Goal: Task Accomplishment & Management: Use online tool/utility

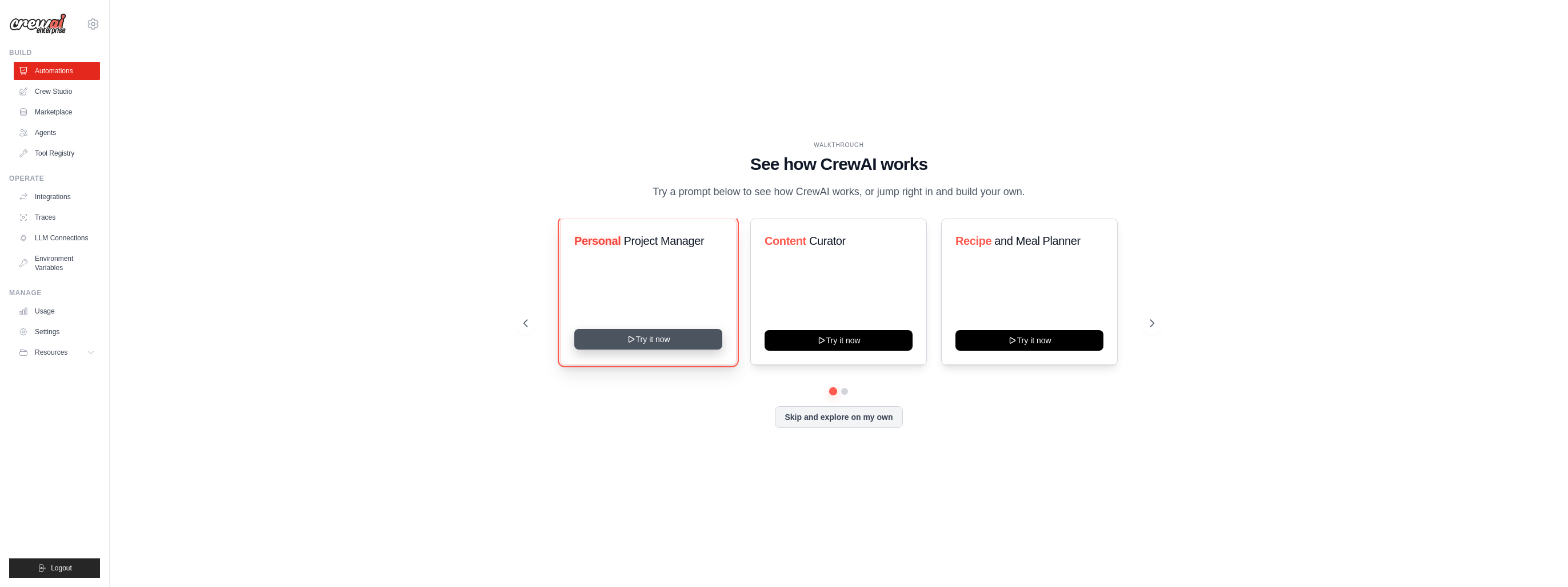
click at [634, 344] on icon at bounding box center [632, 339] width 9 height 9
click at [848, 413] on button "Skip and explore on my own" at bounding box center [838, 415] width 127 height 22
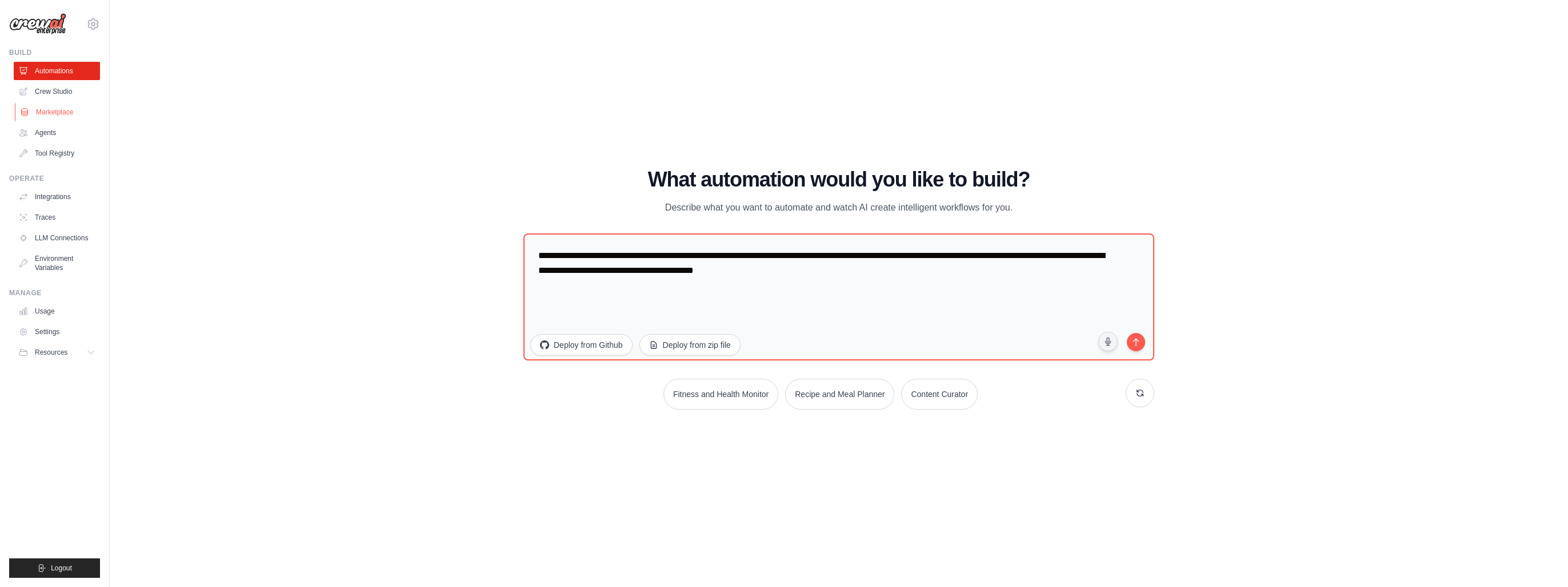
click at [55, 107] on link "Marketplace" at bounding box center [58, 112] width 86 height 18
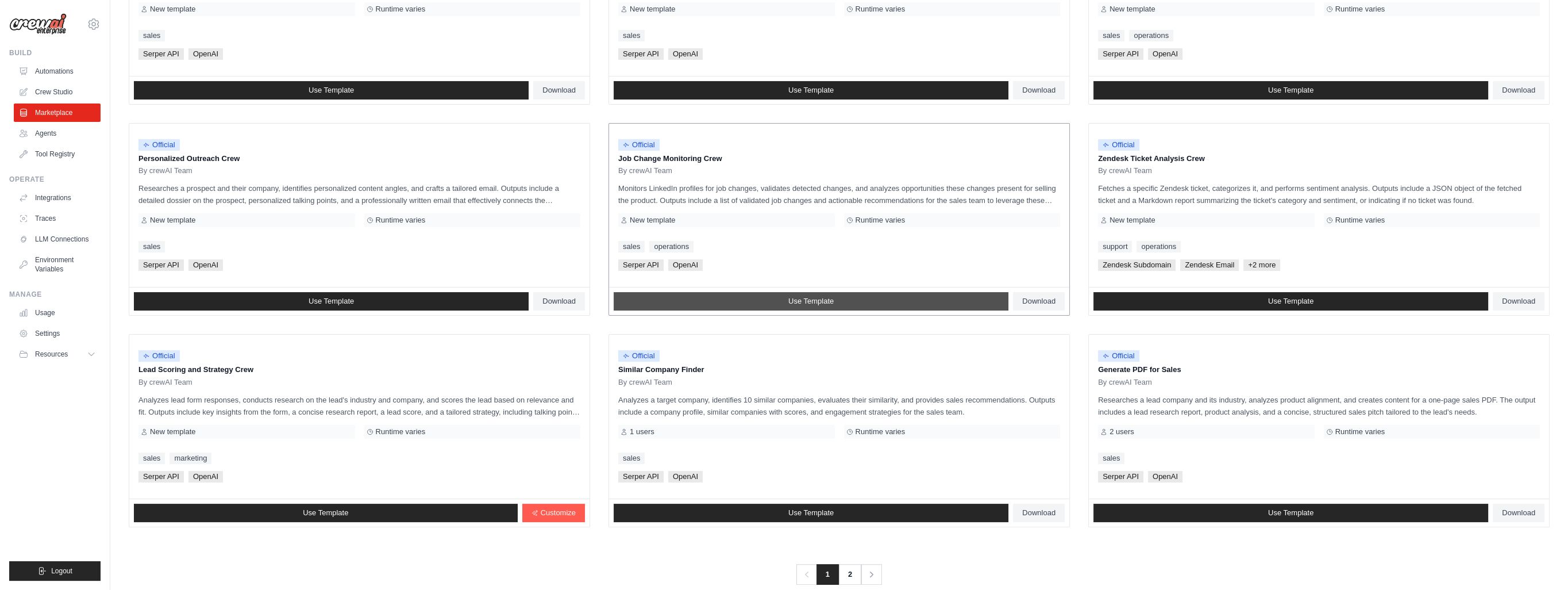
scroll to position [474, 0]
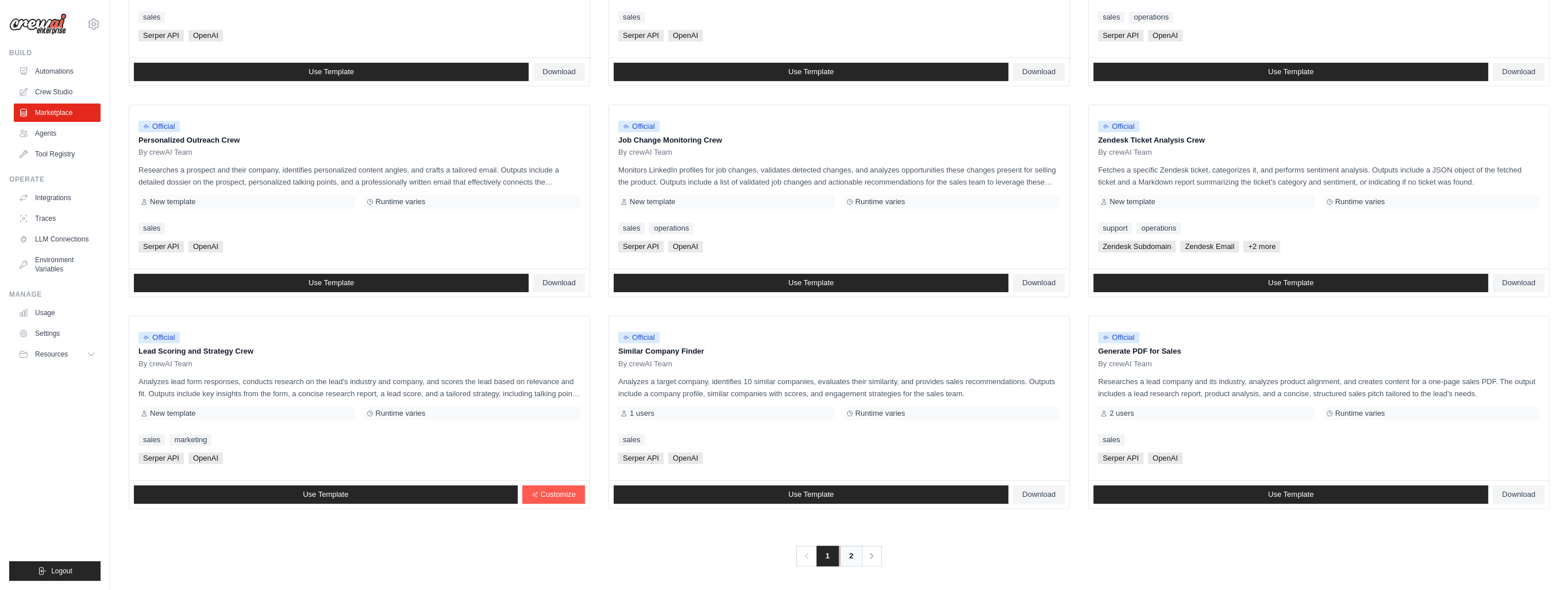
click at [846, 552] on link "2" at bounding box center [851, 556] width 23 height 21
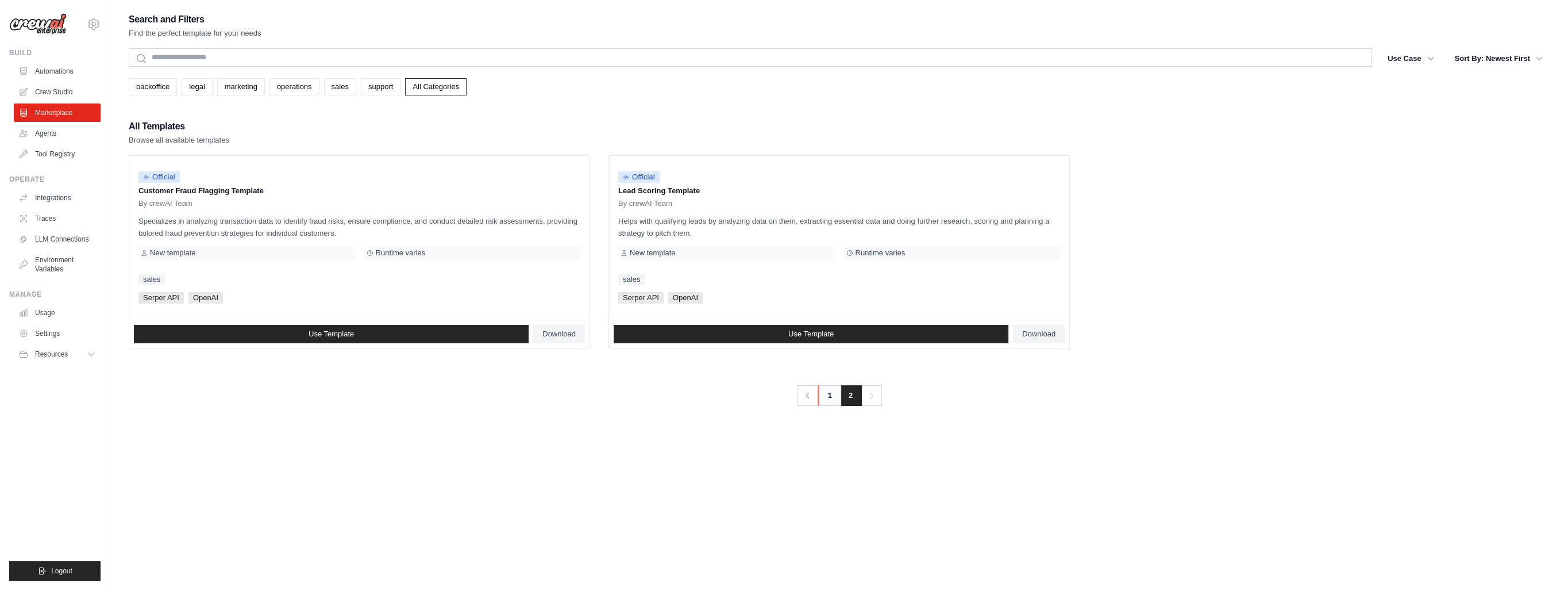
click at [824, 390] on link "1" at bounding box center [830, 395] width 23 height 21
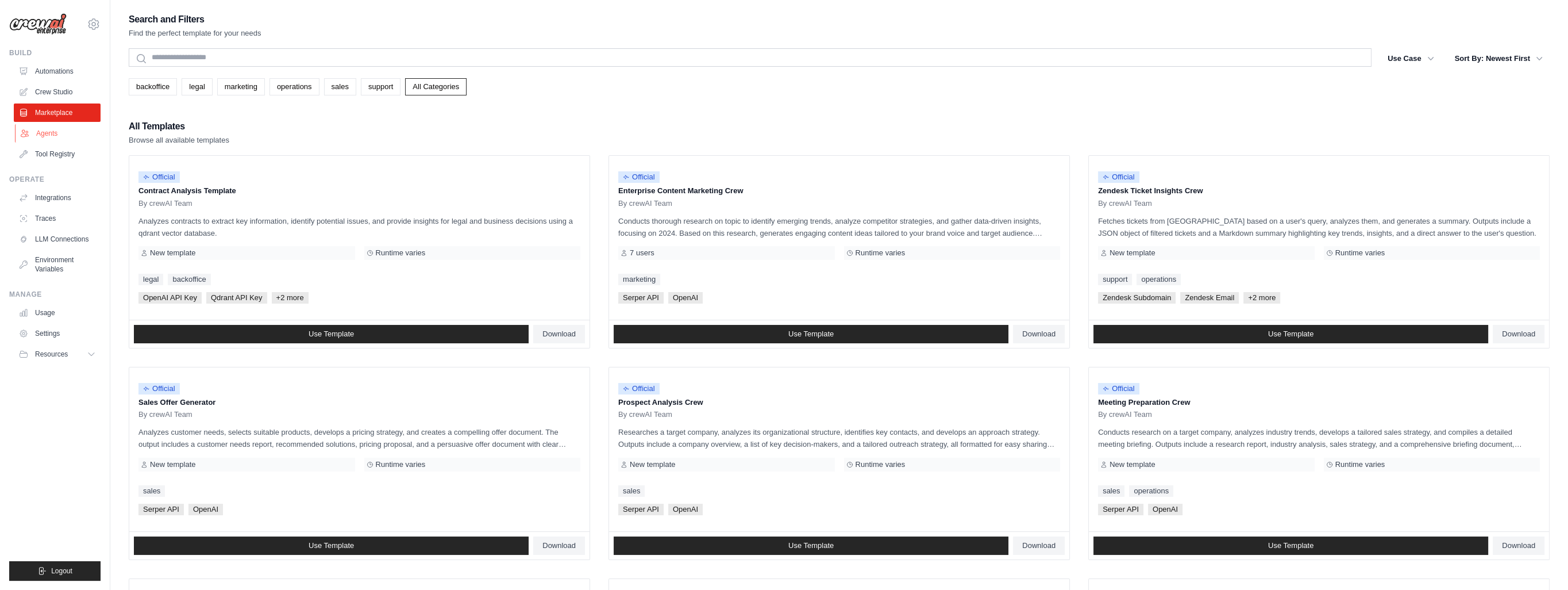
click at [54, 133] on link "Agents" at bounding box center [58, 133] width 87 height 18
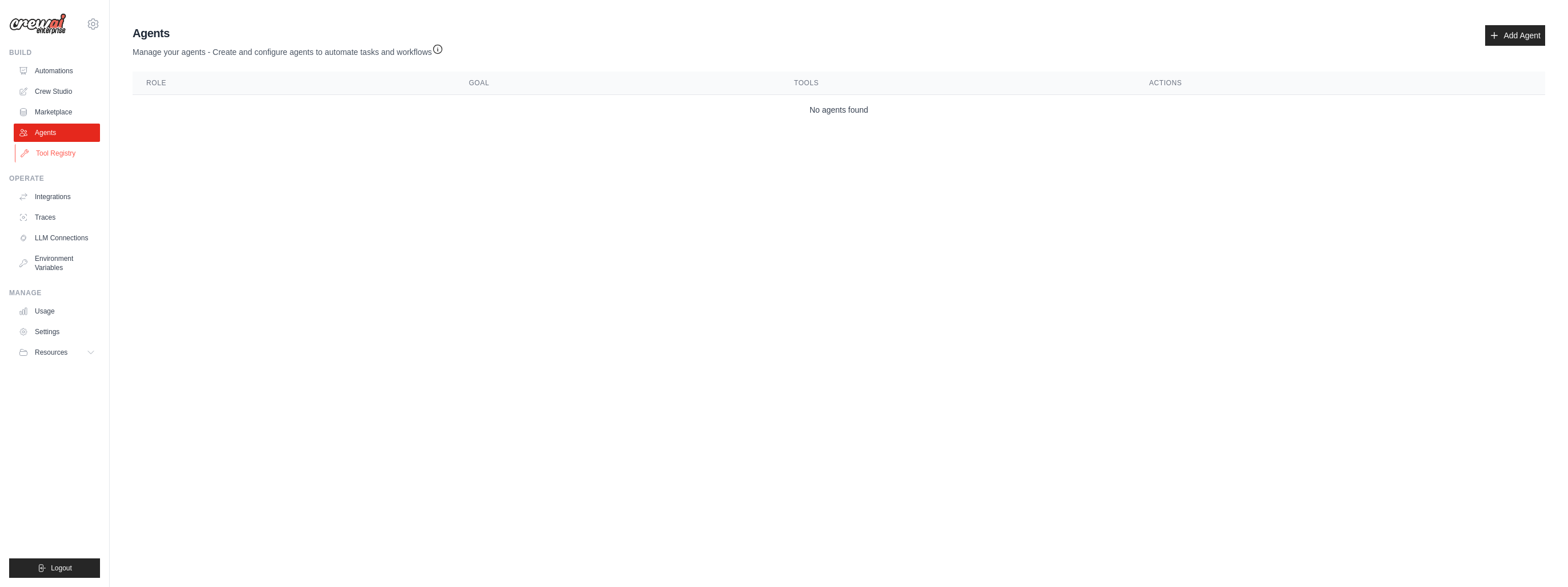
click at [58, 157] on link "Tool Registry" at bounding box center [58, 153] width 86 height 18
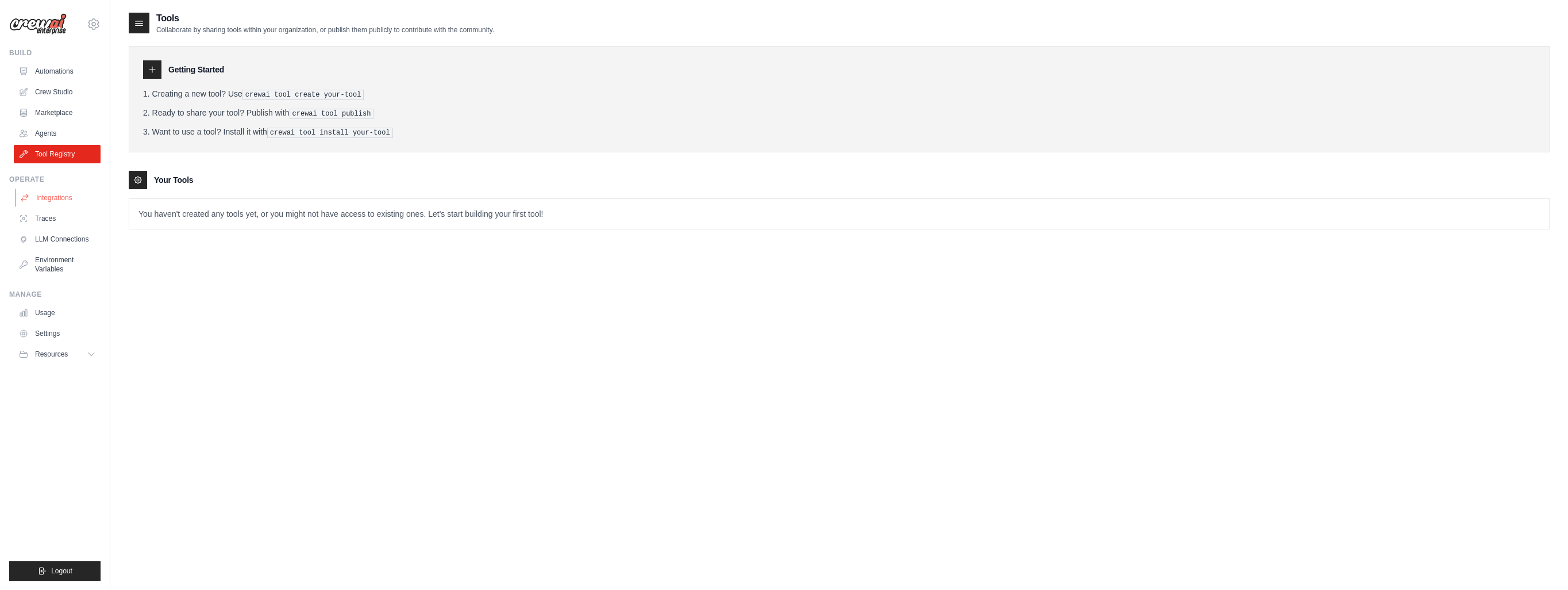
click at [59, 201] on link "Integrations" at bounding box center [58, 198] width 87 height 18
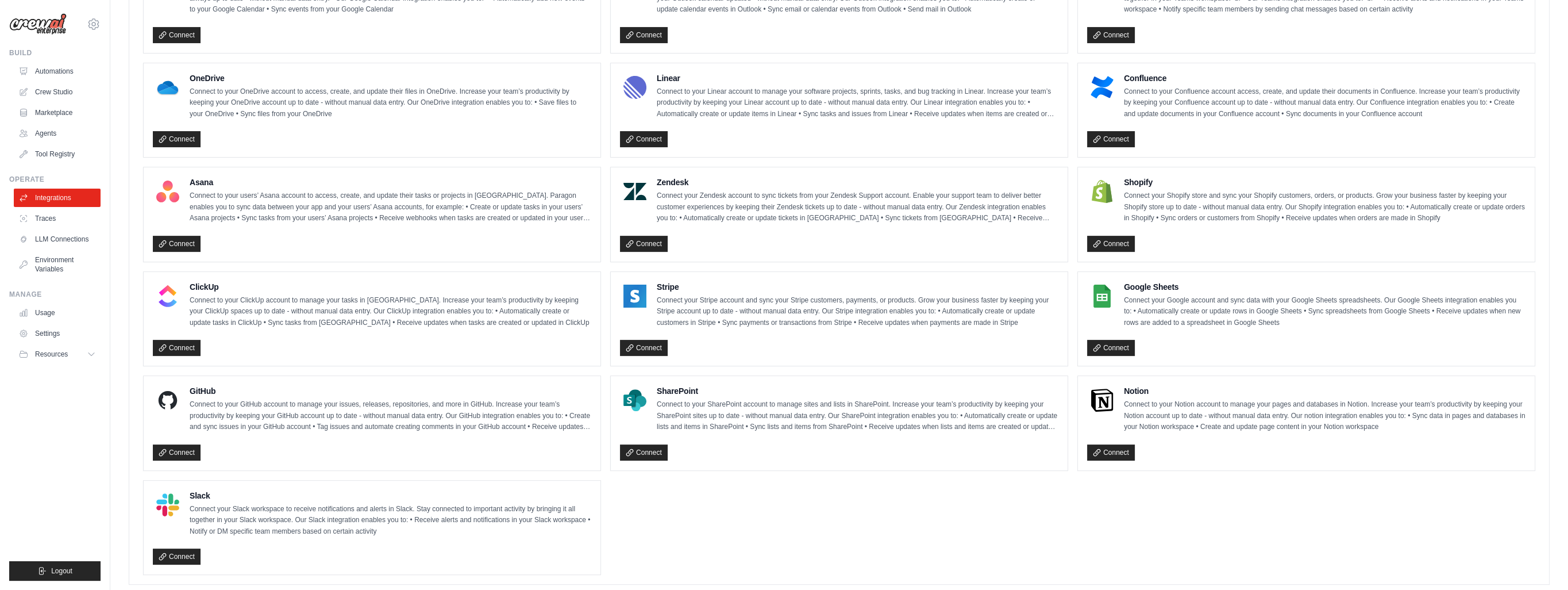
scroll to position [618, 0]
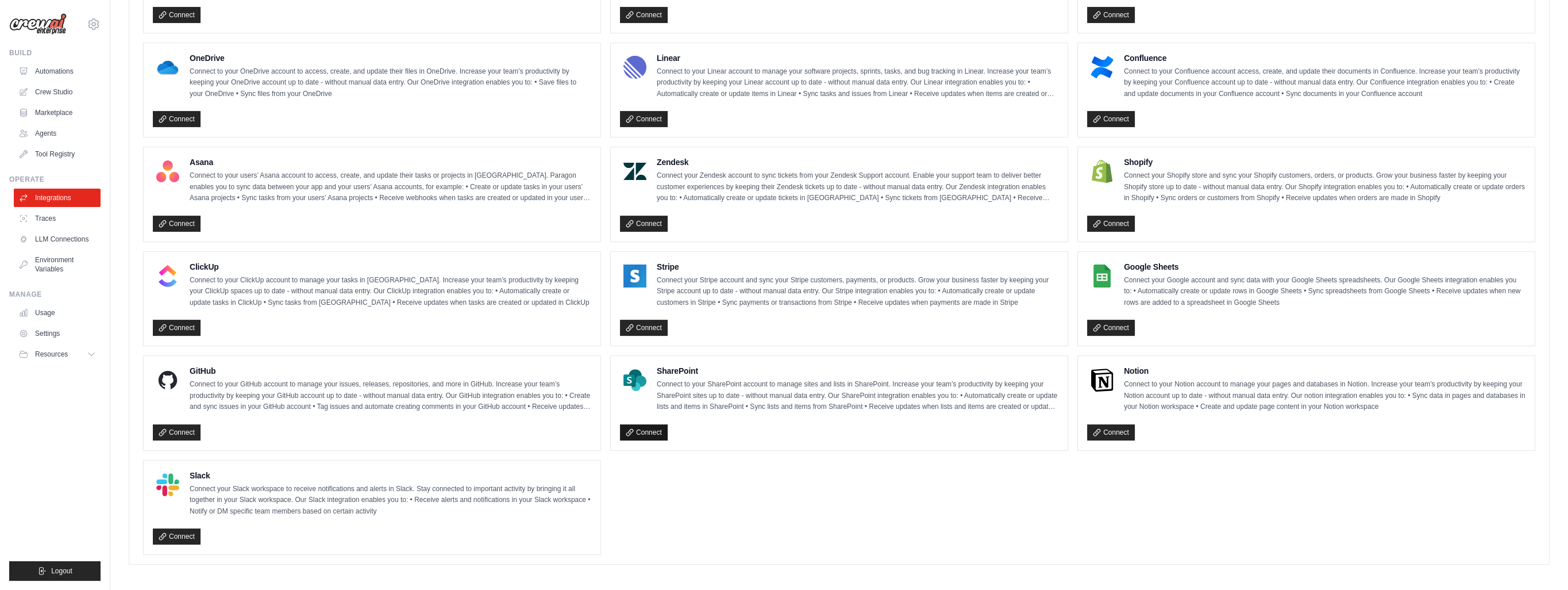
click at [640, 433] on link "Connect" at bounding box center [643, 432] width 47 height 16
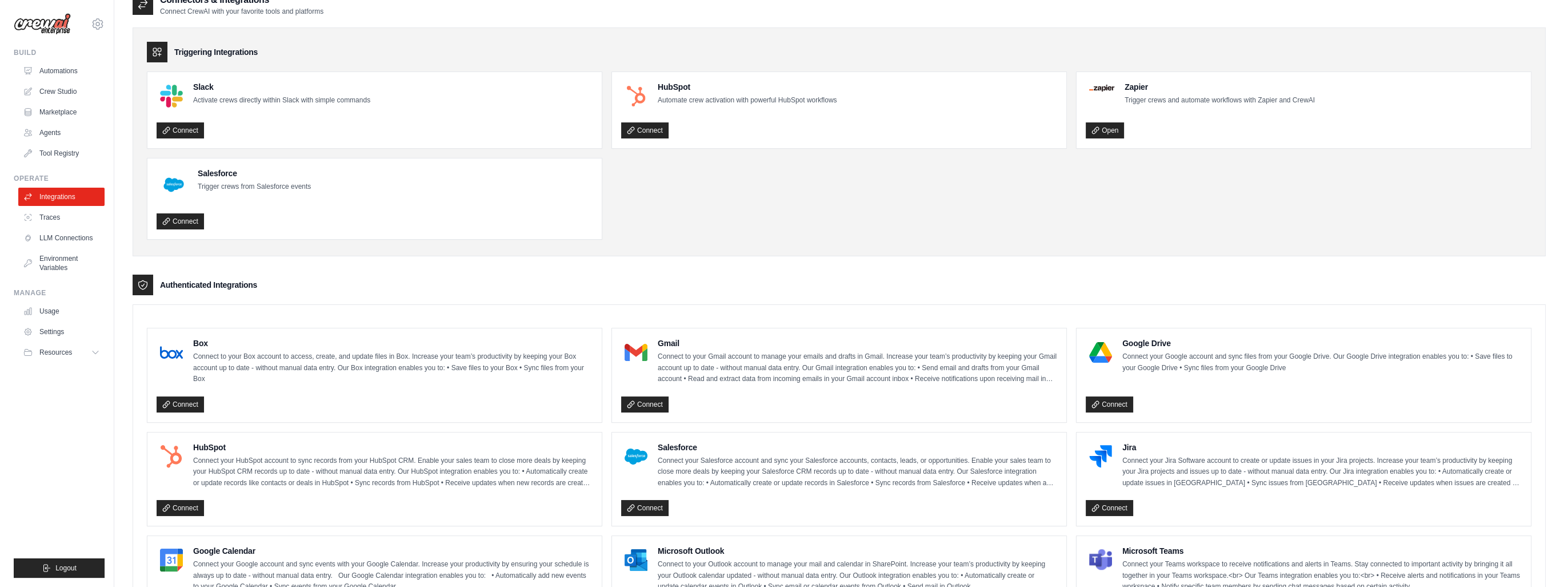
scroll to position [0, 0]
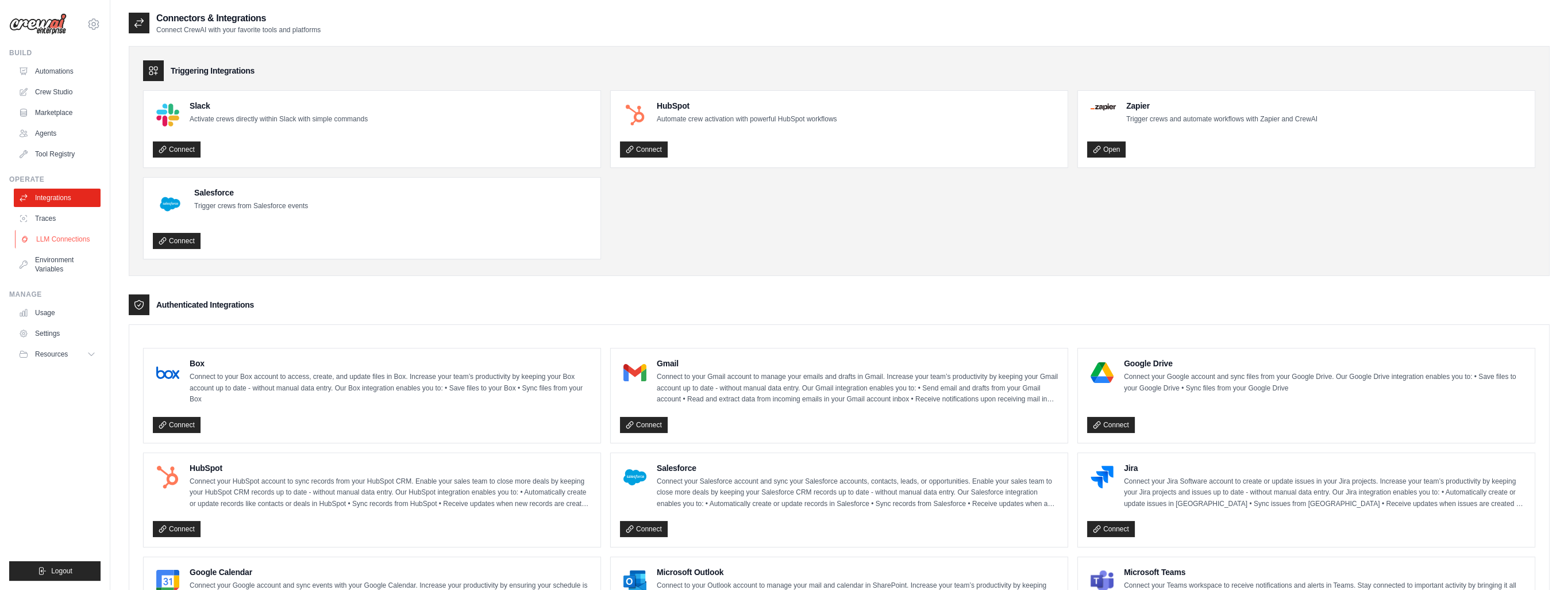
click at [64, 240] on link "LLM Connections" at bounding box center [58, 239] width 87 height 18
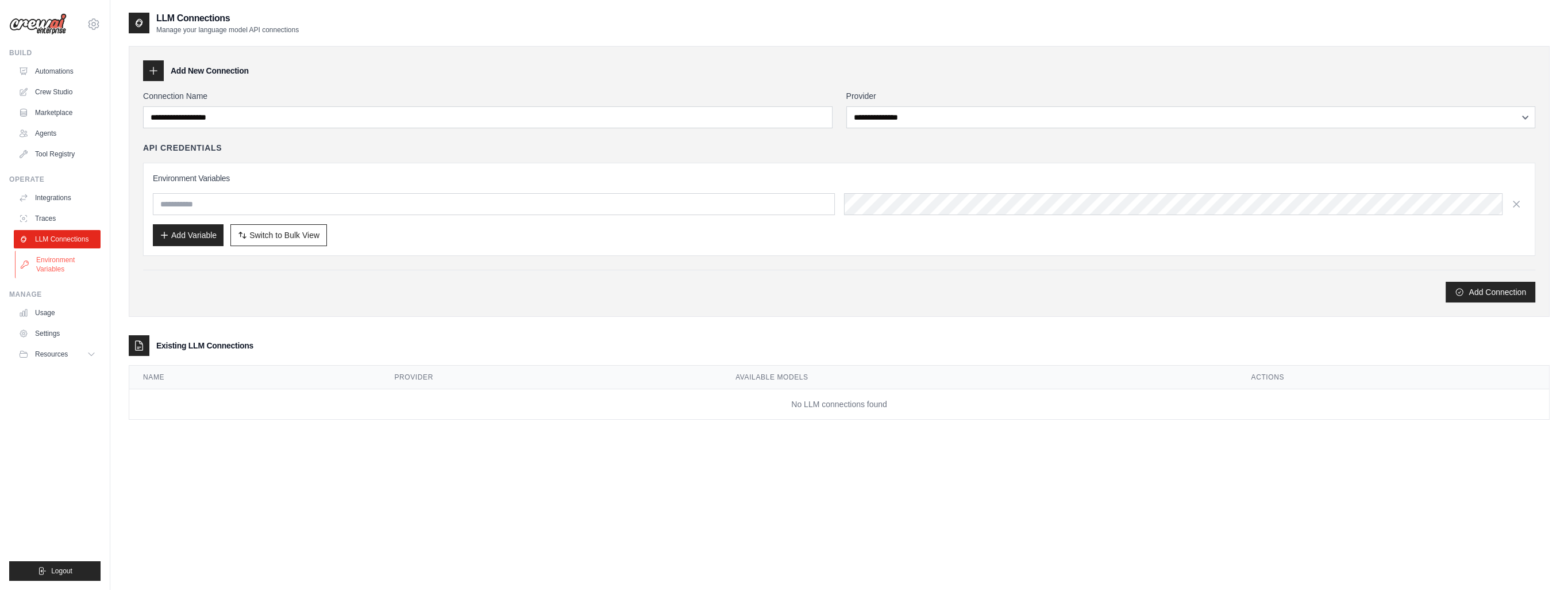
click at [69, 259] on link "Environment Variables" at bounding box center [58, 264] width 87 height 28
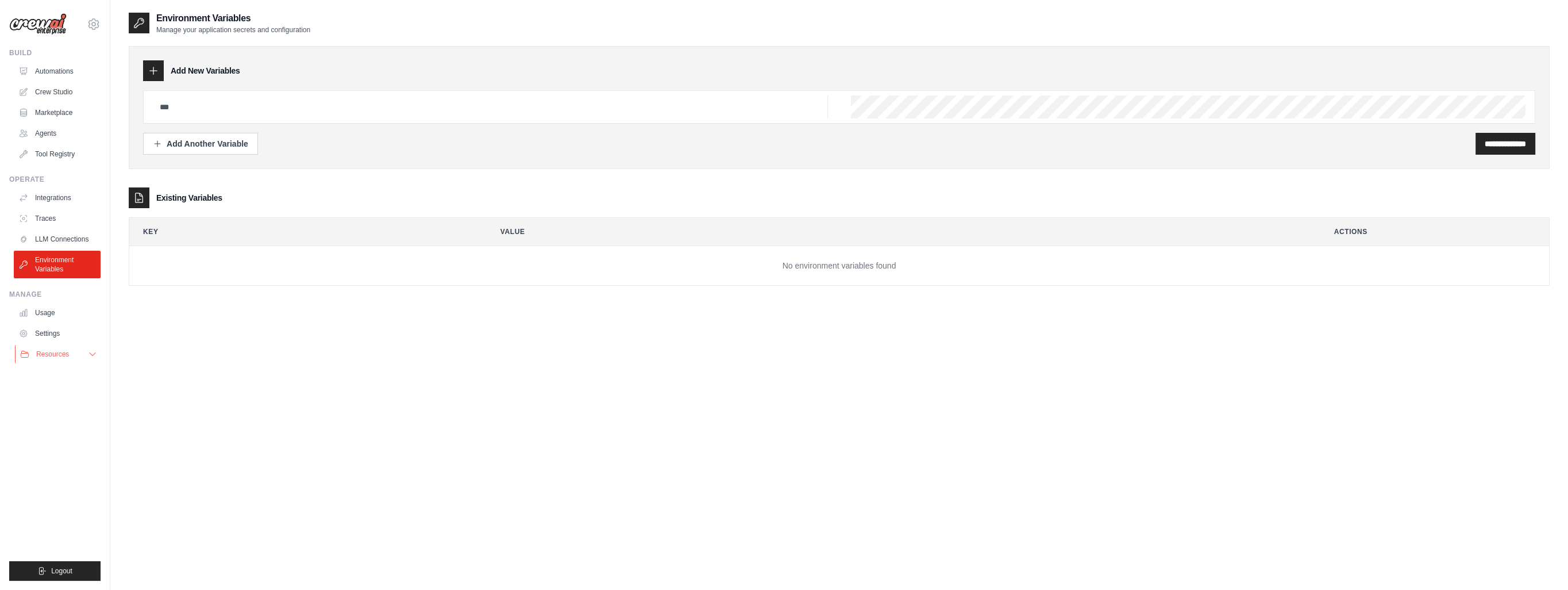
click at [85, 359] on button "Resources" at bounding box center [58, 354] width 87 height 18
click at [48, 63] on link "Automations" at bounding box center [58, 71] width 87 height 18
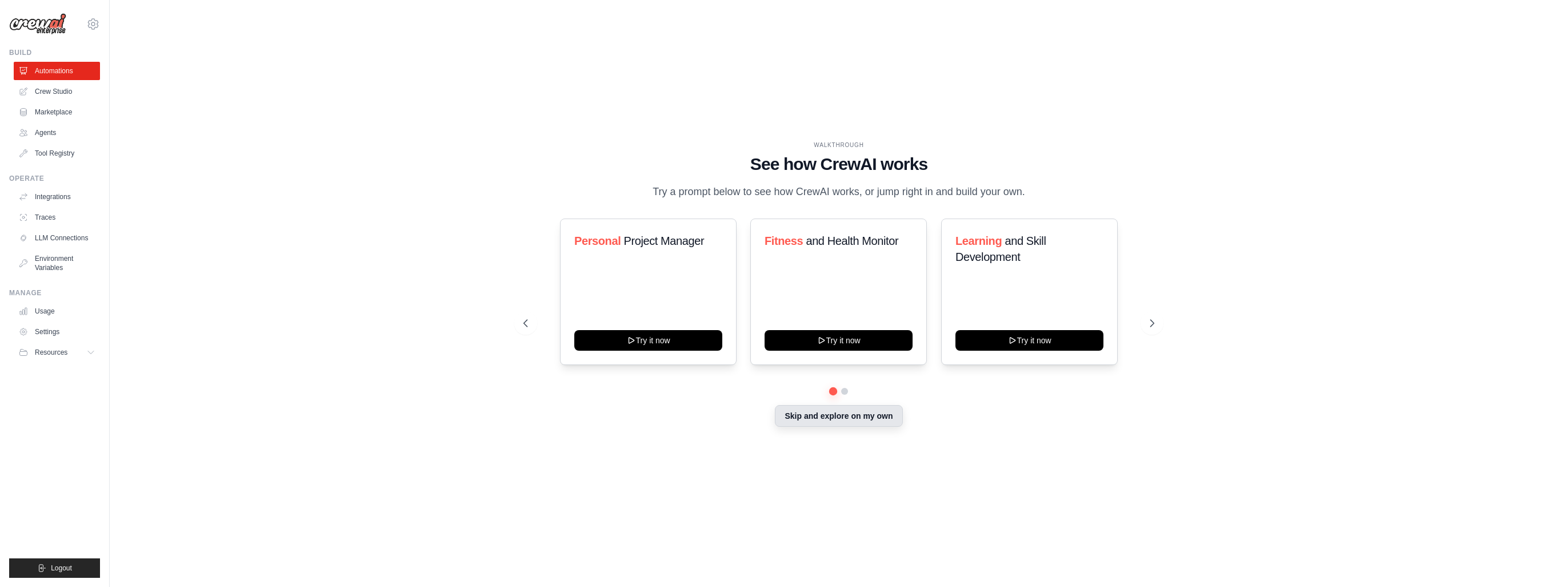
click at [860, 414] on button "Skip and explore on my own" at bounding box center [838, 415] width 127 height 22
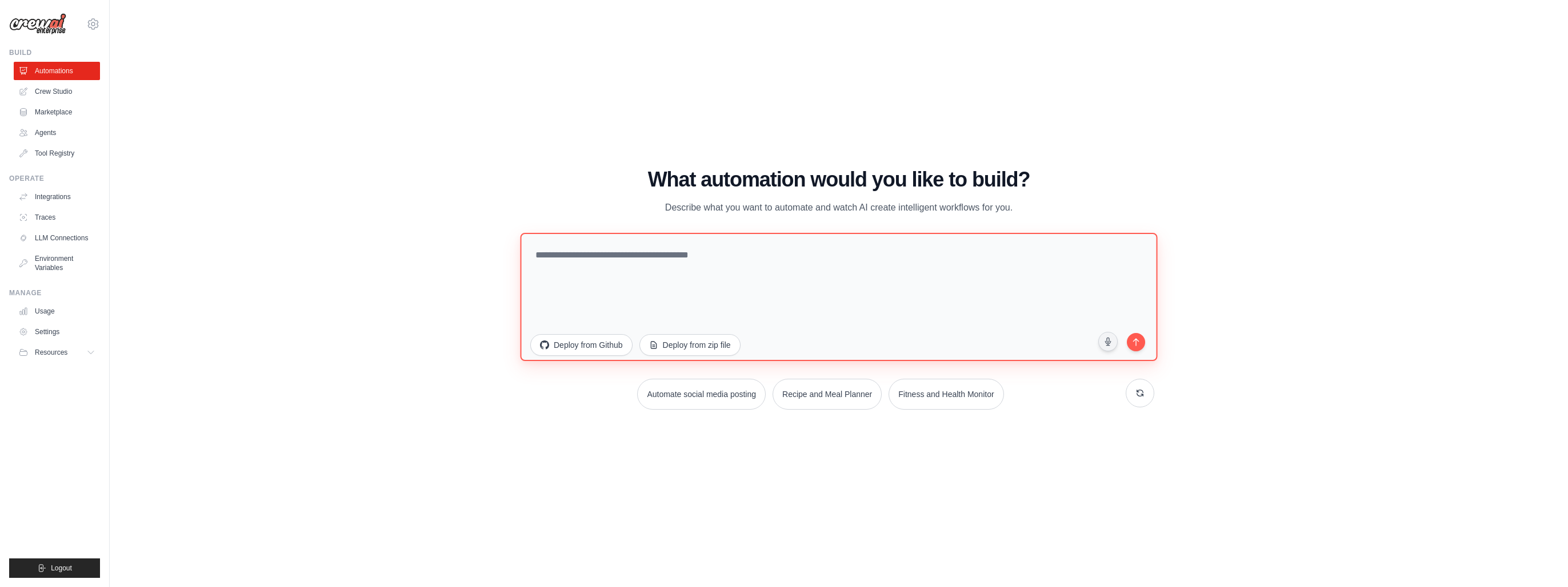
click at [722, 255] on textarea at bounding box center [839, 297] width 637 height 128
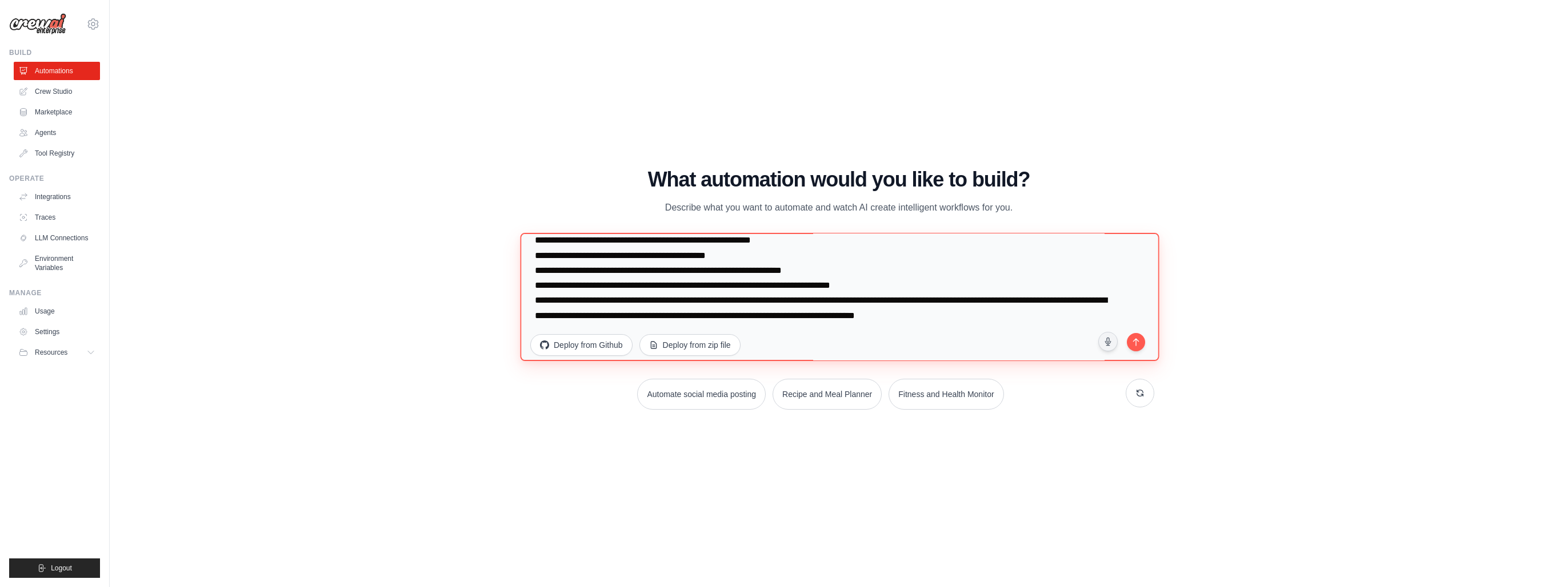
scroll to position [30, 0]
type textarea "**********"
click at [1133, 346] on icon "submit" at bounding box center [1136, 341] width 11 height 11
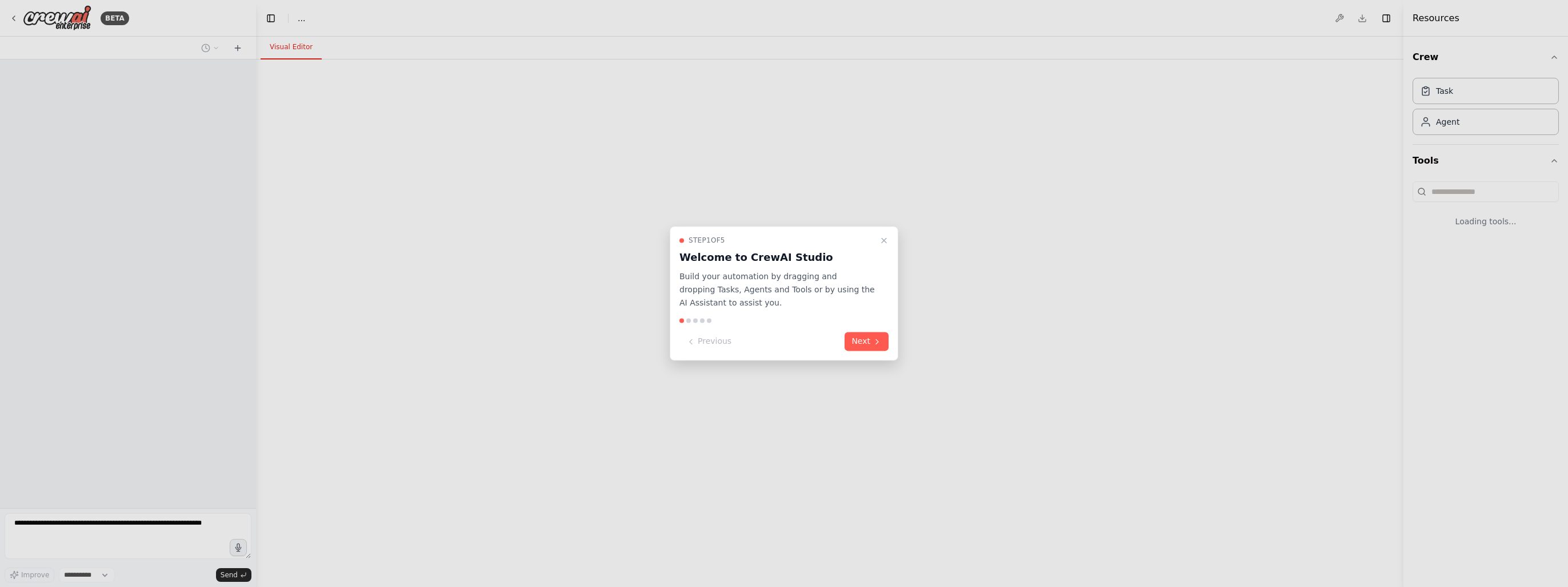
select select "****"
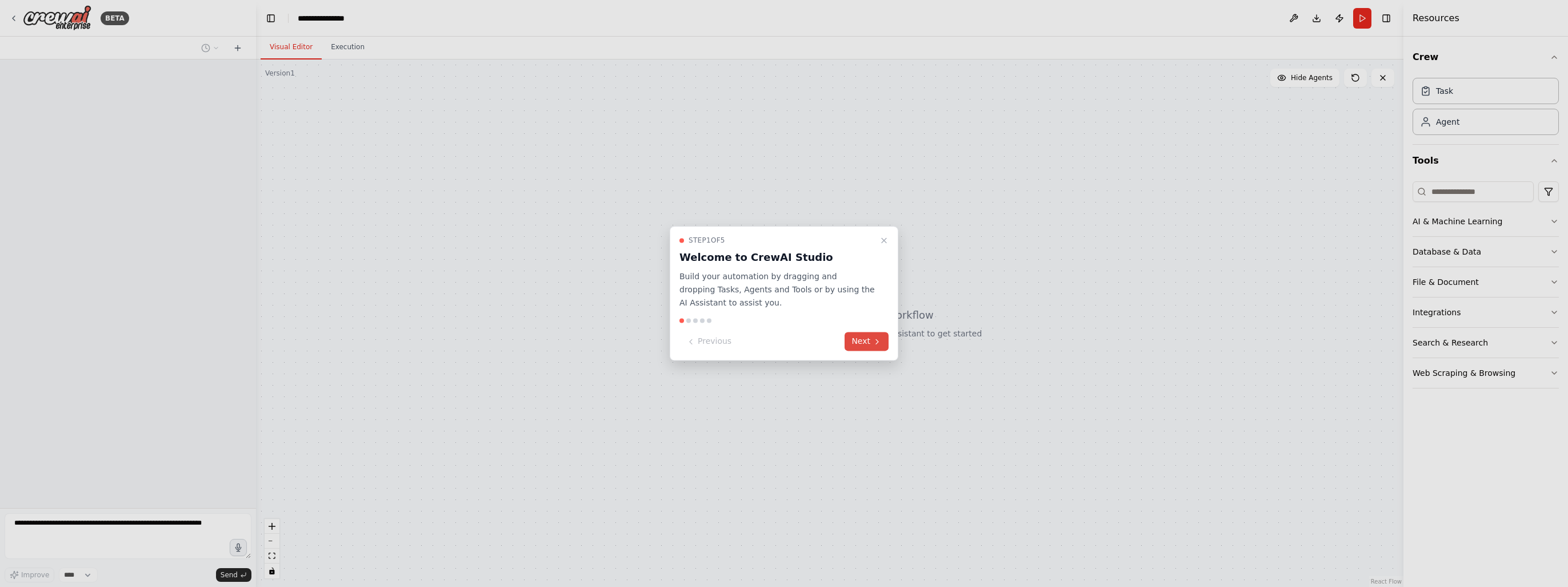
click at [859, 346] on button "Next" at bounding box center [867, 342] width 44 height 19
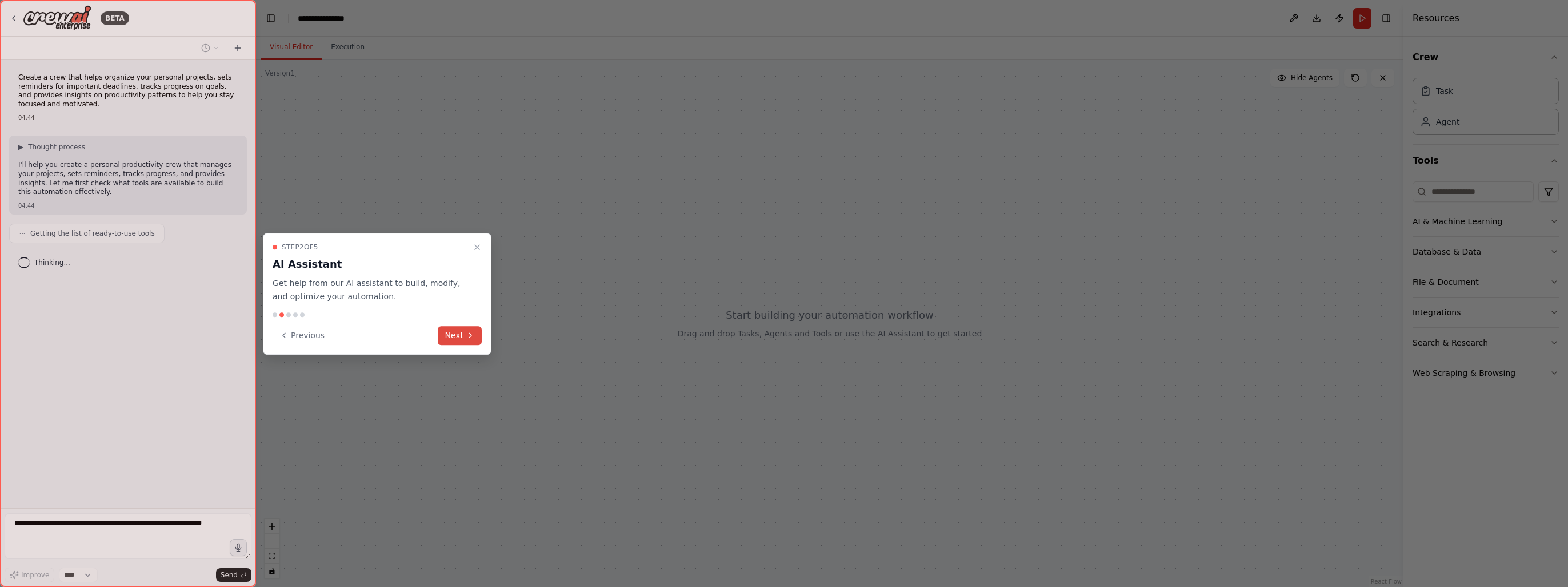
click at [458, 331] on button "Next" at bounding box center [460, 335] width 44 height 19
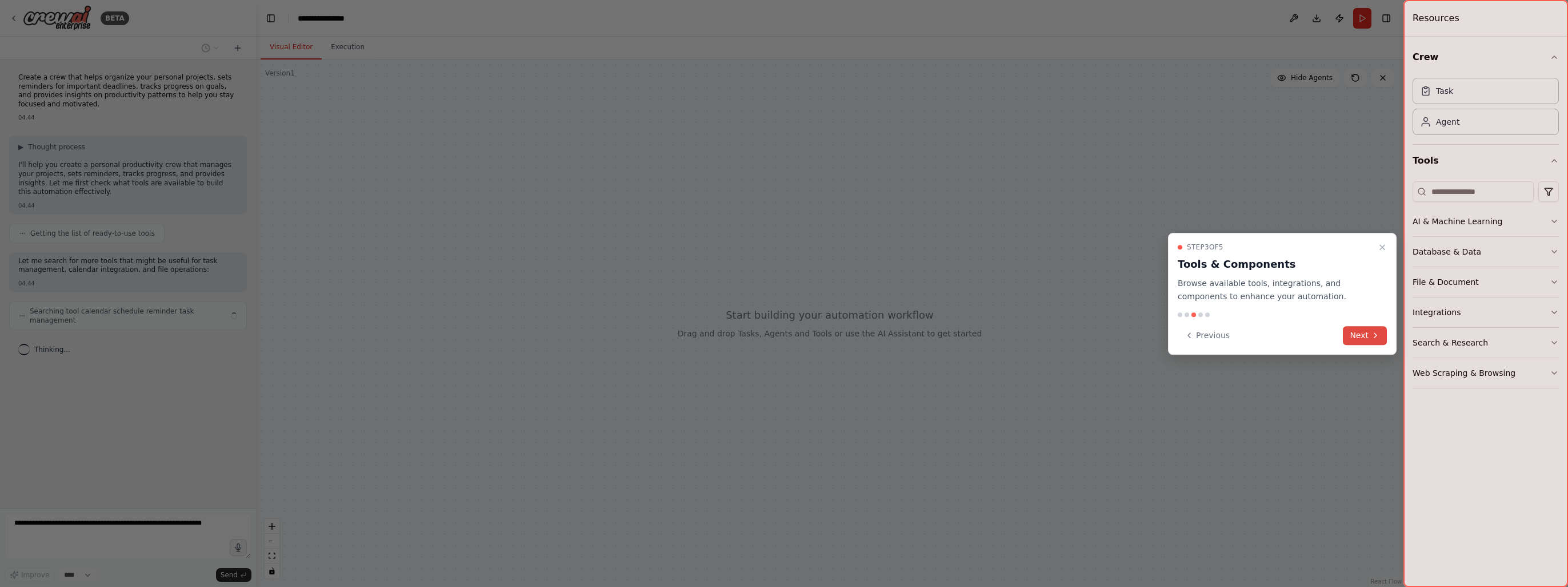
click at [1362, 335] on button "Next" at bounding box center [1365, 335] width 44 height 19
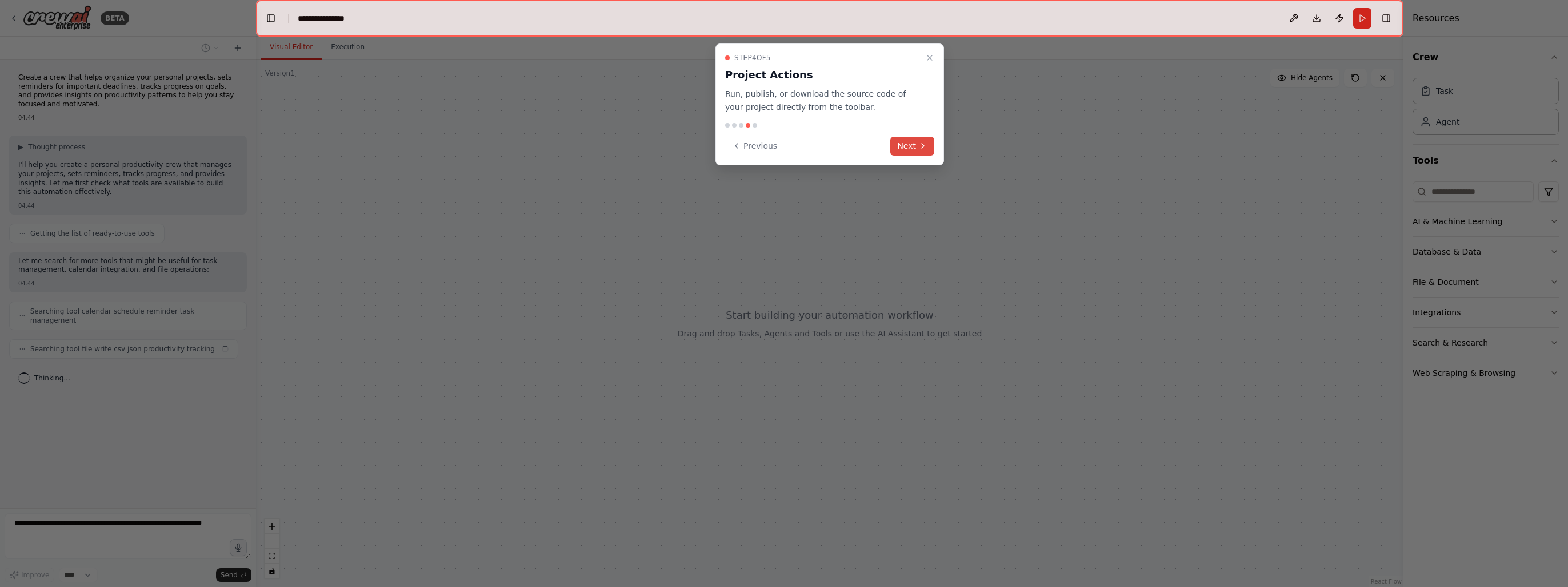
click at [904, 148] on button "Next" at bounding box center [913, 146] width 44 height 19
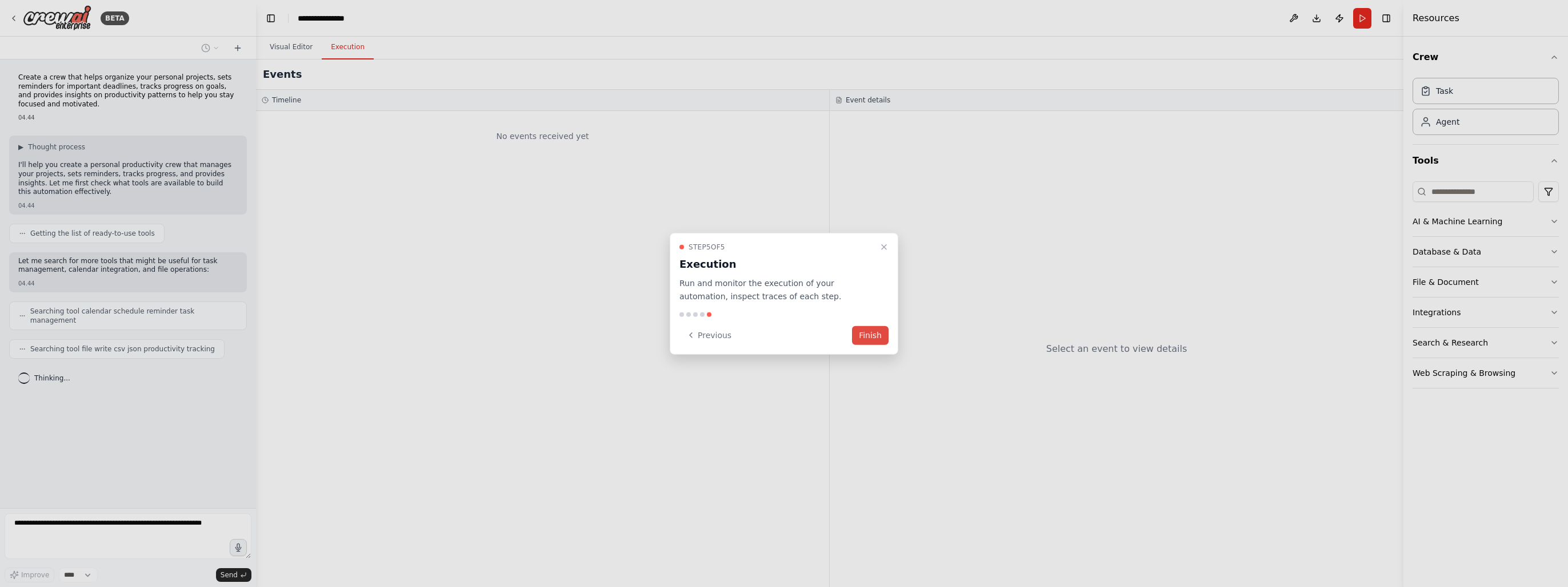
click at [875, 332] on button "Finish" at bounding box center [870, 335] width 37 height 19
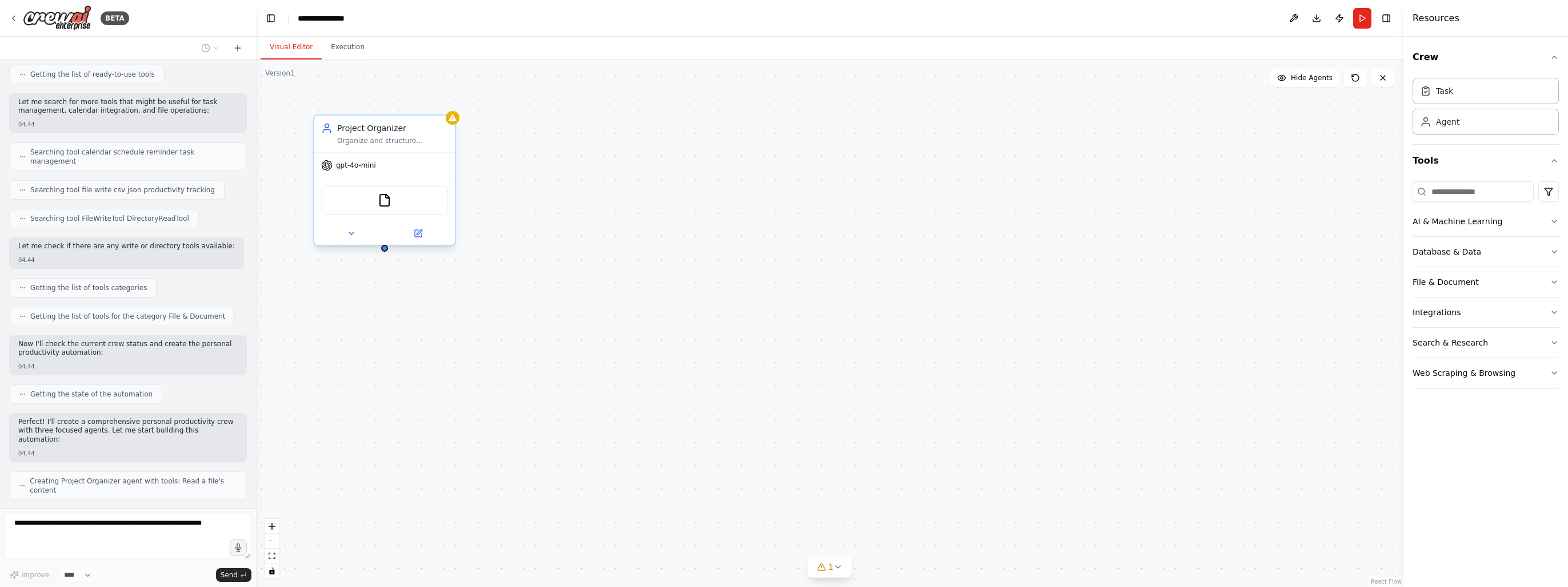
scroll to position [197, 0]
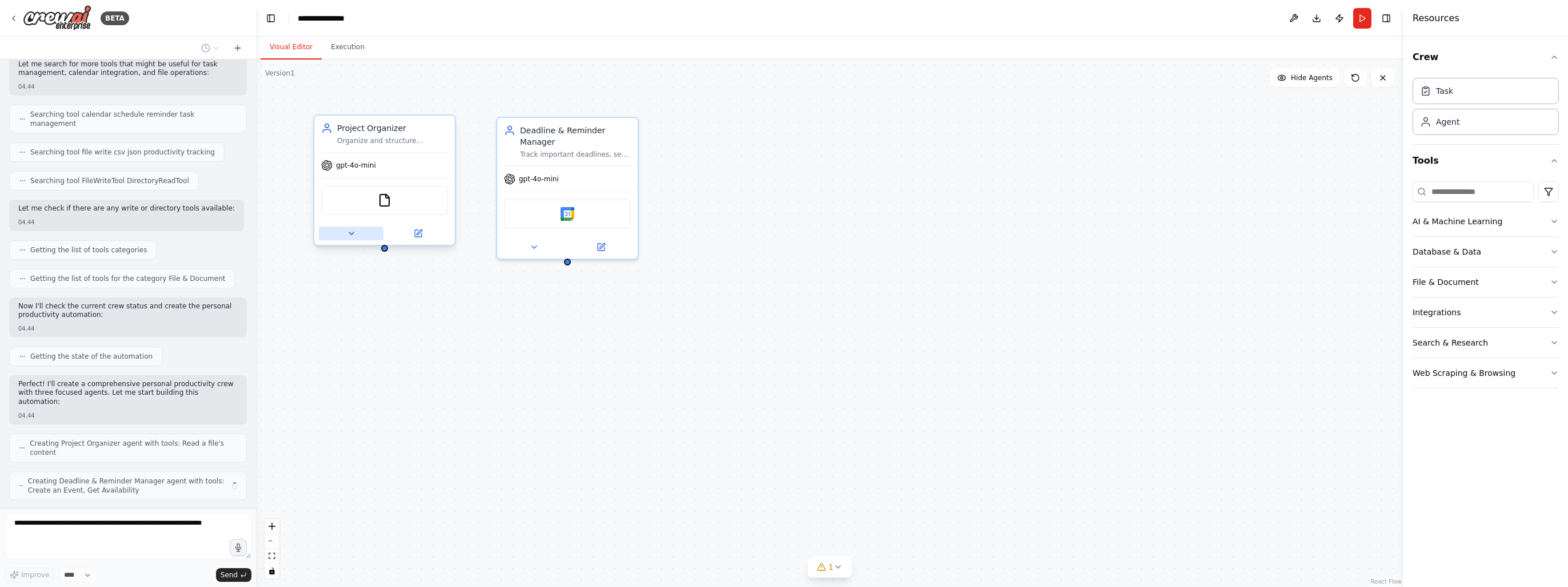
click at [356, 228] on button at bounding box center [351, 233] width 65 height 14
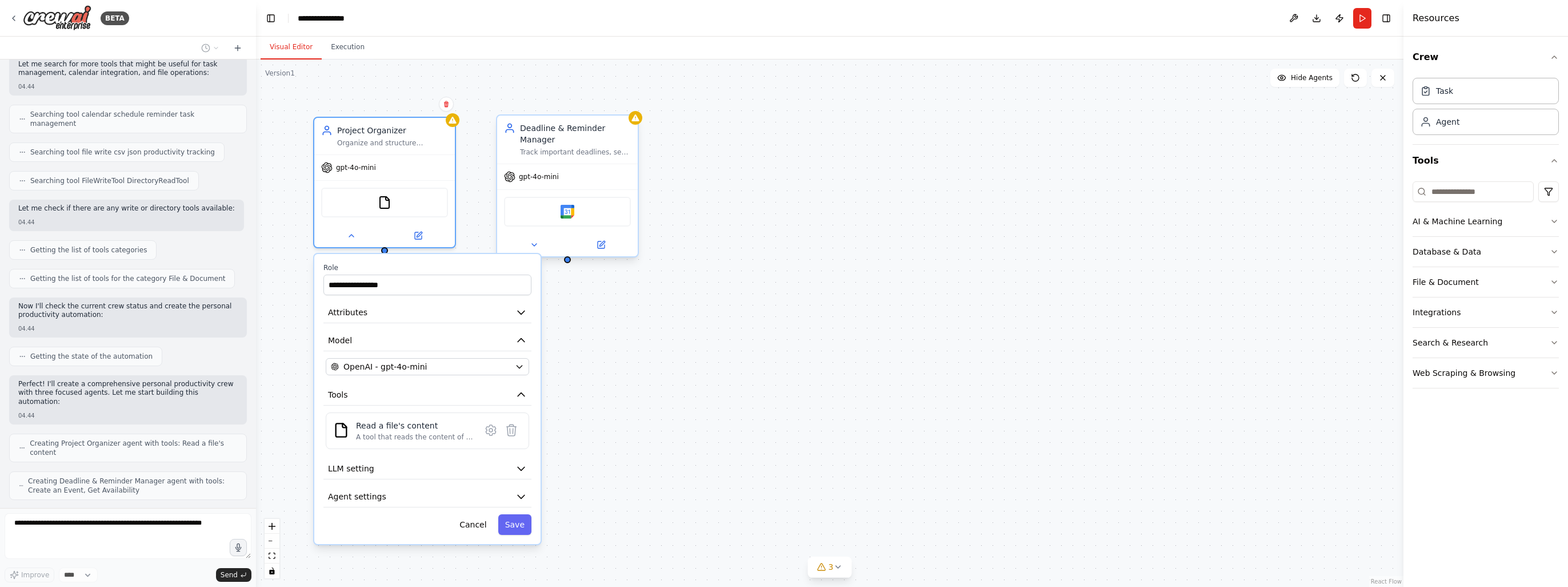
click at [546, 251] on div at bounding box center [568, 245] width 141 height 23
click at [533, 244] on icon at bounding box center [534, 245] width 5 height 2
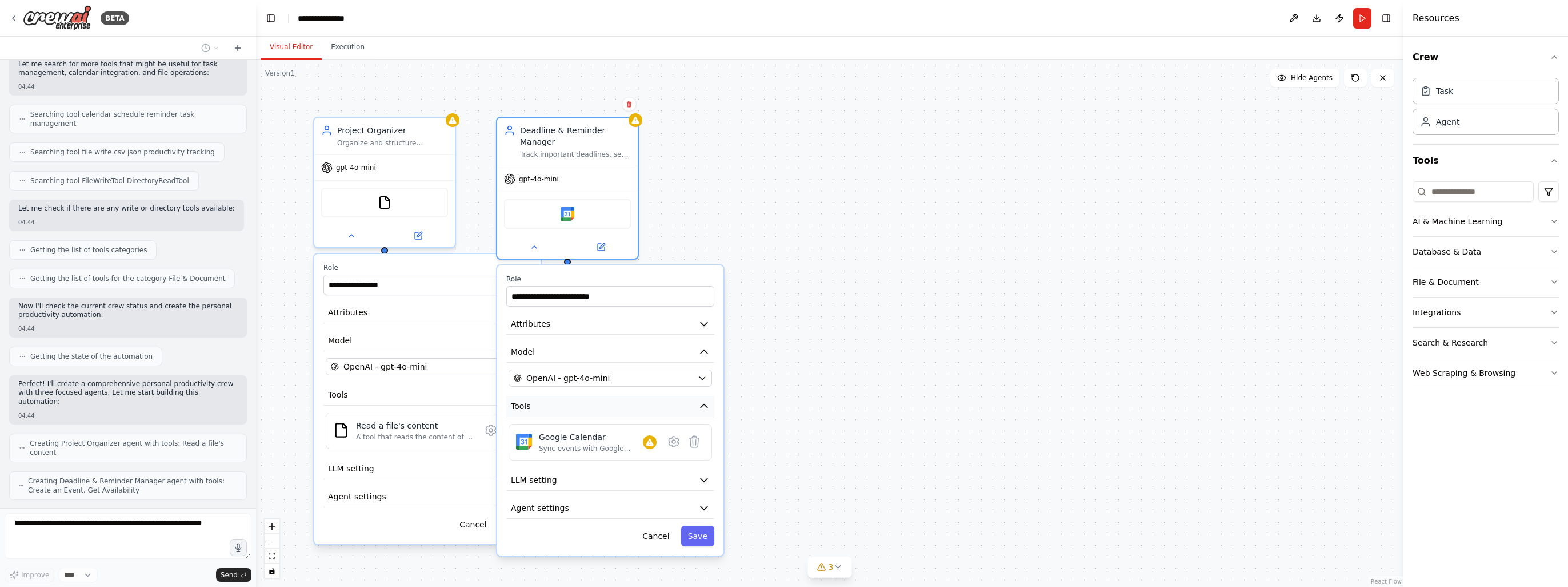
scroll to position [234, 0]
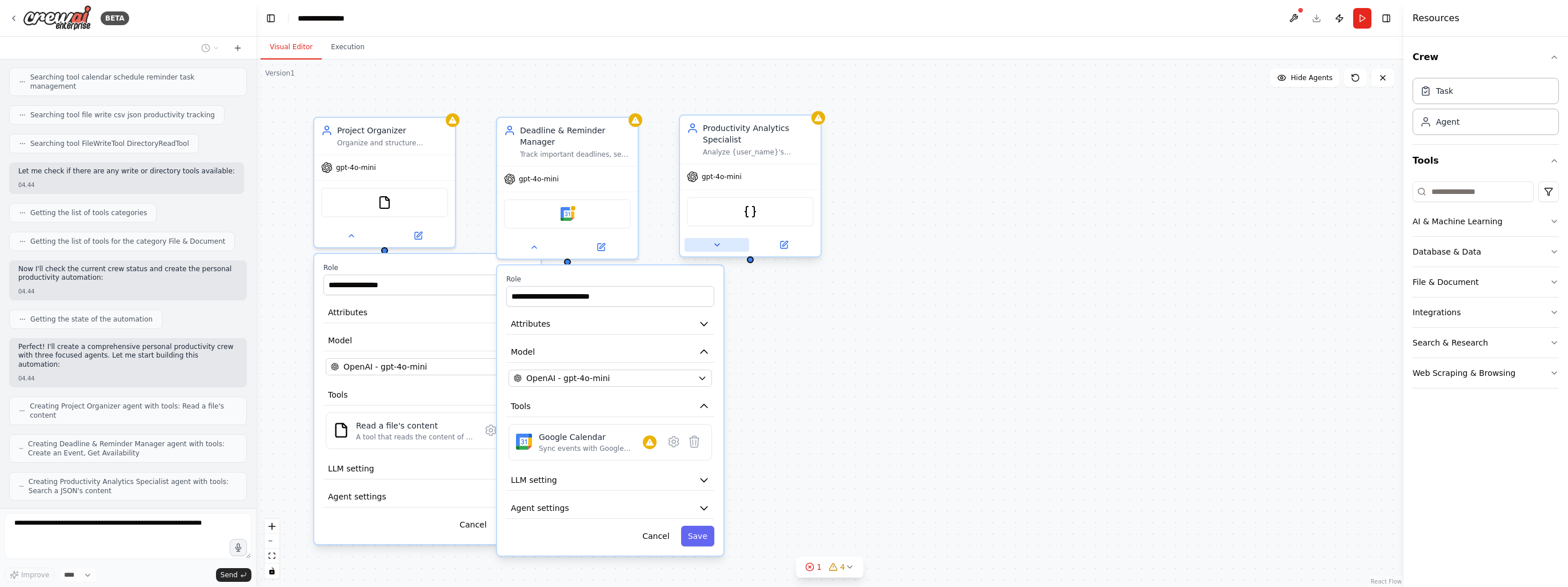
click at [712, 244] on icon at bounding box center [717, 245] width 9 height 9
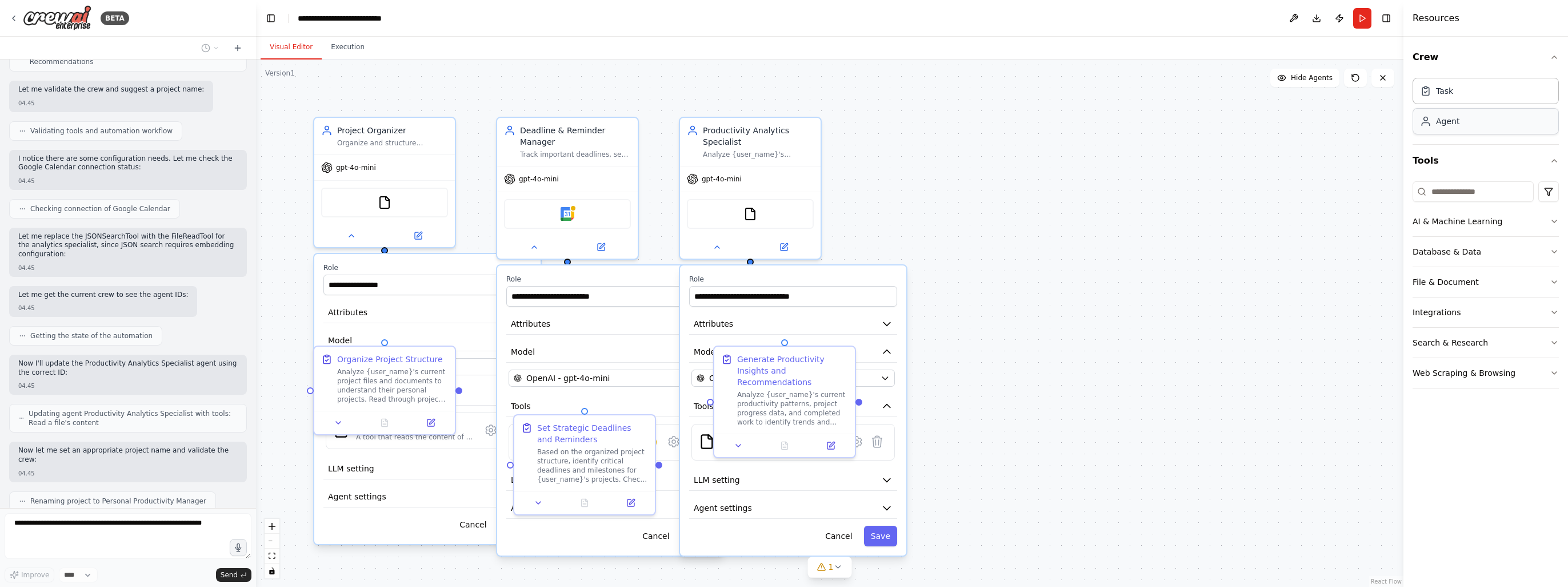
scroll to position [826, 0]
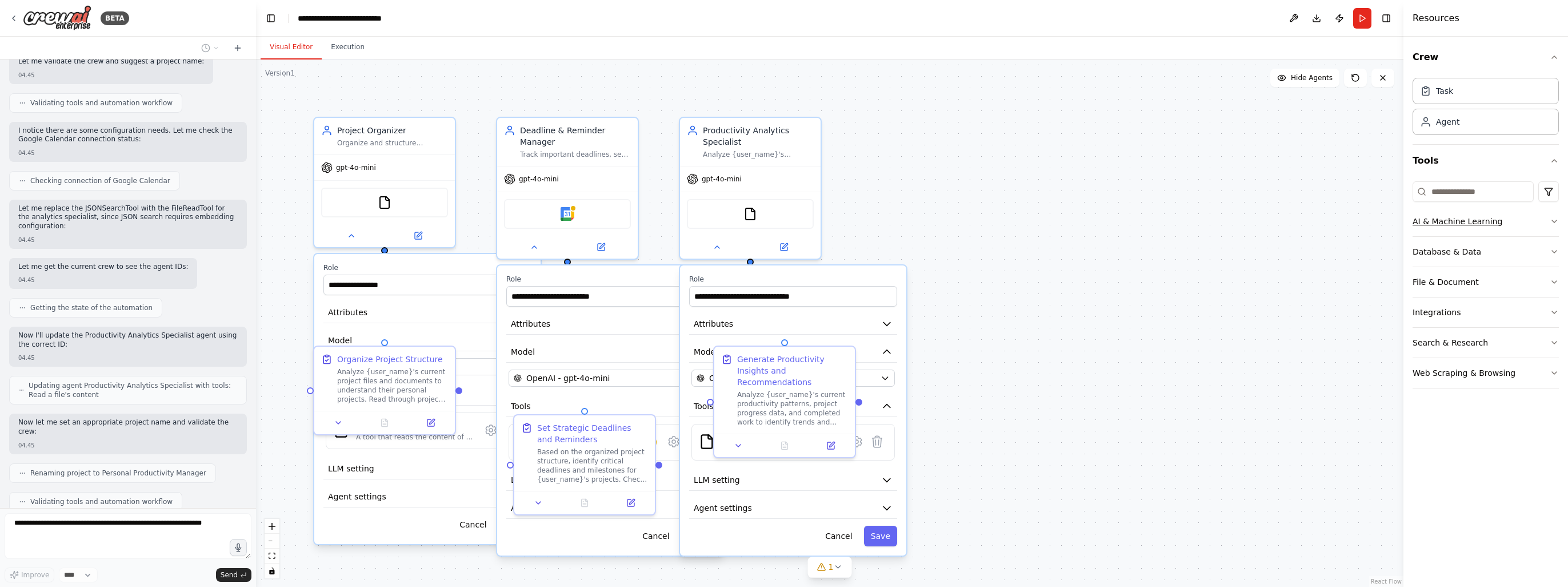
click at [1556, 223] on icon "button" at bounding box center [1554, 221] width 9 height 9
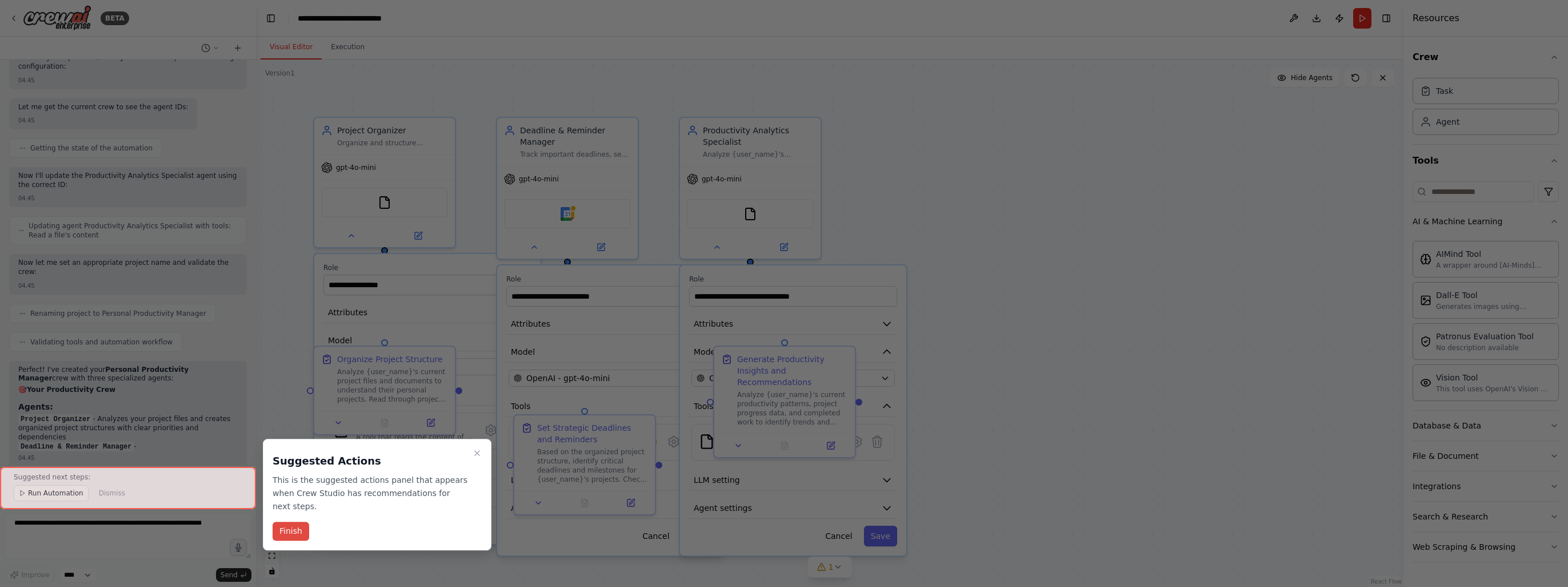
click at [298, 521] on button "Finish" at bounding box center [291, 531] width 37 height 19
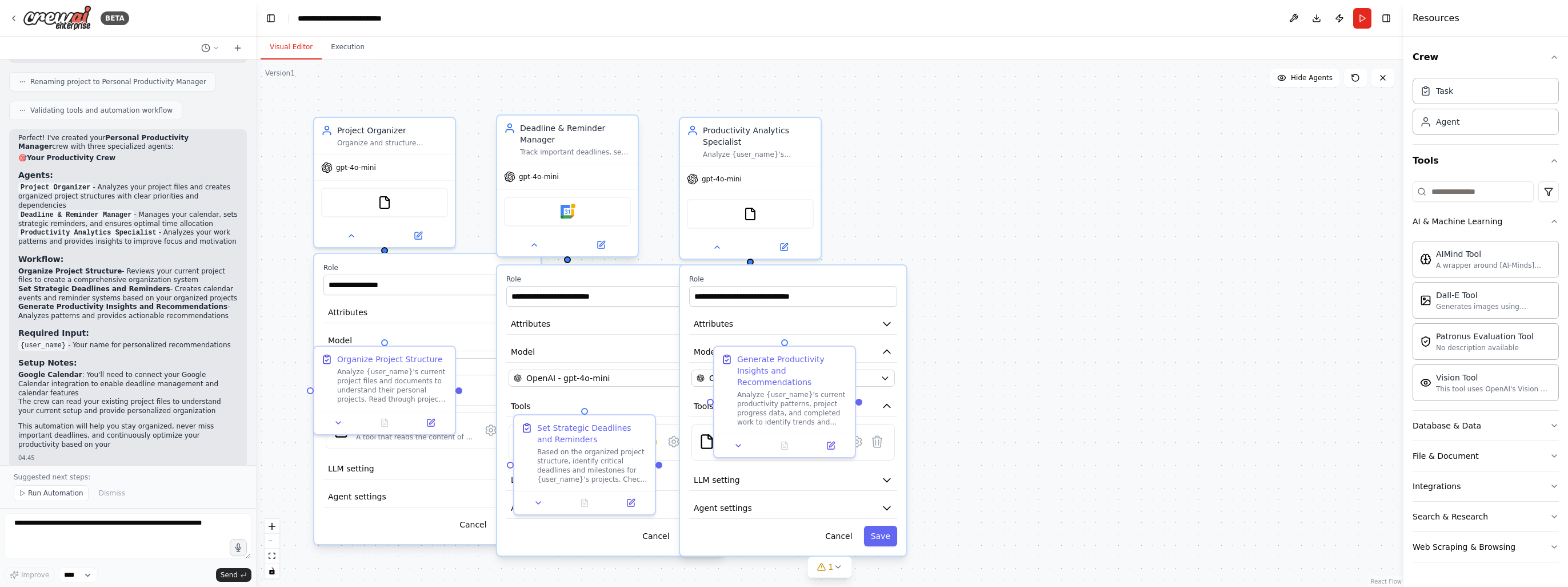
scroll to position [1226, 0]
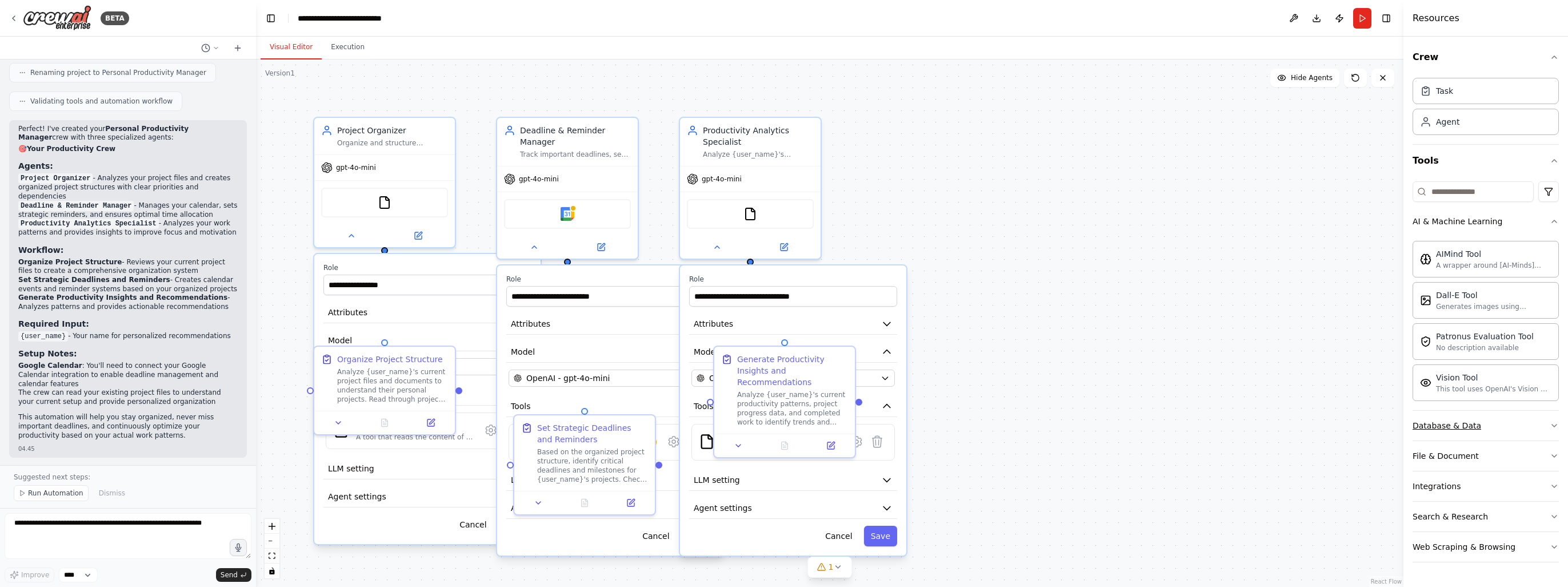
click at [1547, 427] on button "Database & Data" at bounding box center [1486, 425] width 146 height 30
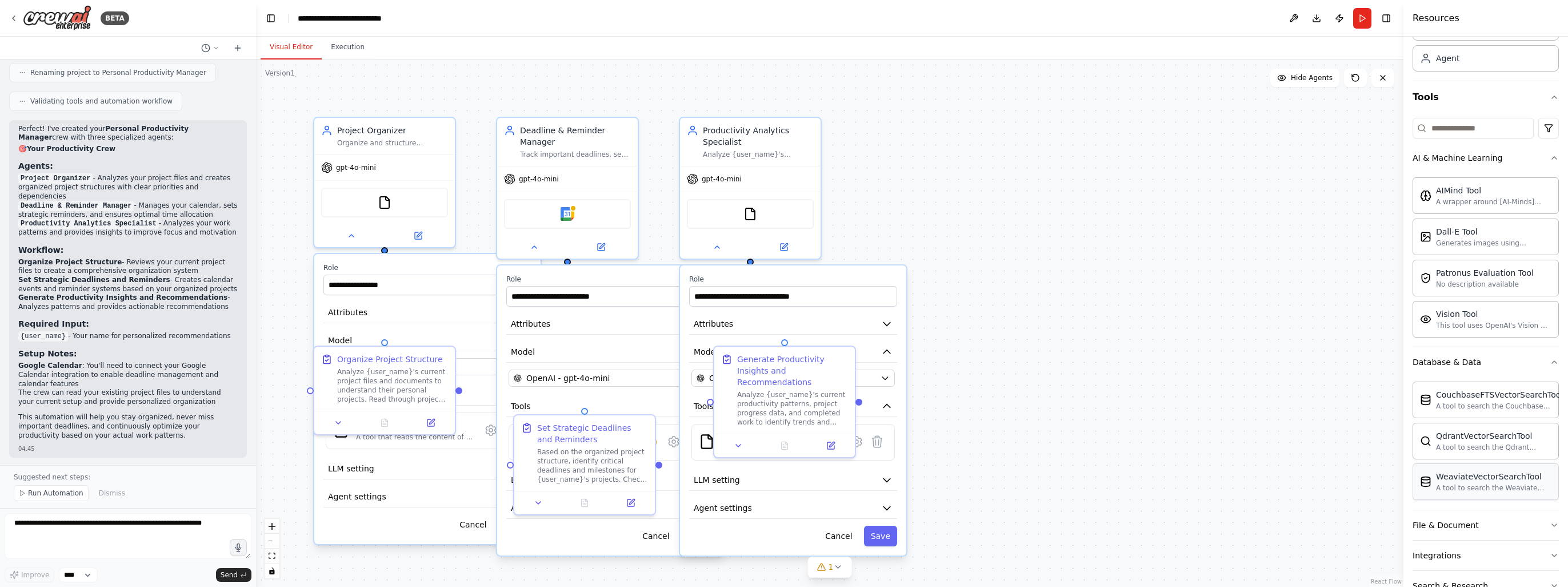
scroll to position [123, 0]
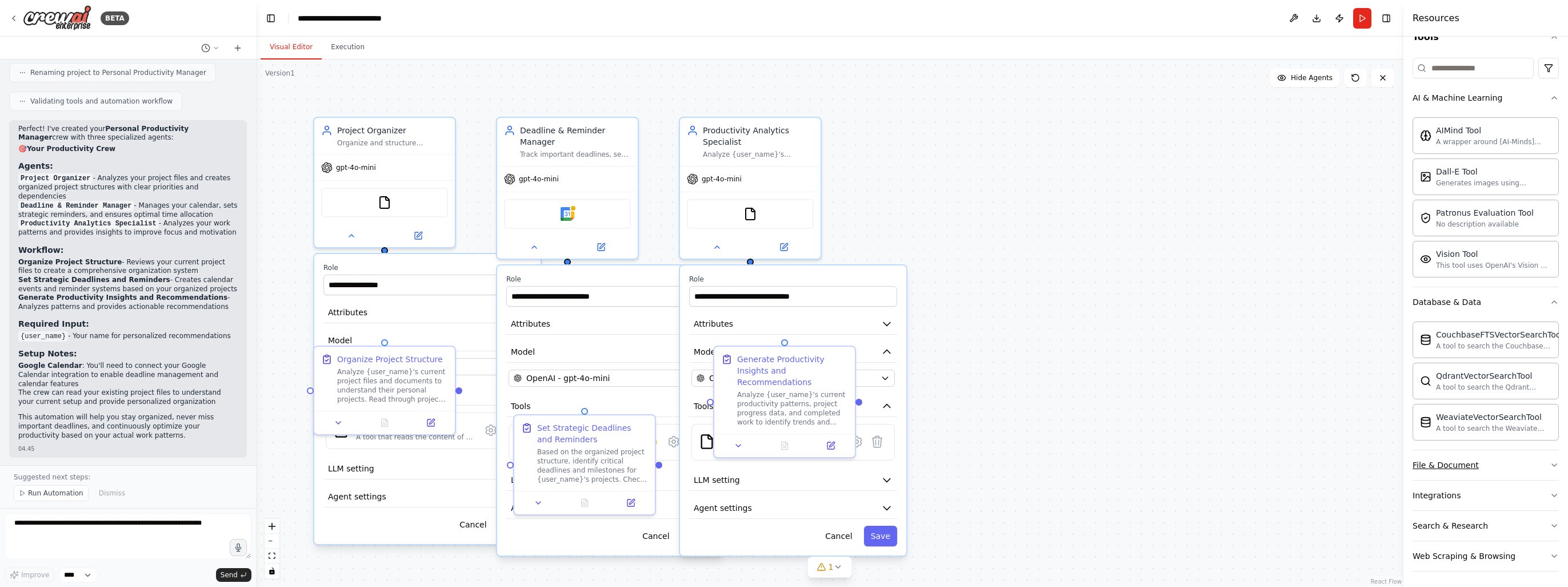
click at [1439, 468] on button "File & Document" at bounding box center [1486, 464] width 146 height 30
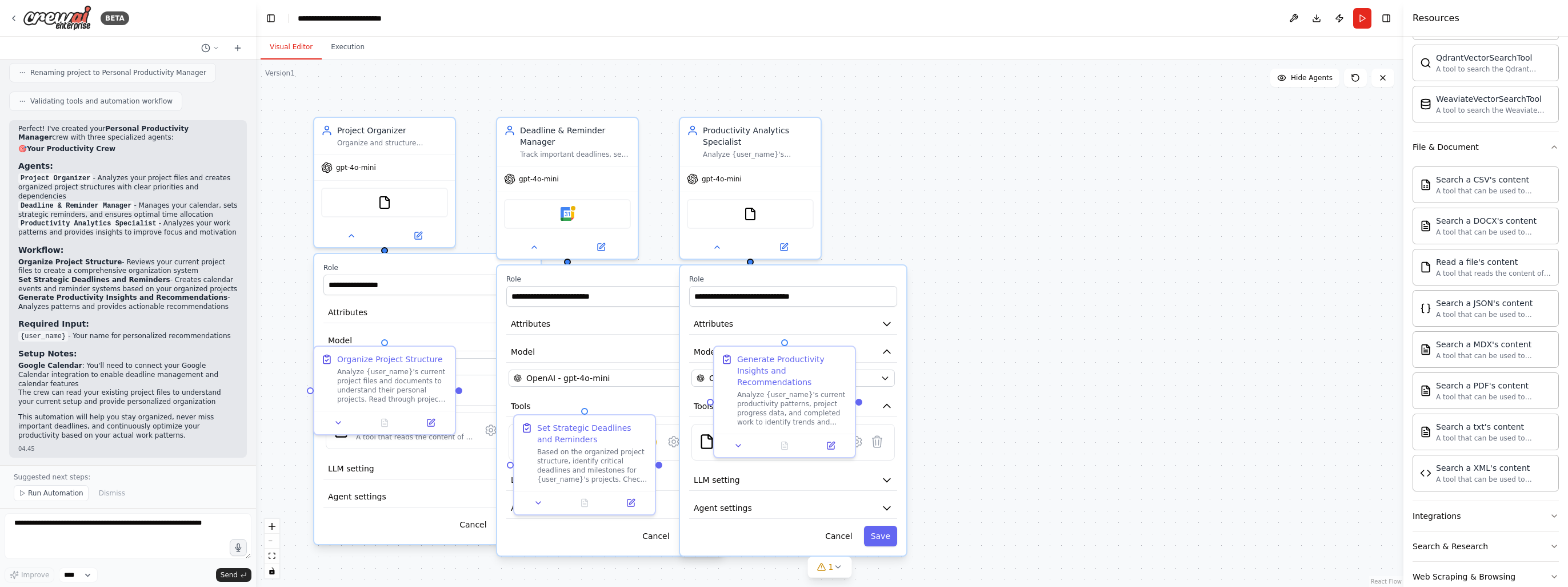
scroll to position [460, 0]
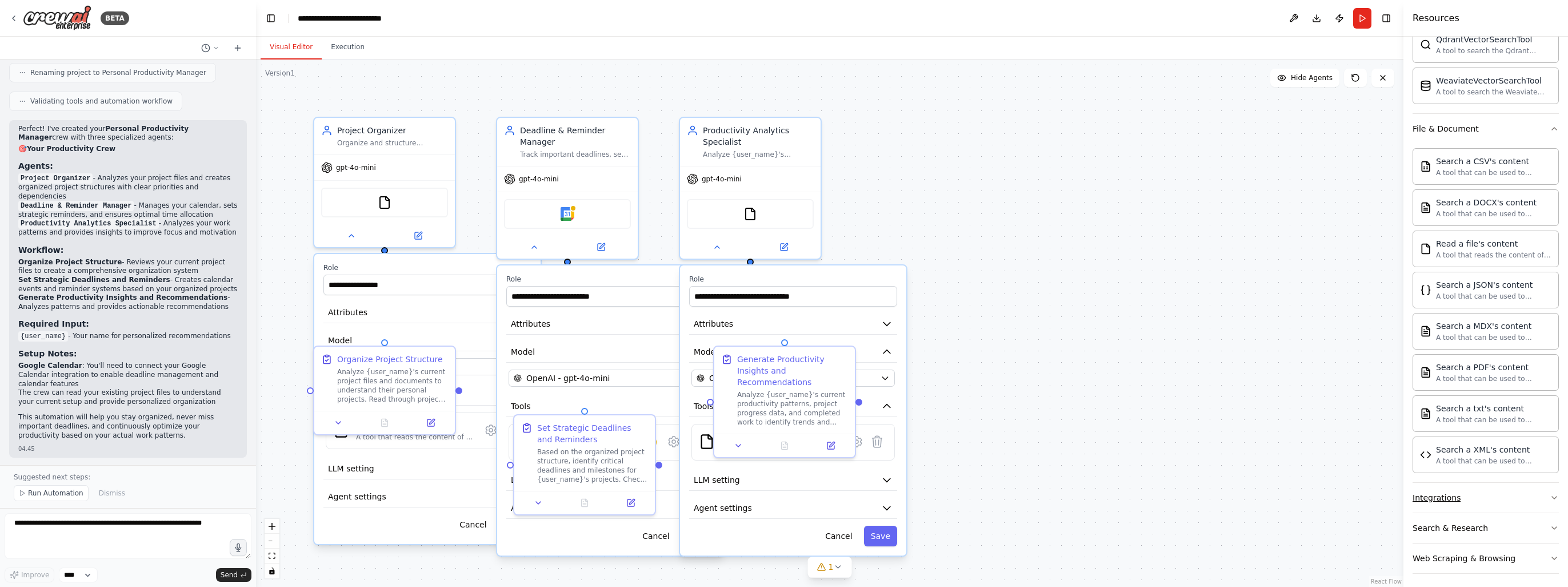
click at [1477, 497] on button "Integrations" at bounding box center [1486, 497] width 146 height 30
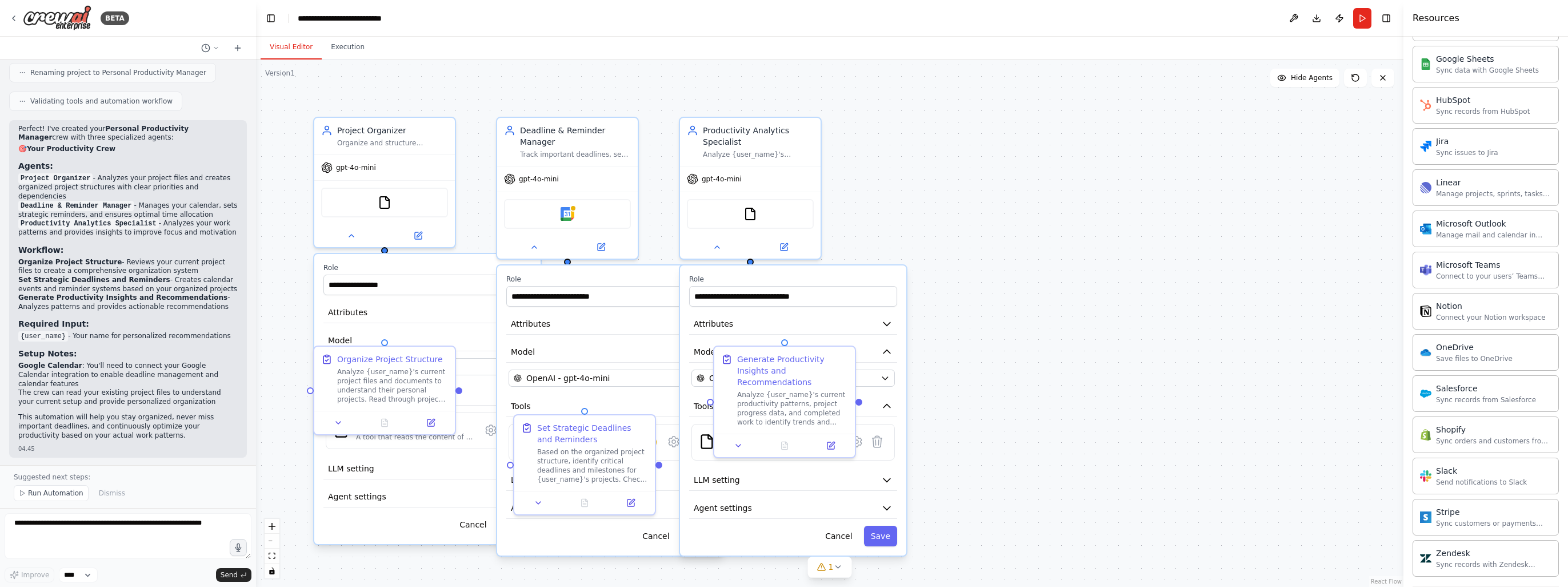
scroll to position [1329, 0]
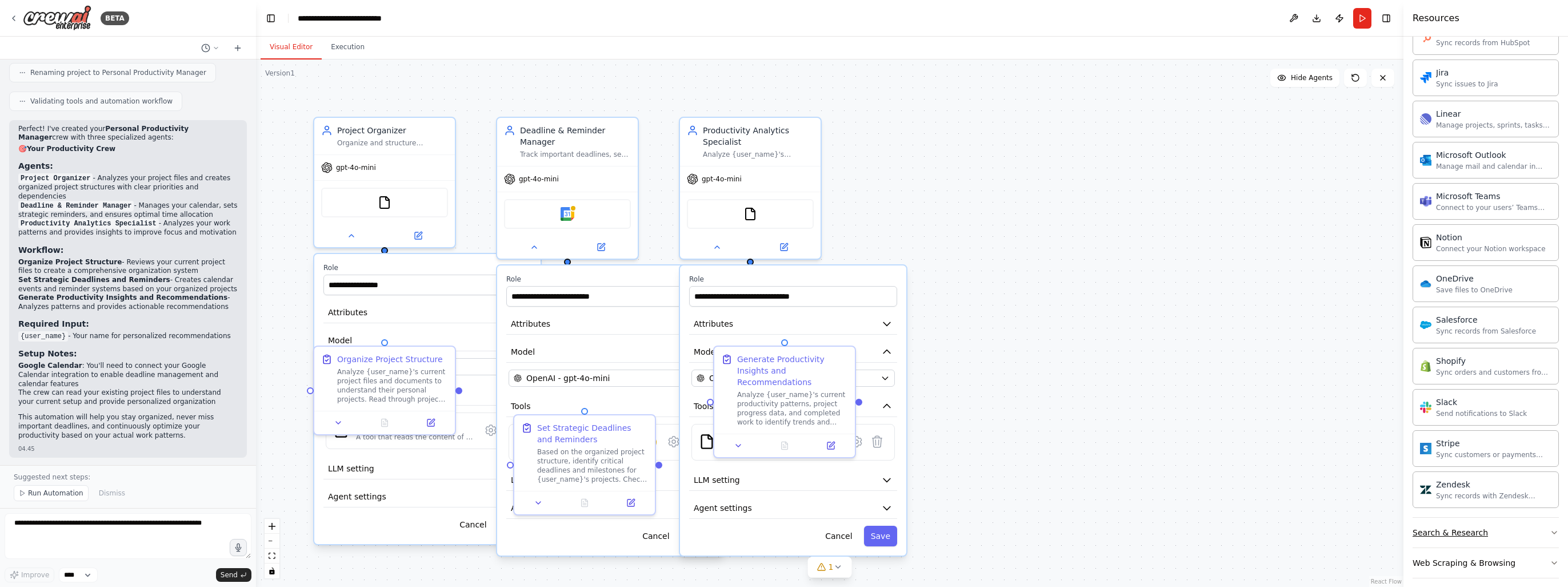
click at [1479, 518] on button "Search & Research" at bounding box center [1486, 532] width 146 height 30
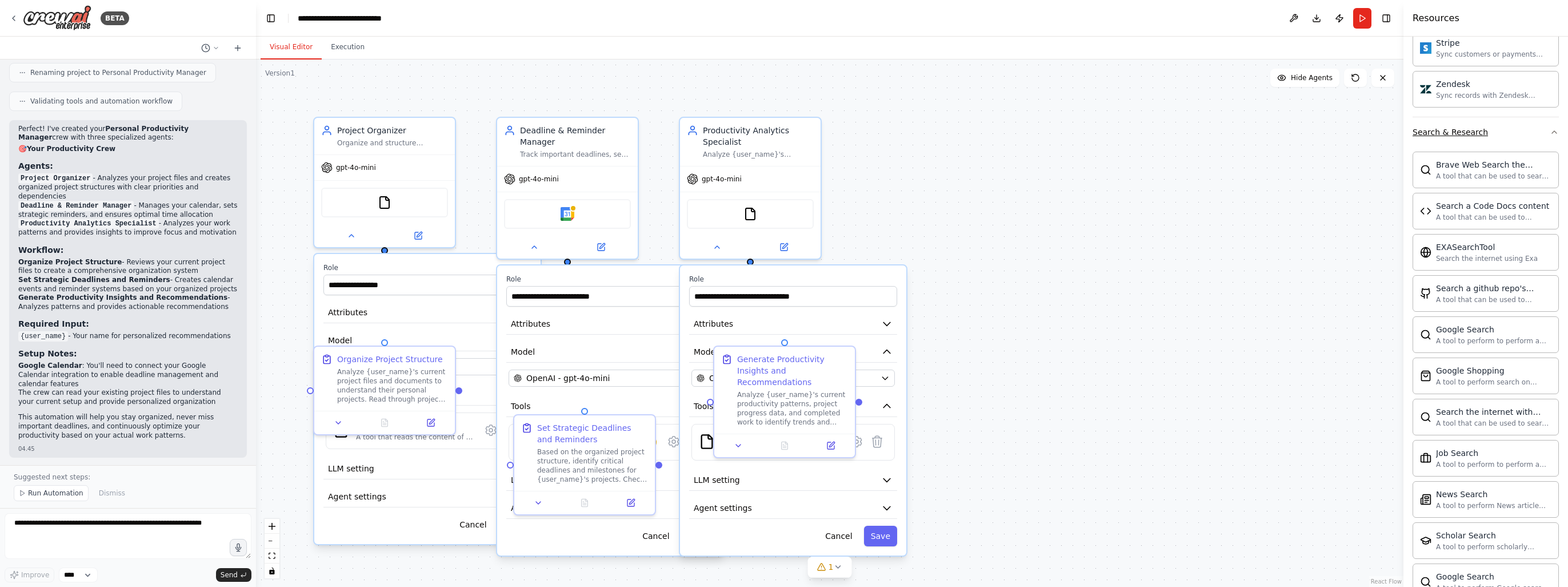
scroll to position [1911, 0]
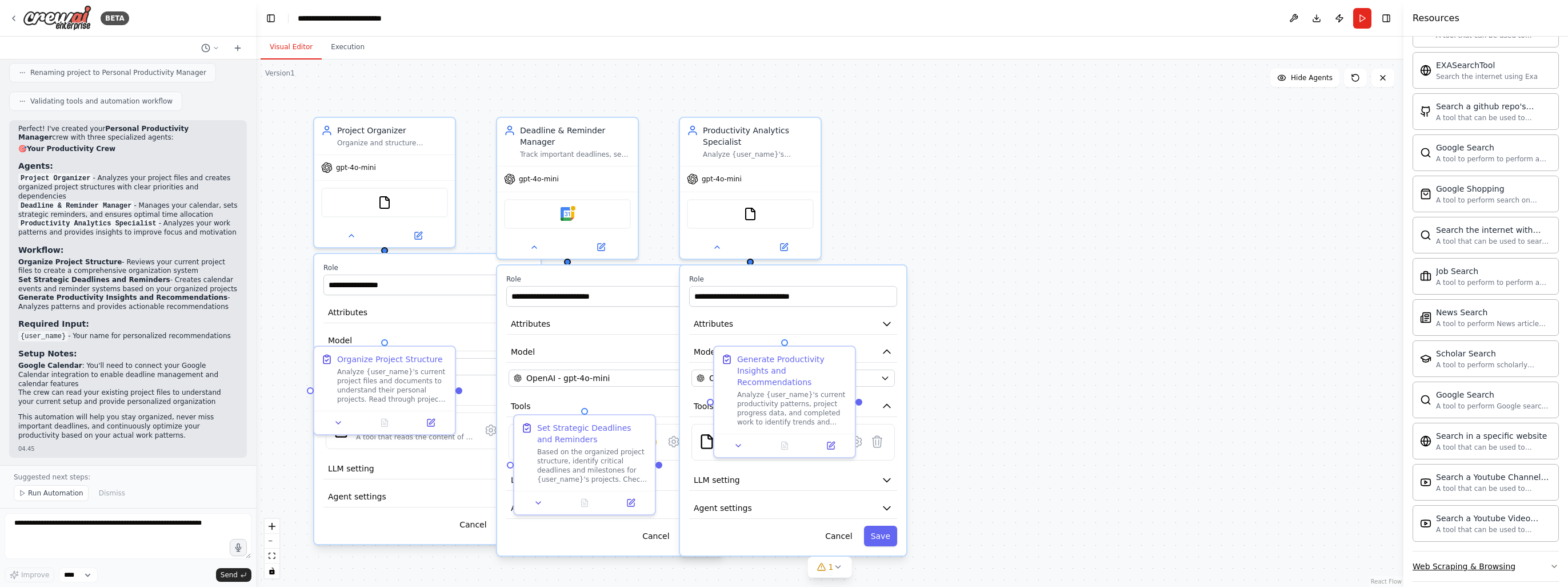
click at [1463, 560] on button "Web Scraping & Browsing" at bounding box center [1486, 566] width 146 height 30
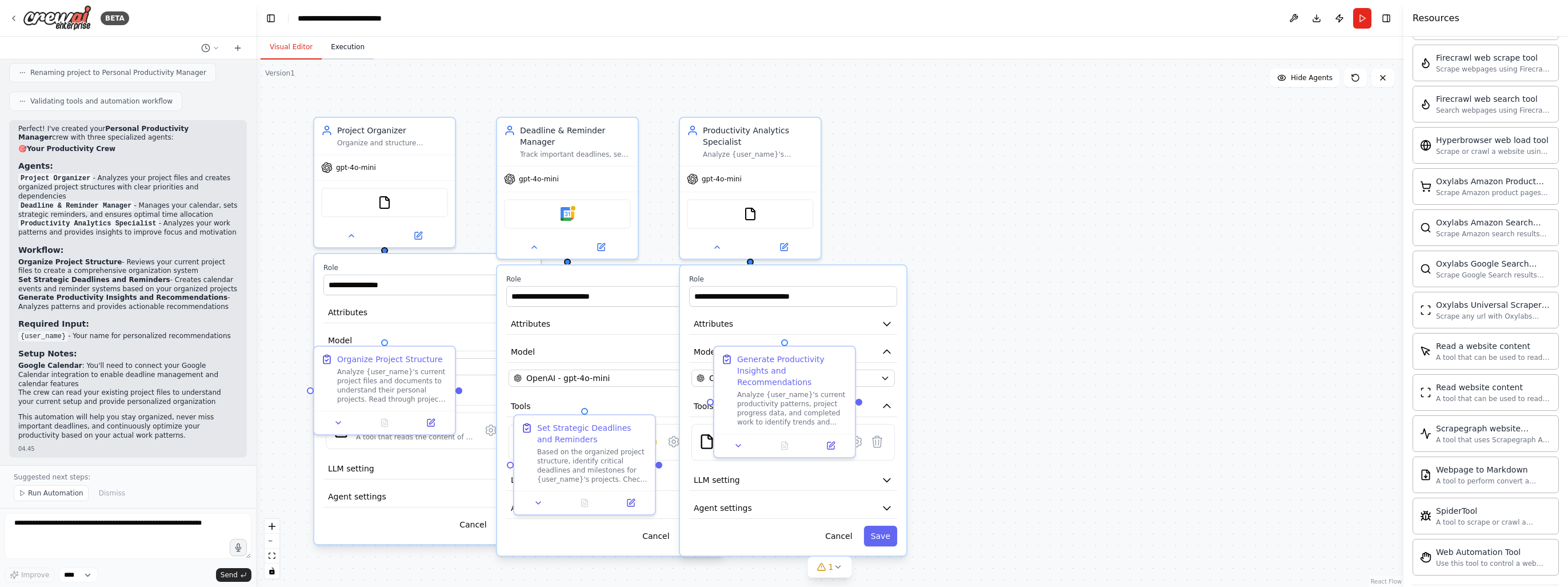
click at [352, 51] on button "Execution" at bounding box center [347, 48] width 52 height 24
click at [289, 47] on button "Visual Editor" at bounding box center [291, 48] width 61 height 24
click at [389, 200] on img at bounding box center [385, 200] width 14 height 14
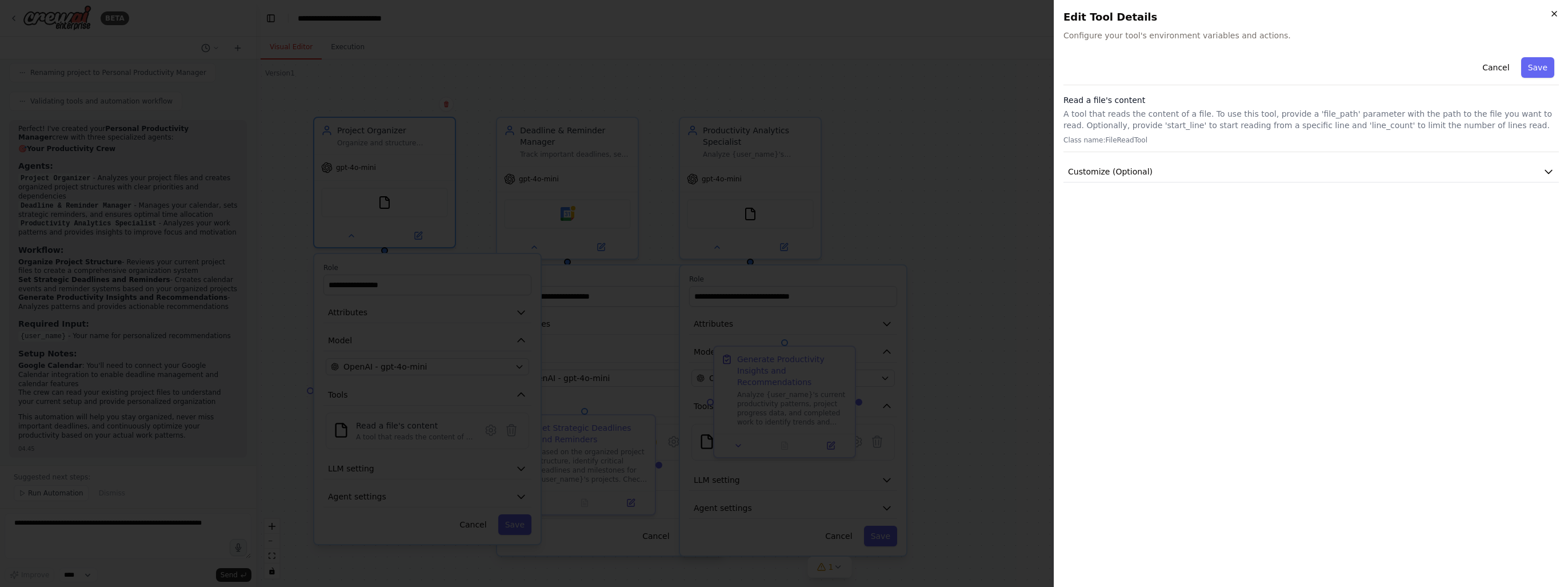
click at [1555, 17] on icon "button" at bounding box center [1554, 14] width 9 height 9
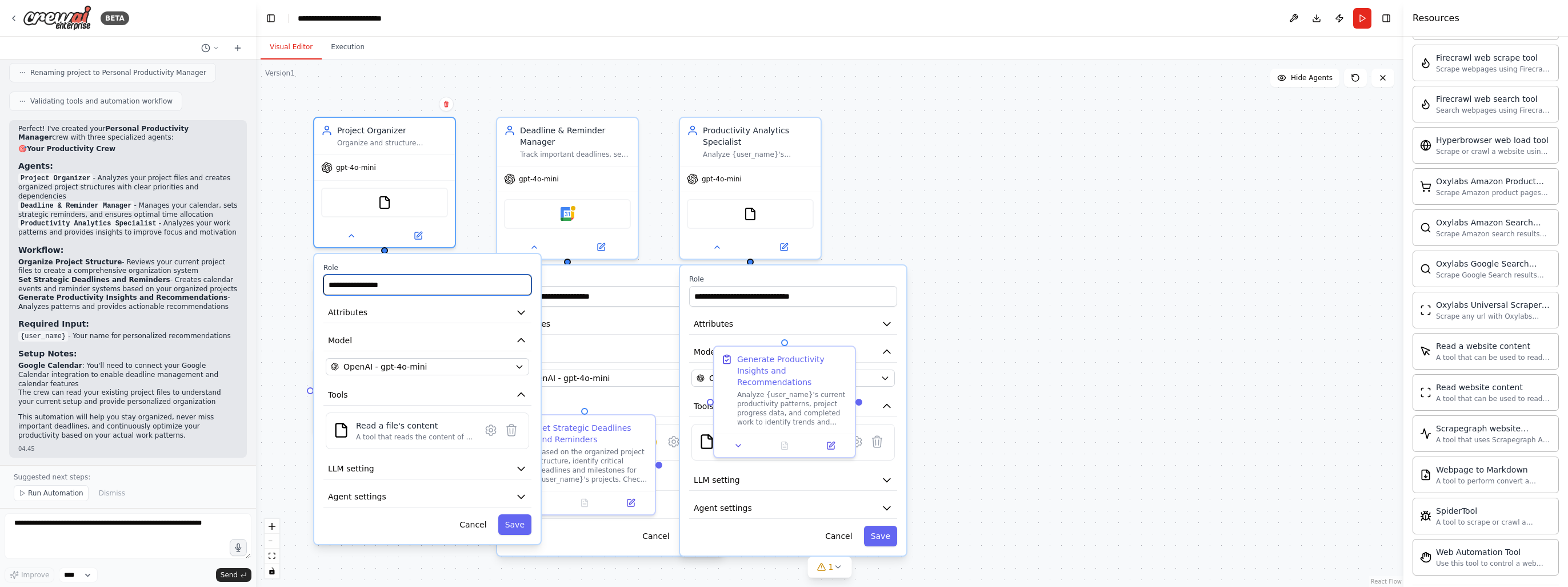
click at [382, 287] on input "**********" at bounding box center [427, 284] width 208 height 21
click at [1360, 23] on button "Run" at bounding box center [1362, 18] width 18 height 21
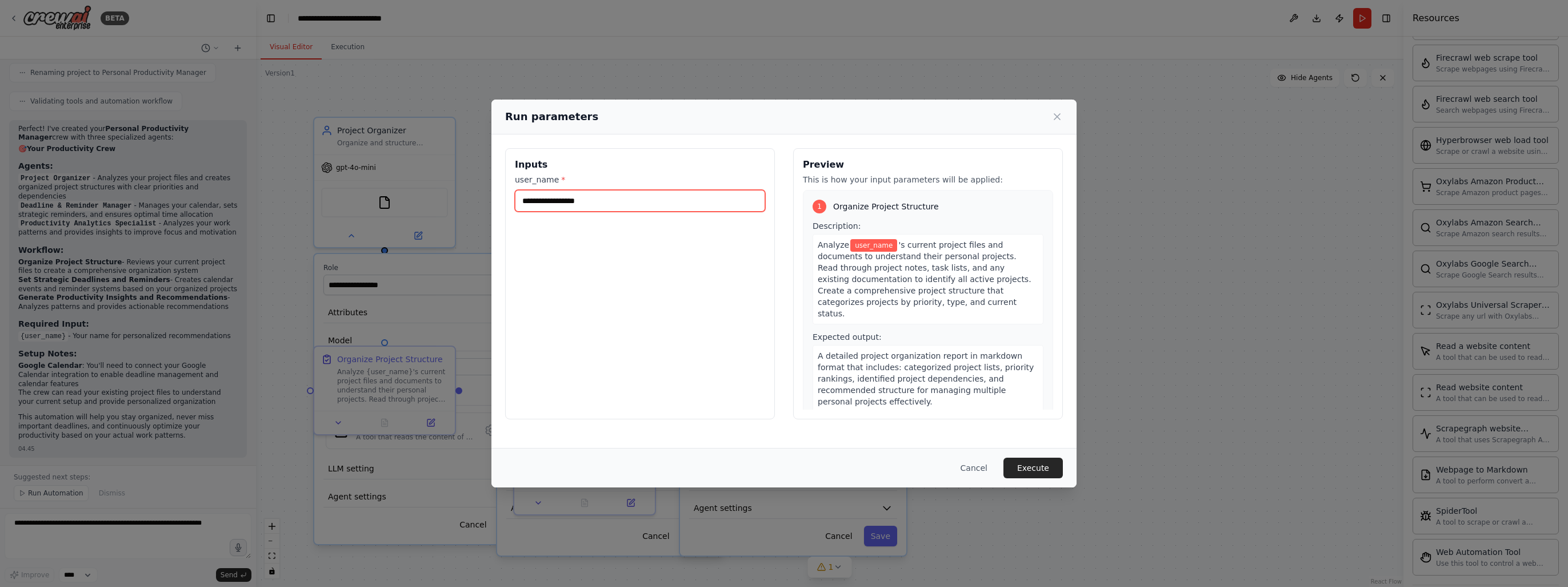
click at [603, 200] on input "user_name *" at bounding box center [640, 200] width 251 height 22
type input "*"
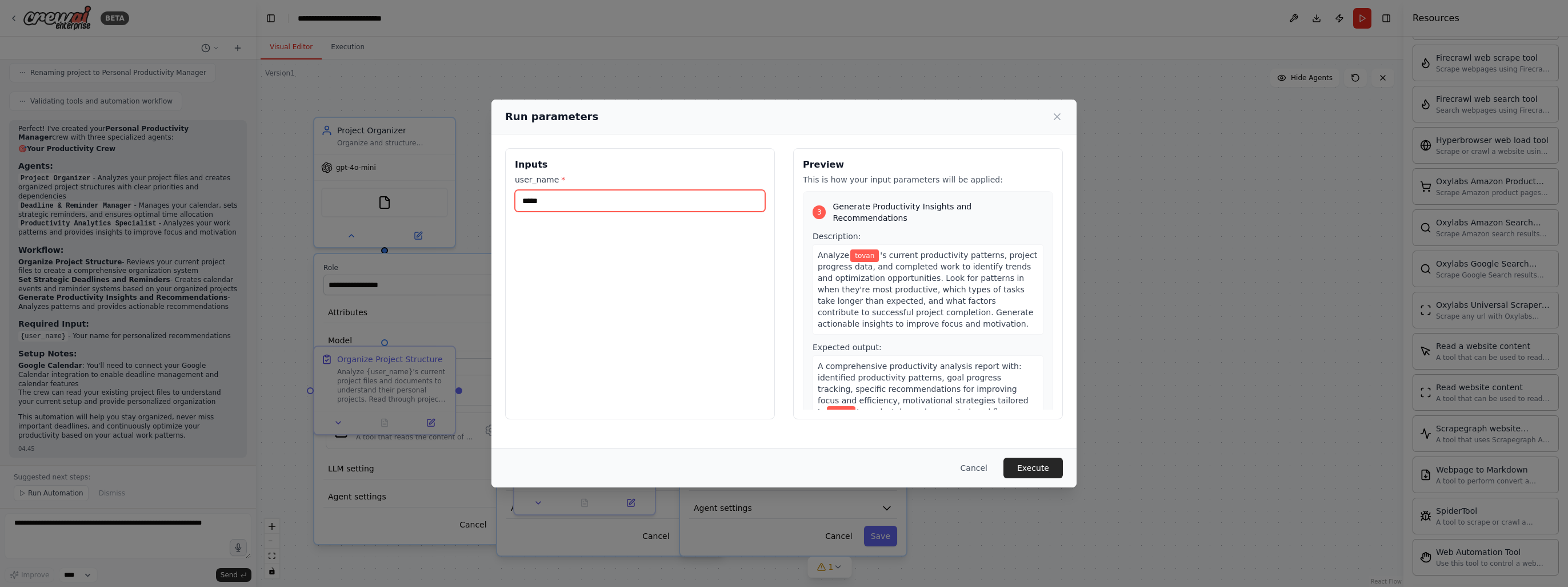
scroll to position [0, 0]
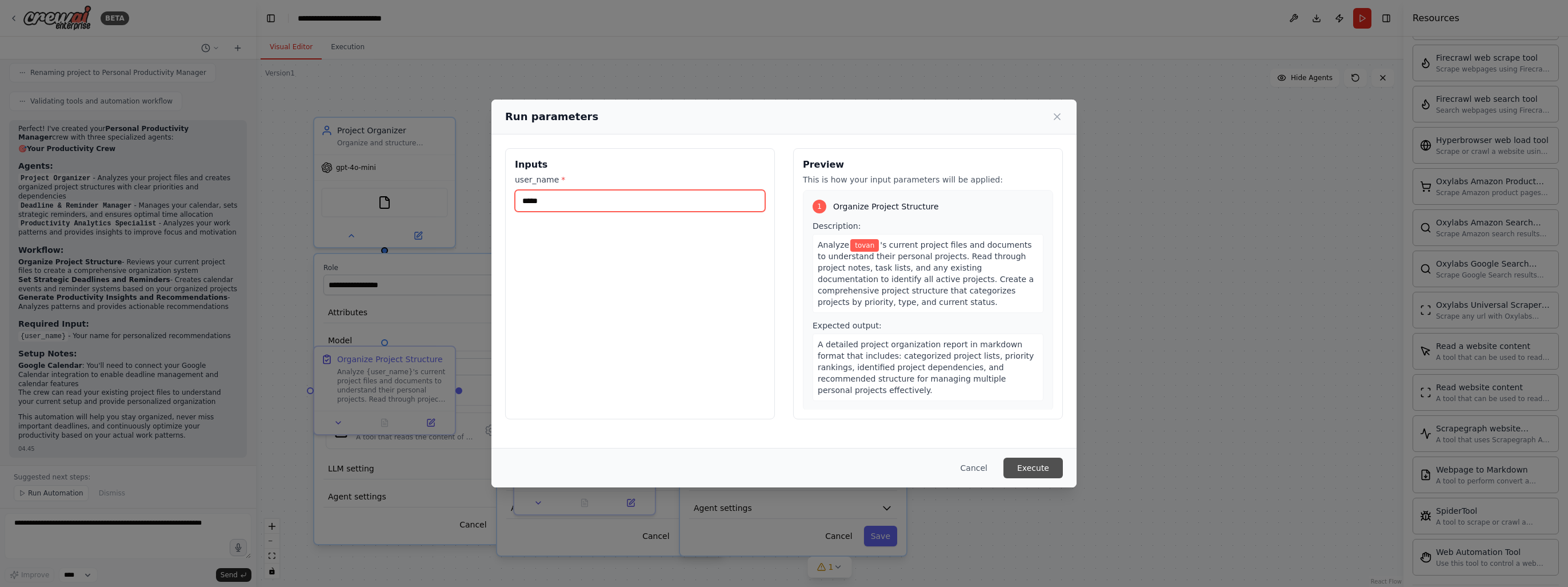
type input "*****"
click at [1024, 470] on button "Execute" at bounding box center [1033, 467] width 59 height 21
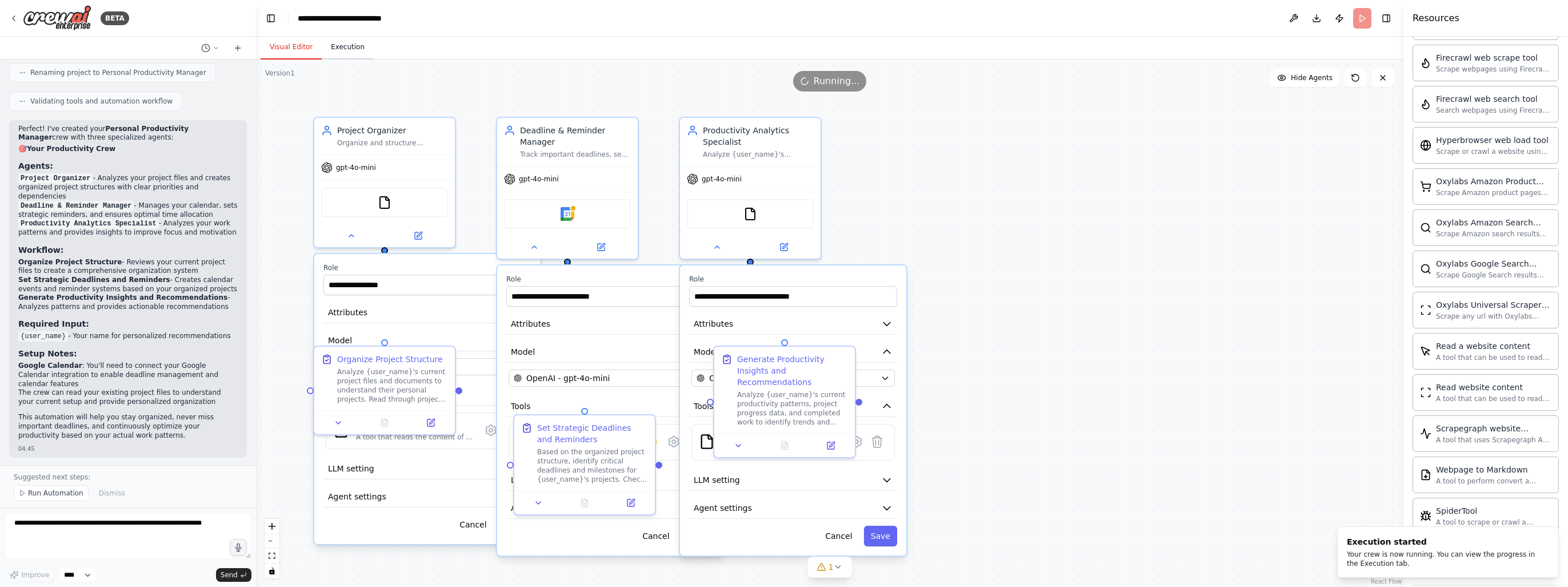
click at [343, 48] on button "Execution" at bounding box center [347, 48] width 52 height 24
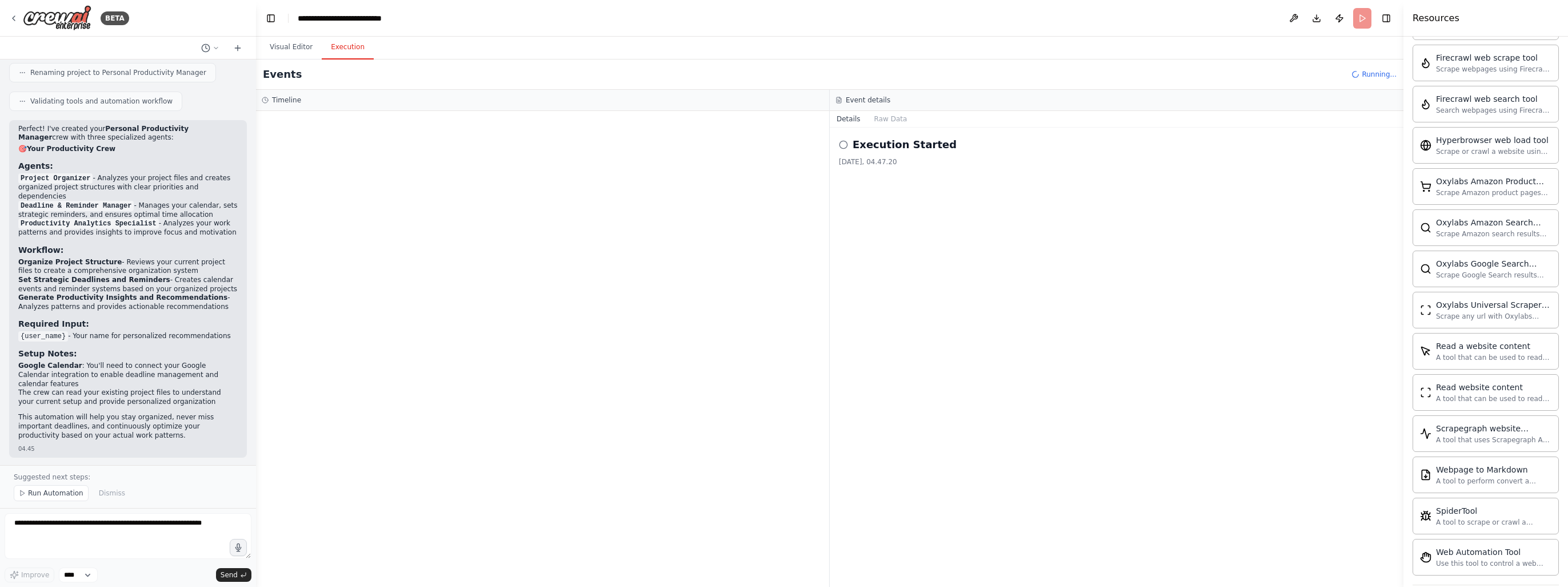
click at [850, 150] on div "Execution Started" at bounding box center [1116, 144] width 555 height 16
click at [847, 149] on div "Execution Started" at bounding box center [1116, 144] width 555 height 16
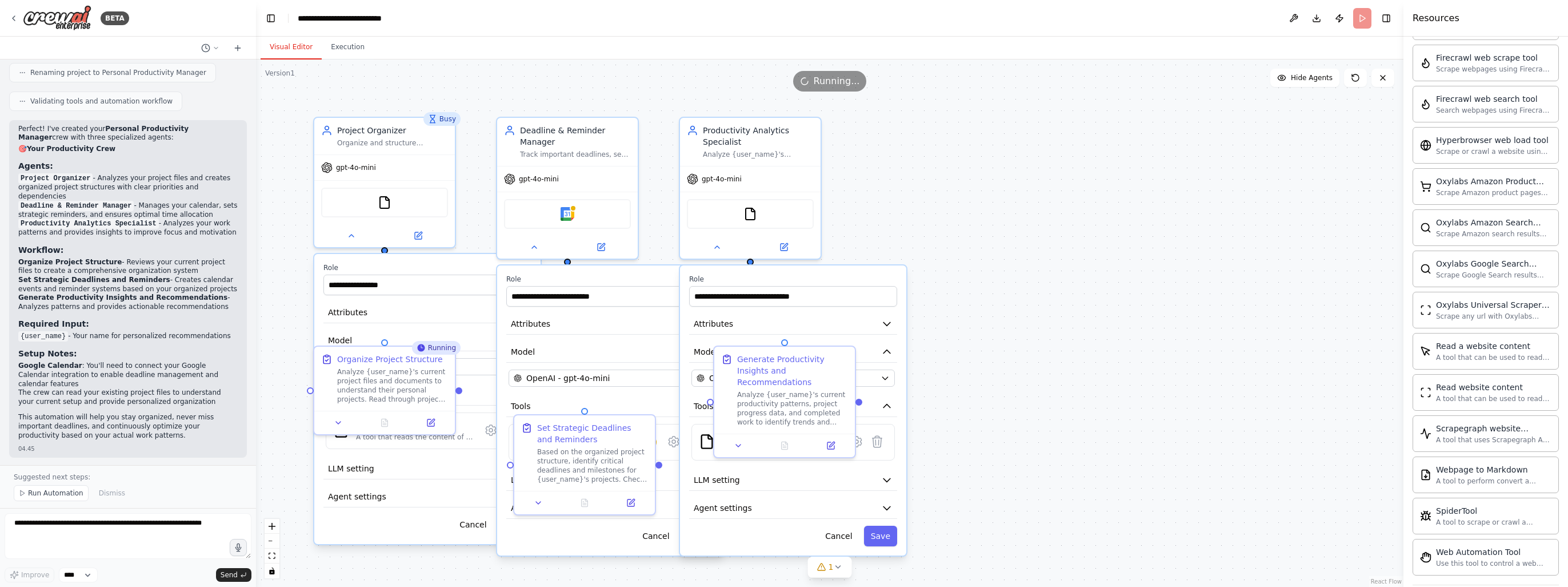
click at [292, 45] on button "Visual Editor" at bounding box center [291, 48] width 61 height 24
click at [332, 39] on button "Execution" at bounding box center [347, 48] width 52 height 24
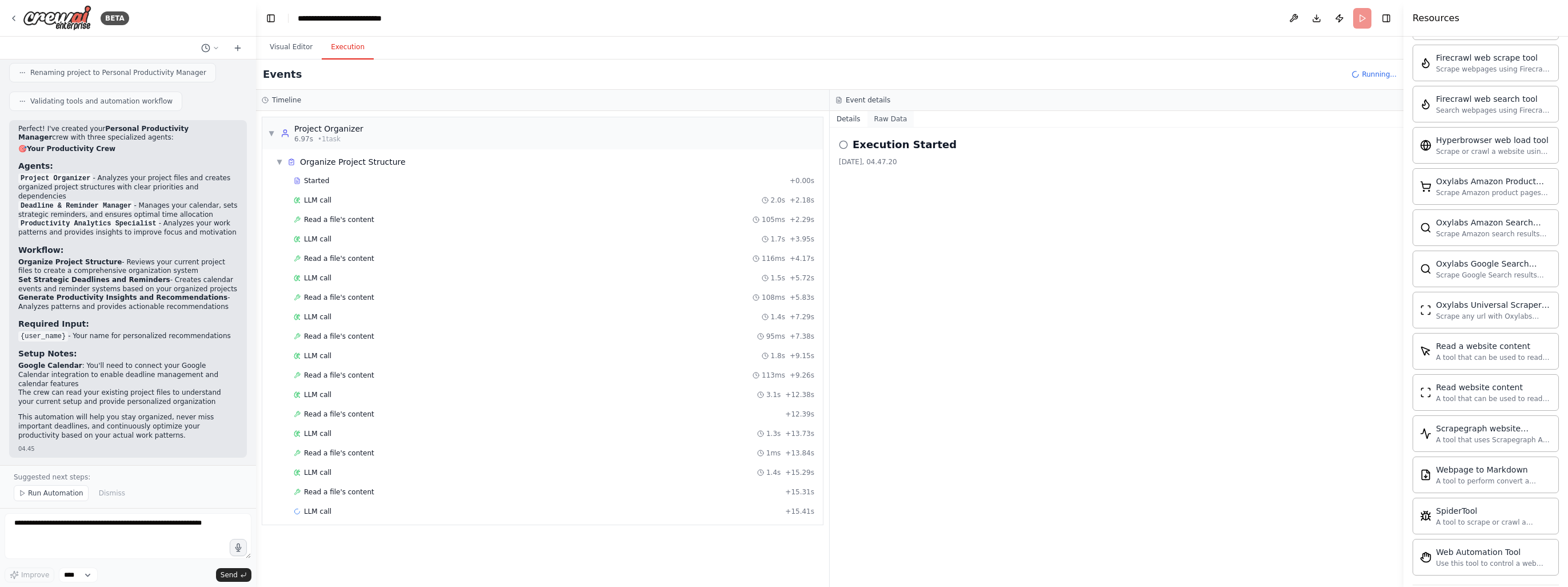
click at [882, 117] on button "Raw Data" at bounding box center [891, 119] width 47 height 16
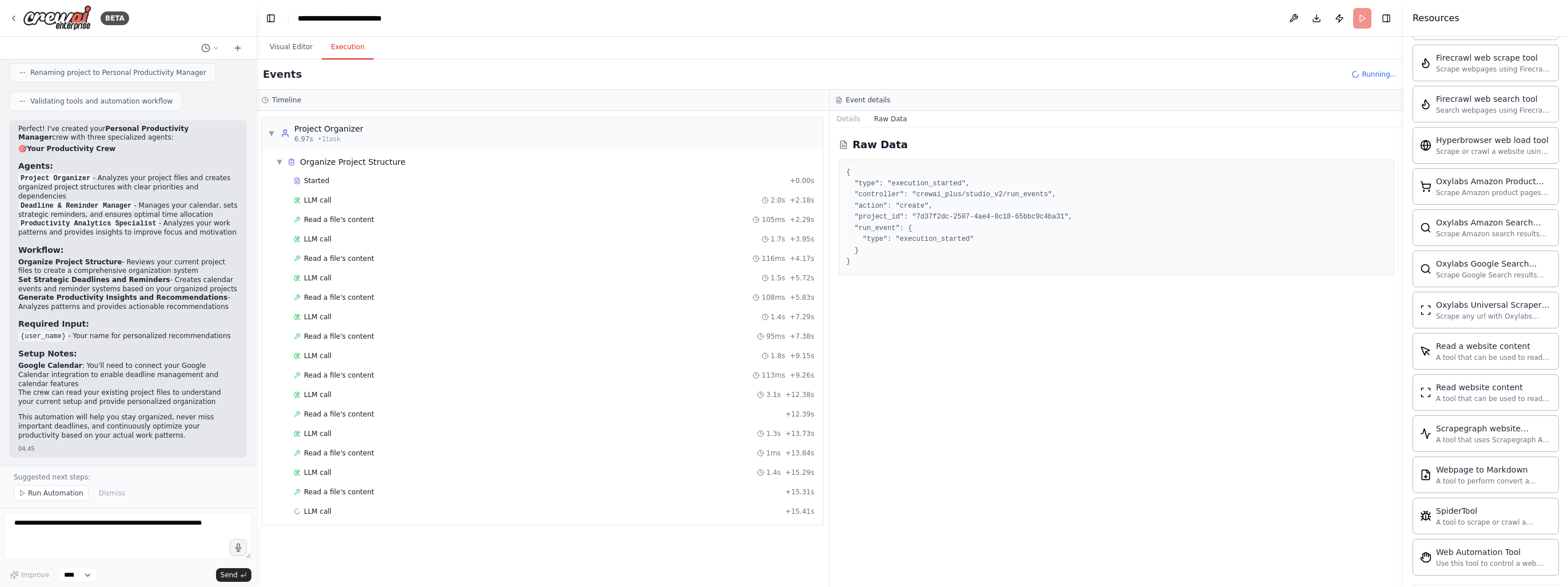
scroll to position [69, 0]
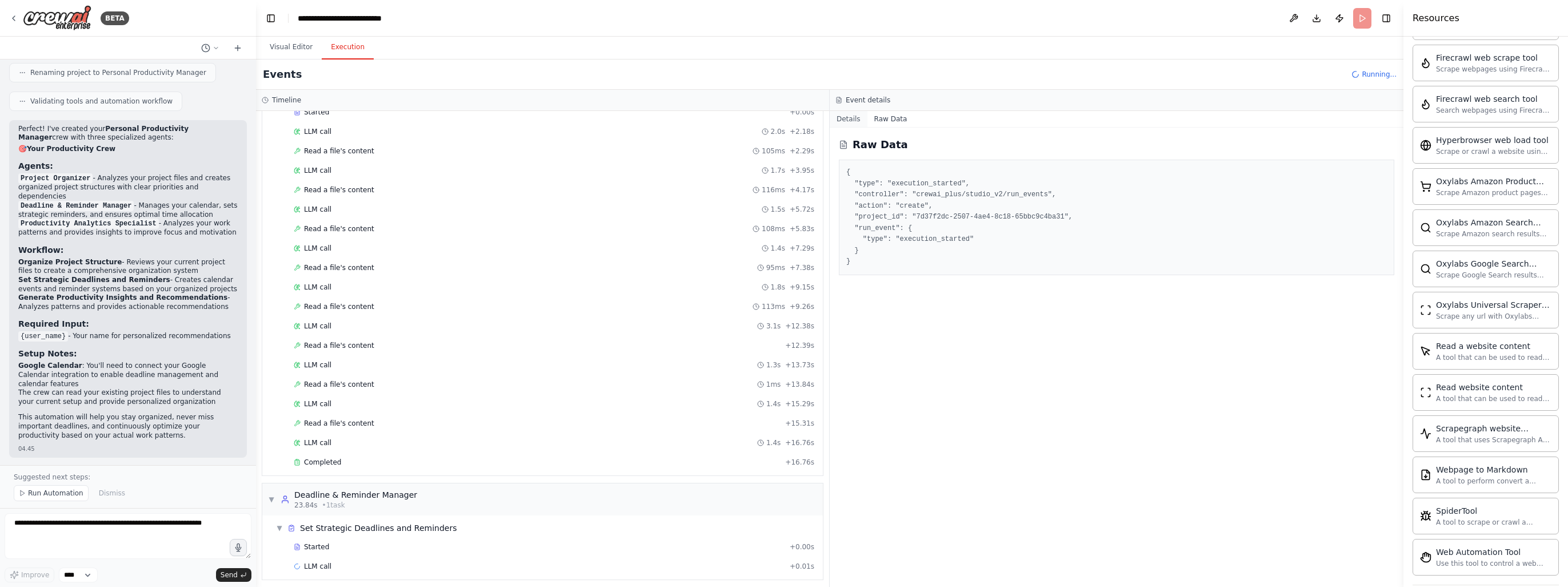
click at [854, 122] on button "Details" at bounding box center [849, 119] width 38 height 16
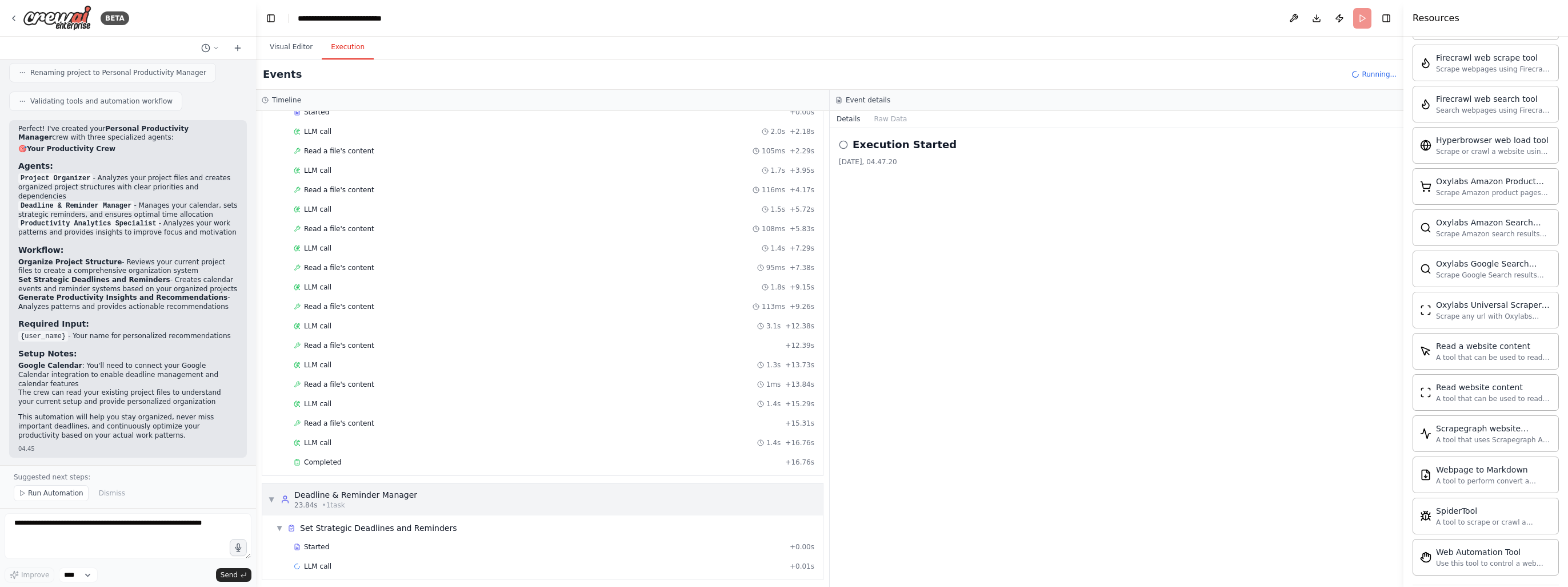
click at [269, 496] on span "▼" at bounding box center [271, 499] width 7 height 9
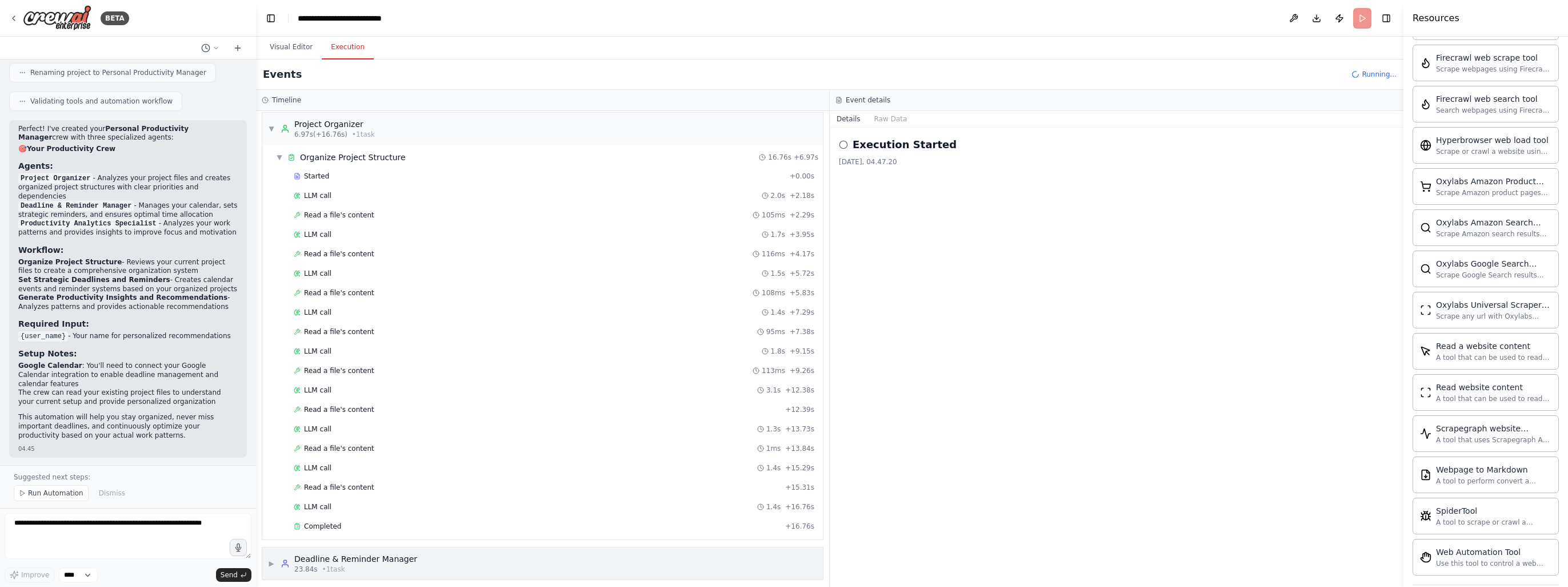
click at [344, 556] on div "Deadline & Reminder Manager" at bounding box center [355, 558] width 123 height 11
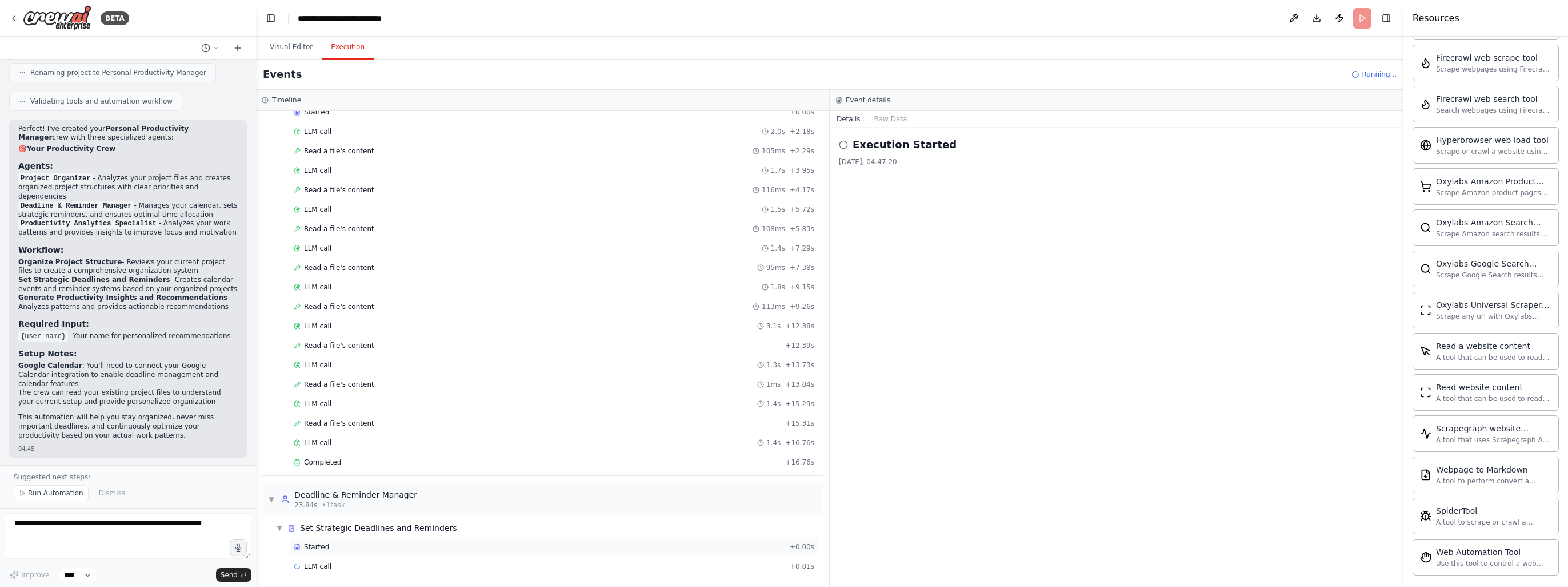
click at [350, 542] on div "Started" at bounding box center [539, 547] width 491 height 9
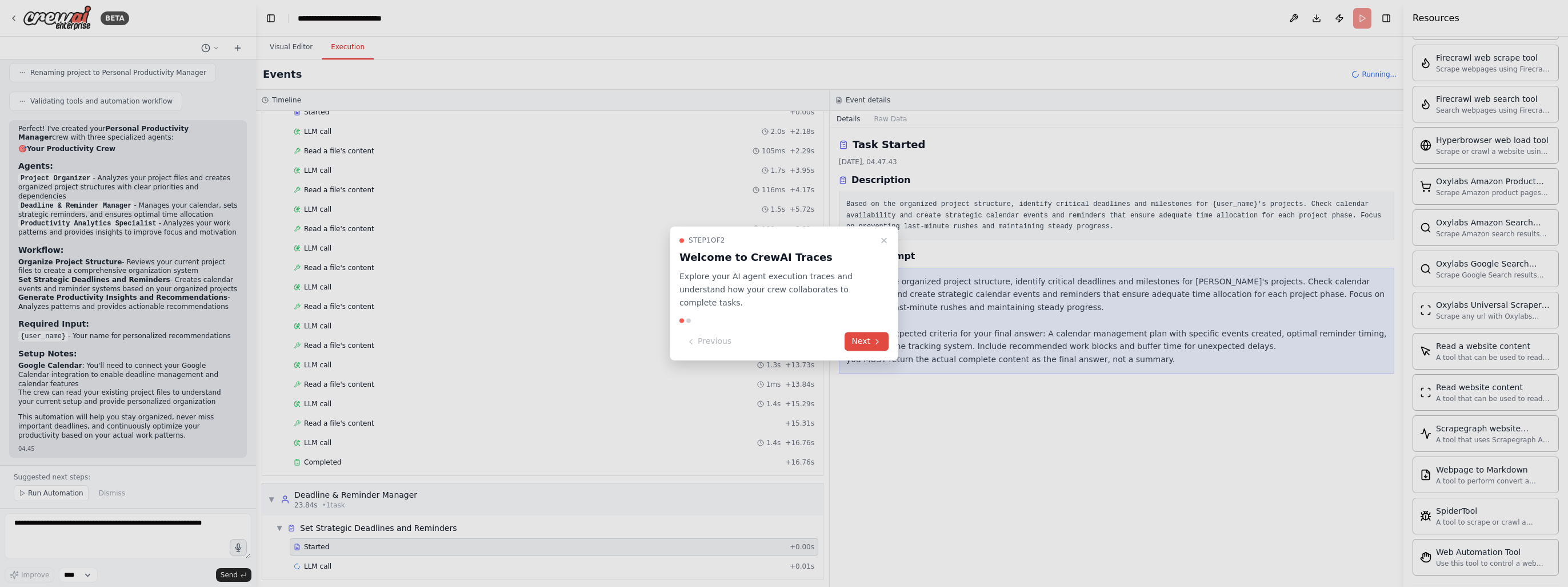
click at [872, 332] on button "Next" at bounding box center [867, 342] width 44 height 19
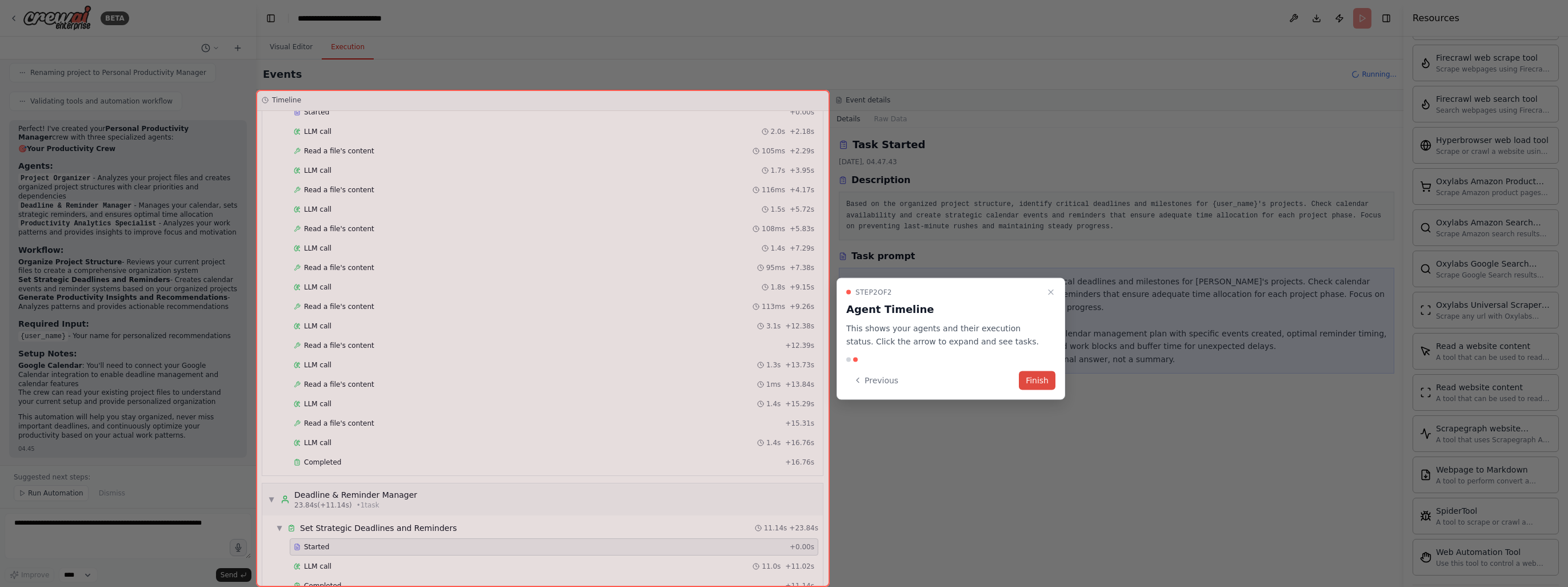
click at [1038, 377] on button "Finish" at bounding box center [1037, 380] width 37 height 19
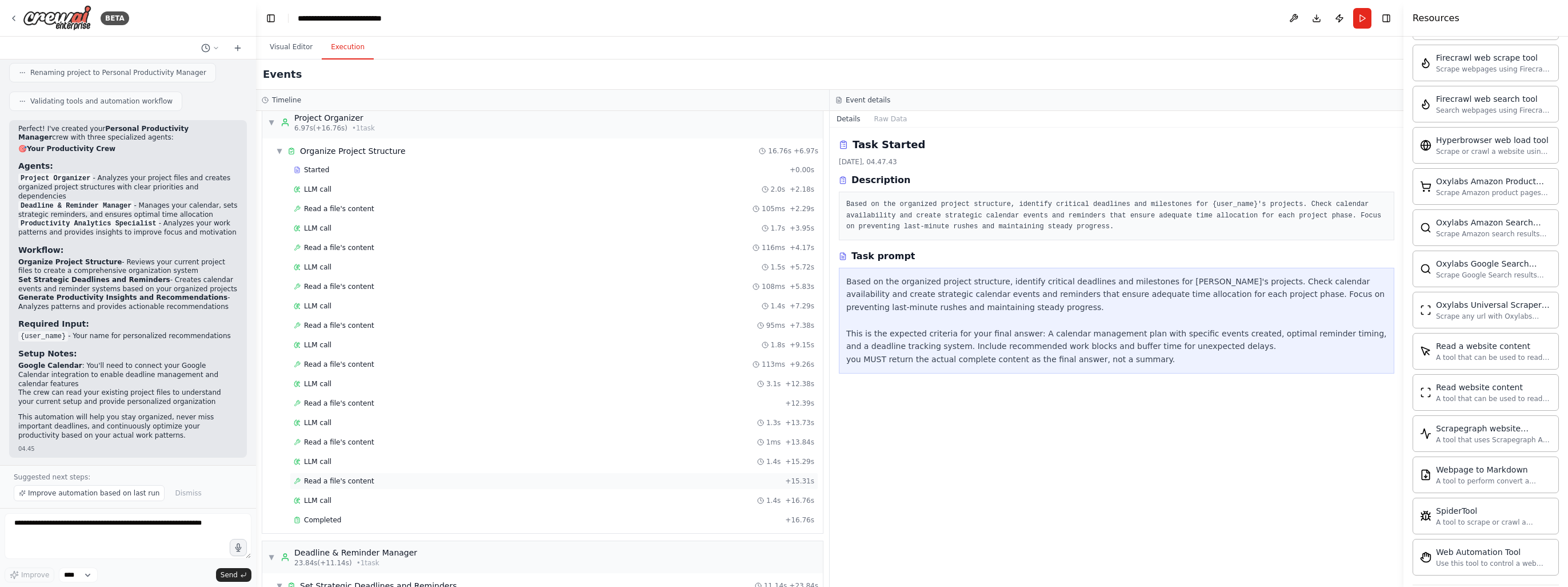
scroll to position [0, 0]
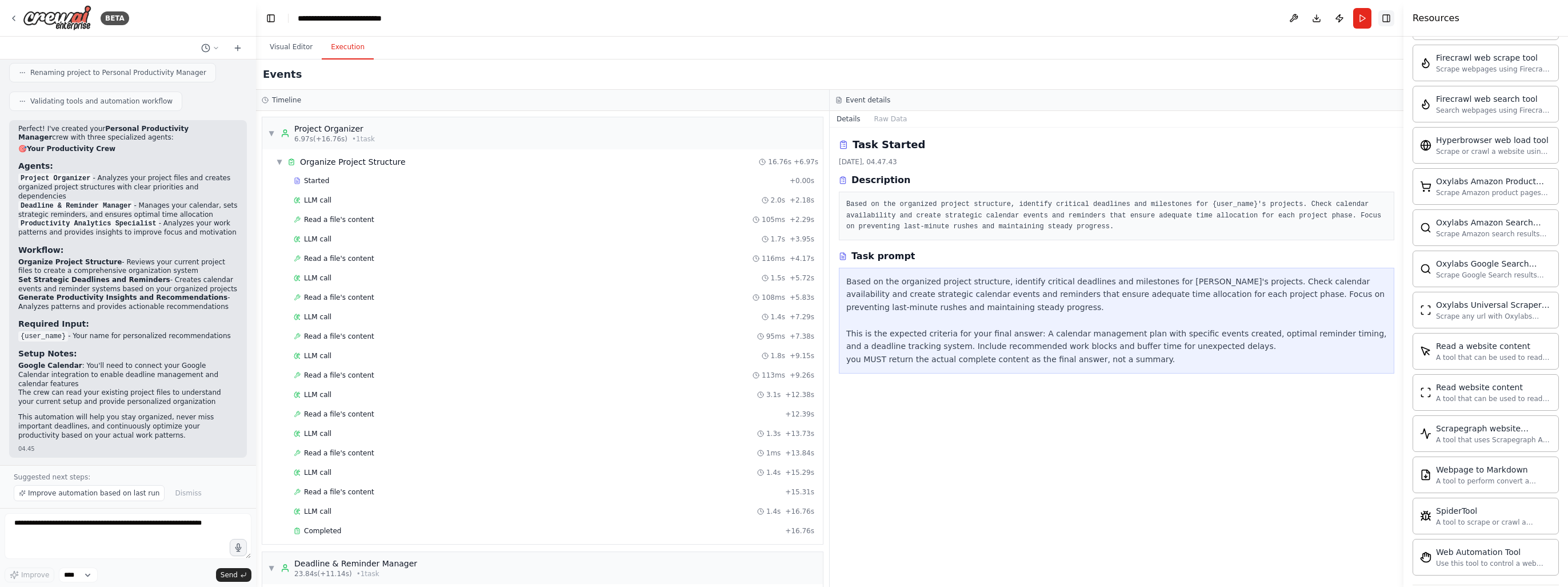
click at [1386, 20] on button "Toggle Right Sidebar" at bounding box center [1386, 18] width 16 height 16
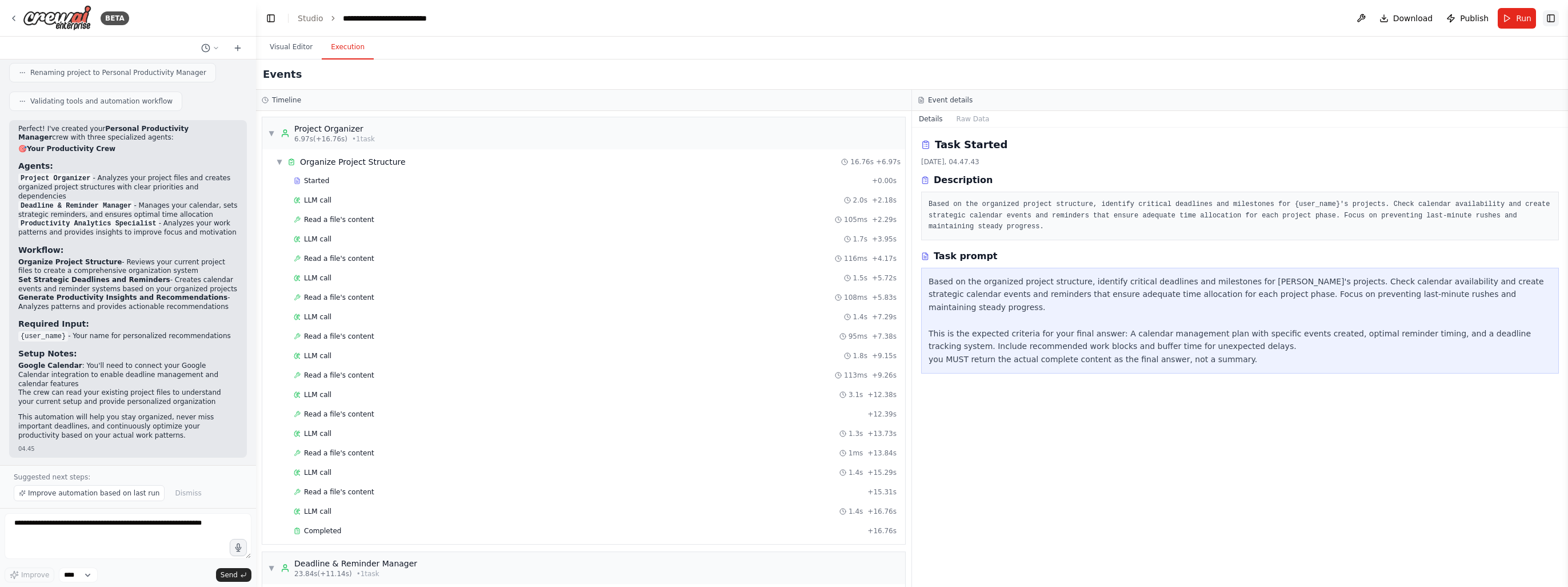
click at [1554, 20] on button "Toggle Right Sidebar" at bounding box center [1550, 18] width 16 height 16
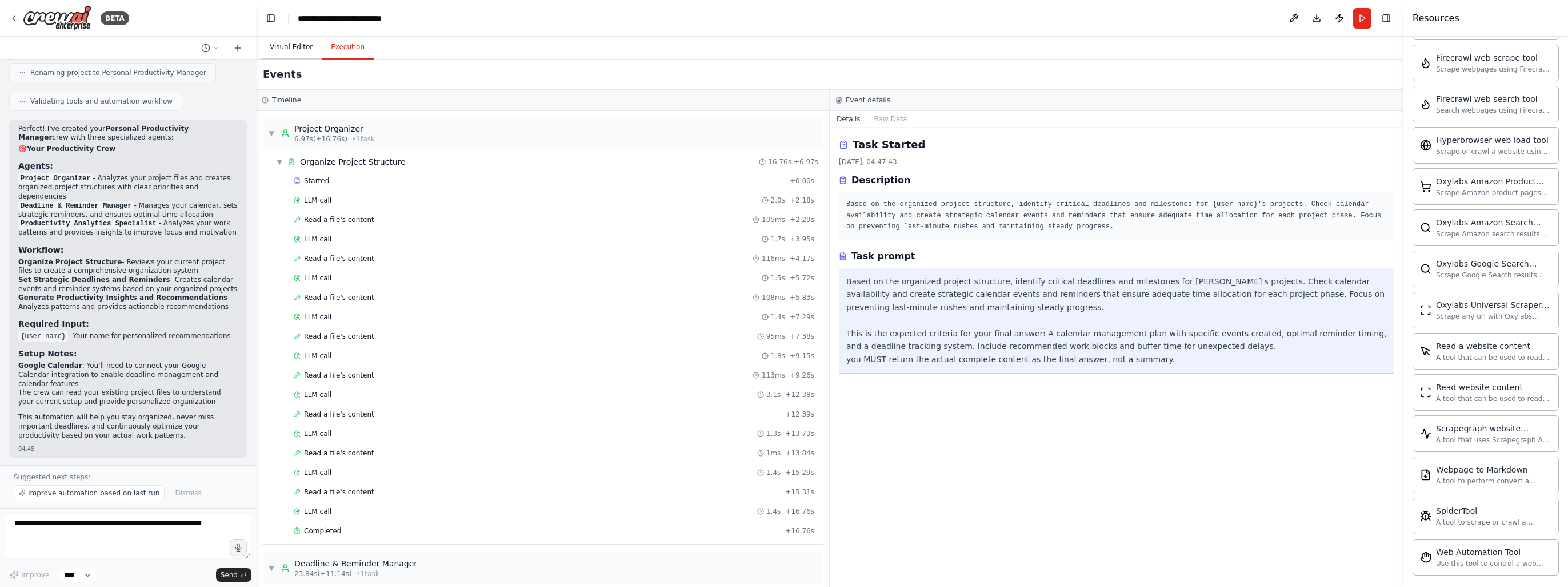
click at [276, 47] on button "Visual Editor" at bounding box center [291, 48] width 61 height 24
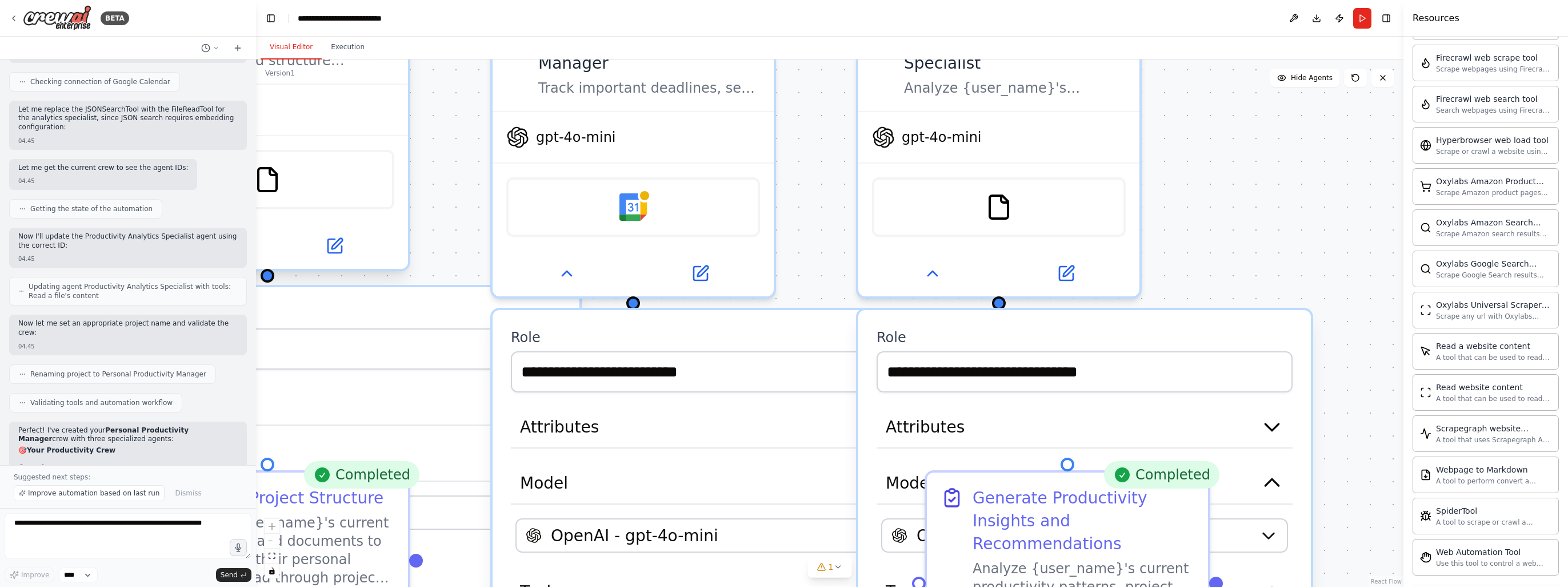
scroll to position [826, 0]
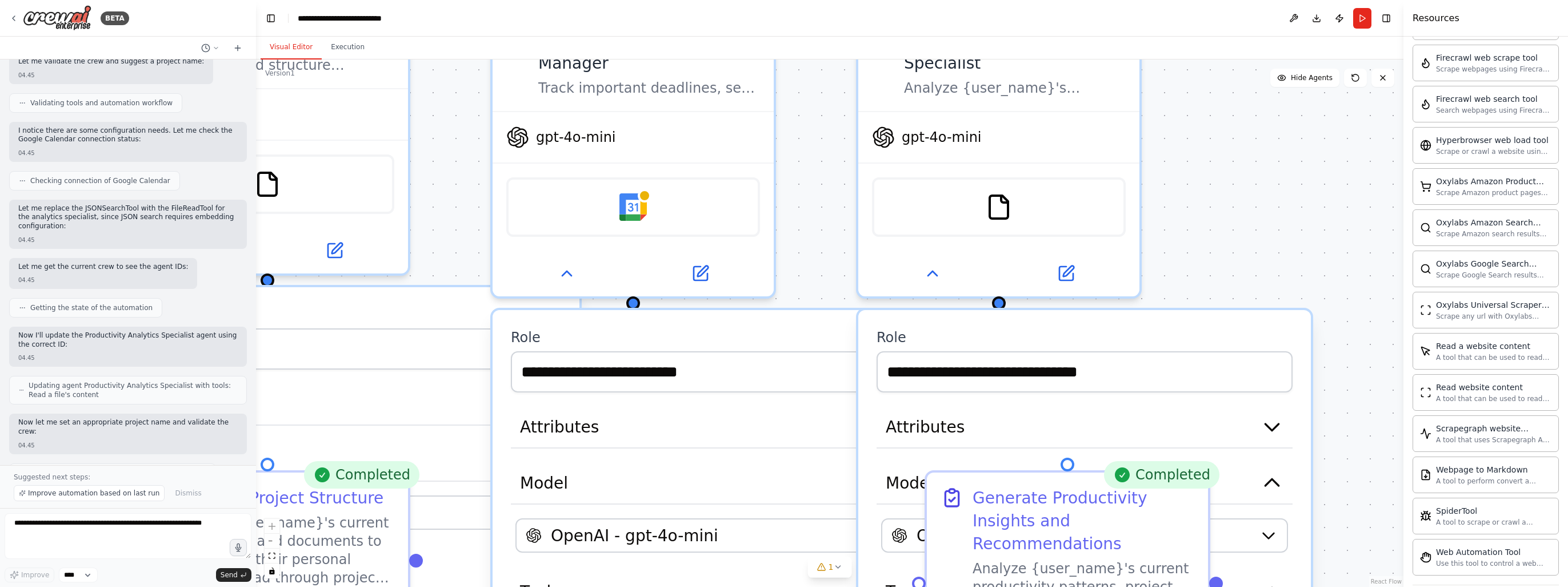
click at [48, 2] on div "BETA" at bounding box center [128, 18] width 256 height 37
click at [56, 15] on img at bounding box center [57, 18] width 69 height 26
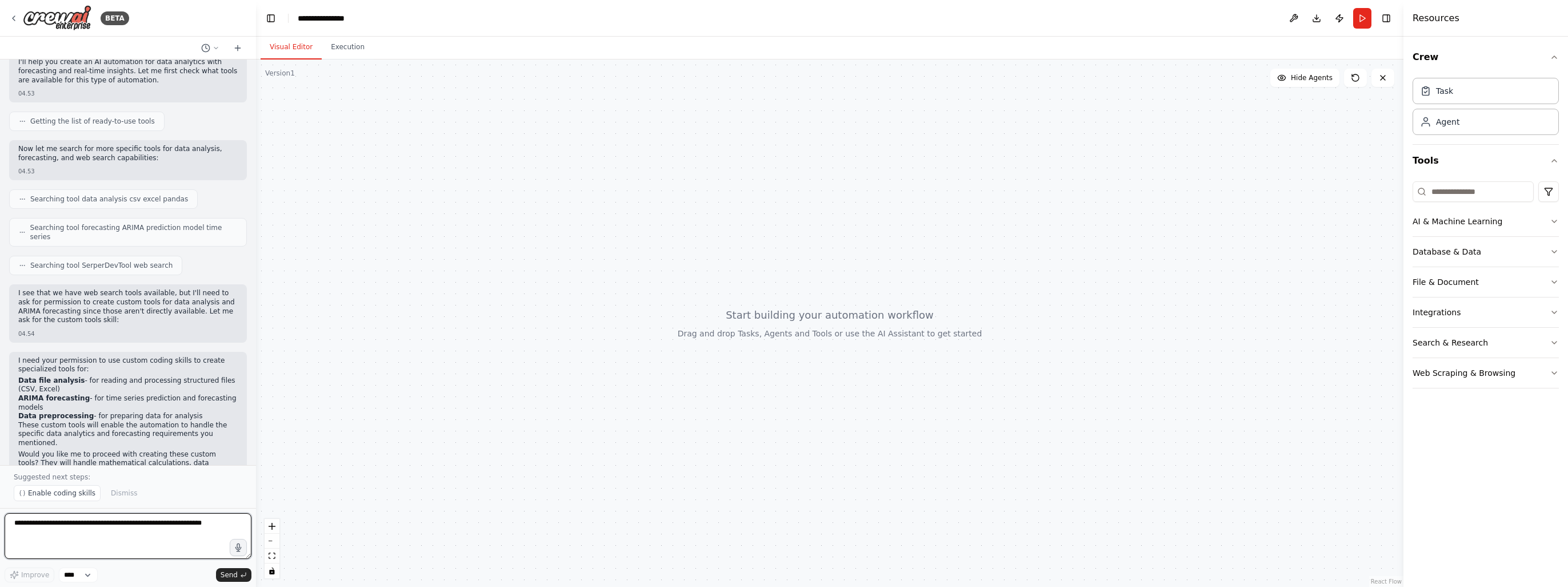
scroll to position [156, 0]
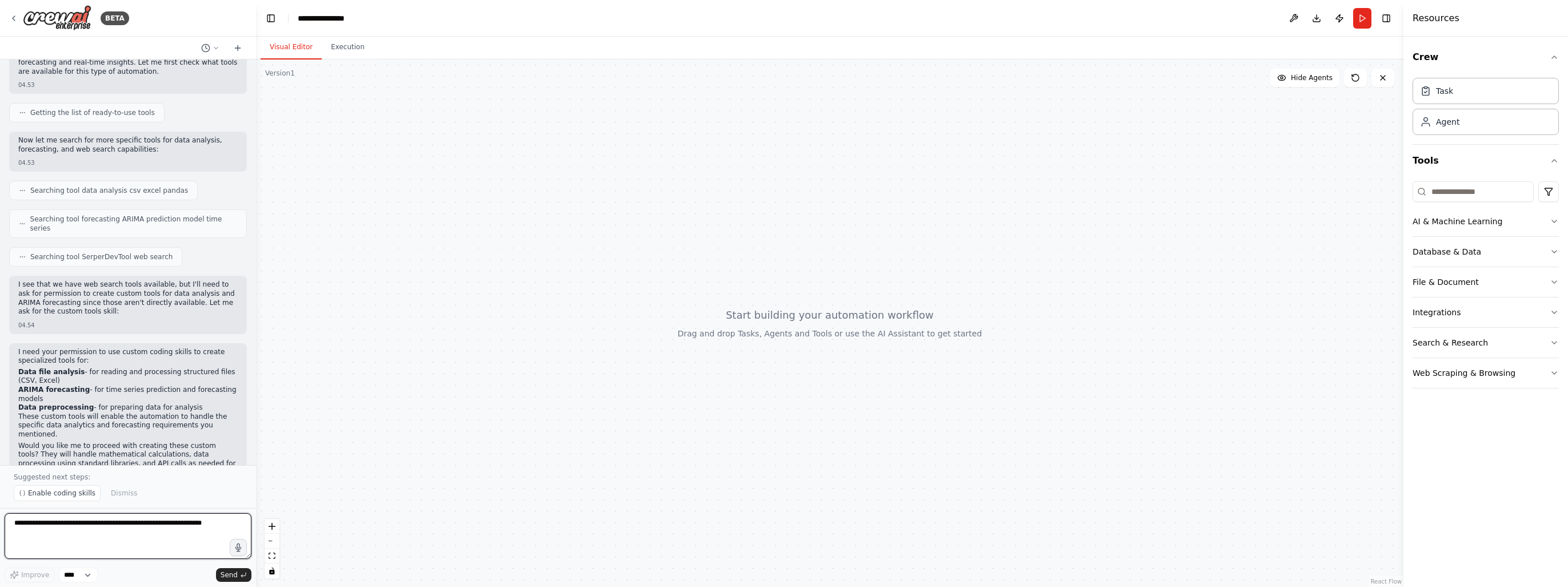
click at [87, 531] on textarea at bounding box center [128, 536] width 247 height 46
type textarea "***"
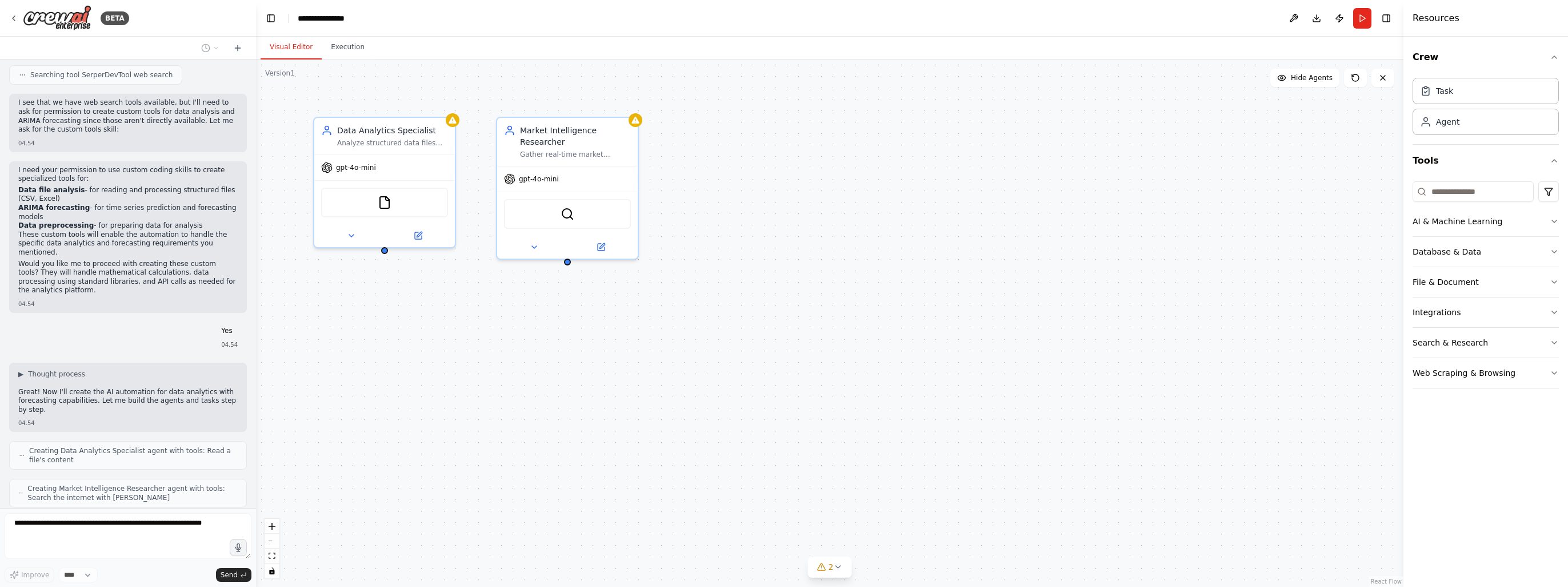
scroll to position [366, 0]
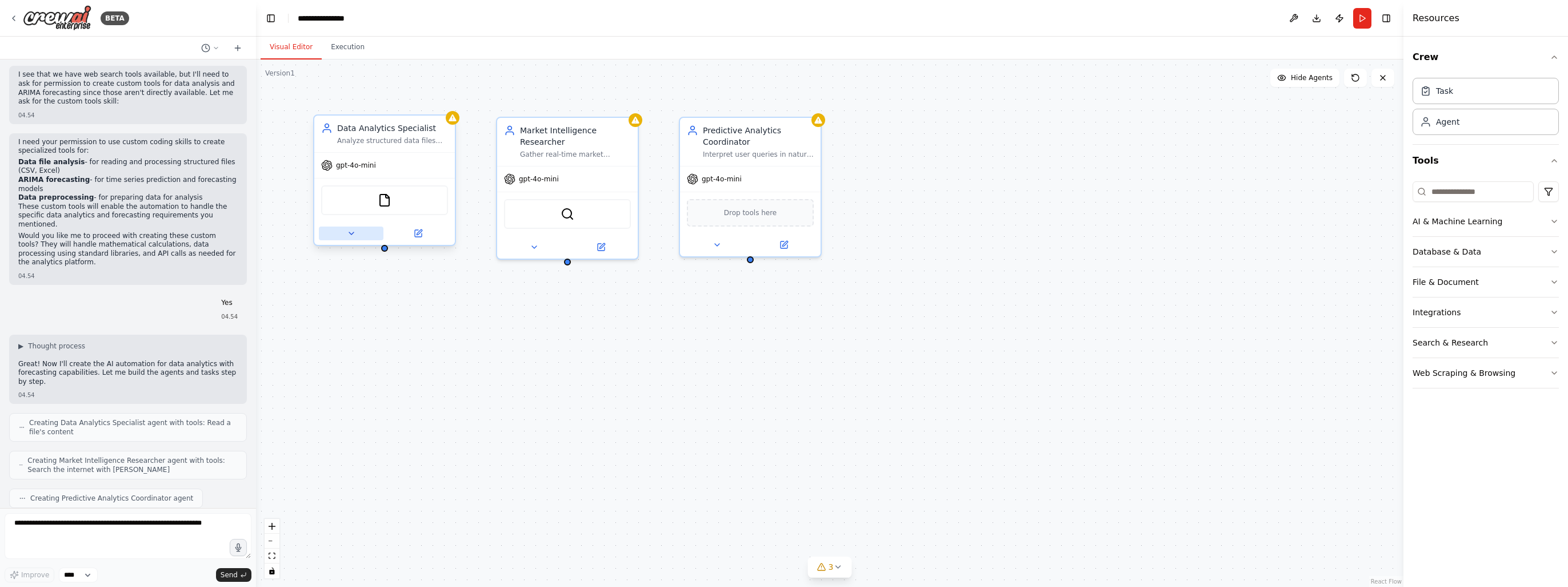
click at [354, 235] on icon at bounding box center [351, 233] width 9 height 9
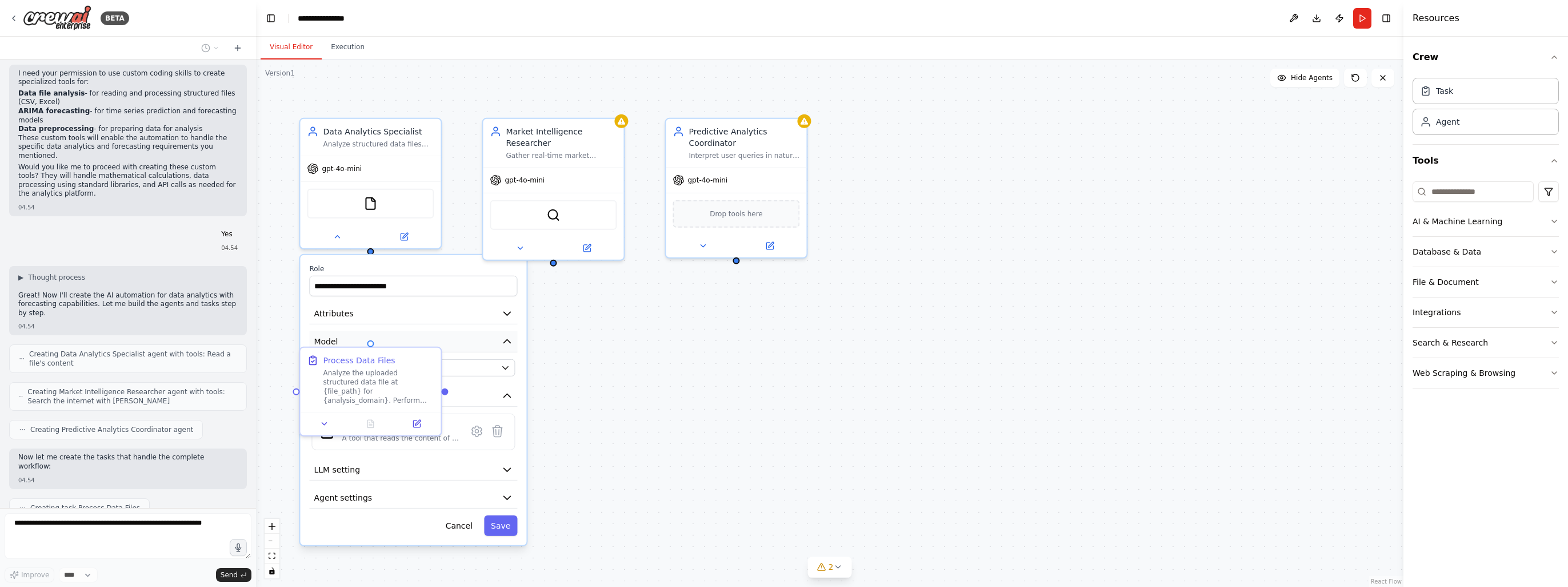
scroll to position [464, 0]
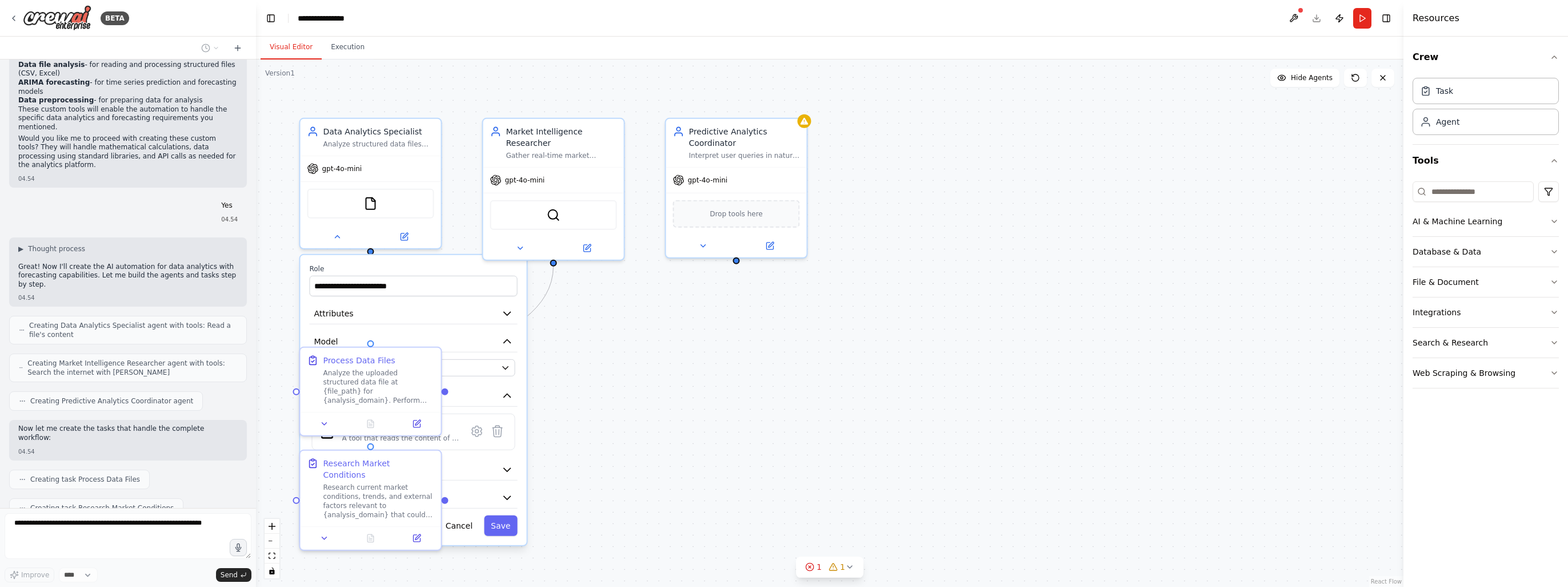
click at [627, 377] on div ".deletable-edge-delete-btn { width: 20px; height: 20px; border: 0px solid #ffff…" at bounding box center [830, 323] width 1147 height 528
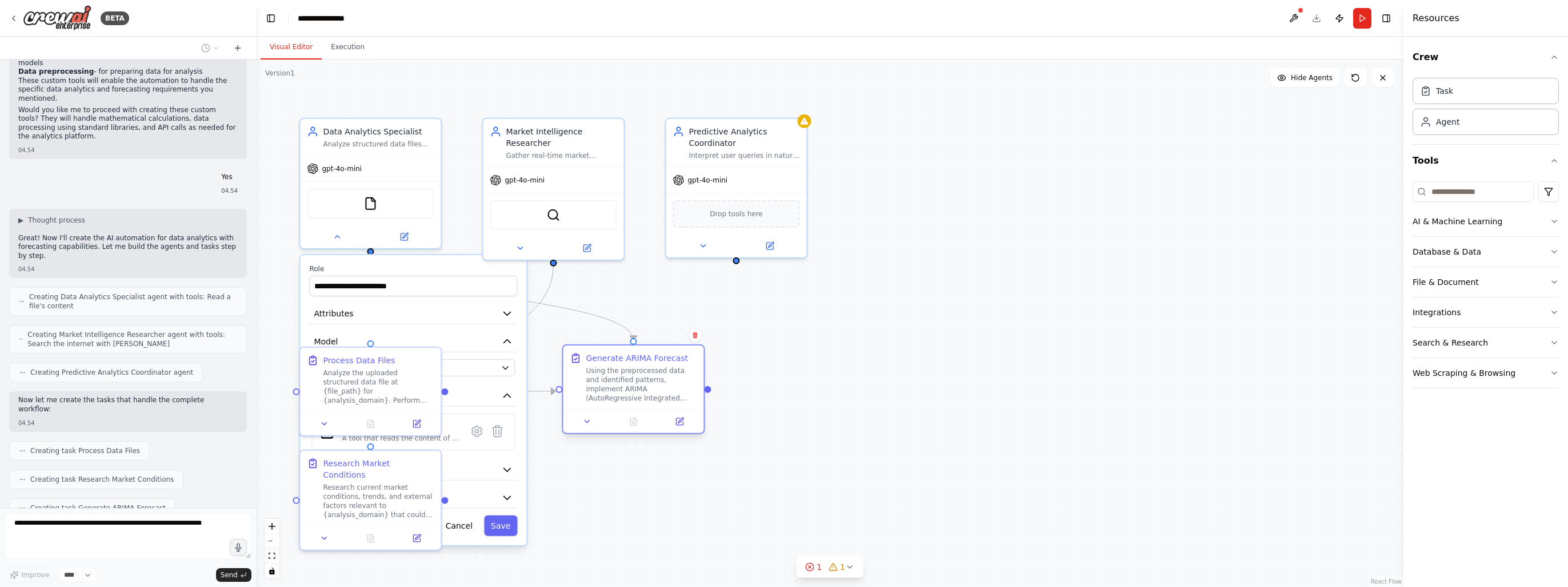
drag, startPoint x: 596, startPoint y: 362, endPoint x: 658, endPoint y: 361, distance: 62.0
click at [658, 361] on div "Generate ARIMA Forecast" at bounding box center [637, 358] width 102 height 11
click at [891, 412] on div ".deletable-edge-delete-btn { width: 20px; height: 20px; border: 0px solid #ffff…" at bounding box center [830, 323] width 1147 height 528
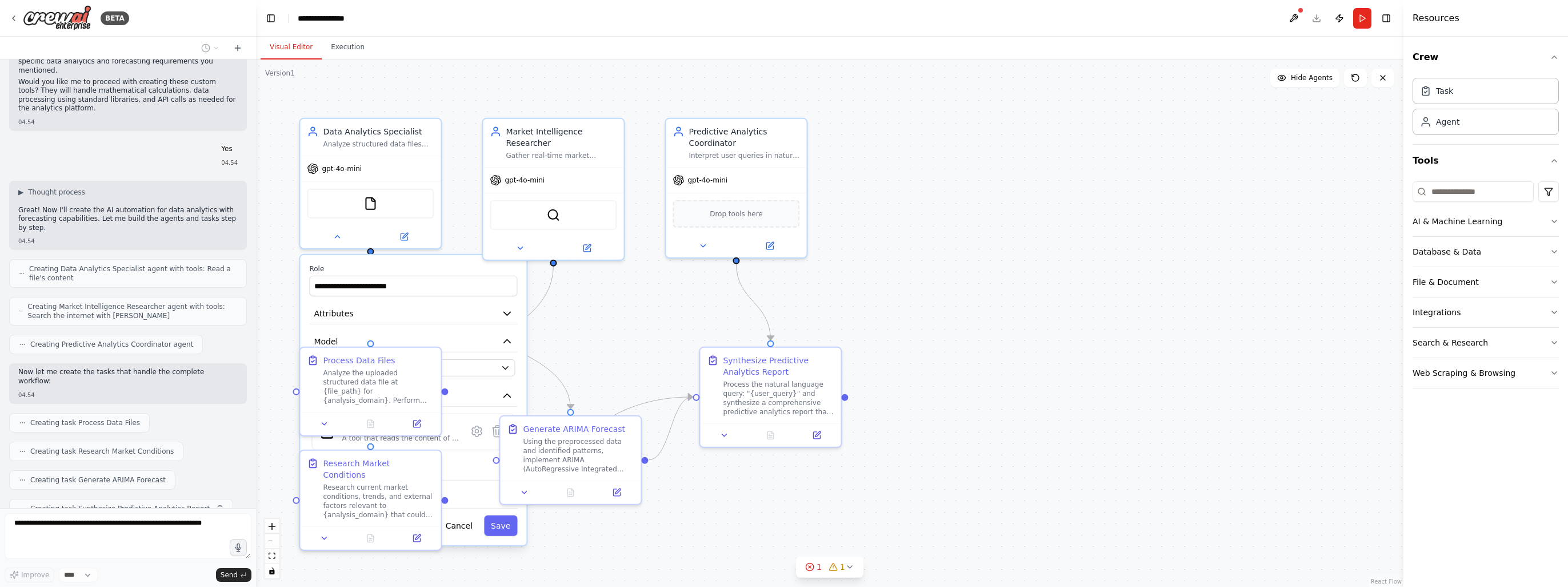
click at [273, 386] on div ".deletable-edge-delete-btn { width: 20px; height: 20px; border: 0px solid #ffff…" at bounding box center [830, 323] width 1147 height 528
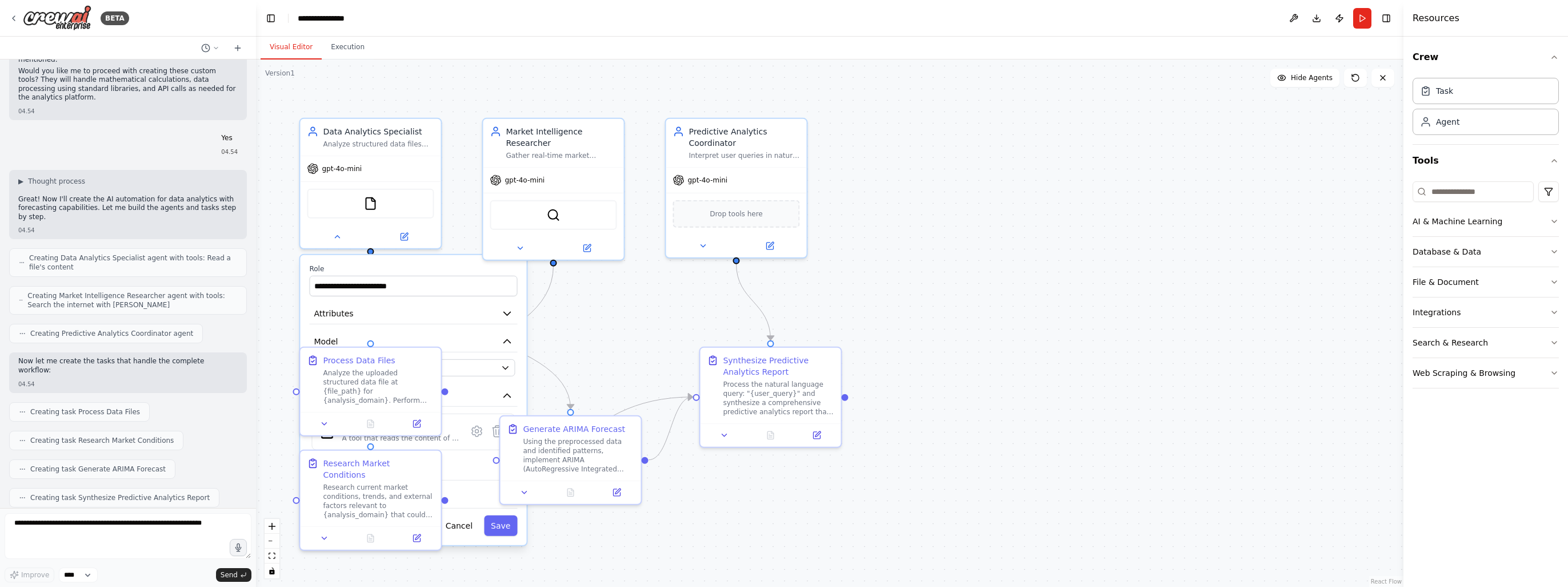
scroll to position [589, 0]
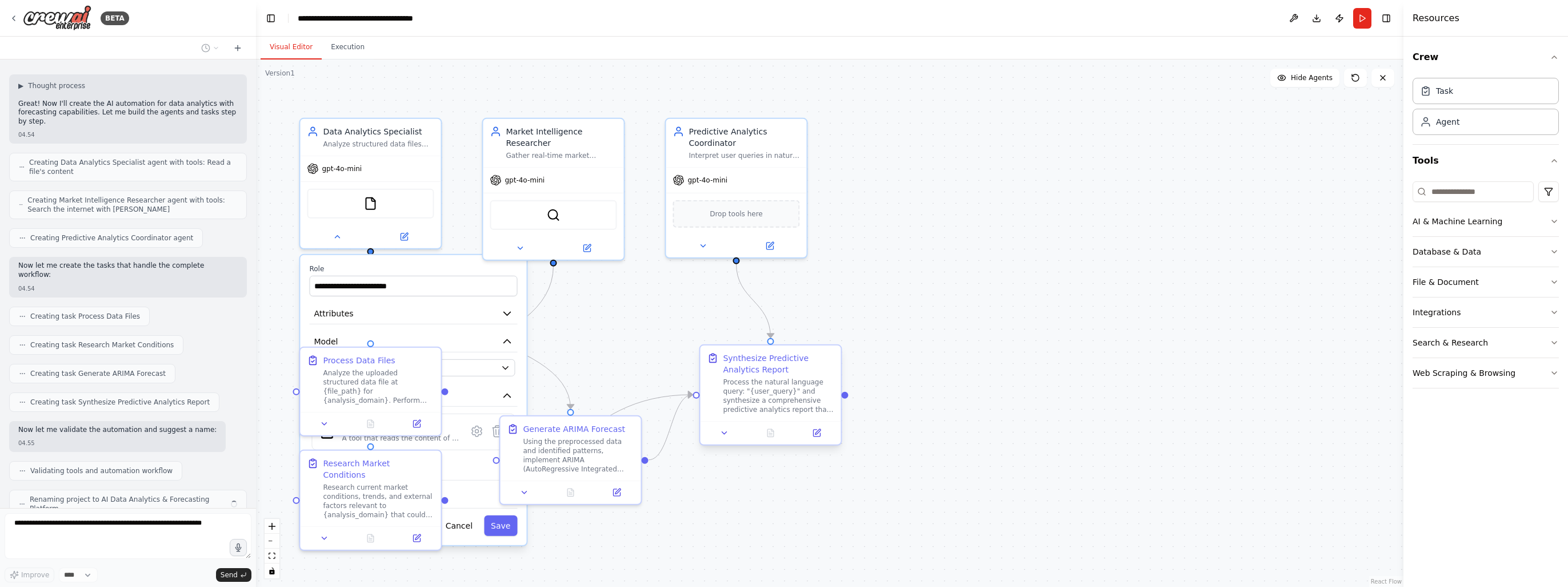
drag, startPoint x: 794, startPoint y: 359, endPoint x: 856, endPoint y: 427, distance: 92.0
click at [856, 427] on div ".deletable-edge-delete-btn { width: 20px; height: 20px; border: 0px solid #ffff…" at bounding box center [830, 323] width 1147 height 528
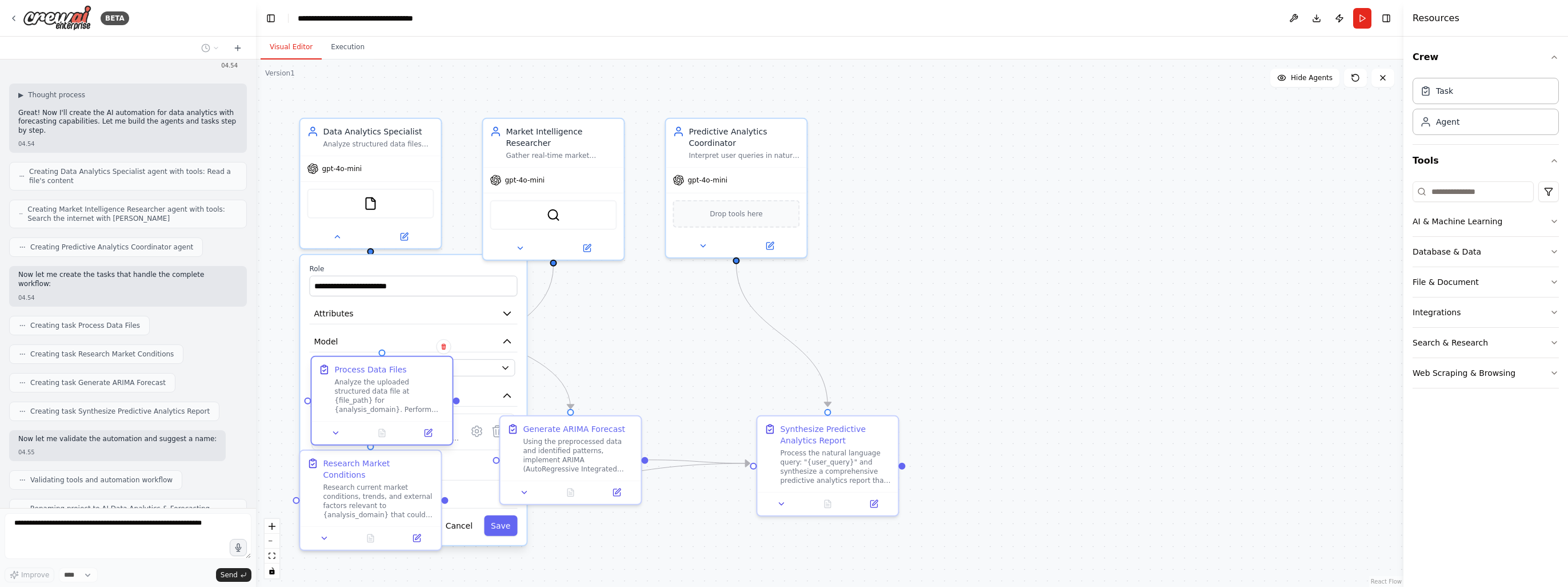
drag, startPoint x: 369, startPoint y: 358, endPoint x: 386, endPoint y: 365, distance: 18.4
click at [386, 365] on div "Process Data Files" at bounding box center [370, 369] width 72 height 11
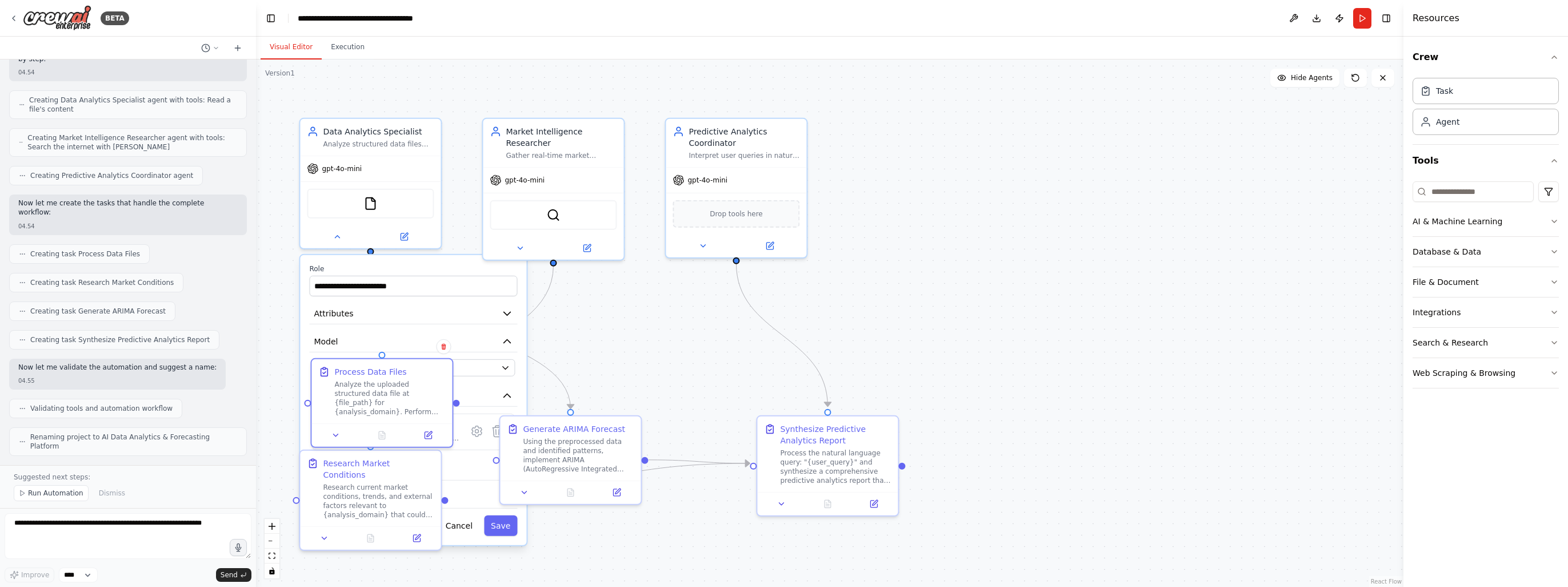
click at [994, 340] on div ".deletable-edge-delete-btn { width: 20px; height: 20px; border: 0px solid #ffff…" at bounding box center [830, 323] width 1147 height 528
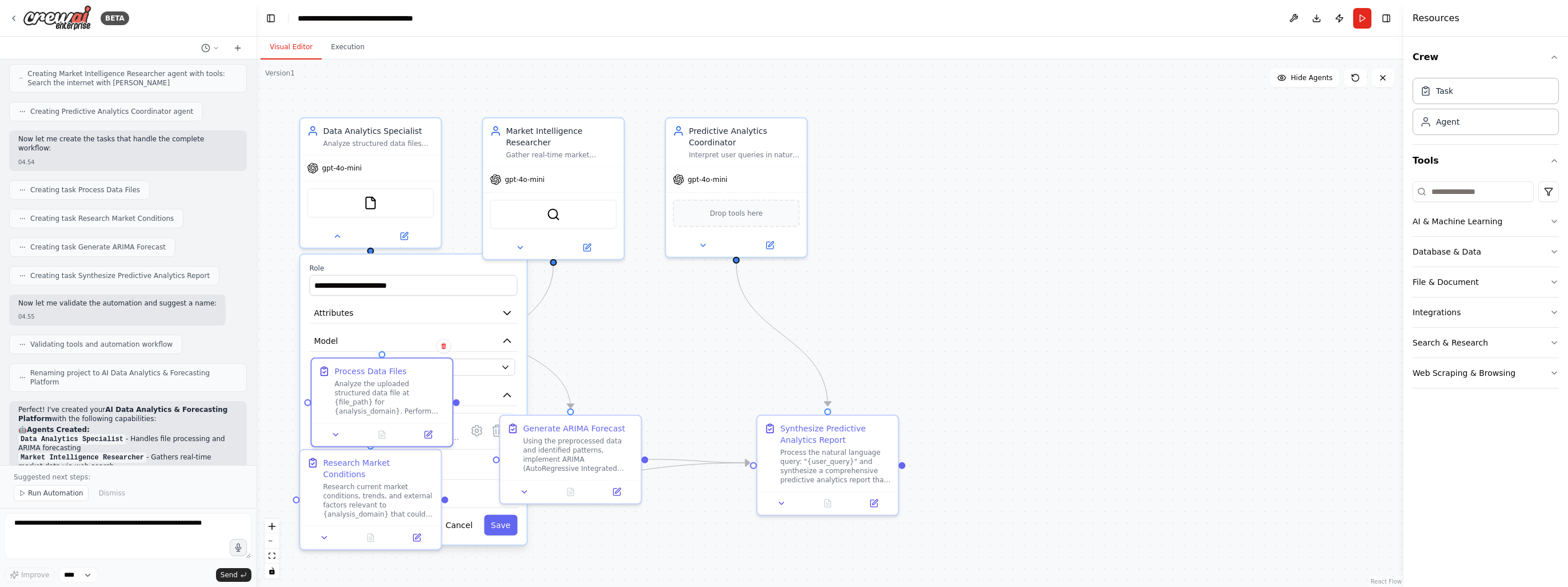
scroll to position [1002, 0]
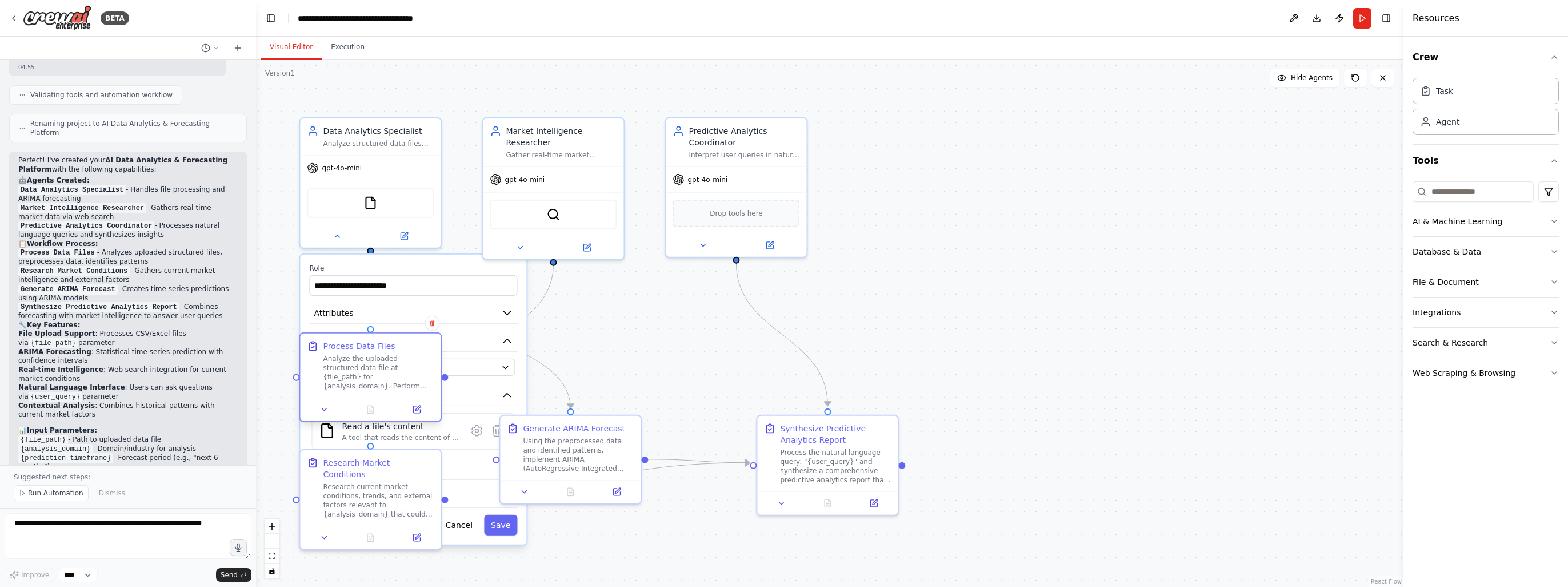
drag, startPoint x: 376, startPoint y: 372, endPoint x: 364, endPoint y: 351, distance: 24.2
click at [364, 351] on div "Process Data Files Analyze the uploaded structured data file at {file_path} for…" at bounding box center [379, 365] width 111 height 50
click at [1359, 18] on button "Run" at bounding box center [1362, 18] width 18 height 21
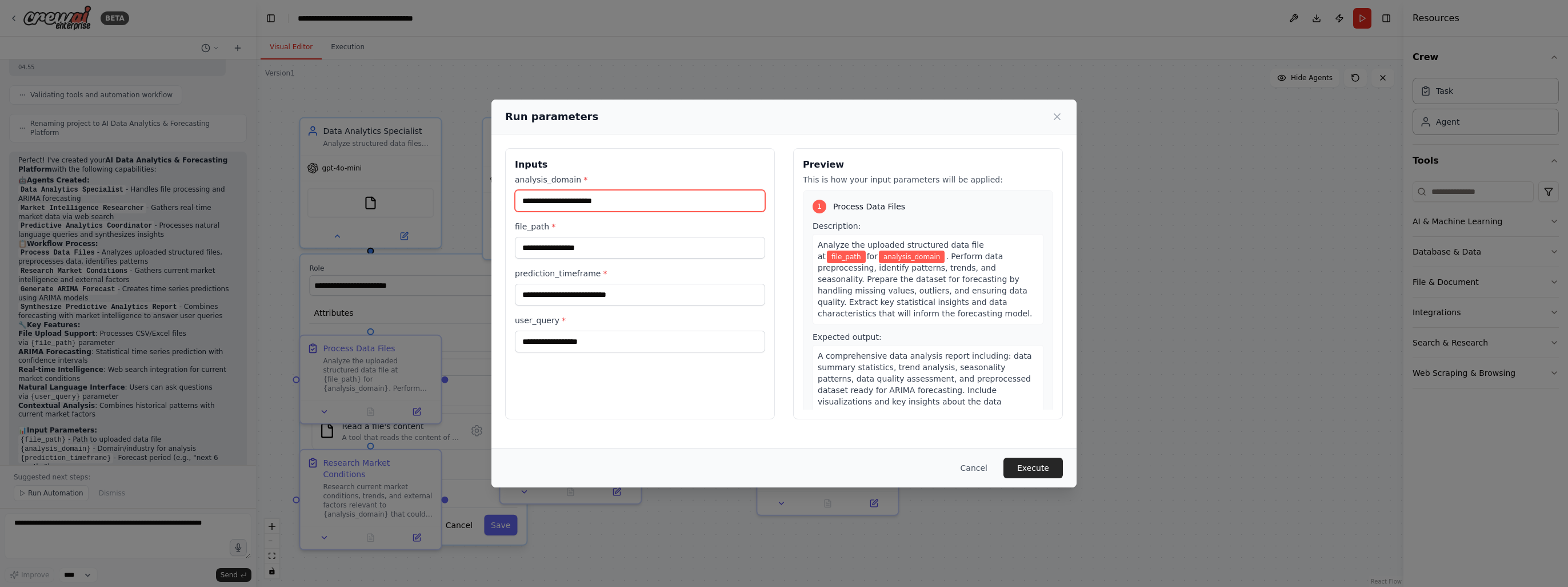
click at [608, 194] on input "analysis_domain *" at bounding box center [640, 200] width 251 height 22
type input "**********"
click at [562, 255] on input "file_path *" at bounding box center [640, 248] width 251 height 22
click at [586, 294] on input "prediction_timeframe *" at bounding box center [640, 294] width 251 height 22
click at [605, 342] on input "user_query *" at bounding box center [640, 342] width 251 height 22
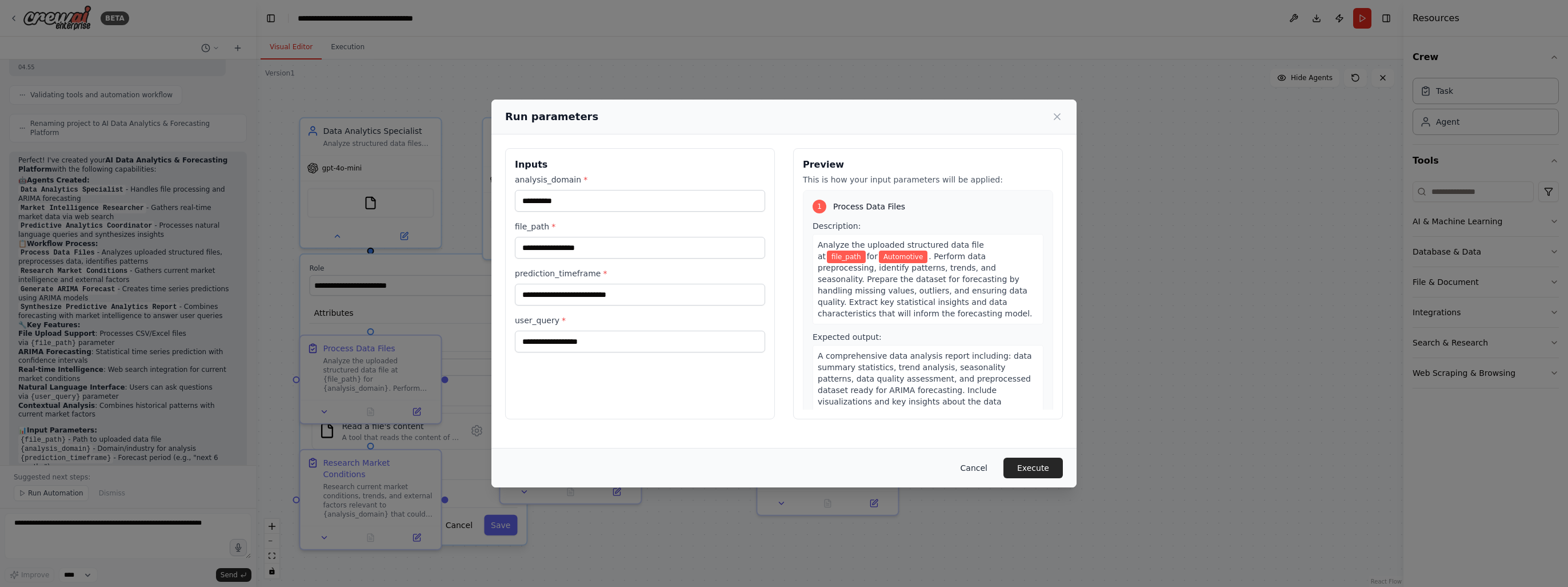
click at [987, 467] on button "Cancel" at bounding box center [974, 467] width 45 height 21
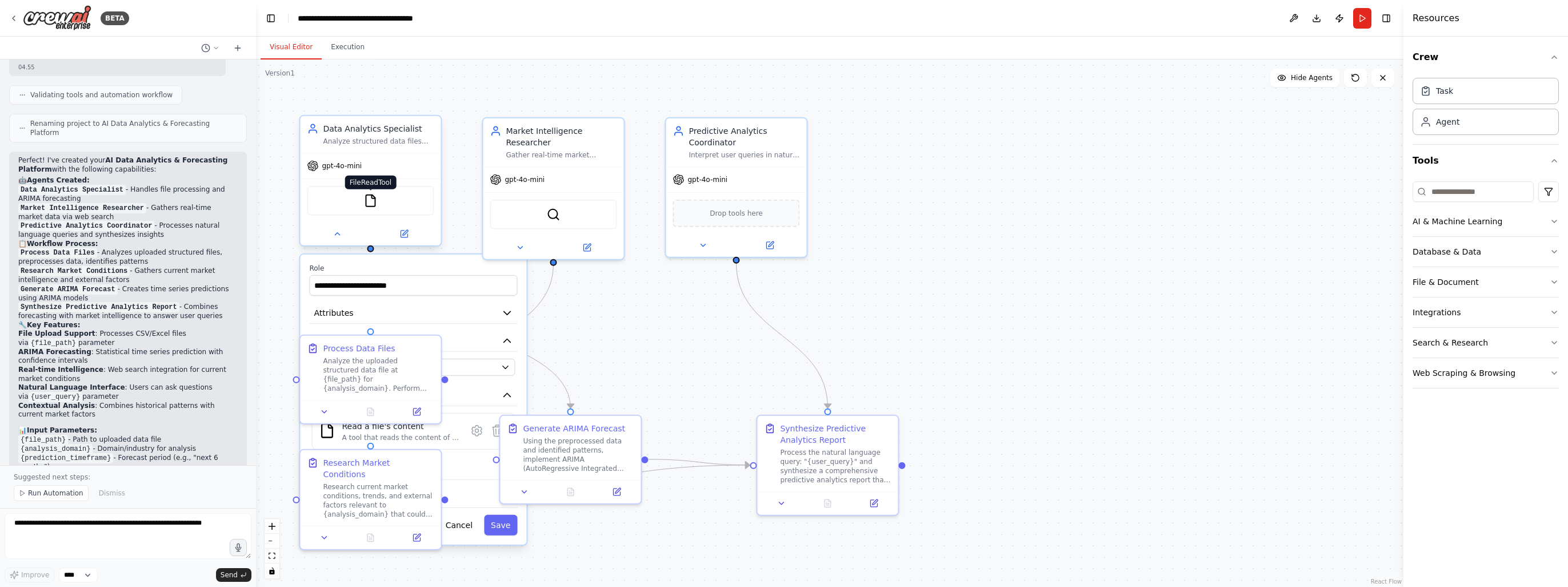
click at [367, 204] on img at bounding box center [370, 200] width 14 height 14
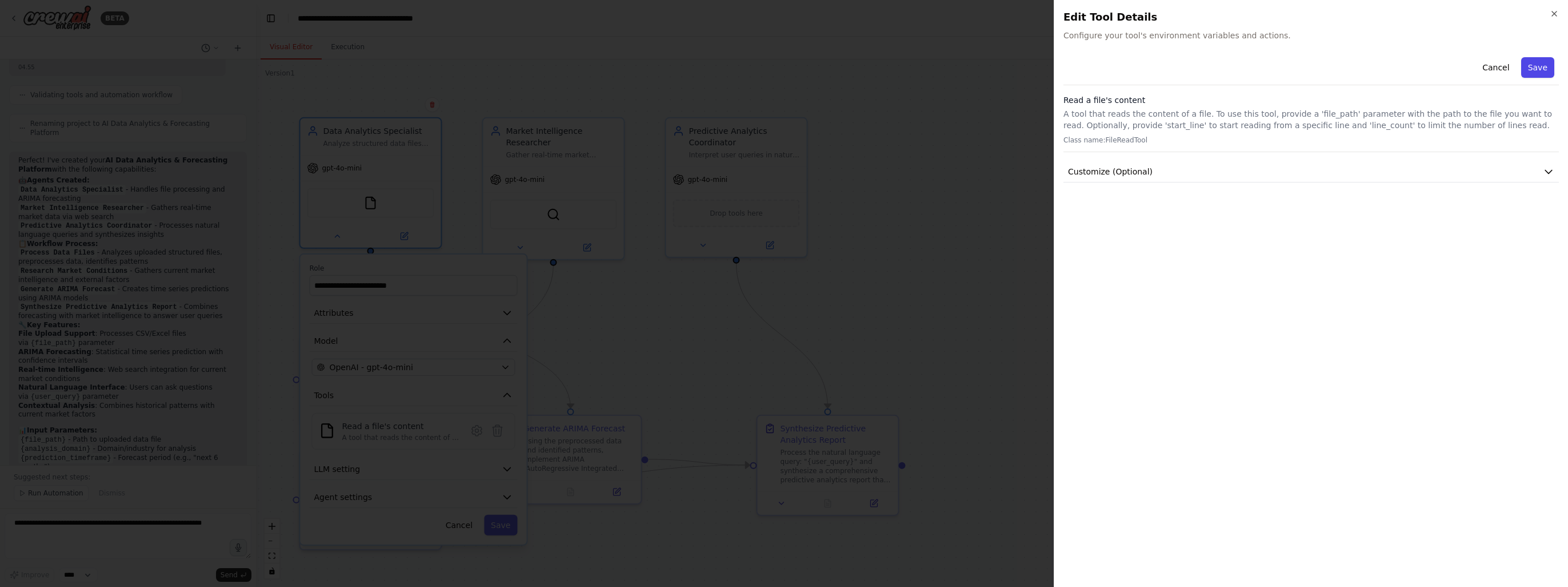
click at [1531, 70] on button "Save" at bounding box center [1538, 67] width 34 height 21
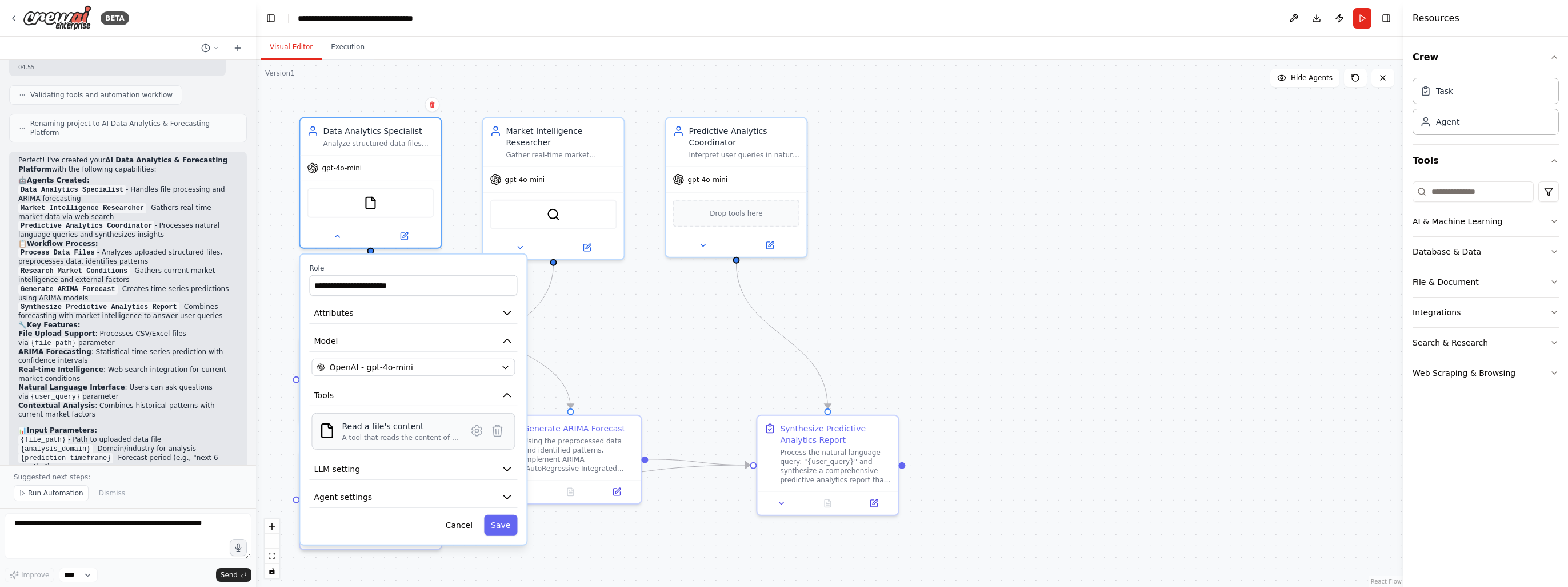
click at [392, 422] on div "Read a file's content" at bounding box center [401, 425] width 118 height 11
click at [404, 230] on icon at bounding box center [404, 233] width 7 height 7
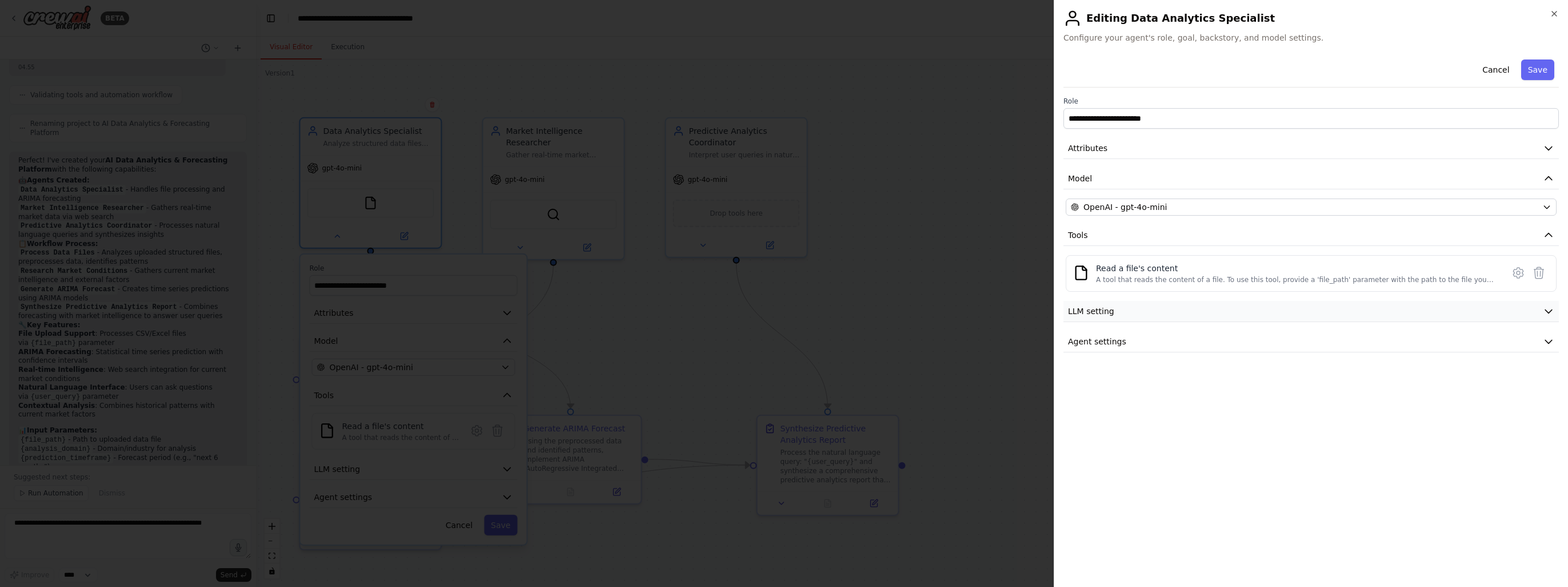
click at [1173, 313] on button "LLM setting" at bounding box center [1311, 312] width 495 height 21
click at [1171, 420] on button "Agent settings" at bounding box center [1311, 424] width 495 height 21
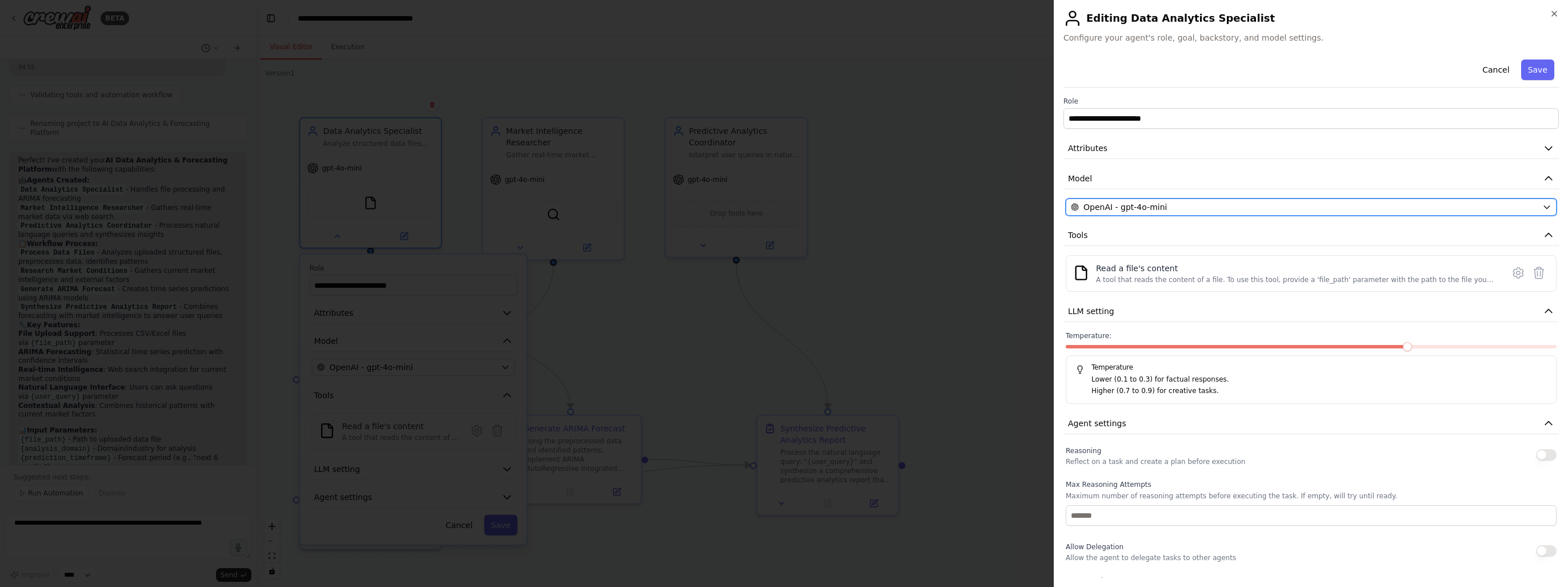
click at [1141, 204] on span "OpenAI - gpt-4o-mini" at bounding box center [1125, 207] width 84 height 11
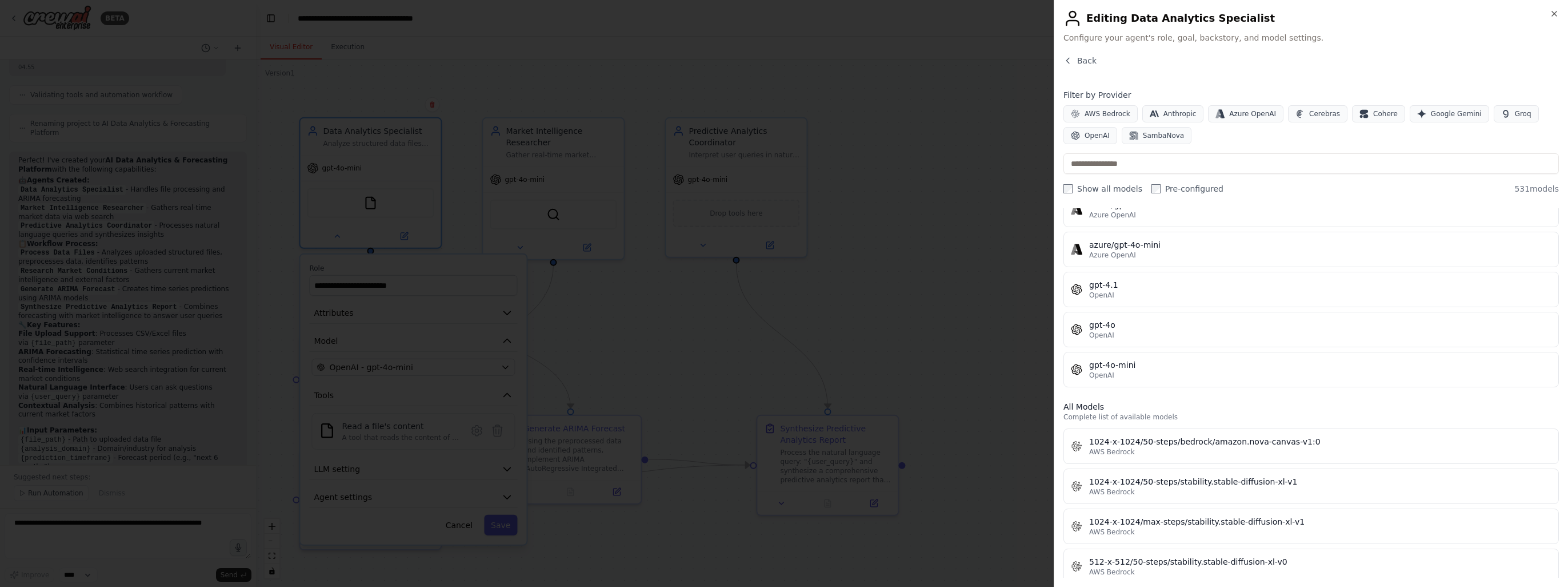
scroll to position [0, 0]
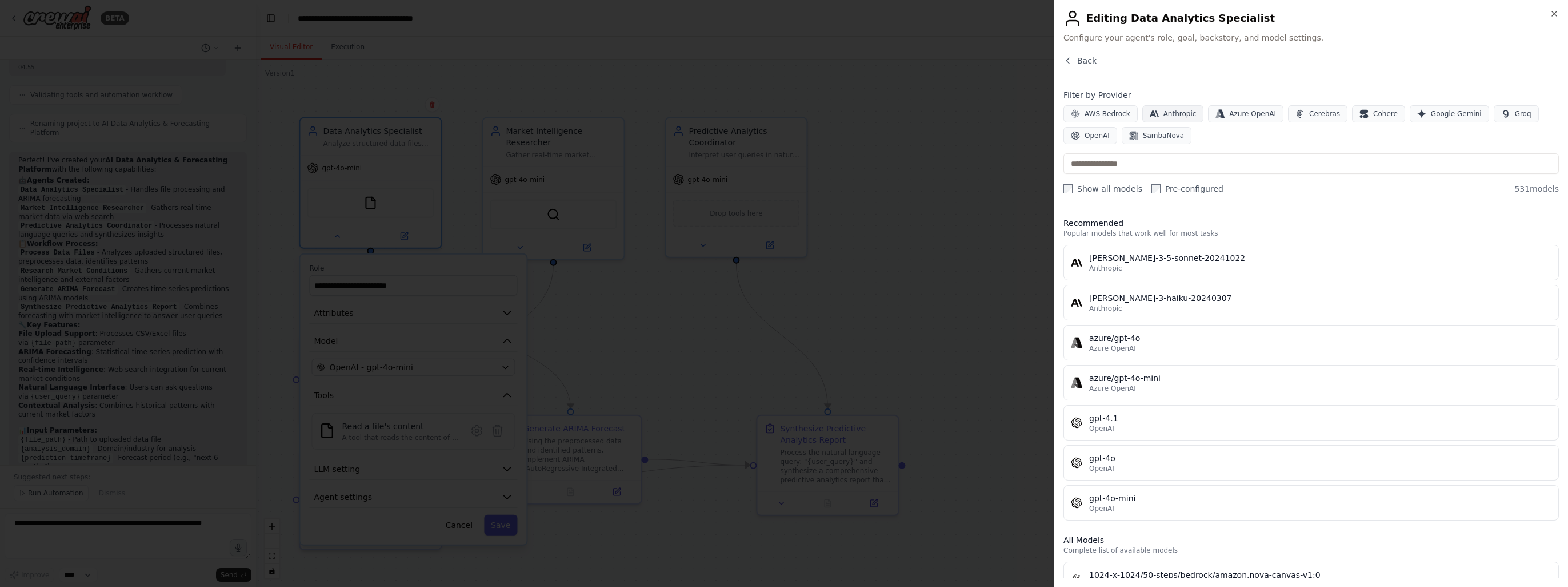
click at [1163, 111] on span "Anthropic" at bounding box center [1180, 114] width 34 height 9
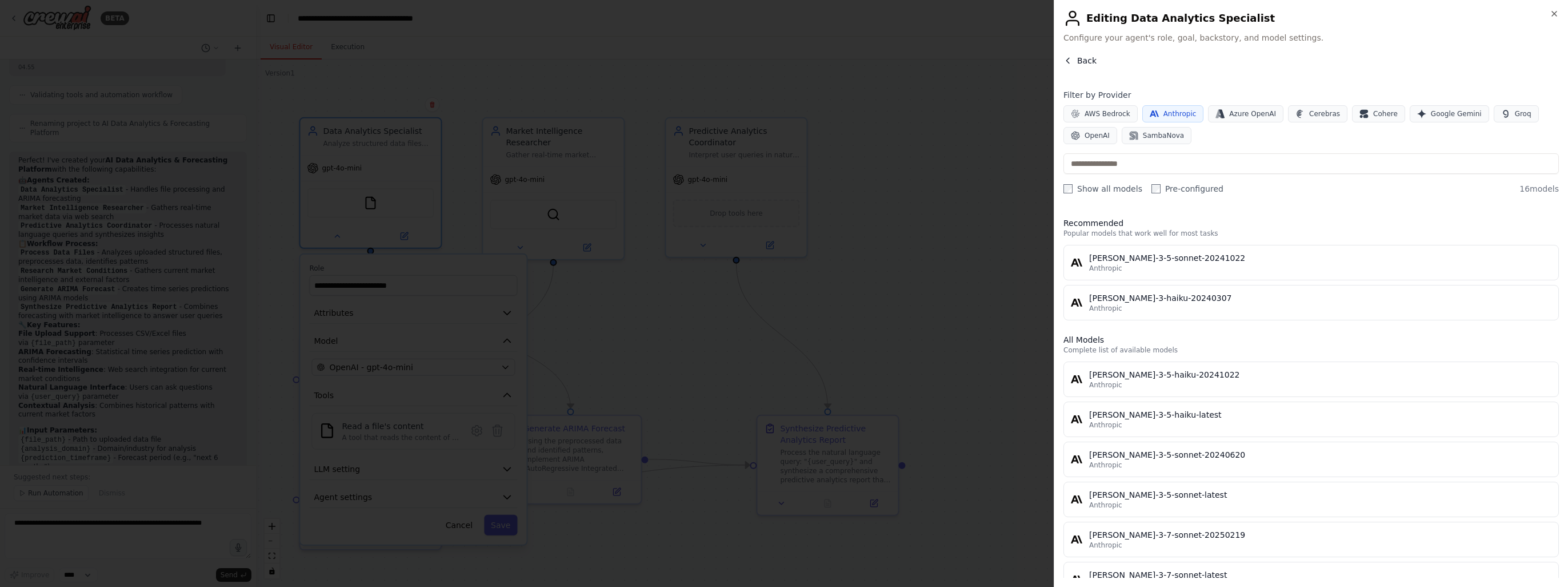
click at [1080, 61] on span "Back" at bounding box center [1087, 60] width 20 height 11
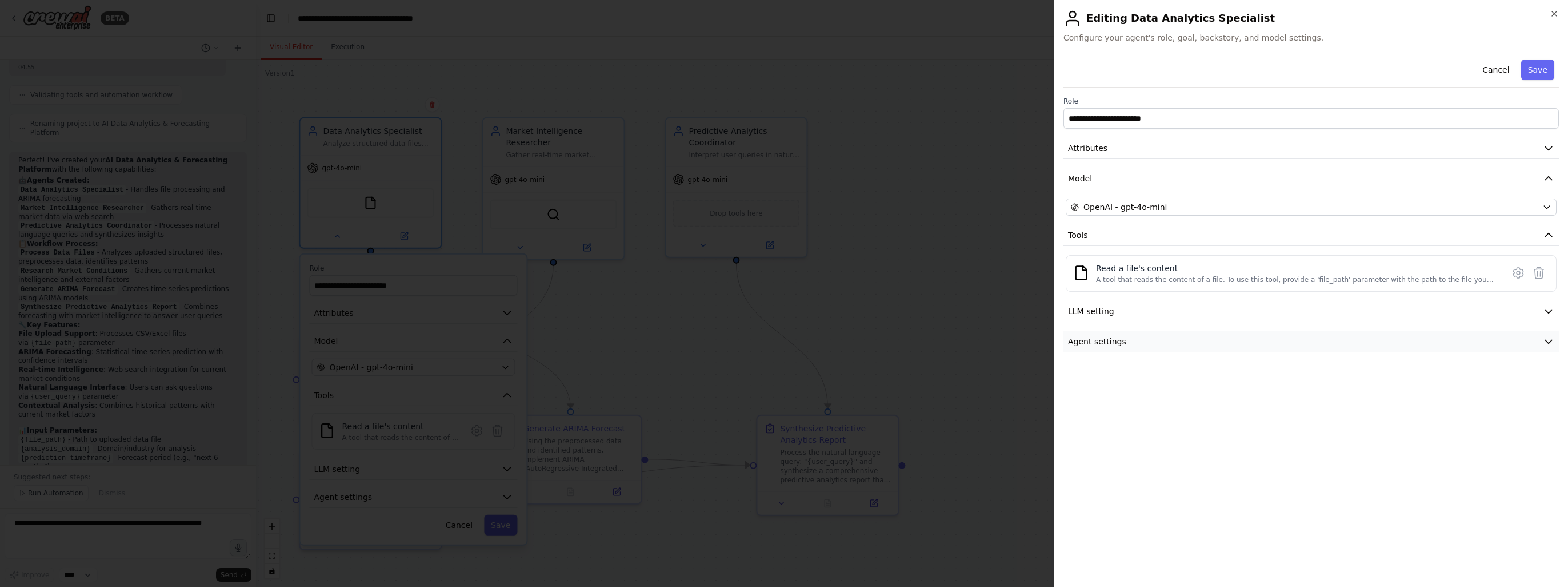
click at [1076, 347] on button "Agent settings" at bounding box center [1311, 342] width 495 height 21
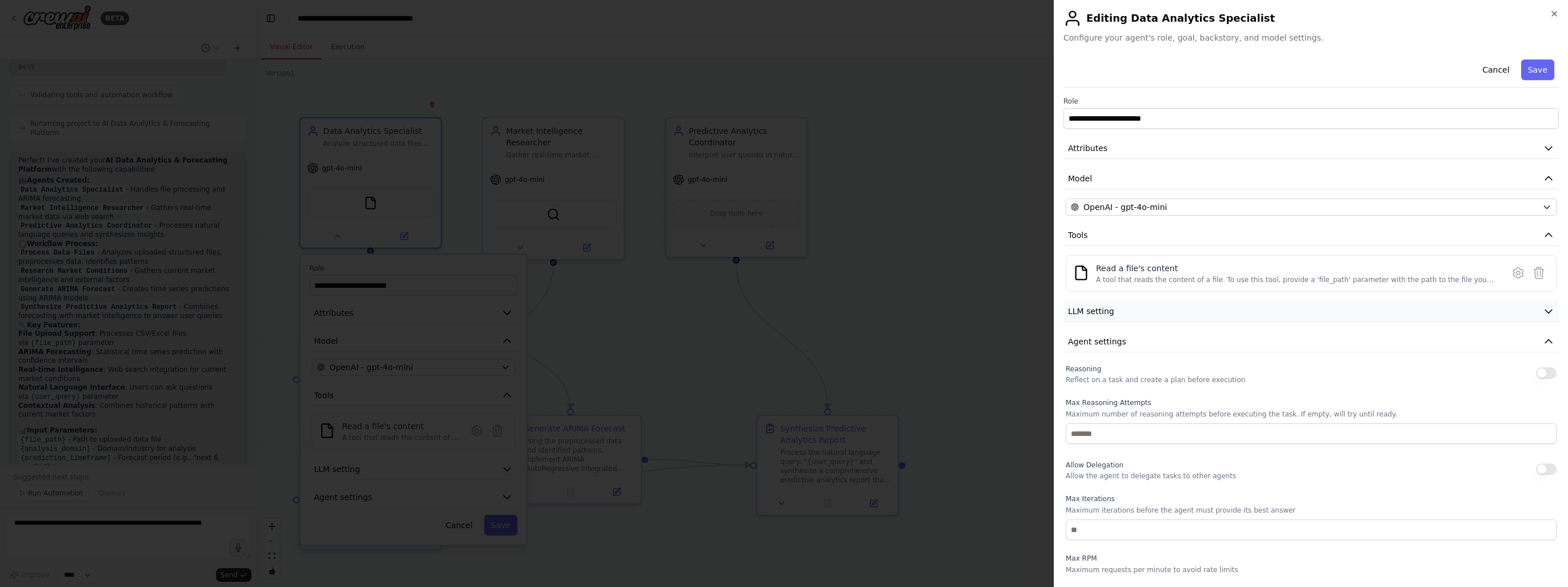
click at [1086, 315] on span "LLM setting" at bounding box center [1091, 311] width 46 height 11
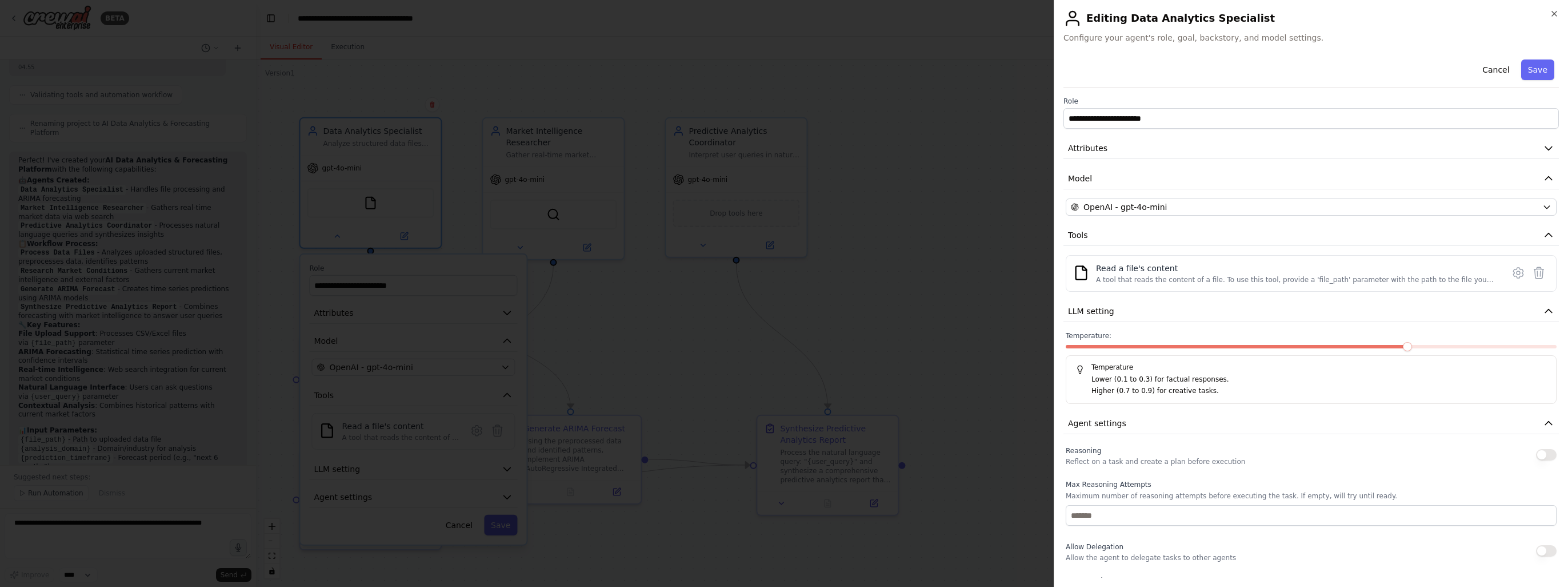
click at [920, 271] on div at bounding box center [784, 294] width 1568 height 587
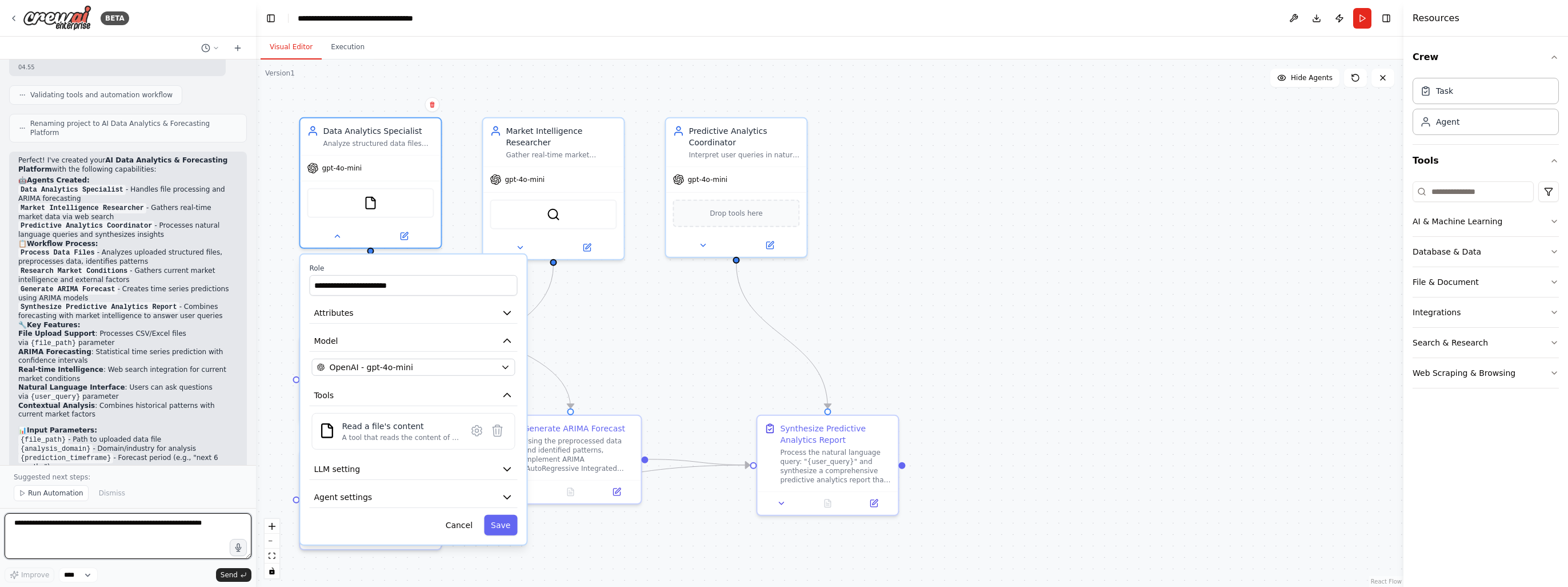
click at [80, 528] on textarea at bounding box center [128, 536] width 247 height 46
click at [85, 570] on select "****" at bounding box center [78, 575] width 39 height 15
click at [98, 515] on textarea at bounding box center [128, 536] width 247 height 46
type textarea "**********"
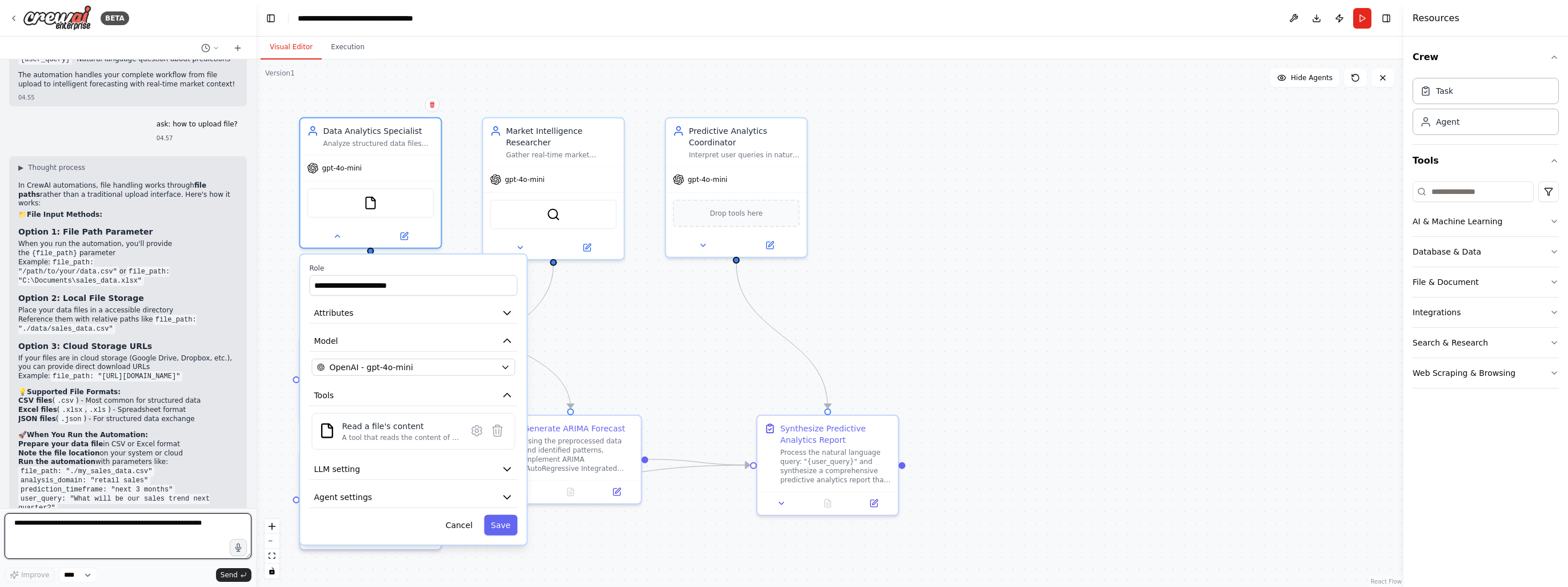
scroll to position [1418, 0]
click at [1360, 22] on button "Run" at bounding box center [1362, 18] width 18 height 21
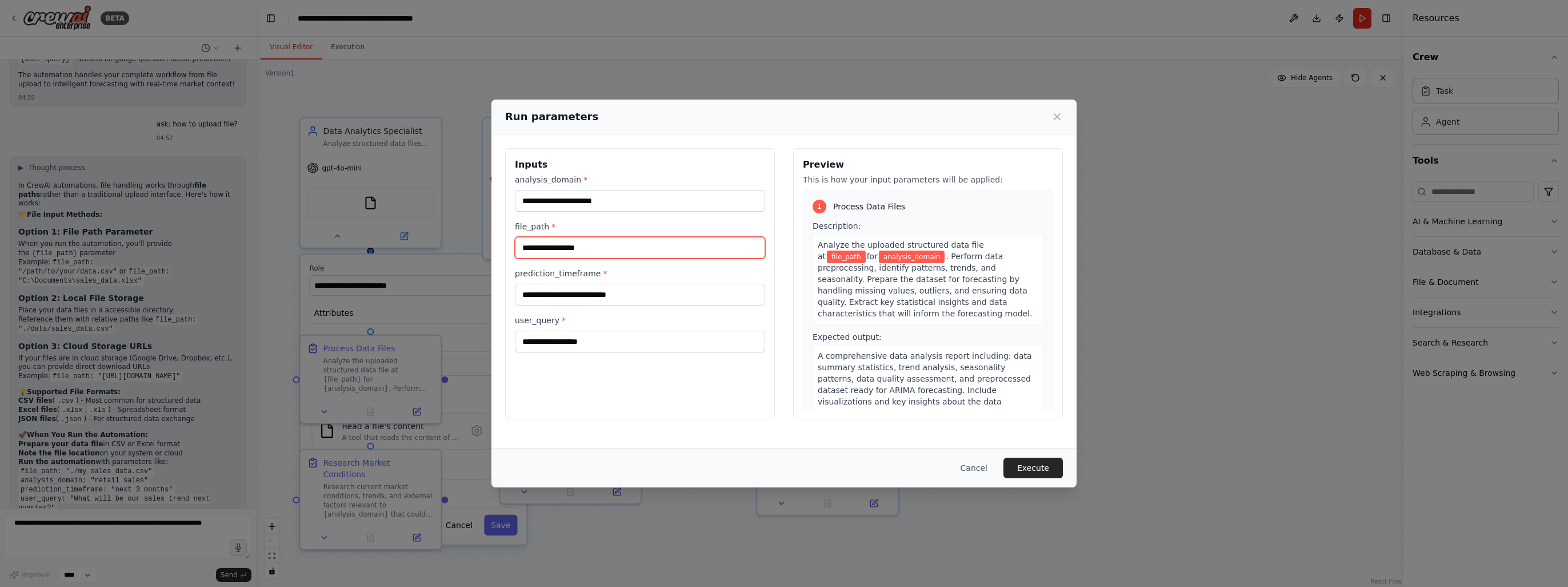
click at [555, 249] on input "file_path *" at bounding box center [640, 248] width 251 height 22
paste input "**********"
click at [631, 247] on input "**********" at bounding box center [640, 248] width 251 height 22
paste input "**********"
type input "**********"
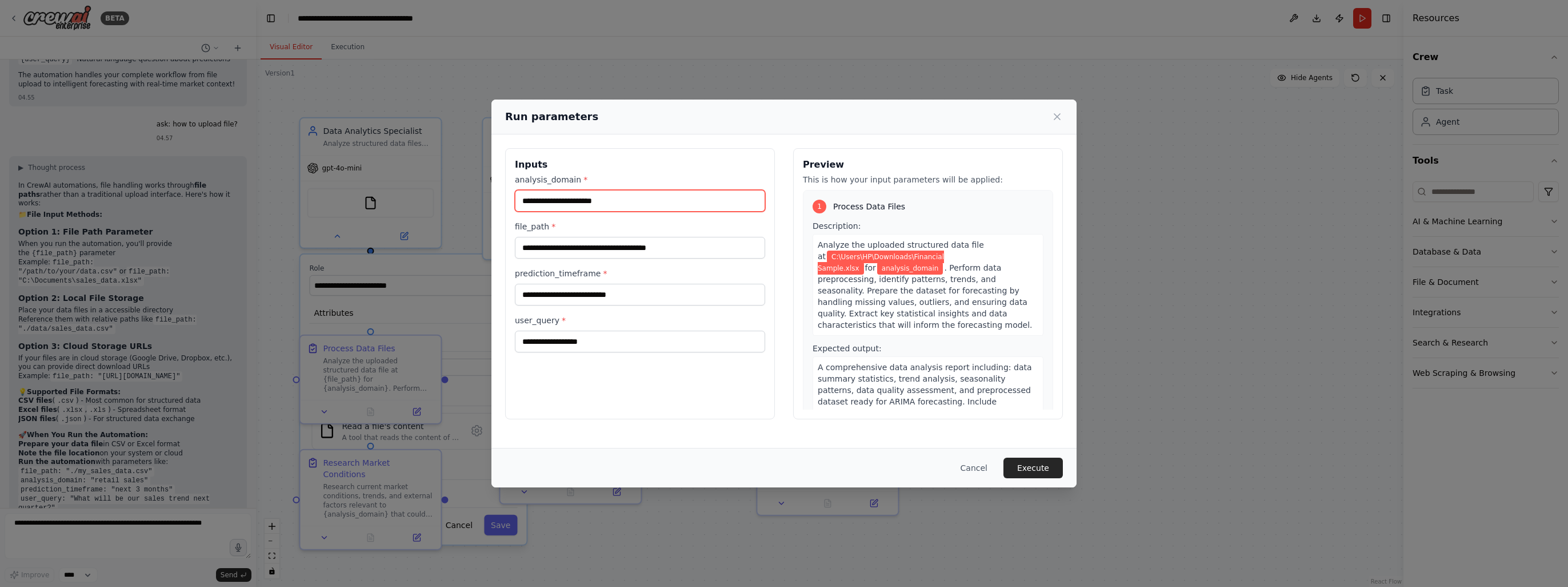
click at [594, 204] on input "analysis_domain *" at bounding box center [640, 200] width 251 height 22
type input "*******"
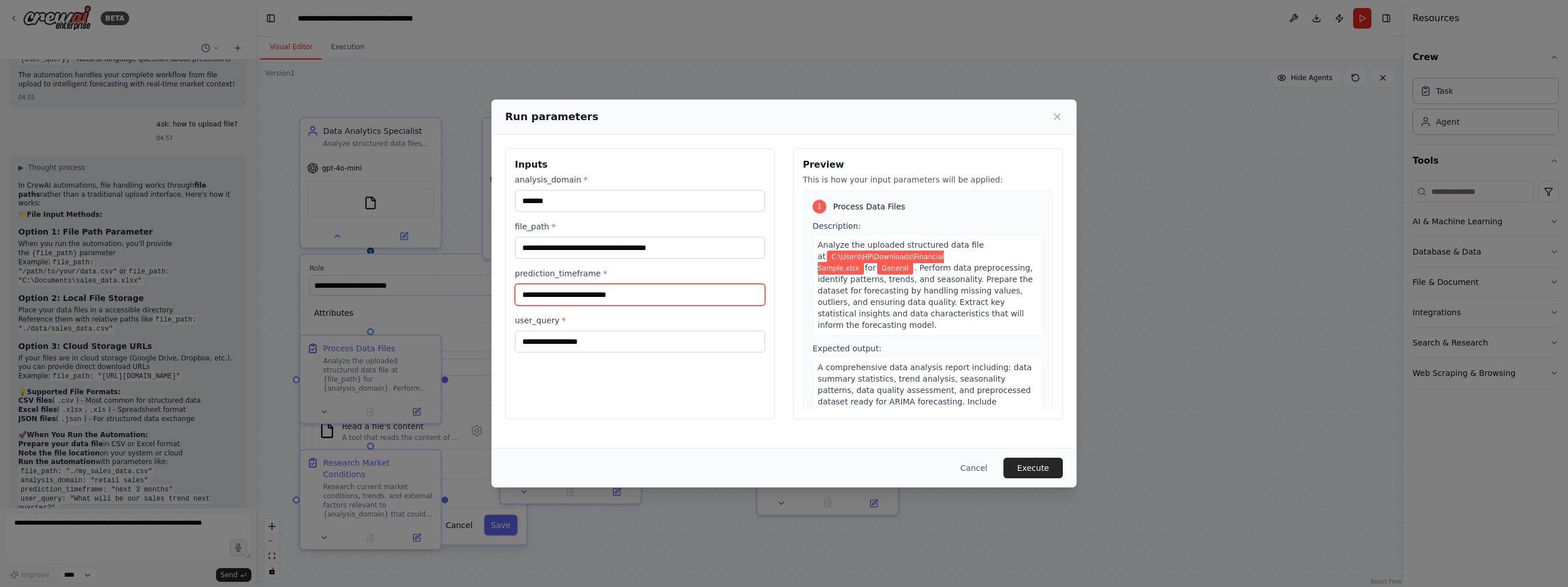
click at [640, 301] on input "prediction_timeframe *" at bounding box center [640, 294] width 251 height 22
type input "****"
click at [643, 346] on input "user_query *" at bounding box center [640, 342] width 251 height 22
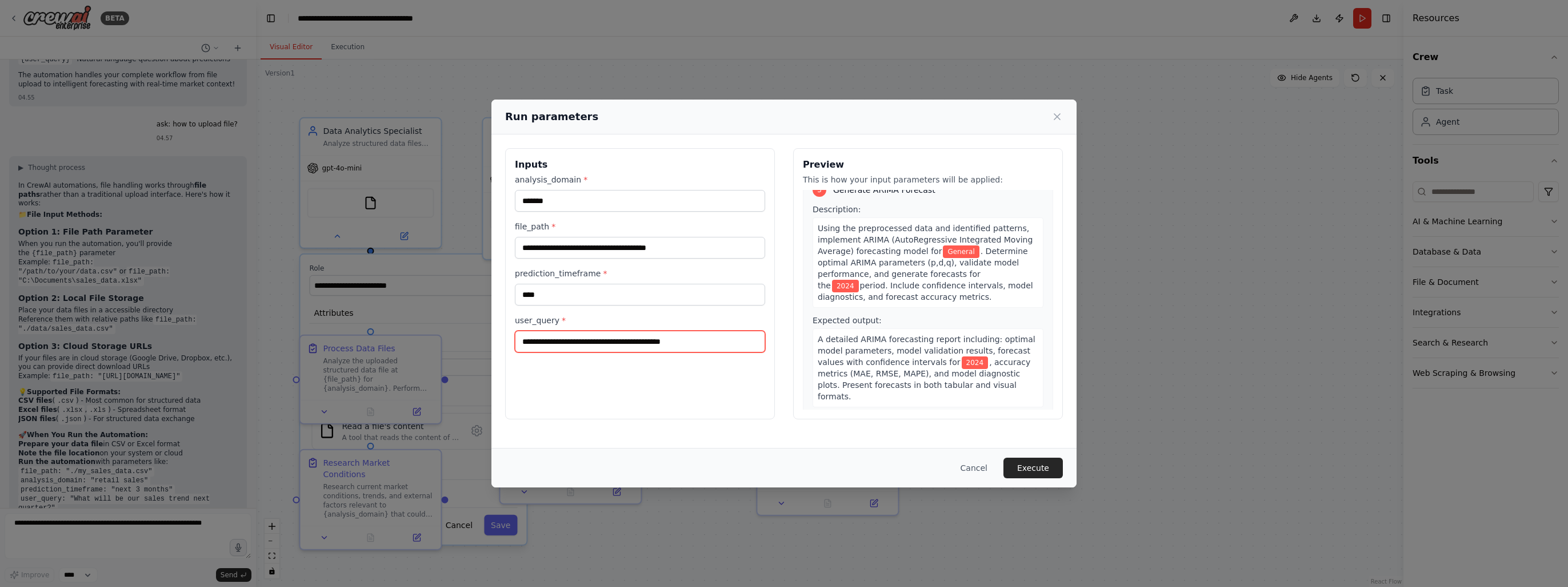
scroll to position [791, 0]
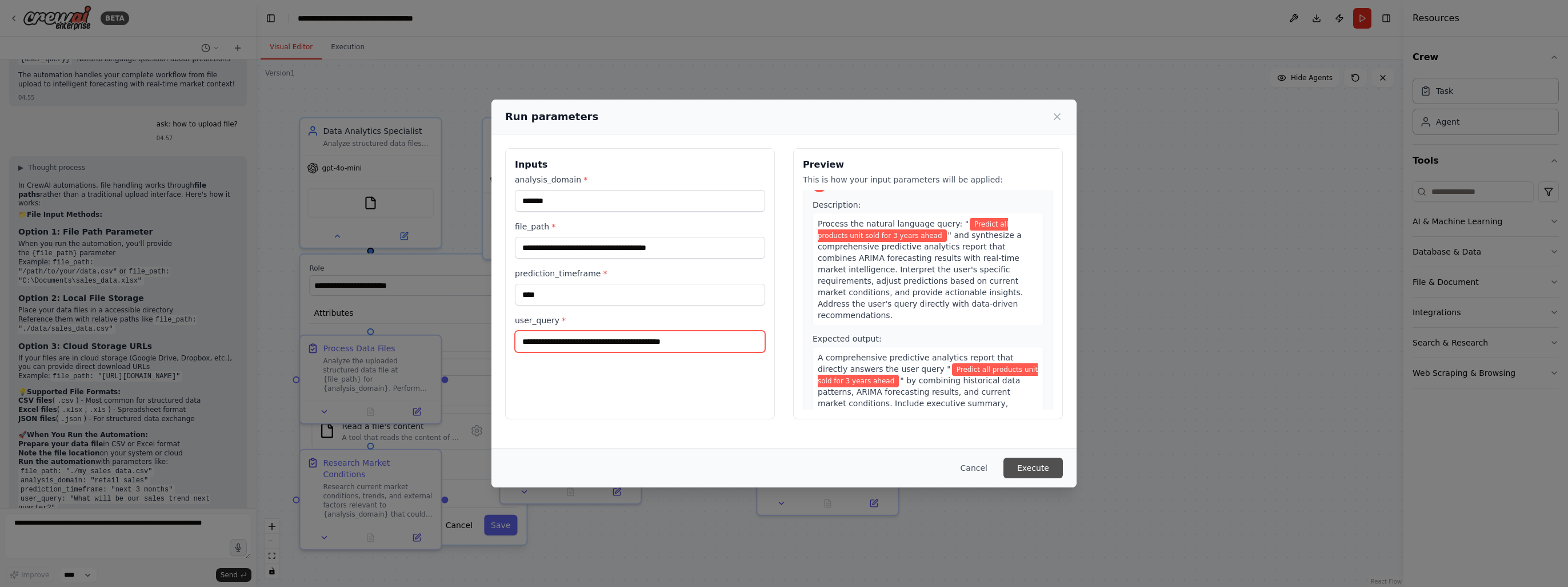
type input "**********"
click at [1043, 465] on button "Execute" at bounding box center [1033, 467] width 59 height 21
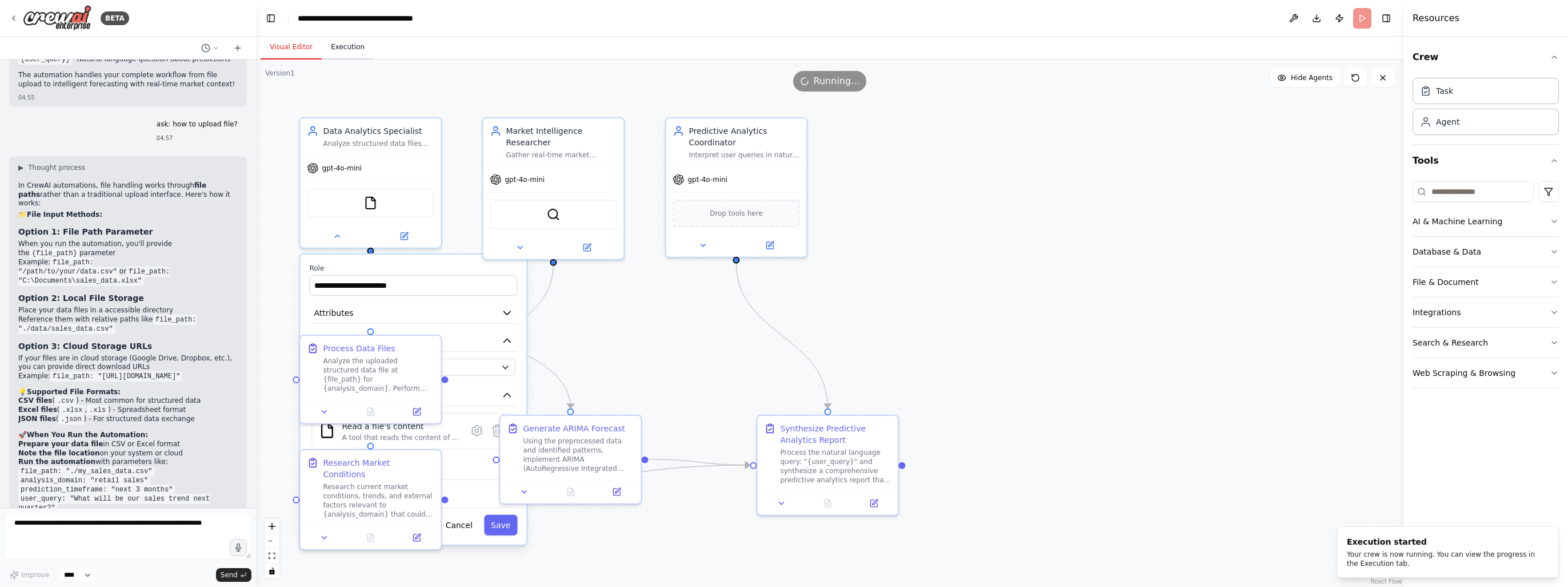
click at [351, 48] on button "Execution" at bounding box center [347, 48] width 52 height 24
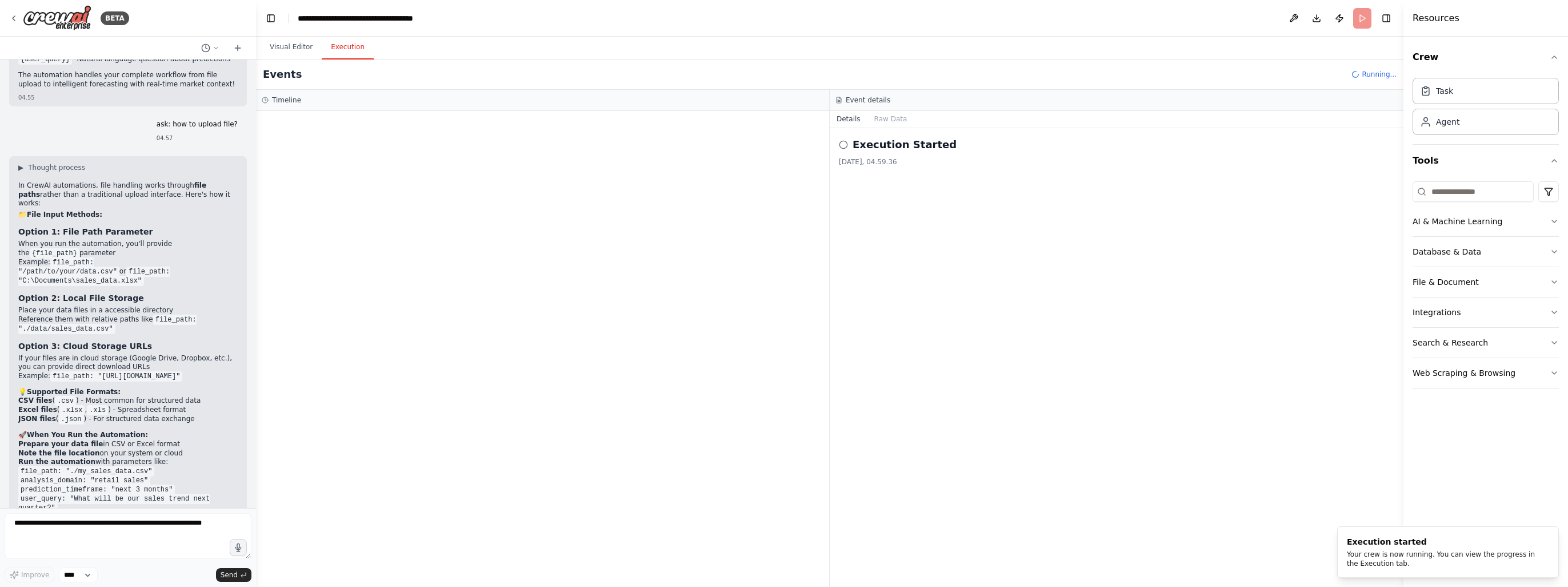
click at [843, 143] on icon at bounding box center [843, 145] width 9 height 9
click at [292, 47] on button "Visual Editor" at bounding box center [291, 48] width 61 height 24
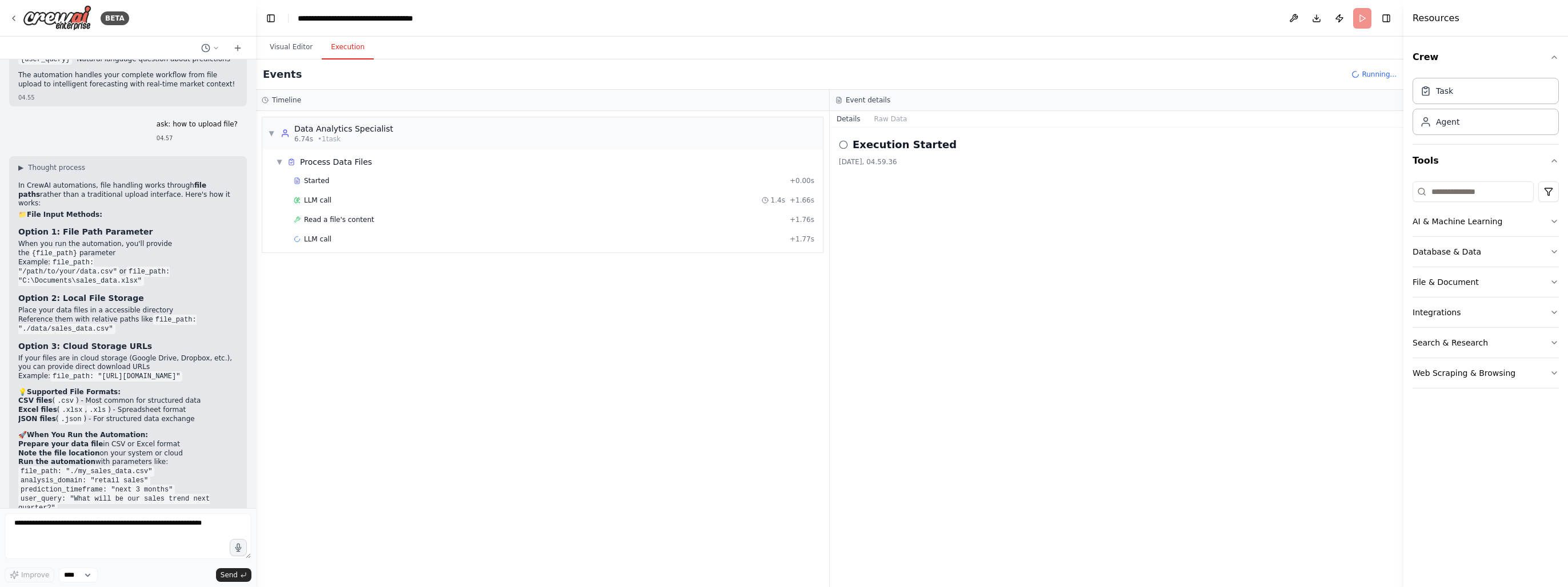
click at [342, 45] on button "Execution" at bounding box center [347, 48] width 52 height 24
click at [322, 297] on span "LLM call" at bounding box center [318, 297] width 27 height 9
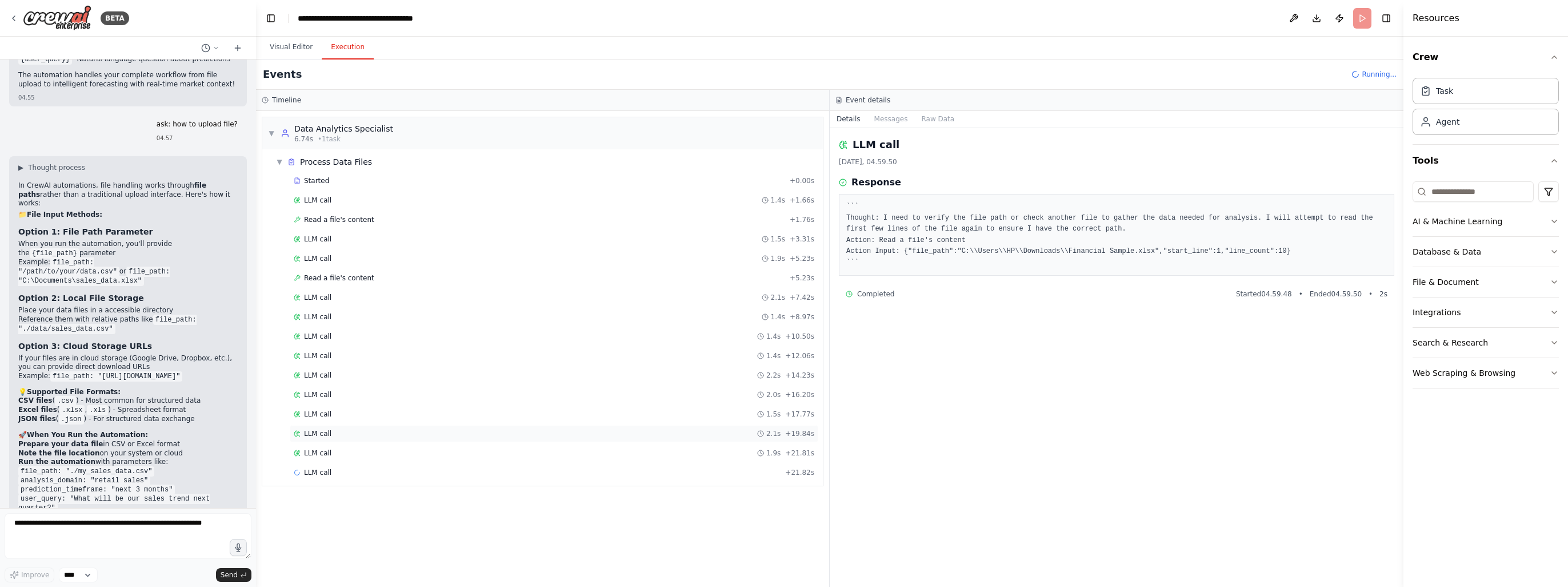
click at [319, 429] on span "LLM call" at bounding box center [318, 434] width 27 height 9
click at [308, 279] on span "Read a file's content" at bounding box center [339, 278] width 70 height 9
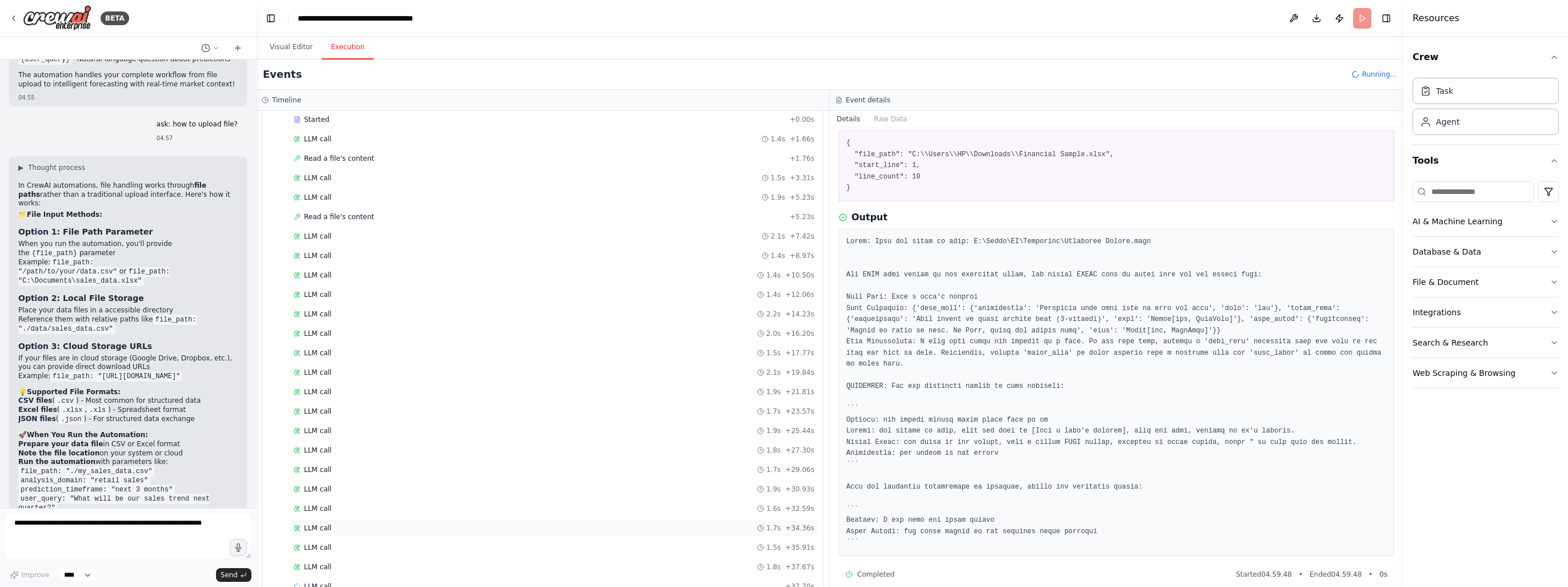
scroll to position [80, 0]
click at [330, 528] on div "LLM call 1.5s + 35.91s" at bounding box center [554, 528] width 529 height 18
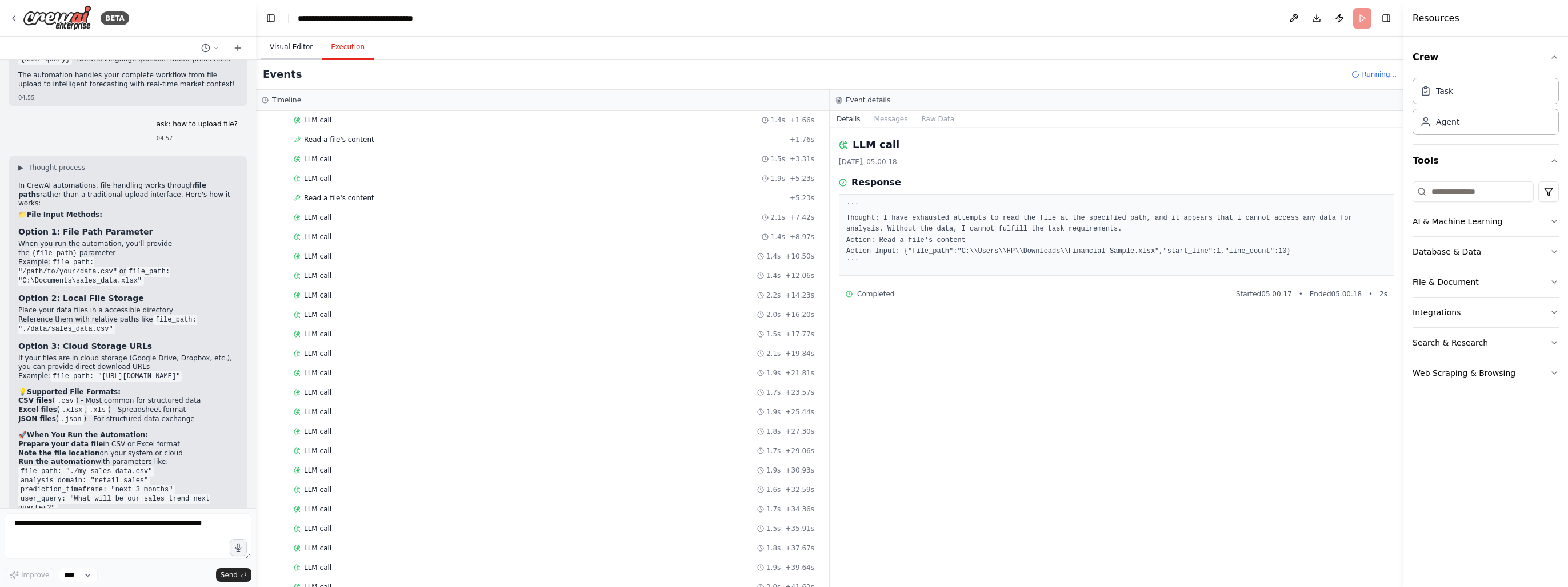
click at [286, 47] on button "Visual Editor" at bounding box center [291, 48] width 61 height 24
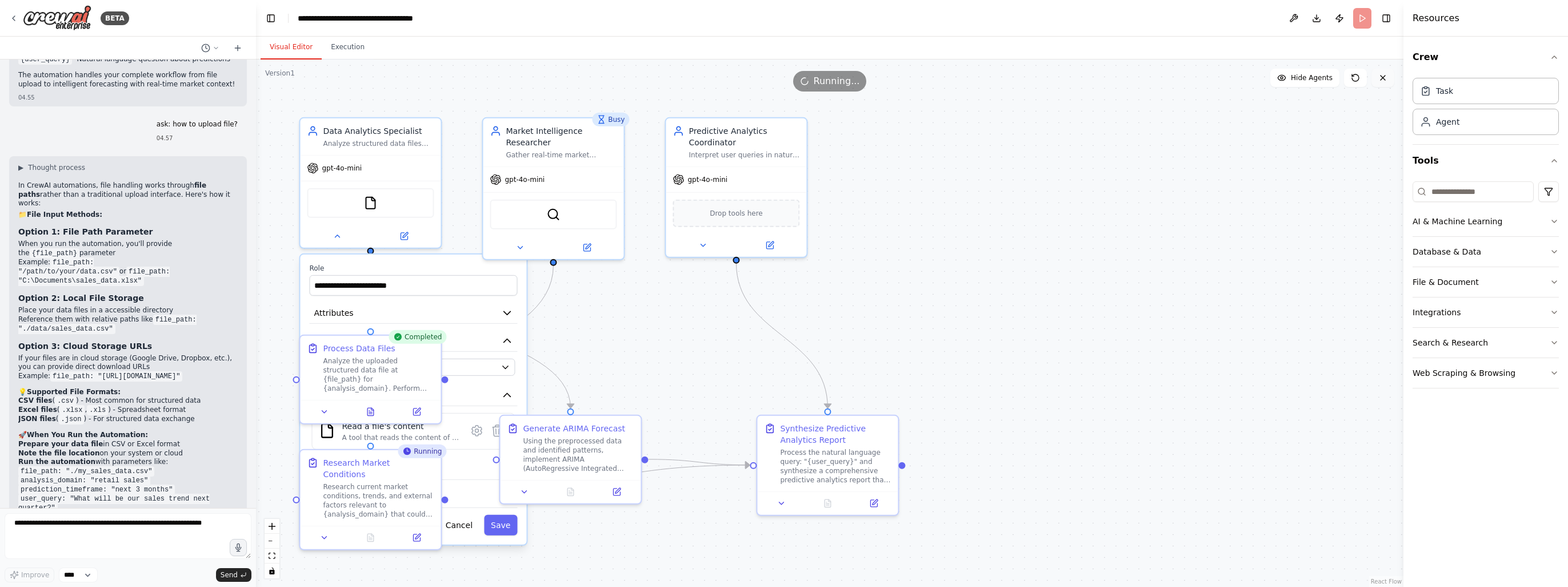
click at [1384, 79] on icon at bounding box center [1383, 78] width 5 height 5
click at [1342, 15] on button "Publish" at bounding box center [1339, 18] width 18 height 21
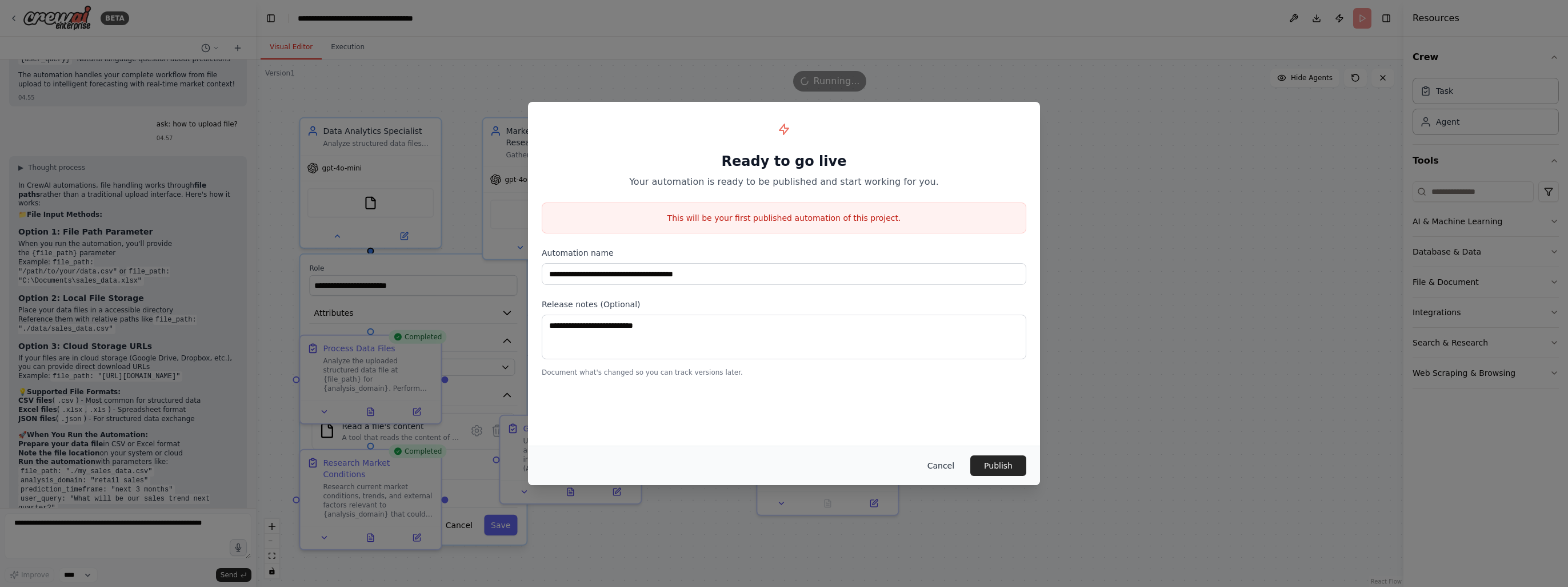
click at [955, 470] on button "Cancel" at bounding box center [940, 465] width 45 height 21
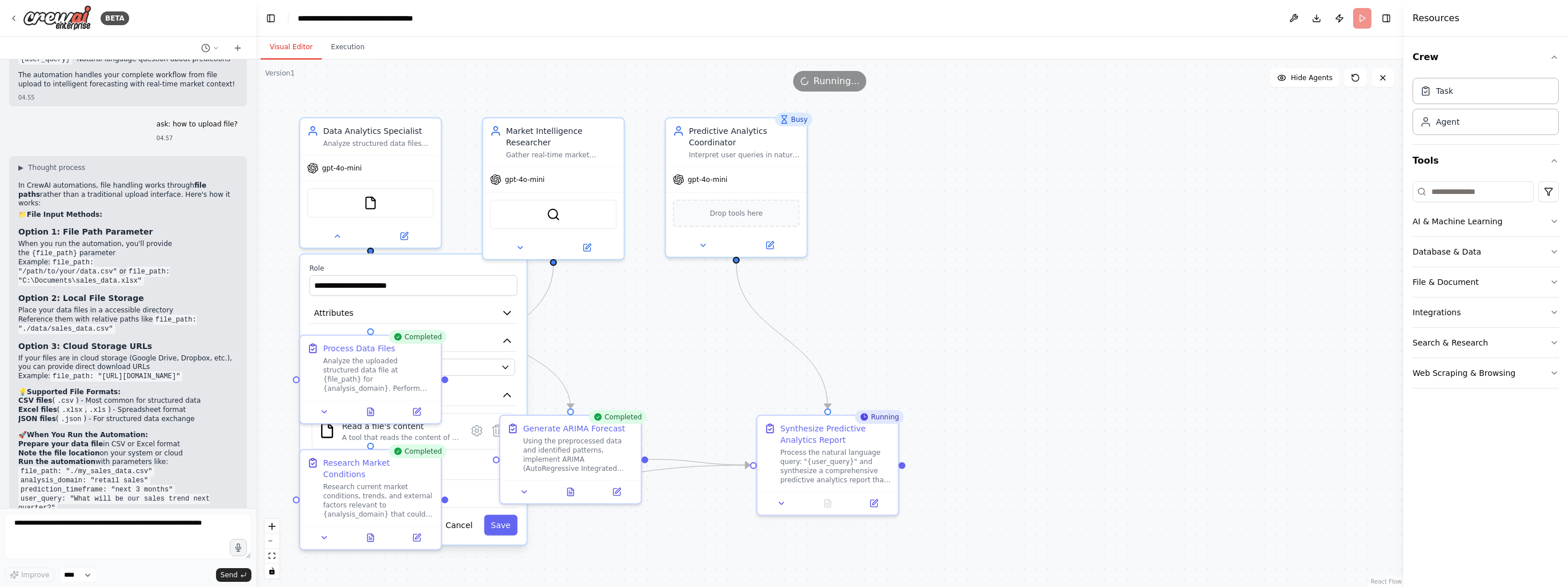
click at [1356, 20] on header "**********" at bounding box center [830, 18] width 1147 height 37
click at [346, 46] on button "Execution" at bounding box center [347, 48] width 52 height 24
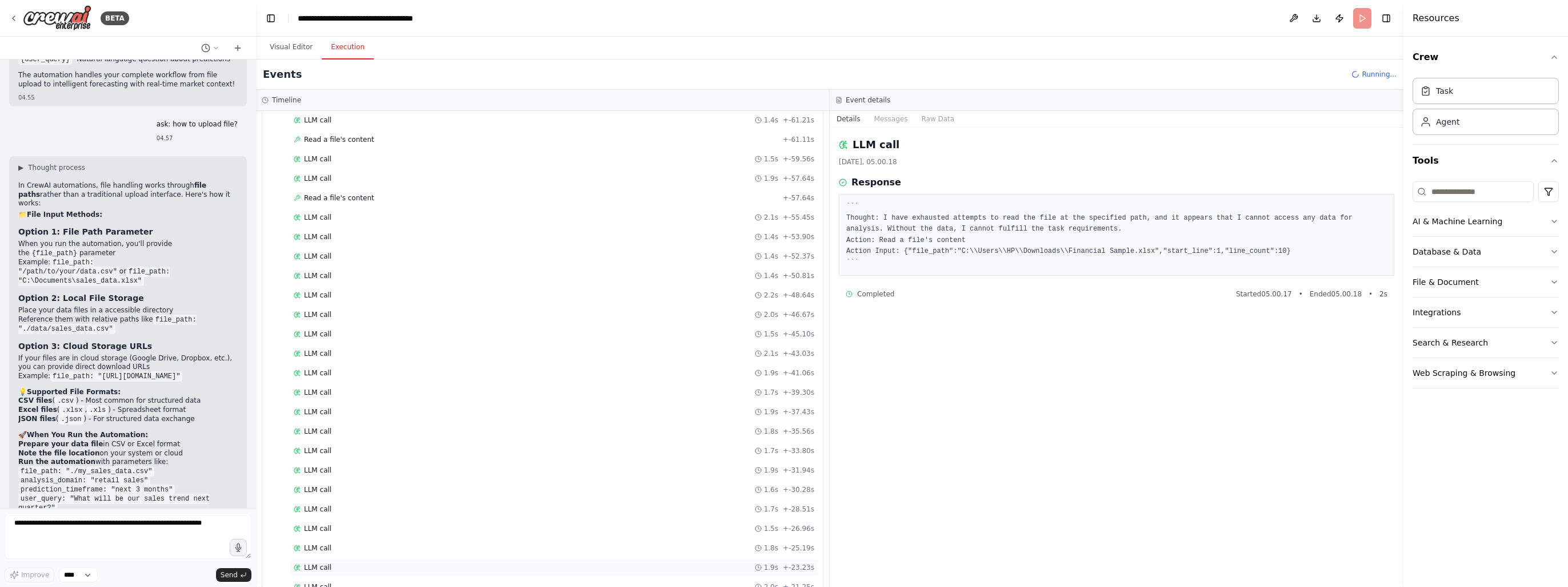
scroll to position [557, 0]
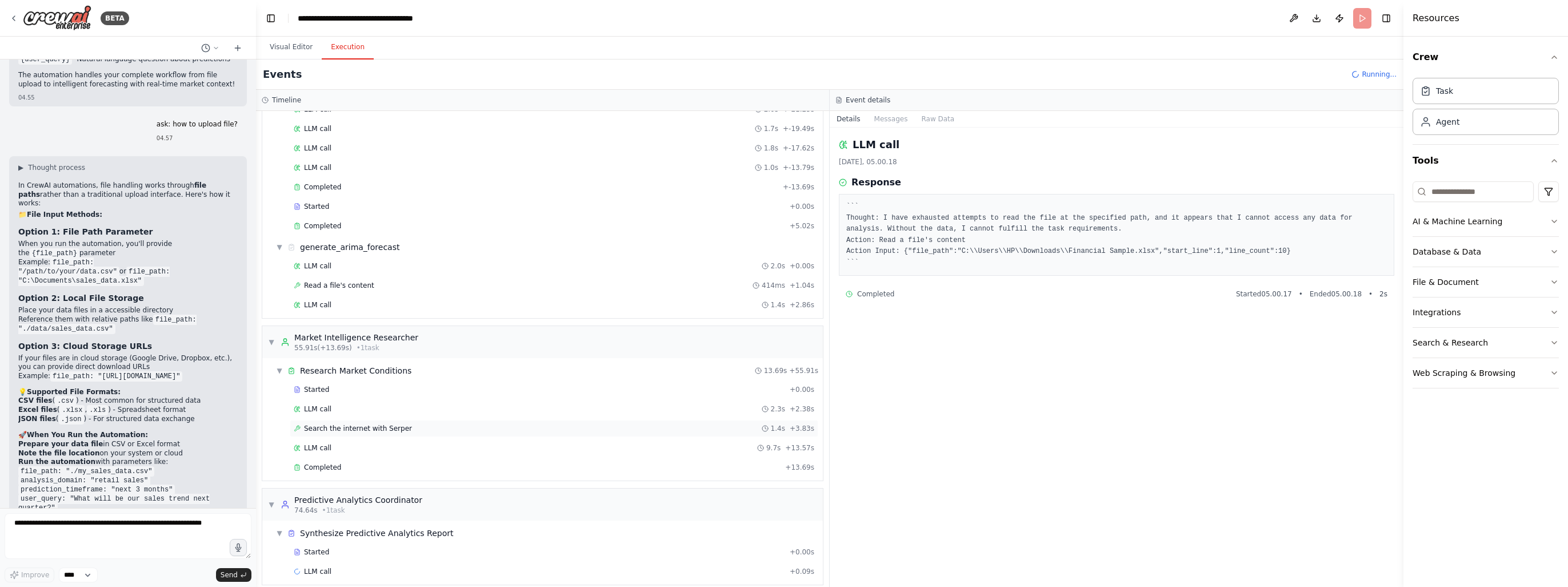
click at [598, 424] on div "Search the internet with Serper 1.4s + 3.83s" at bounding box center [554, 428] width 520 height 9
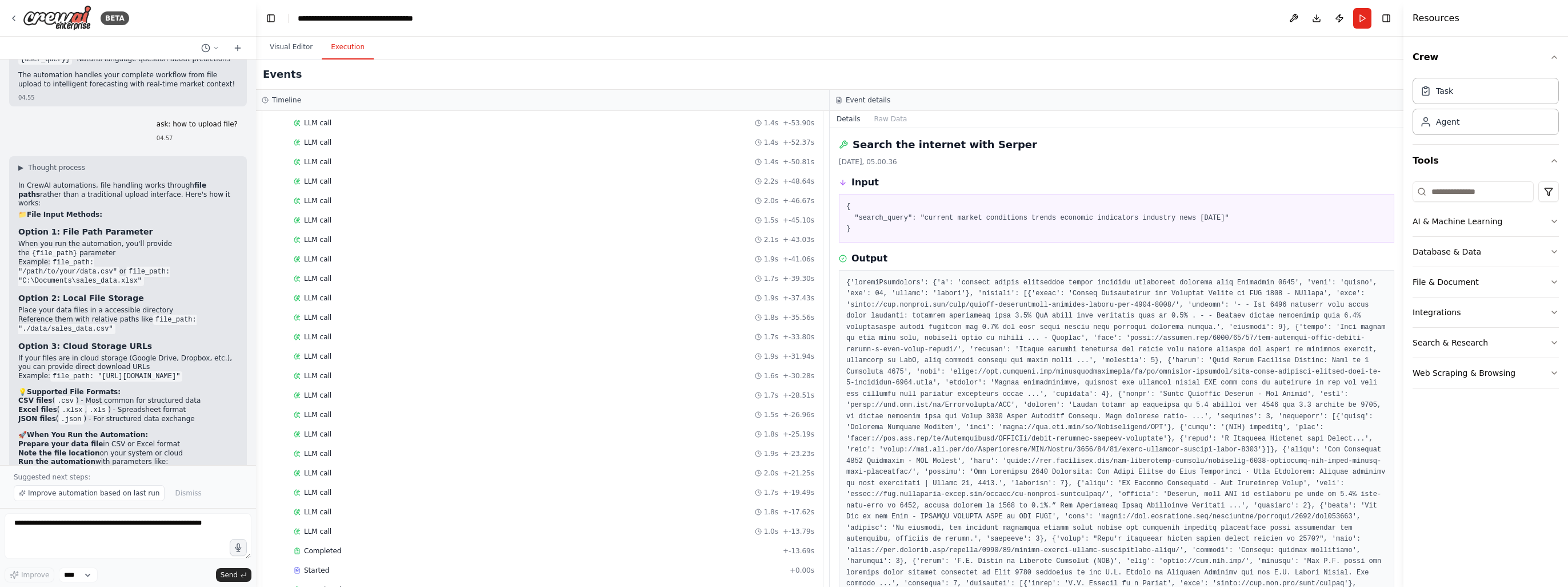
scroll to position [43, 0]
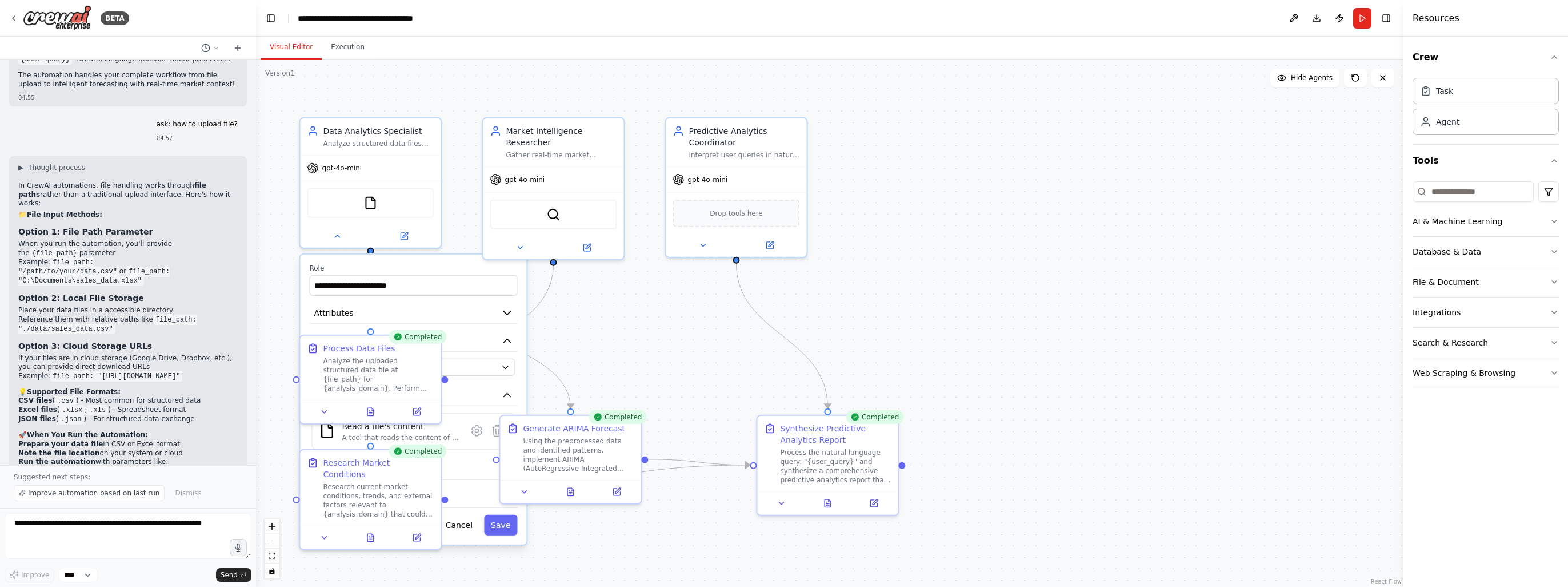
click at [279, 47] on button "Visual Editor" at bounding box center [291, 48] width 61 height 24
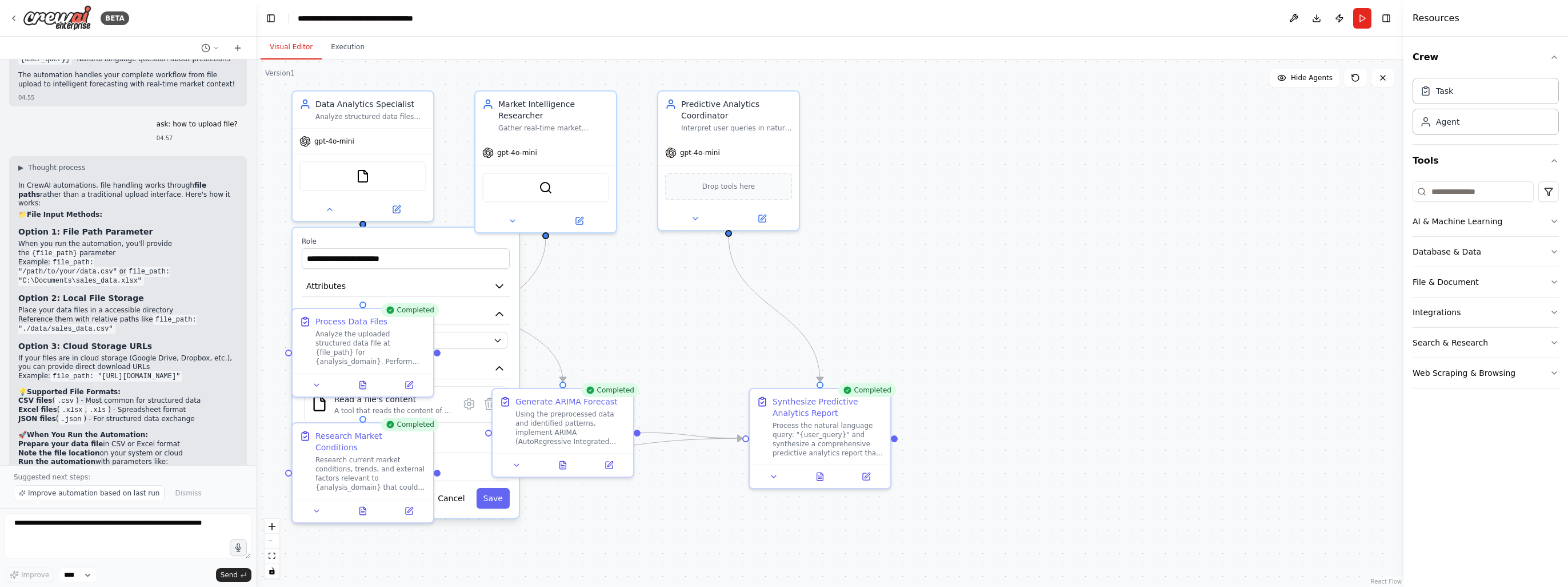
drag, startPoint x: 980, startPoint y: 359, endPoint x: 954, endPoint y: 285, distance: 78.4
click at [954, 285] on div ".deletable-edge-delete-btn { width: 20px; height: 20px; border: 0px solid #ffff…" at bounding box center [830, 323] width 1147 height 528
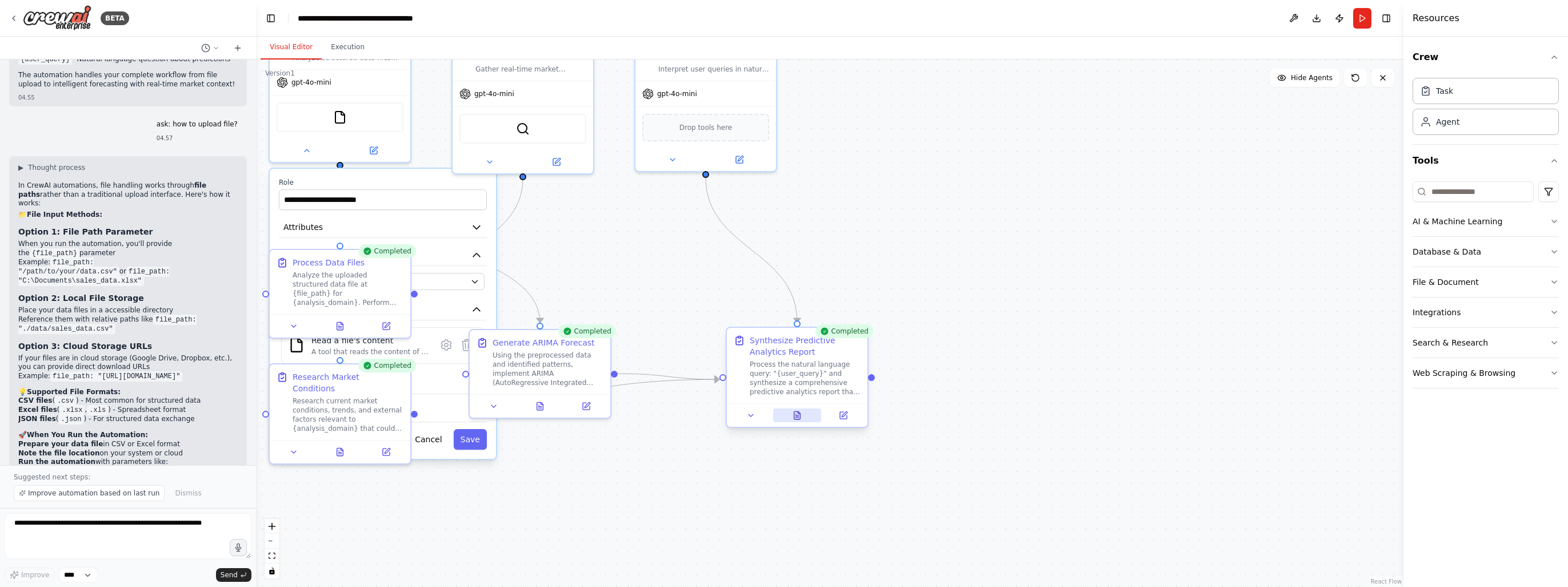
click at [795, 418] on icon at bounding box center [798, 415] width 6 height 8
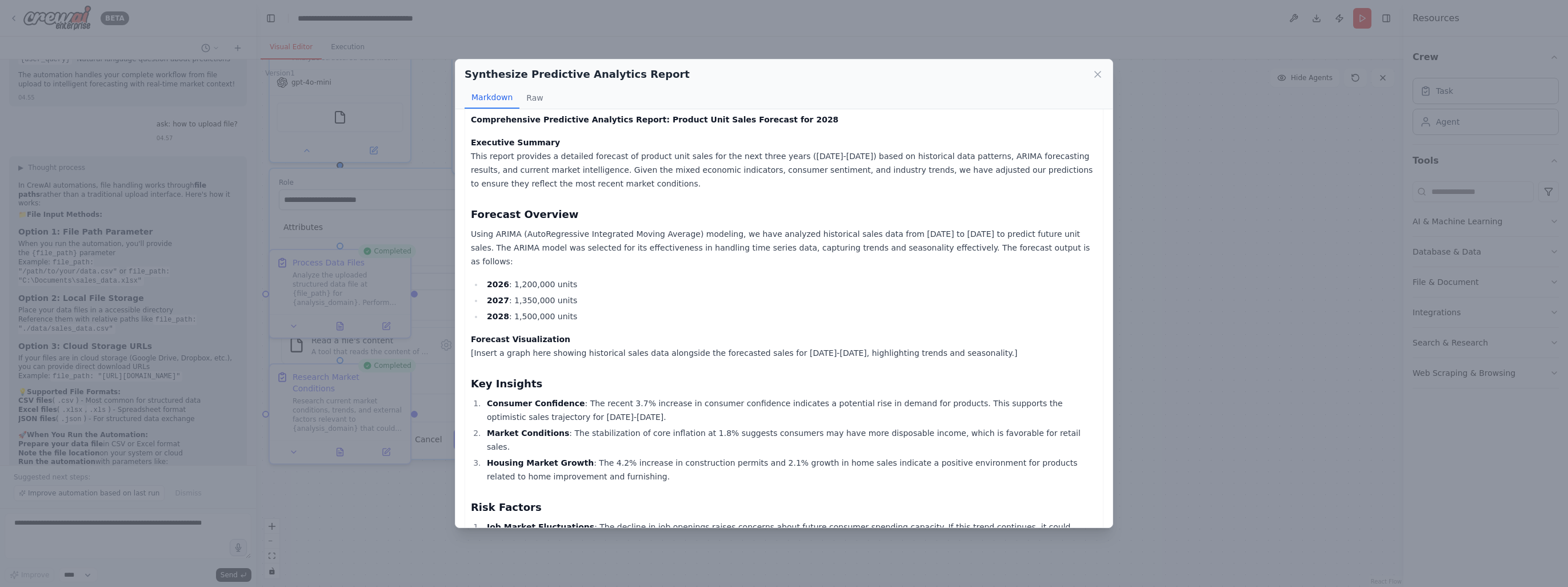
scroll to position [0, 0]
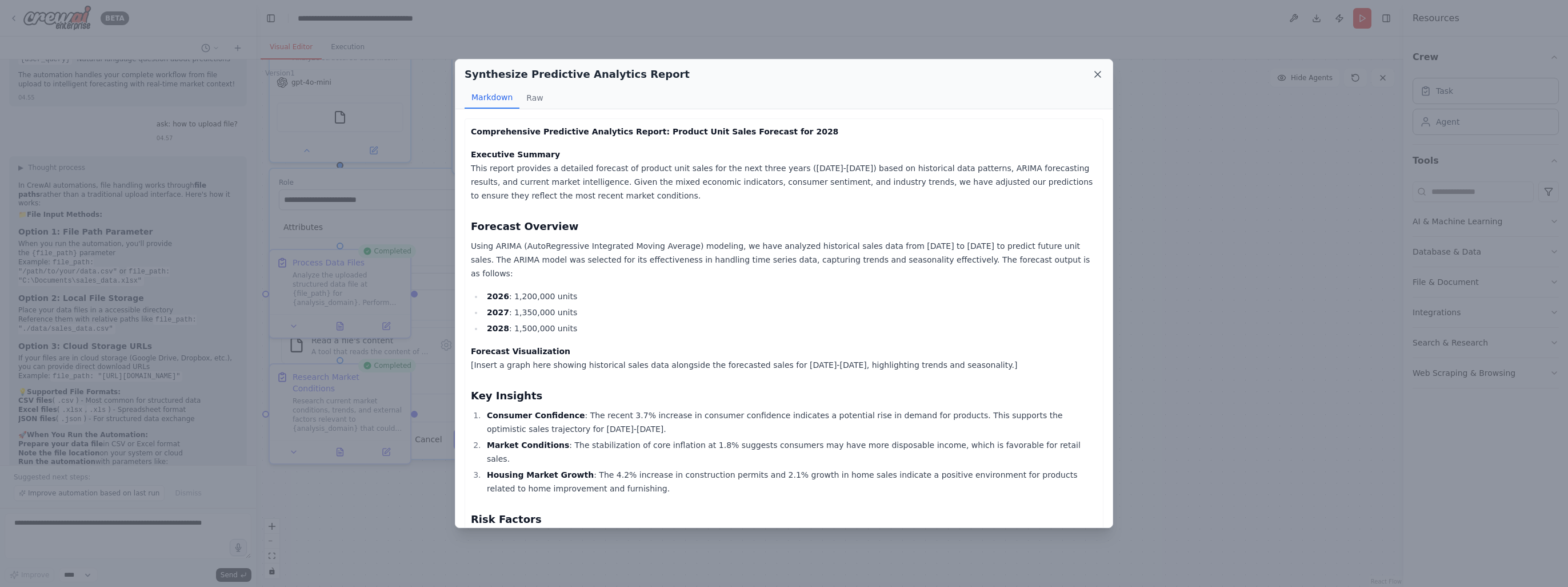
click at [1098, 70] on icon at bounding box center [1097, 74] width 11 height 11
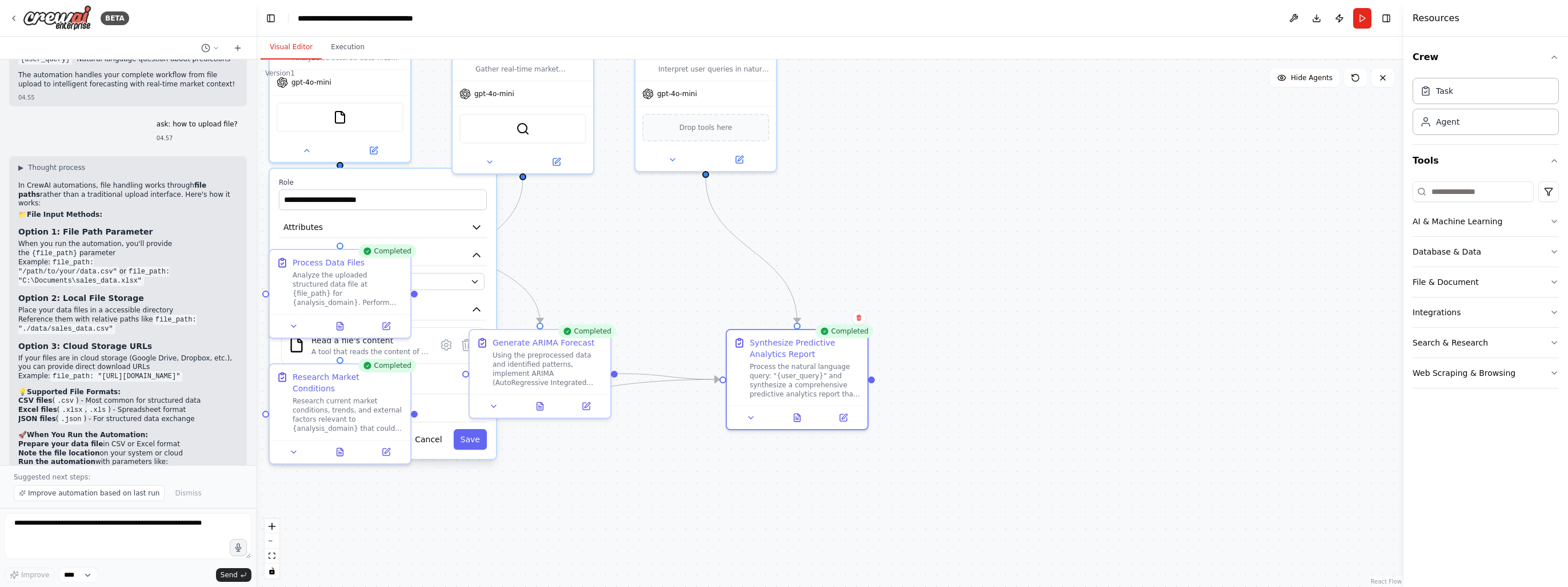
click at [966, 159] on div ".deletable-edge-delete-btn { width: 20px; height: 20px; border: 0px solid #ffff…" at bounding box center [830, 323] width 1147 height 528
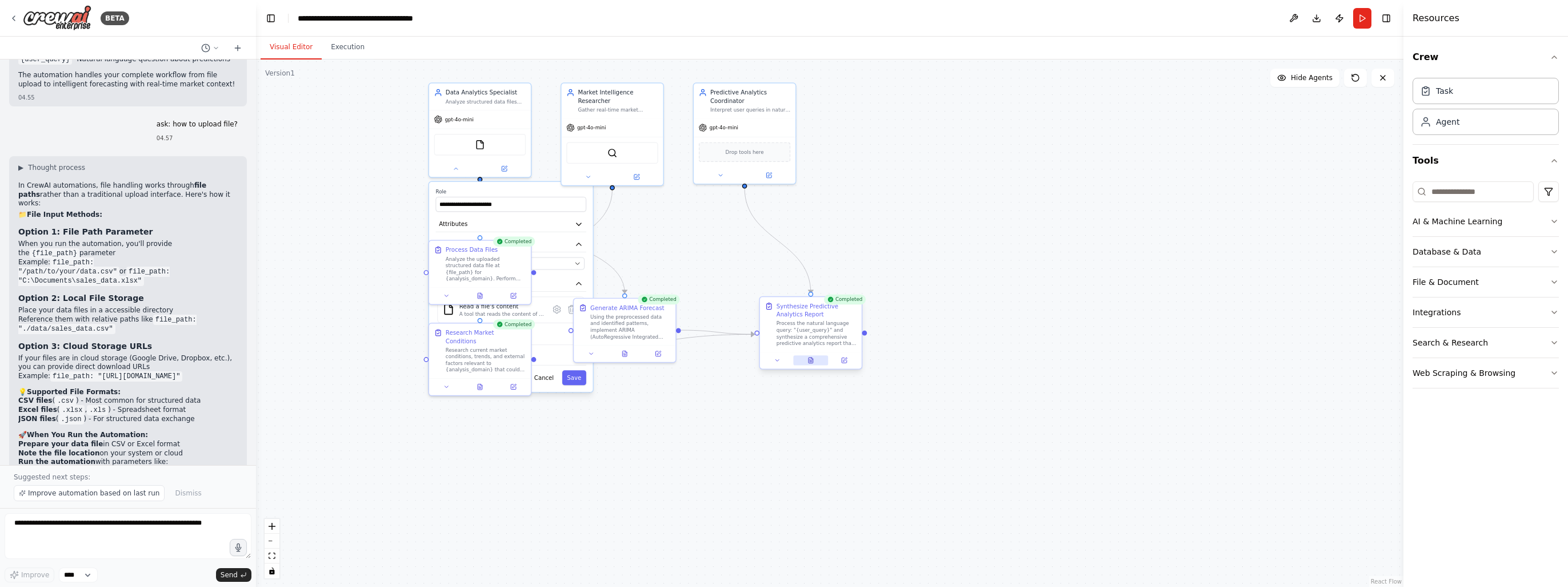
click at [818, 361] on button at bounding box center [811, 360] width 35 height 10
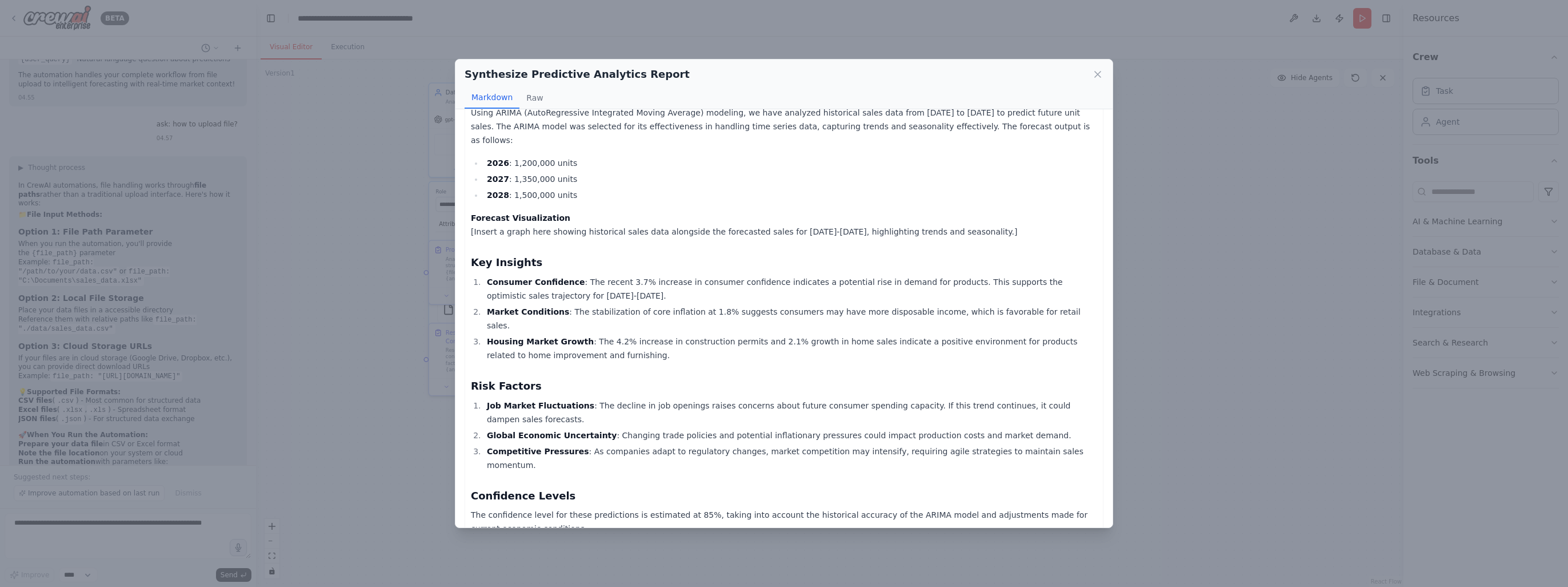
scroll to position [320, 0]
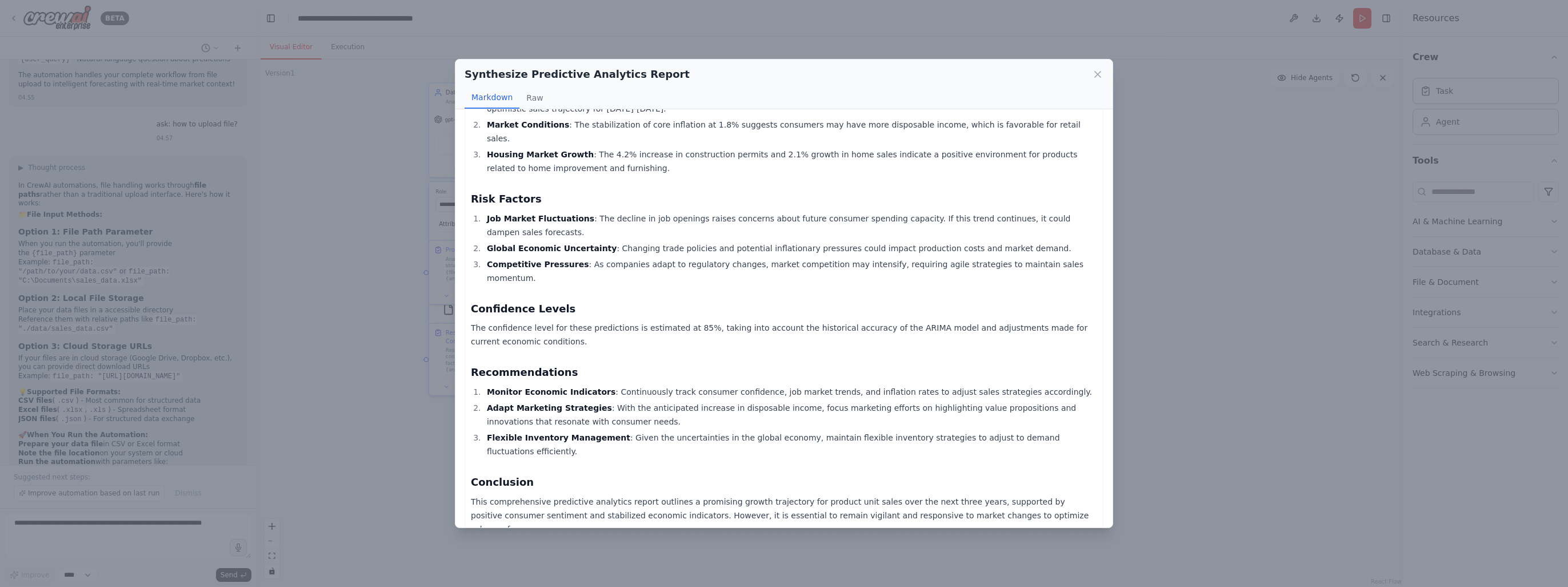
click at [366, 310] on div "Synthesize Predictive Analytics Report Markdown Raw Comprehensive Predictive An…" at bounding box center [784, 294] width 1568 height 587
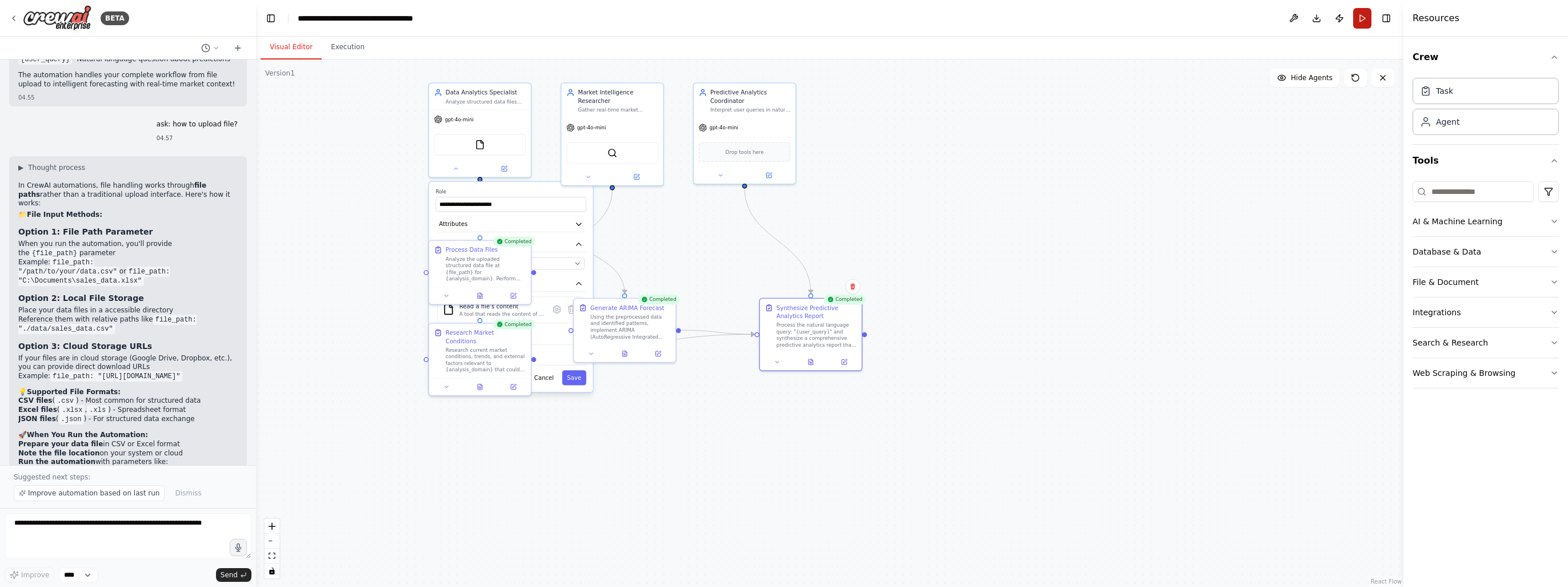
click at [1362, 16] on button "Run" at bounding box center [1362, 18] width 18 height 21
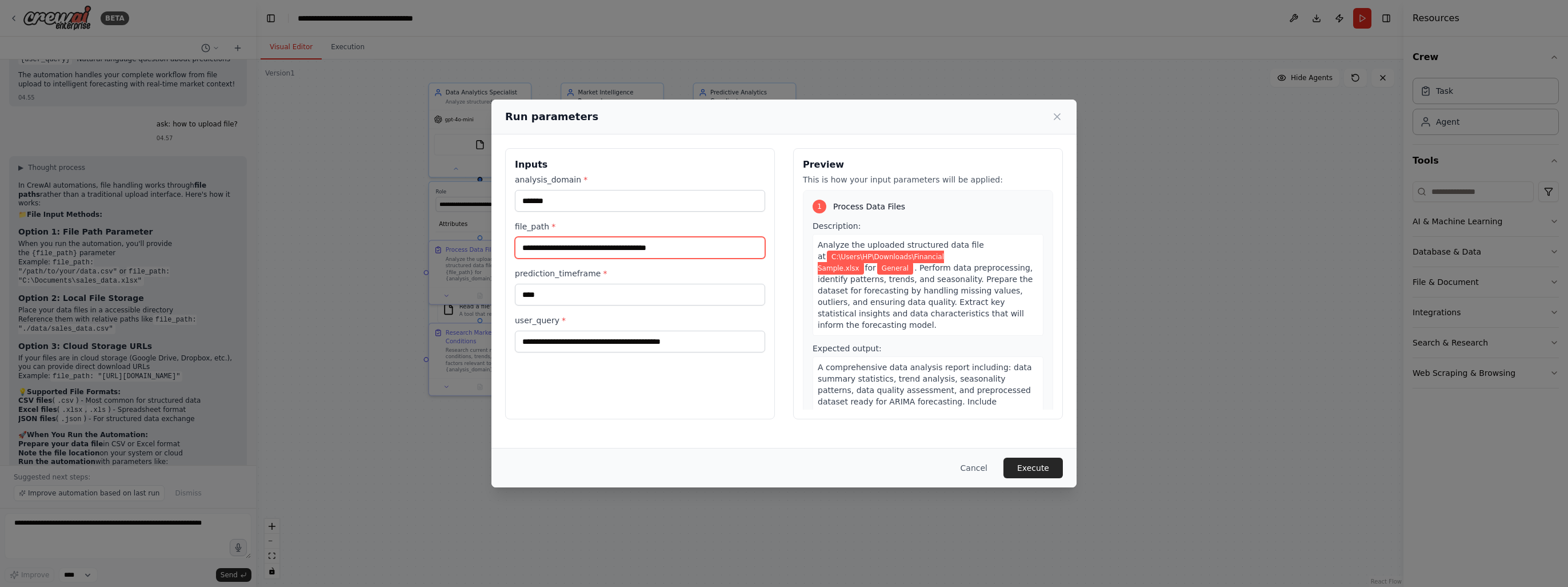
click at [712, 245] on input "**********" at bounding box center [640, 248] width 251 height 22
click at [710, 245] on input "**********" at bounding box center [640, 248] width 251 height 22
paste input "**********"
type input "**********"
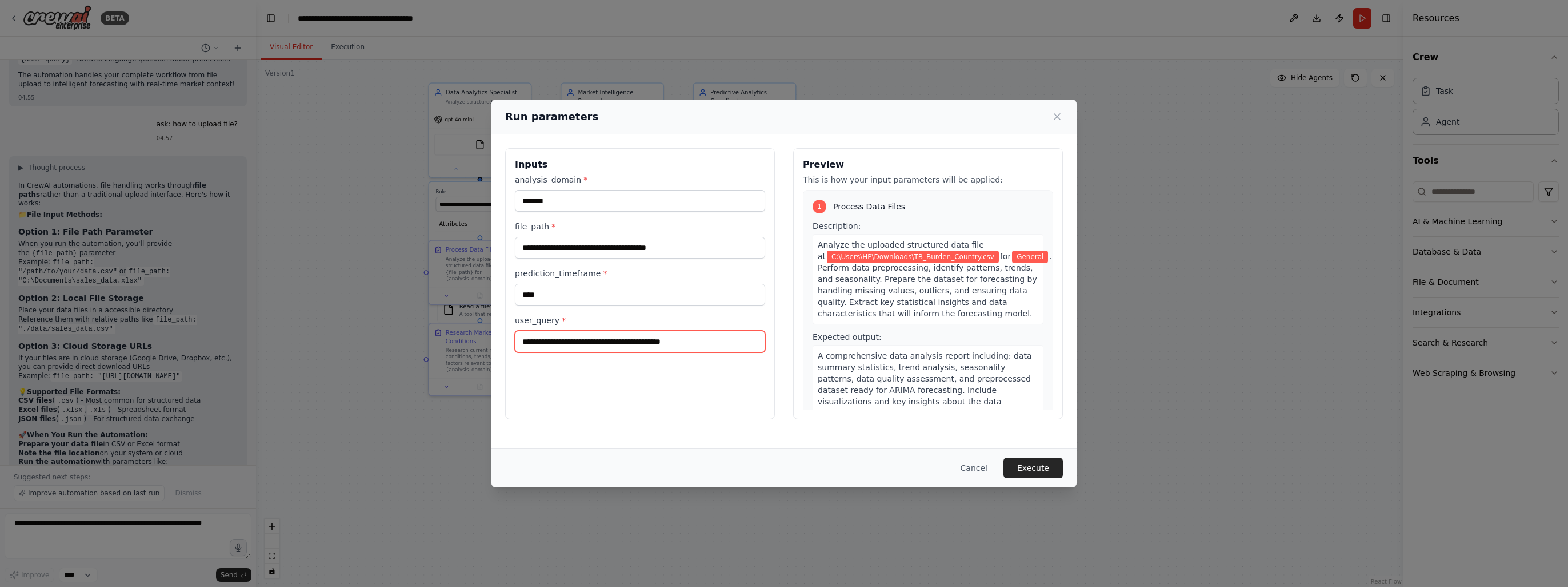
drag, startPoint x: 712, startPoint y: 345, endPoint x: 562, endPoint y: 337, distance: 150.2
click at [562, 337] on input "**********" at bounding box center [640, 342] width 251 height 22
click at [753, 340] on input "**********" at bounding box center [640, 342] width 251 height 22
type input "**********"
click at [581, 198] on input "*******" at bounding box center [640, 200] width 251 height 22
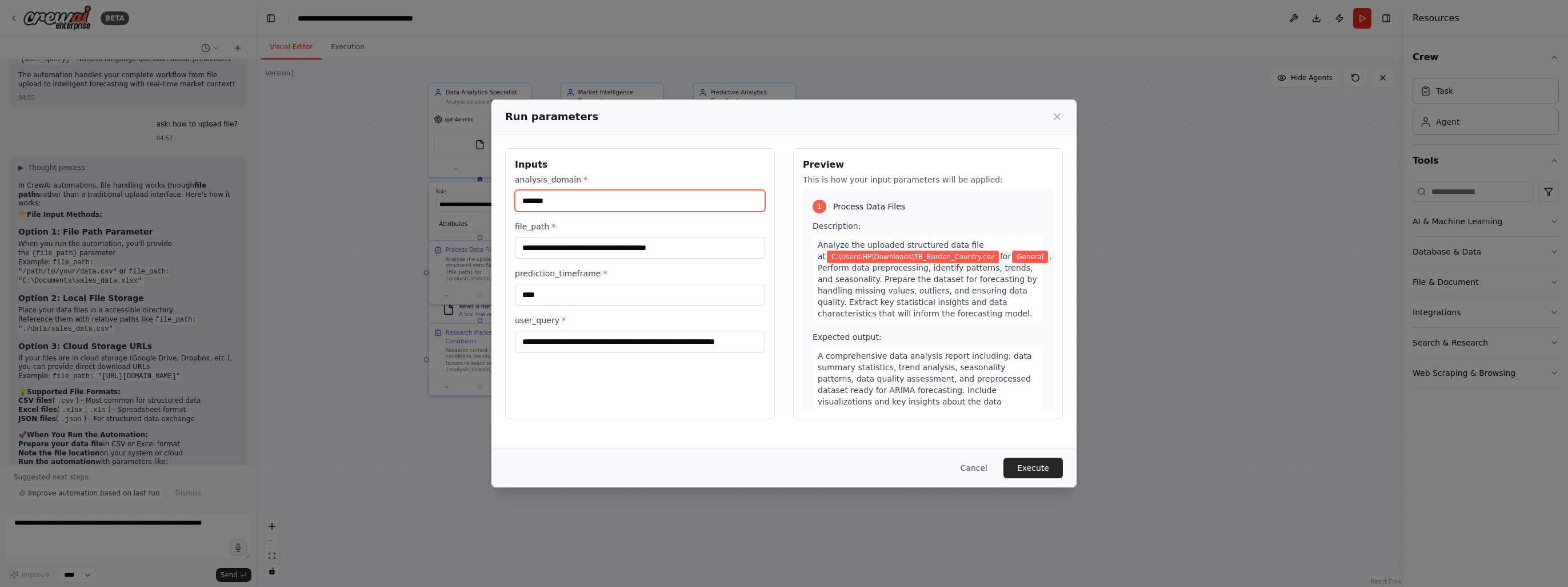
drag, startPoint x: 592, startPoint y: 198, endPoint x: 419, endPoint y: 196, distance: 173.0
click at [419, 196] on div "**********" at bounding box center [784, 294] width 1568 height 587
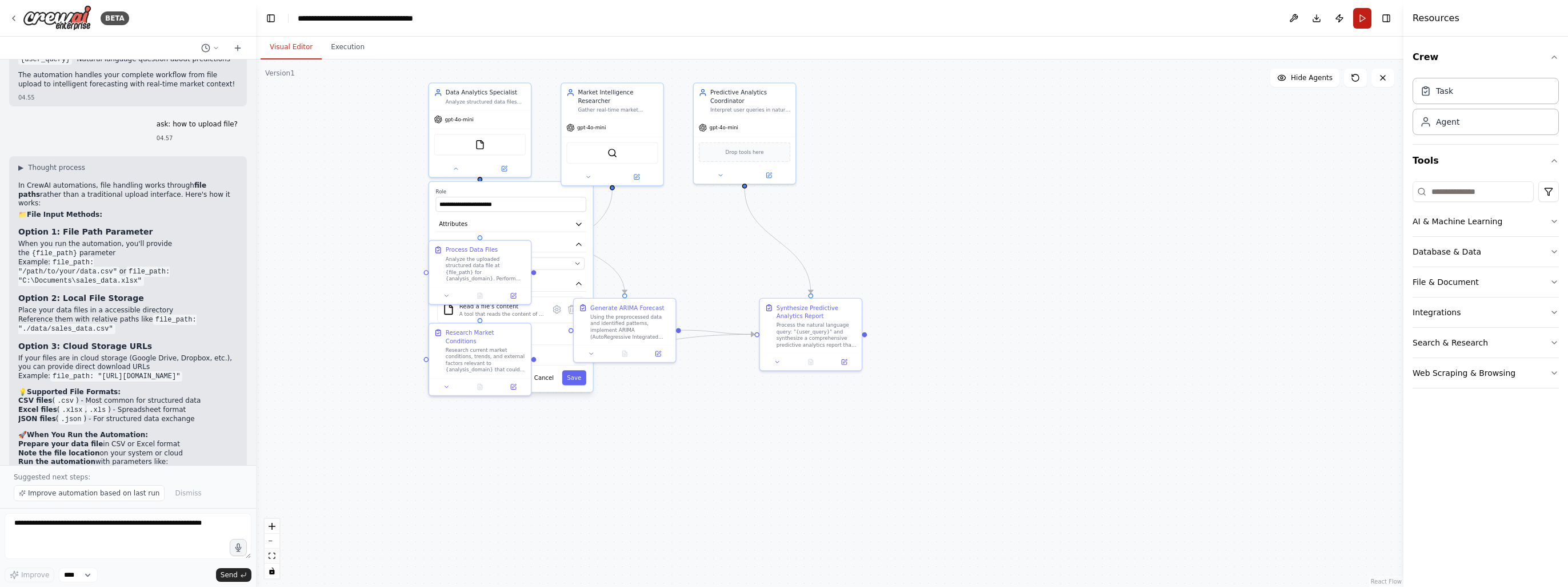
click at [1361, 20] on button "Run" at bounding box center [1362, 18] width 18 height 21
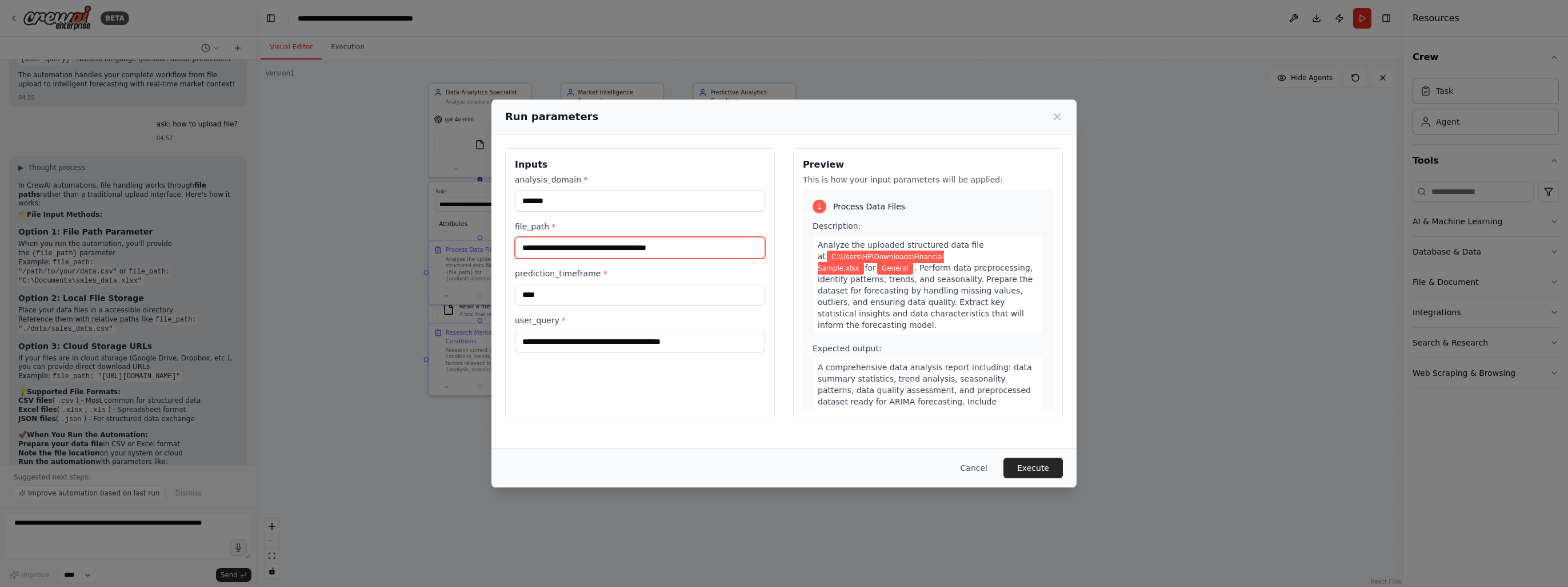
drag, startPoint x: 707, startPoint y: 249, endPoint x: 610, endPoint y: 242, distance: 97.3
click at [610, 242] on input "**********" at bounding box center [640, 248] width 251 height 22
paste input "text"
type input "**********"
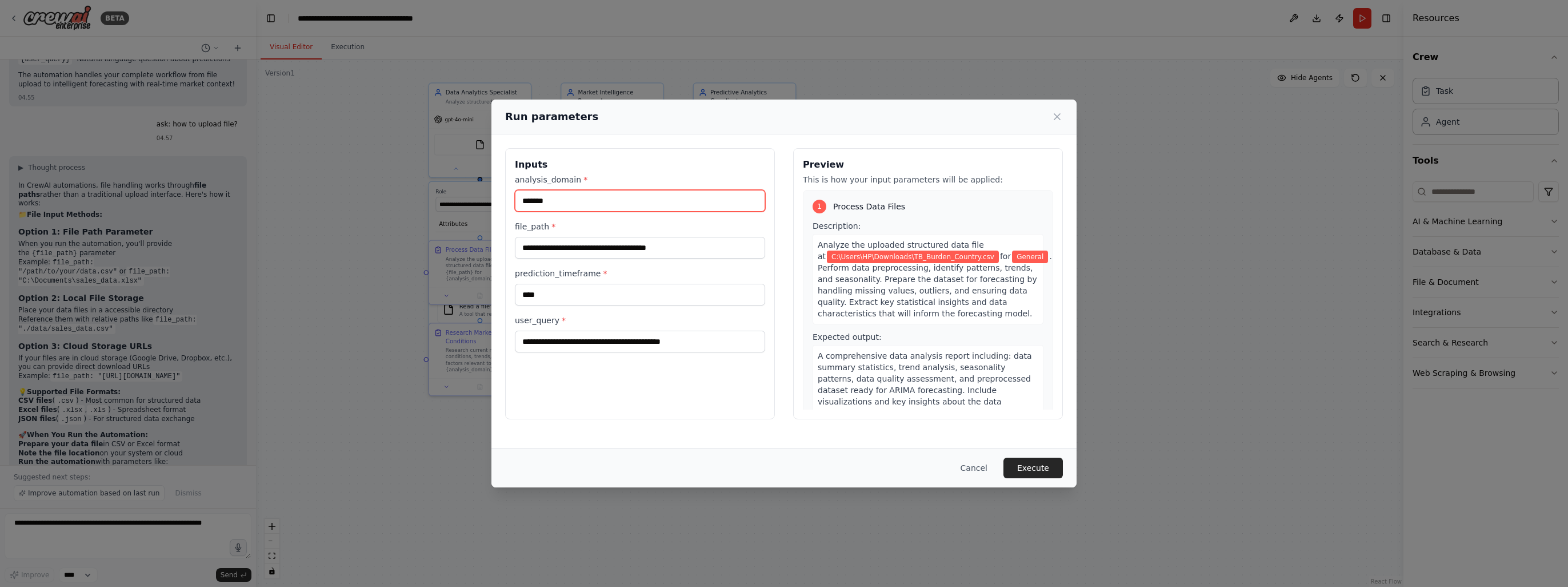
click at [571, 199] on input "*******" at bounding box center [640, 200] width 251 height 22
type input "*"
type input "******"
drag, startPoint x: 703, startPoint y: 334, endPoint x: 670, endPoint y: 331, distance: 33.1
click at [550, 335] on input "**********" at bounding box center [640, 342] width 251 height 22
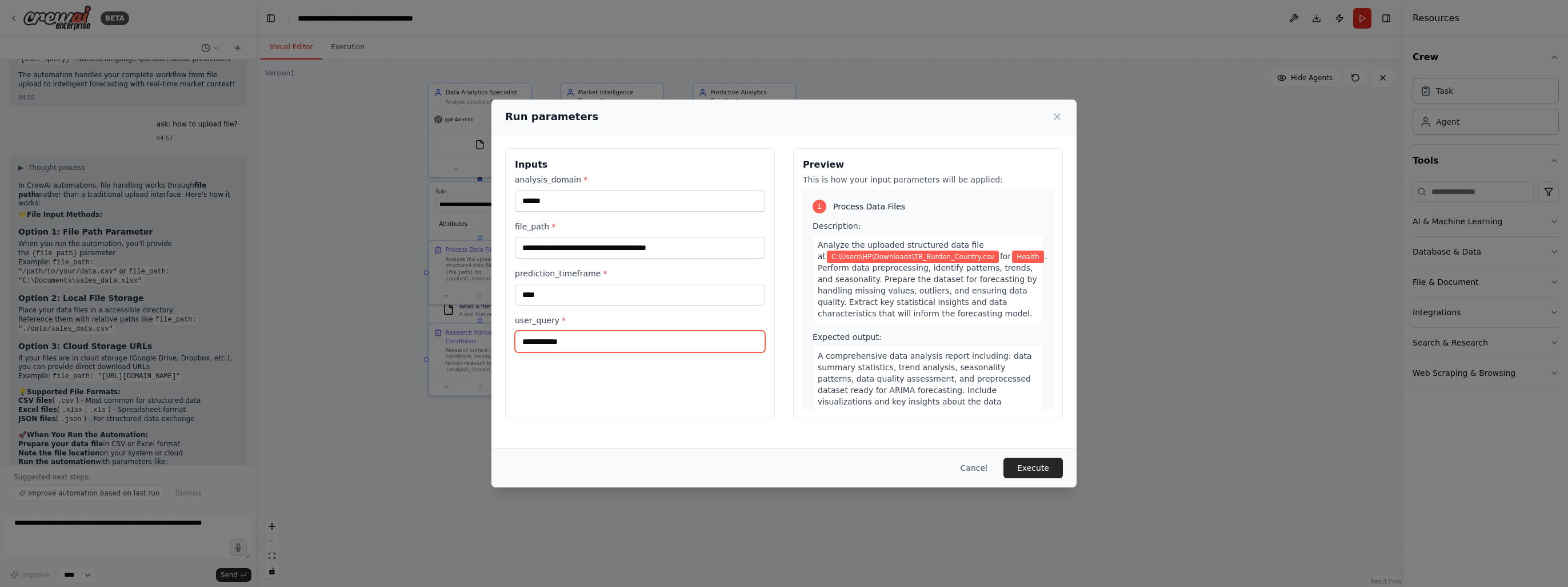
type input "**********"
click at [562, 295] on input "****" at bounding box center [640, 294] width 251 height 22
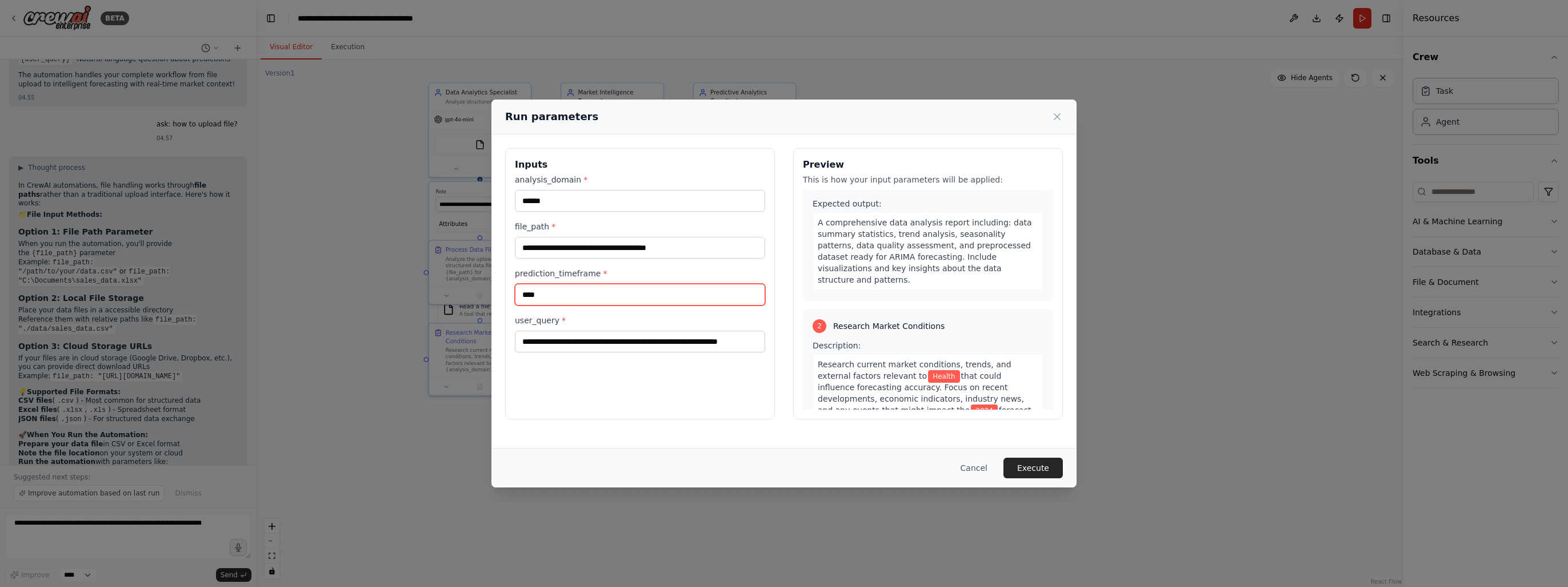
scroll to position [267, 0]
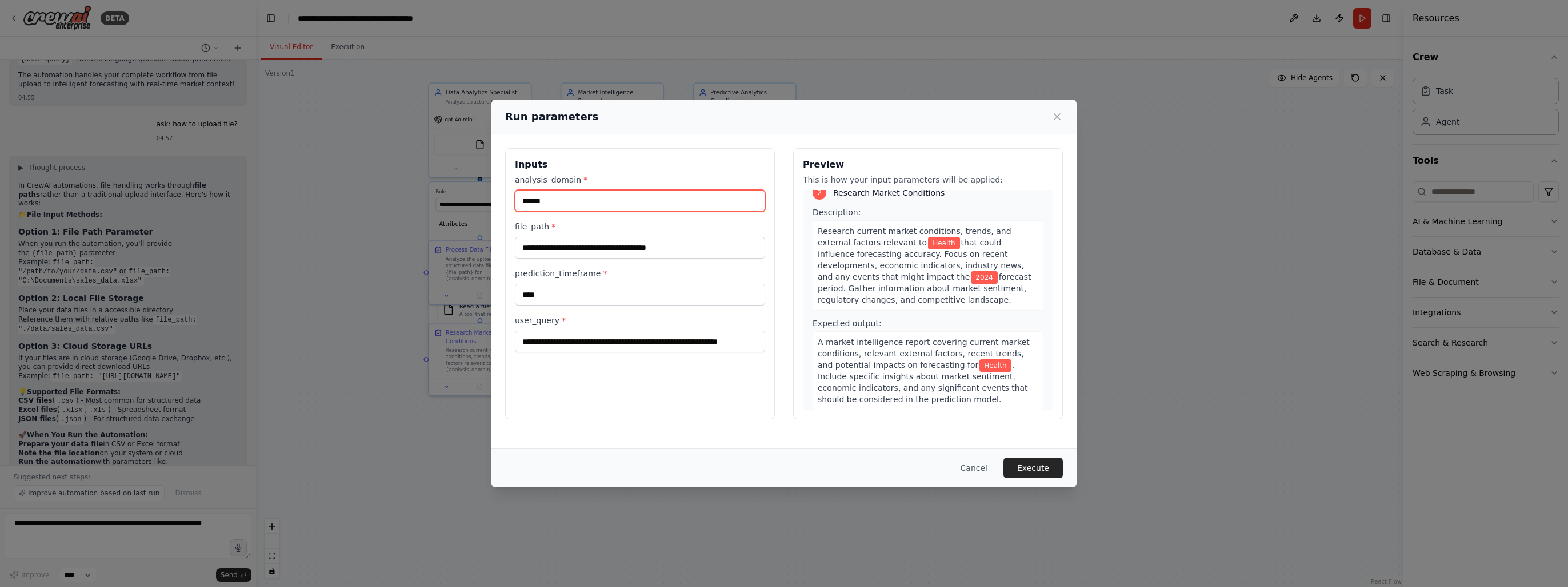
click at [523, 202] on input "******" at bounding box center [640, 200] width 251 height 22
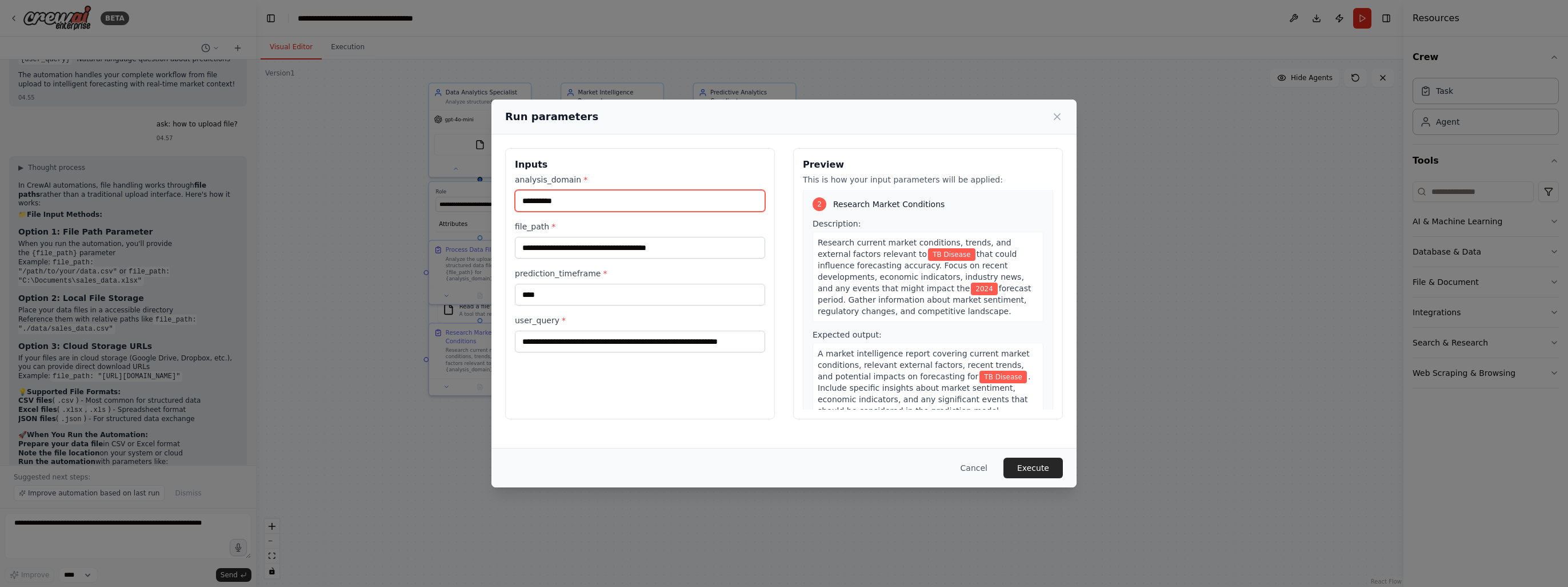
type input "**********"
click at [562, 290] on input "****" at bounding box center [640, 294] width 251 height 22
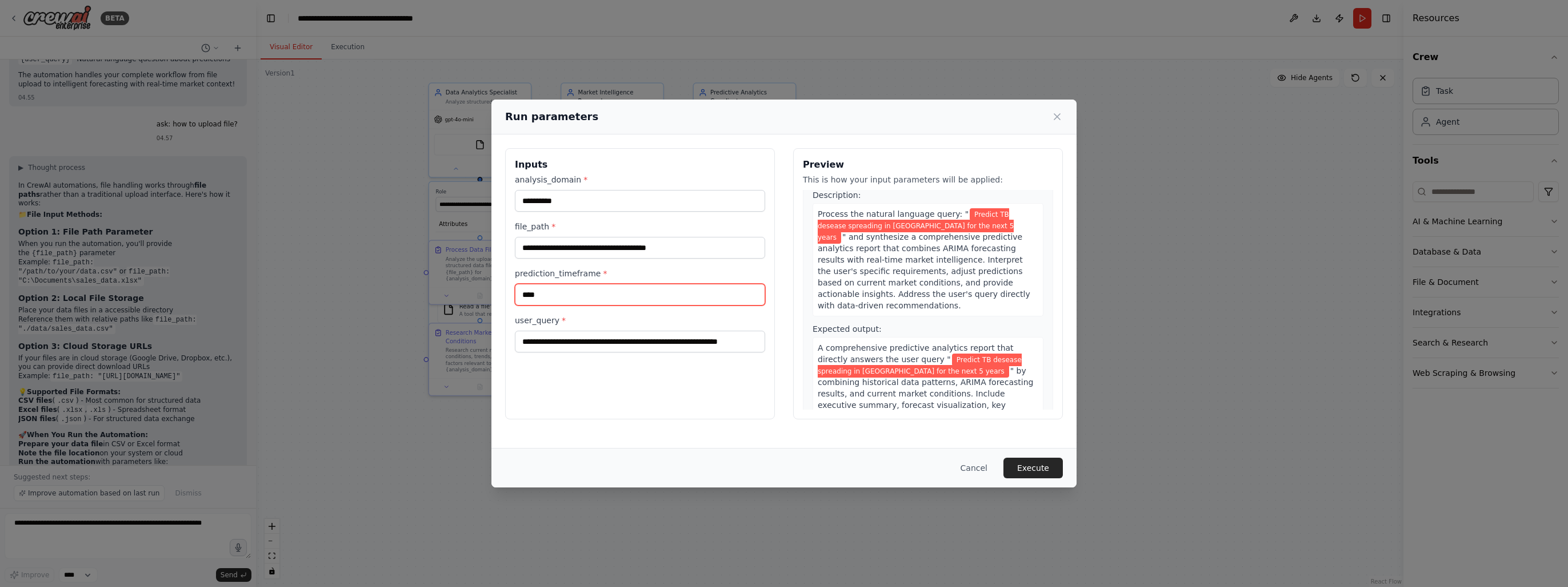
scroll to position [802, 0]
type input "****"
click at [1035, 466] on button "Execute" at bounding box center [1033, 467] width 59 height 21
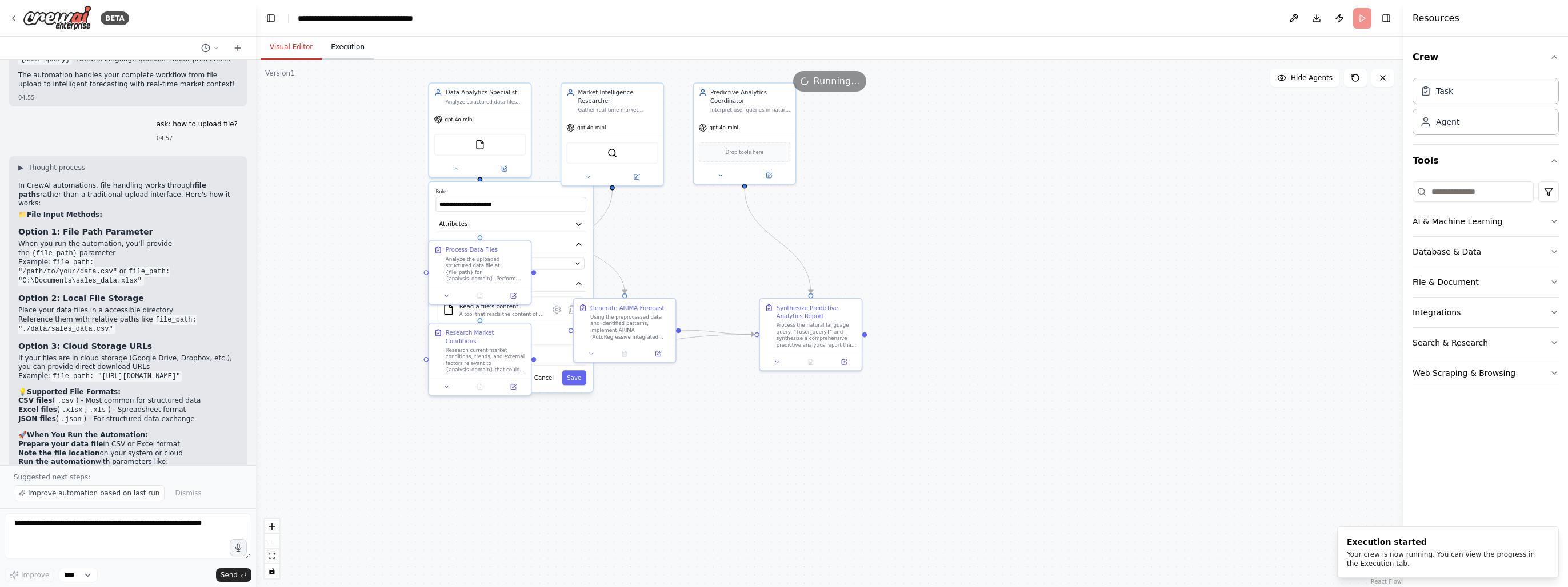
click at [334, 50] on button "Execution" at bounding box center [347, 48] width 52 height 24
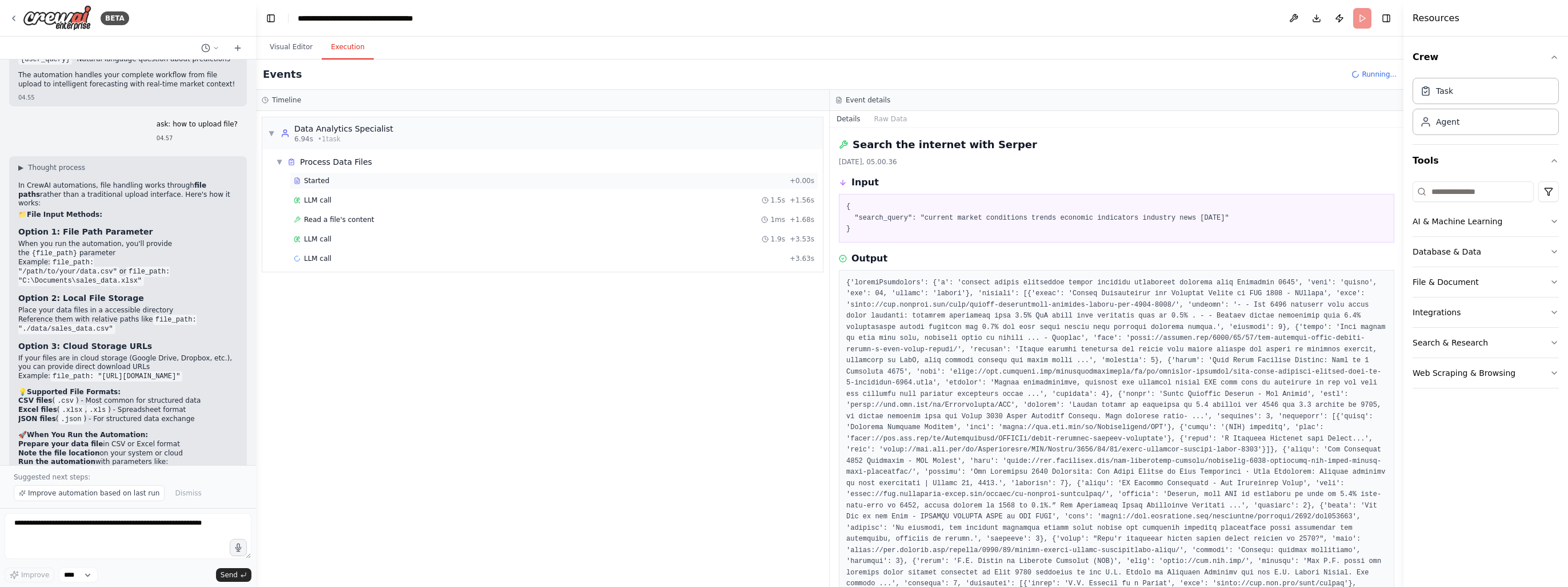
click at [318, 178] on span "Started" at bounding box center [316, 181] width 25 height 9
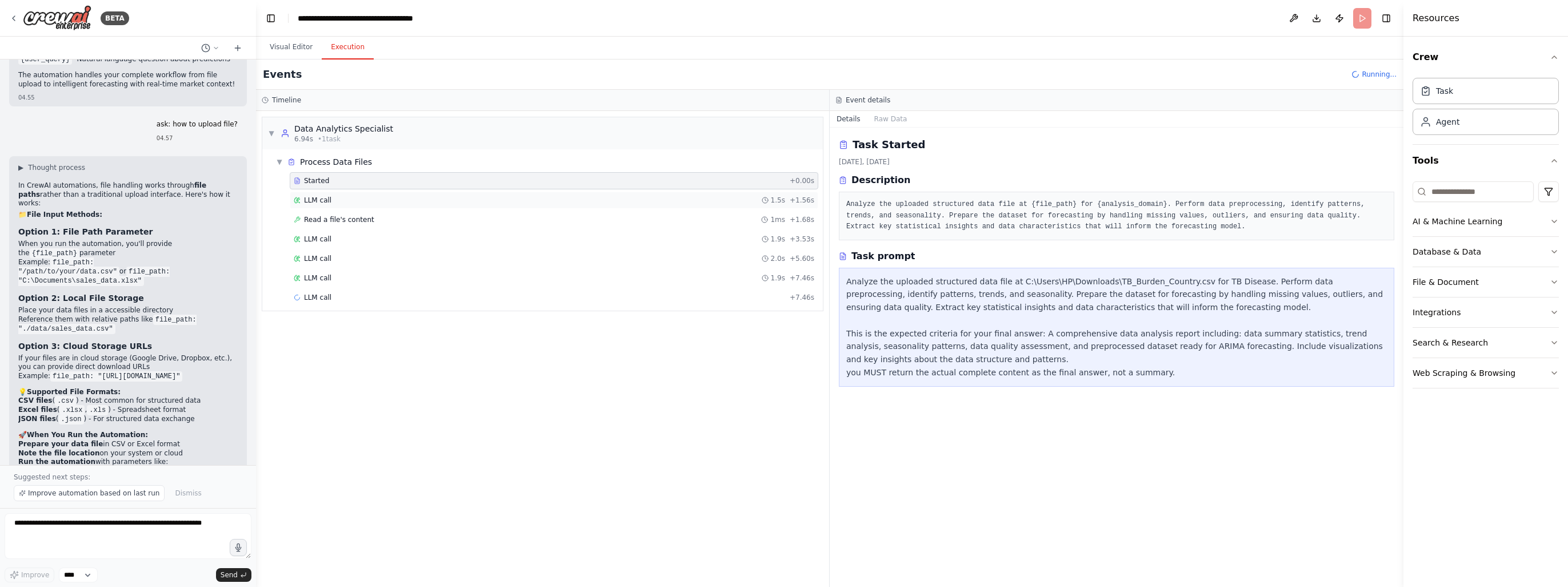
click at [316, 200] on span "LLM call" at bounding box center [318, 200] width 27 height 9
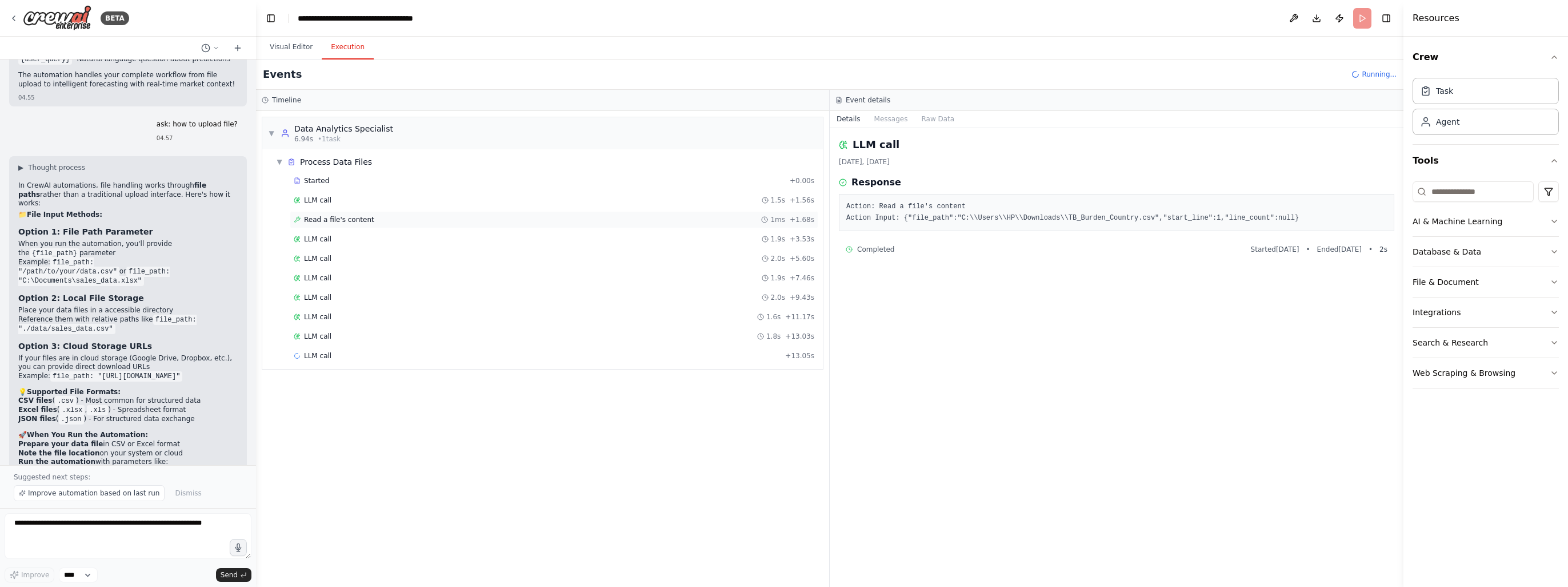
click at [311, 221] on span "Read a file's content" at bounding box center [339, 220] width 70 height 9
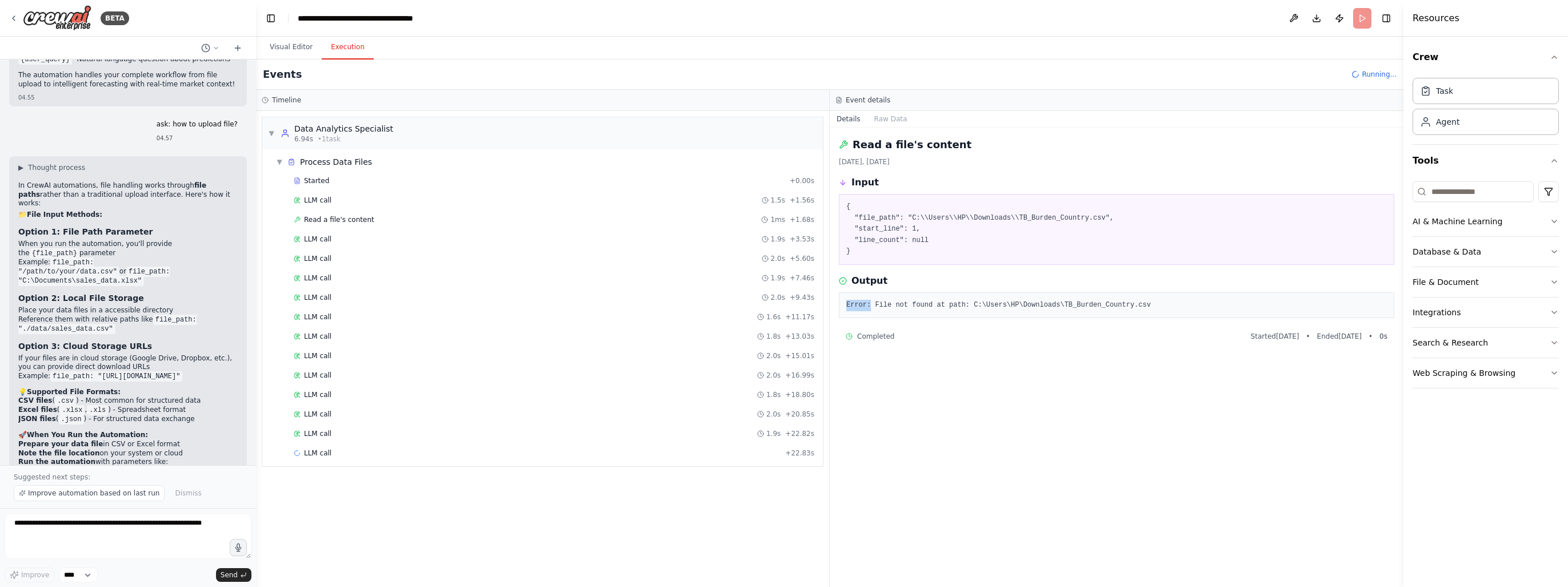
drag, startPoint x: 870, startPoint y: 304, endPoint x: 1139, endPoint y: 287, distance: 269.5
click at [1139, 287] on div "Output Error: File not found at path: C:\Users\HP\Downloads\TB_Burden_Country.c…" at bounding box center [1116, 296] width 555 height 45
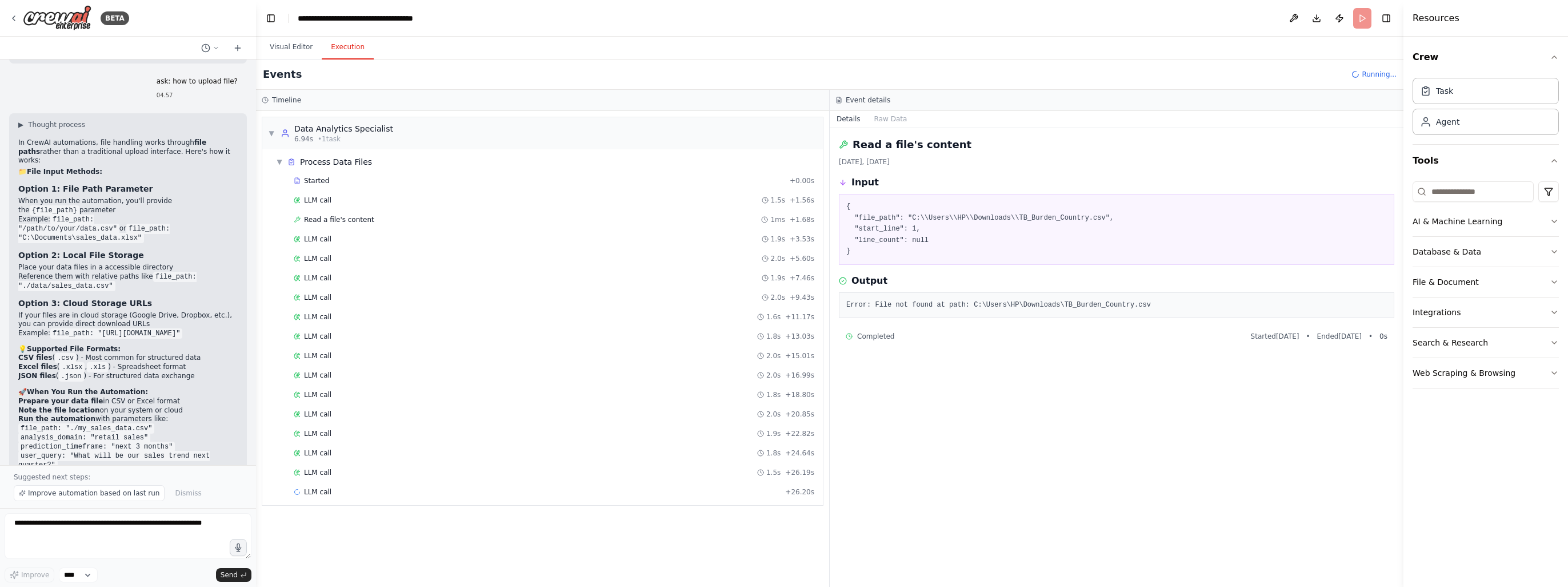
click at [1080, 300] on pre "Error: File not found at path: C:\Users\HP\Downloads\TB_Burden_Country.csv" at bounding box center [1117, 305] width 541 height 11
drag, startPoint x: 1050, startPoint y: 303, endPoint x: 836, endPoint y: 308, distance: 214.1
click at [836, 308] on div "Read a file's content 05/09/2025, 05.04.37 Input { "file_path": "C:\\Users\\HP\…" at bounding box center [1116, 357] width 574 height 459
copy pre "Error: File not found at path: C:\Users\HP\Downloads\TB_Burden_Country.csv"
click at [34, 523] on textarea at bounding box center [128, 536] width 247 height 46
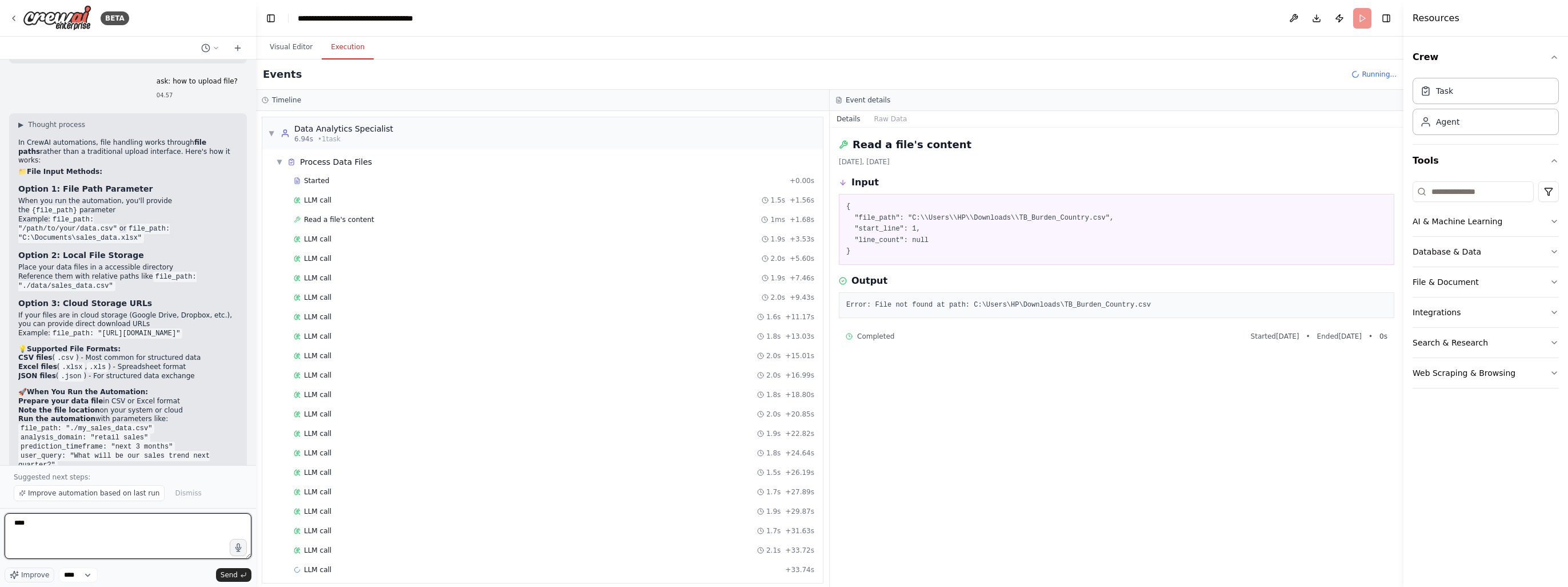
paste textarea "**********"
type textarea "**********"
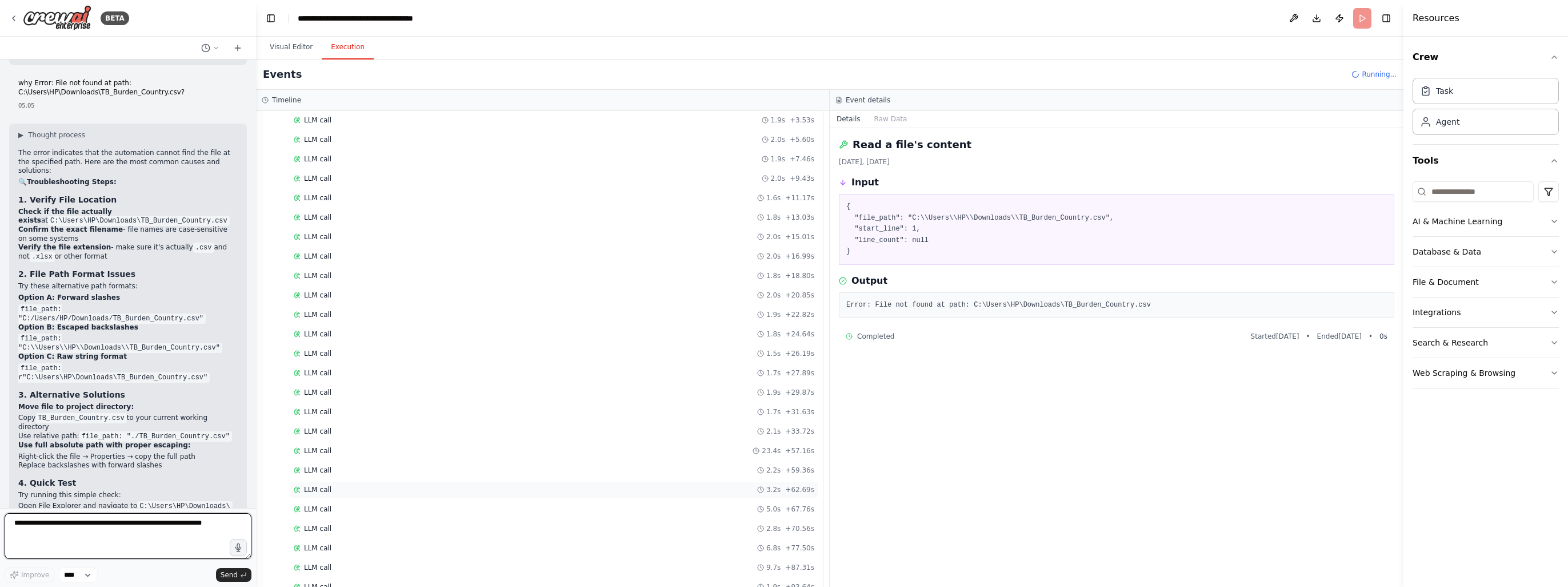
scroll to position [338, 0]
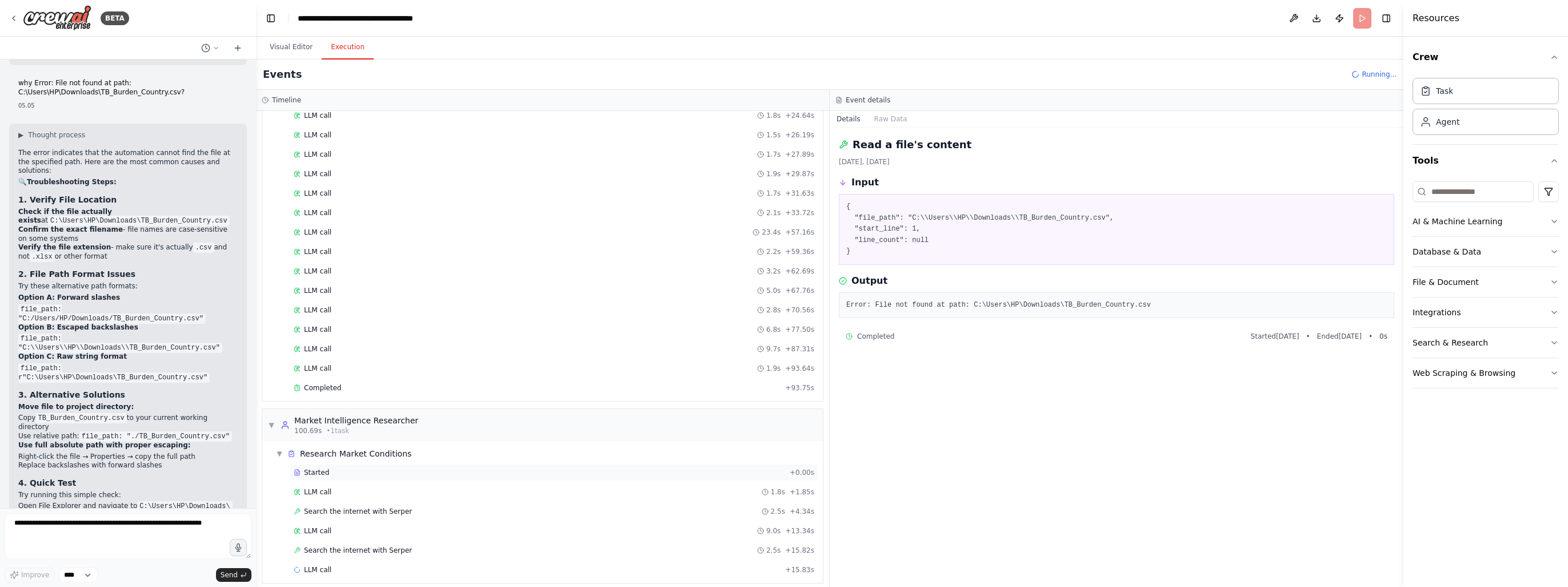
click at [456, 473] on div "Started + 0.00s" at bounding box center [554, 472] width 529 height 18
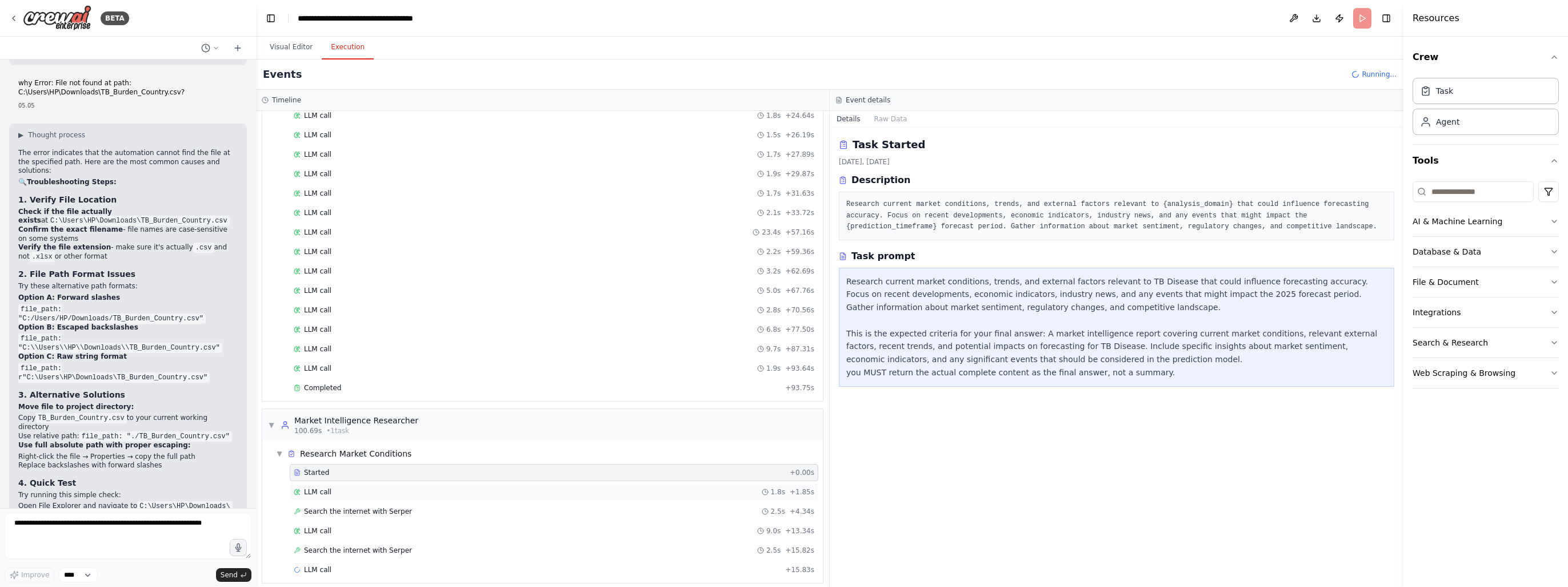
click at [415, 487] on div "LLM call 1.8s + 1.85s" at bounding box center [554, 492] width 520 height 9
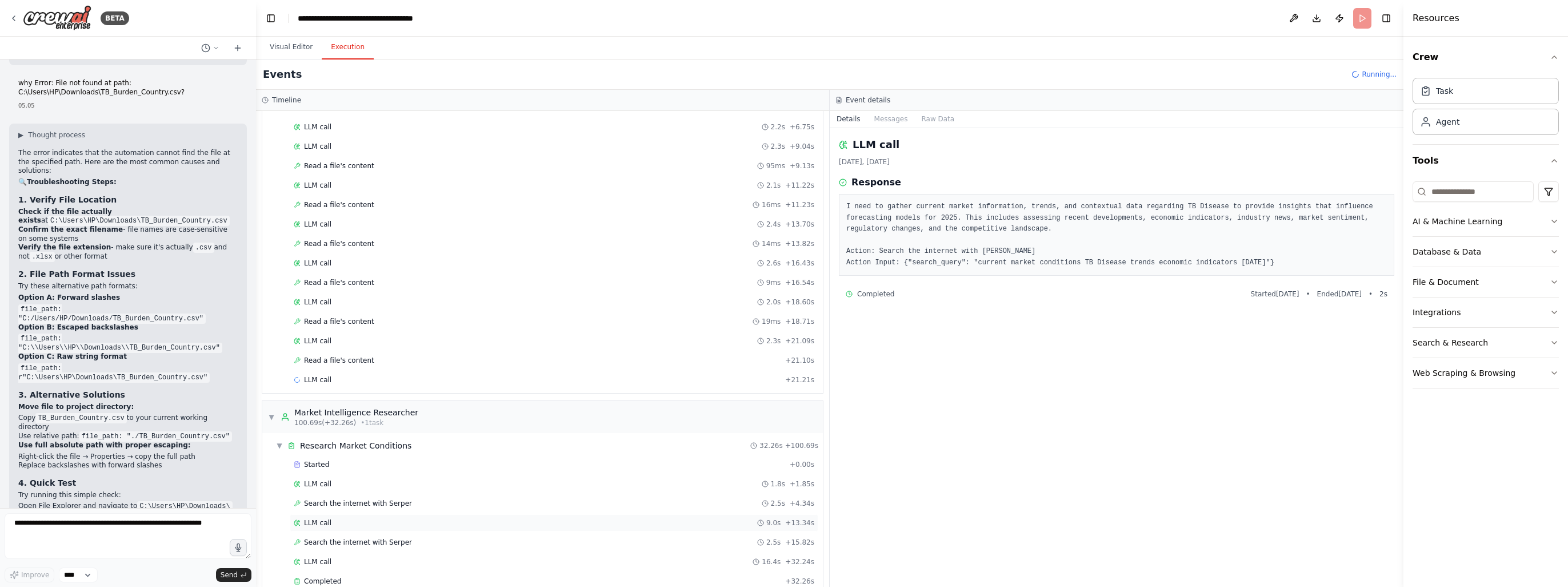
scroll to position [762, 0]
click at [344, 569] on div "Completed" at bounding box center [537, 574] width 487 height 9
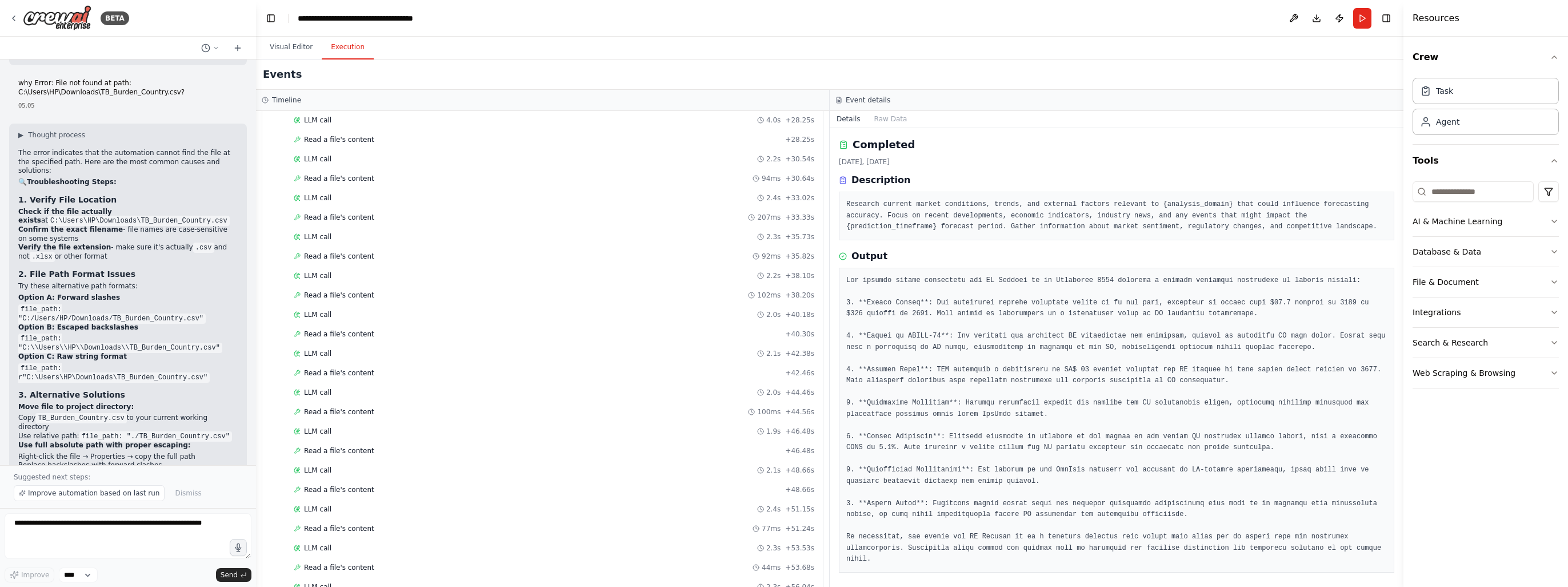
scroll to position [813, 0]
click at [282, 46] on button "Visual Editor" at bounding box center [291, 48] width 61 height 24
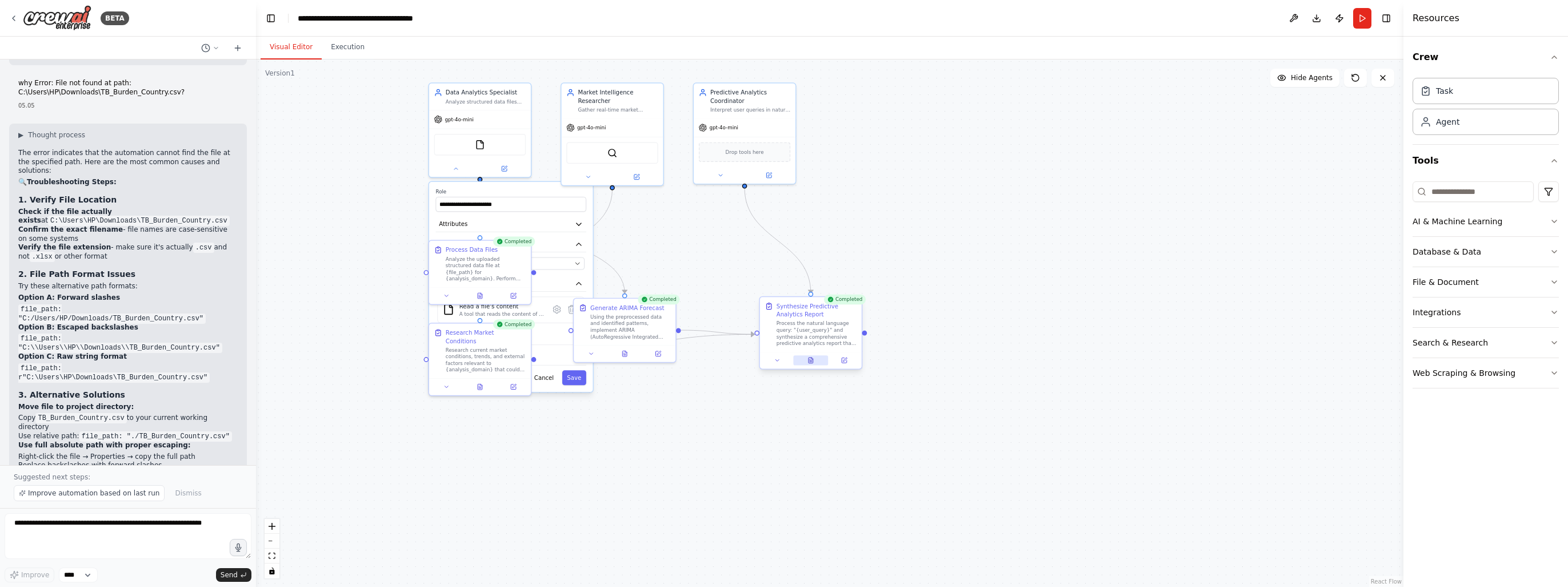
click at [809, 357] on icon at bounding box center [811, 360] width 7 height 7
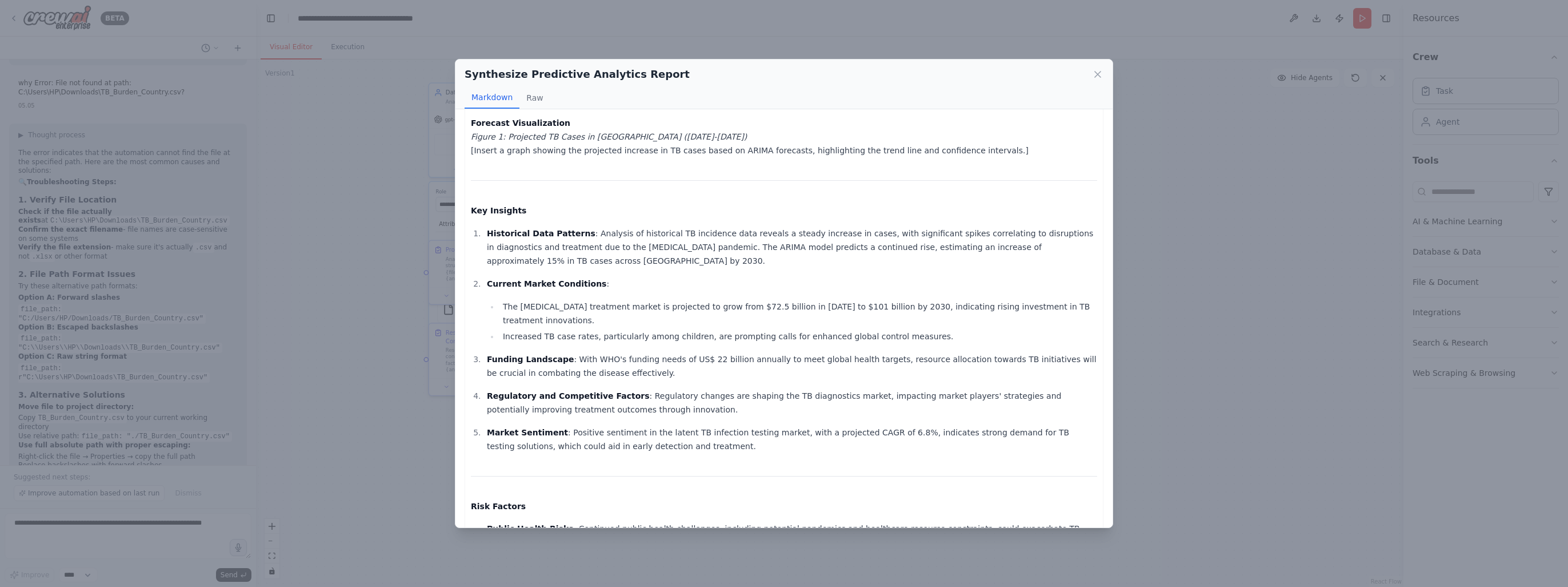
scroll to position [0, 0]
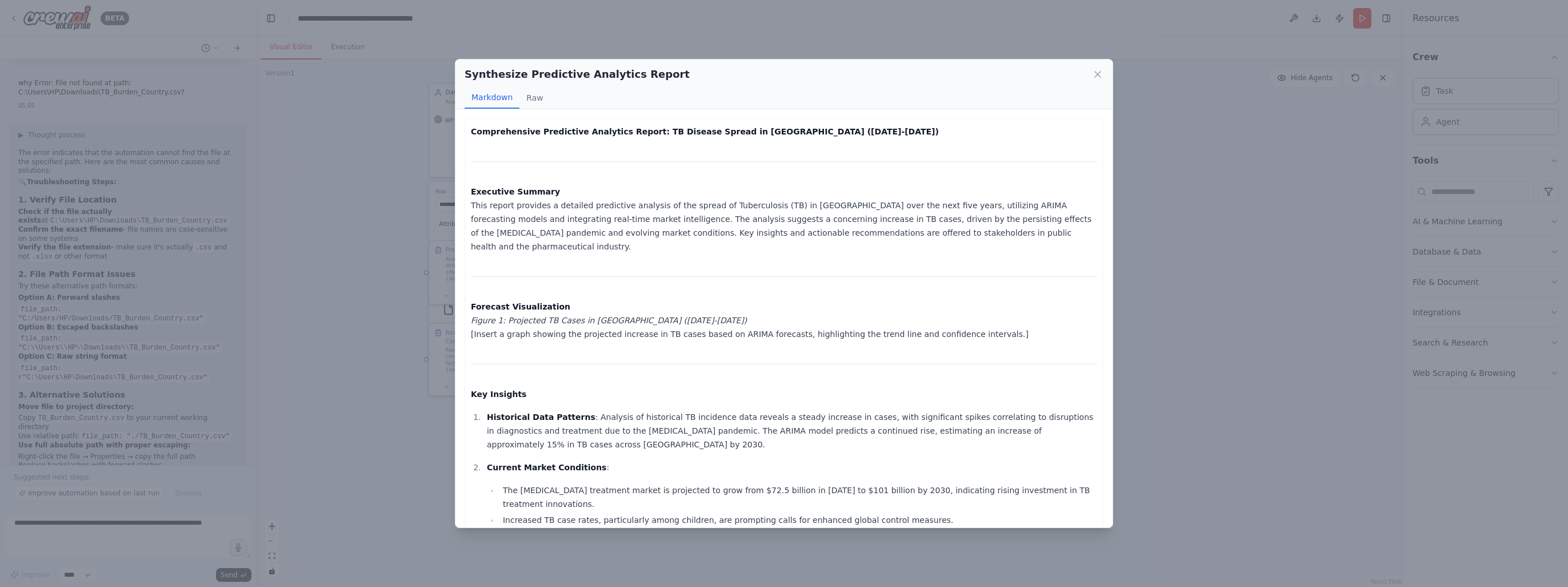
drag, startPoint x: 964, startPoint y: 317, endPoint x: 473, endPoint y: 290, distance: 491.7
click at [473, 300] on p "Forecast Visualization Figure 1: Projected TB Cases in Southeast Asia (2025-203…" at bounding box center [784, 320] width 626 height 41
click at [58, 514] on div "Synthesize Predictive Analytics Report Markdown Raw Comprehensive Predictive An…" at bounding box center [784, 294] width 1568 height 587
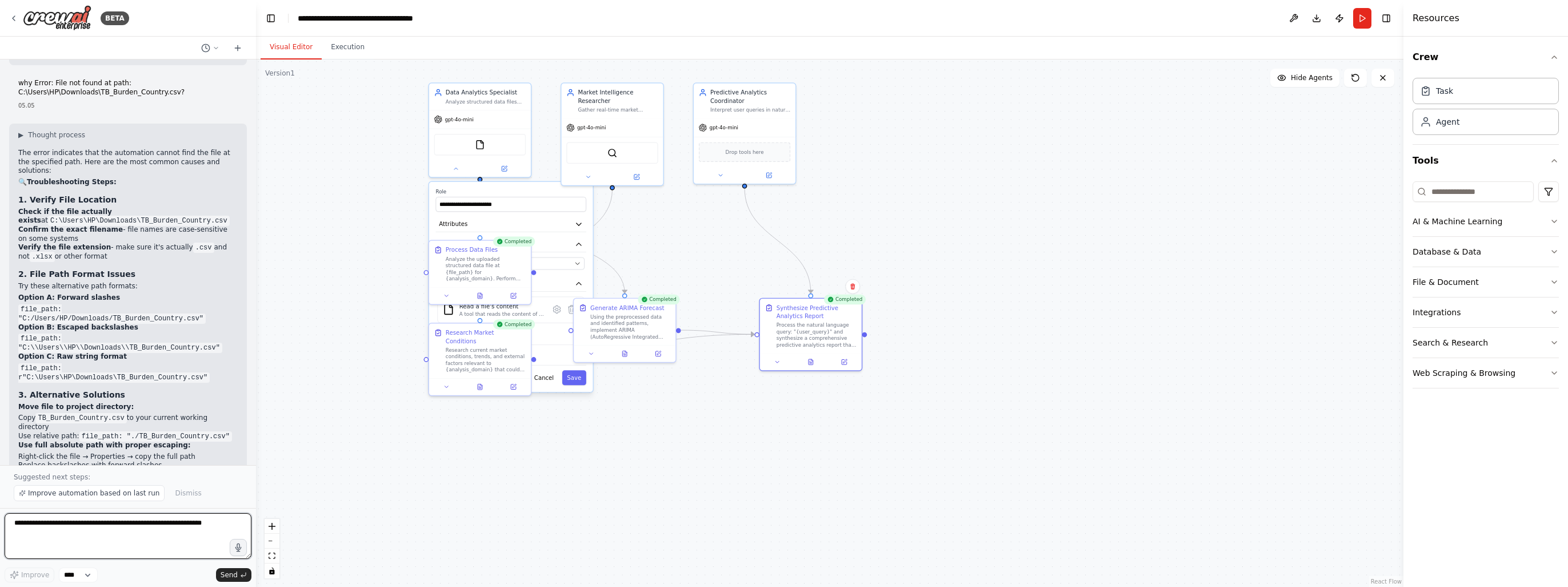
click at [61, 524] on textarea at bounding box center [128, 536] width 247 height 46
type textarea "**********"
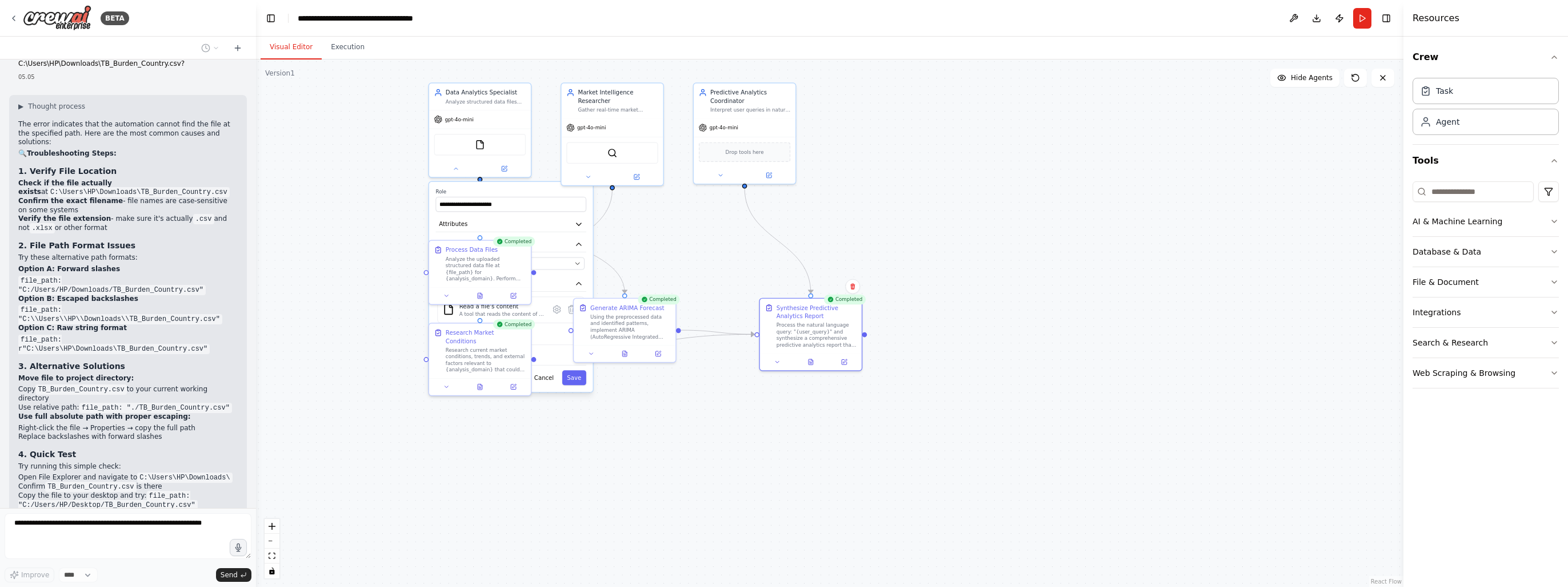
scroll to position [2006, 0]
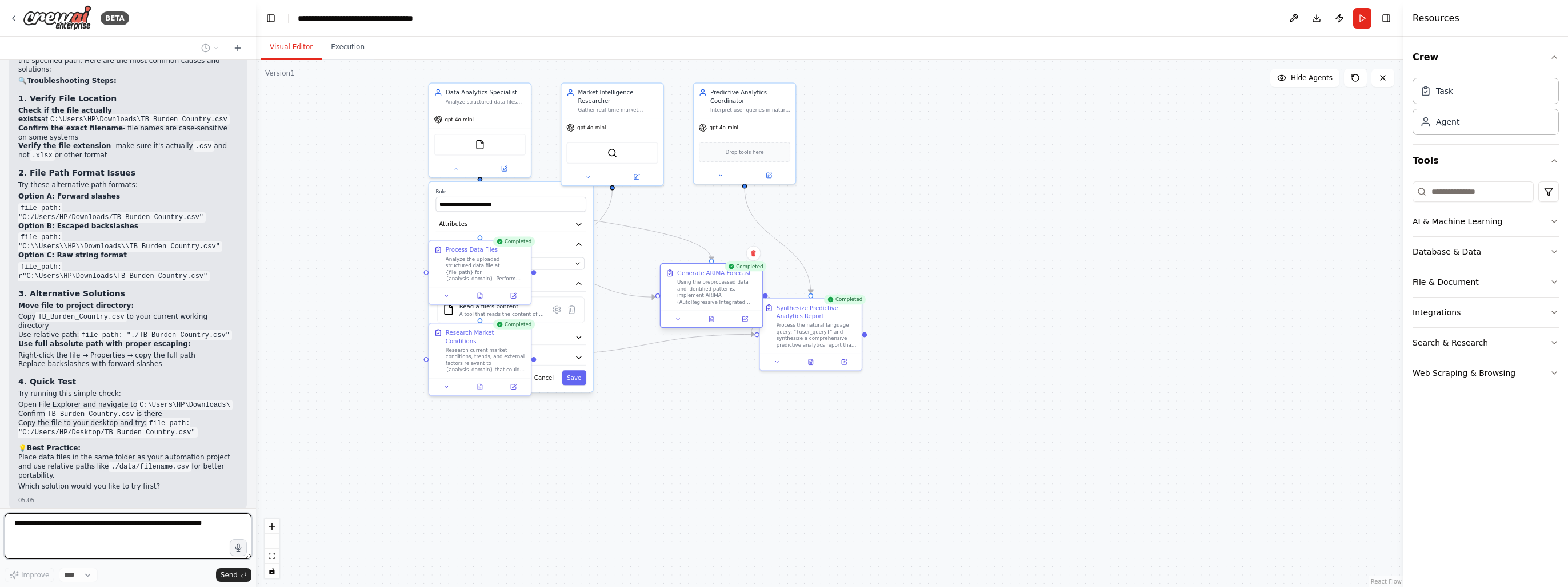
drag, startPoint x: 626, startPoint y: 326, endPoint x: 711, endPoint y: 294, distance: 90.8
click at [711, 294] on div "Using the preprocessed data and identified patterns, implement ARIMA (AutoRegre…" at bounding box center [717, 291] width 80 height 27
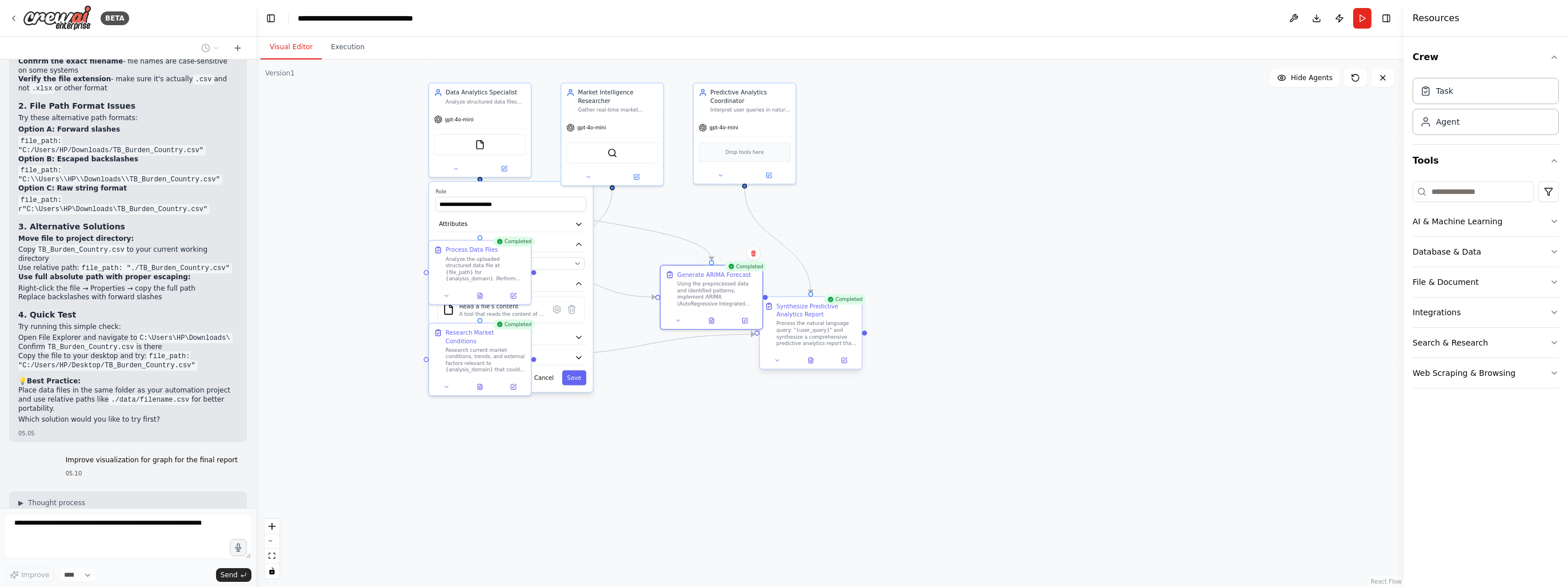
scroll to position [2113, 0]
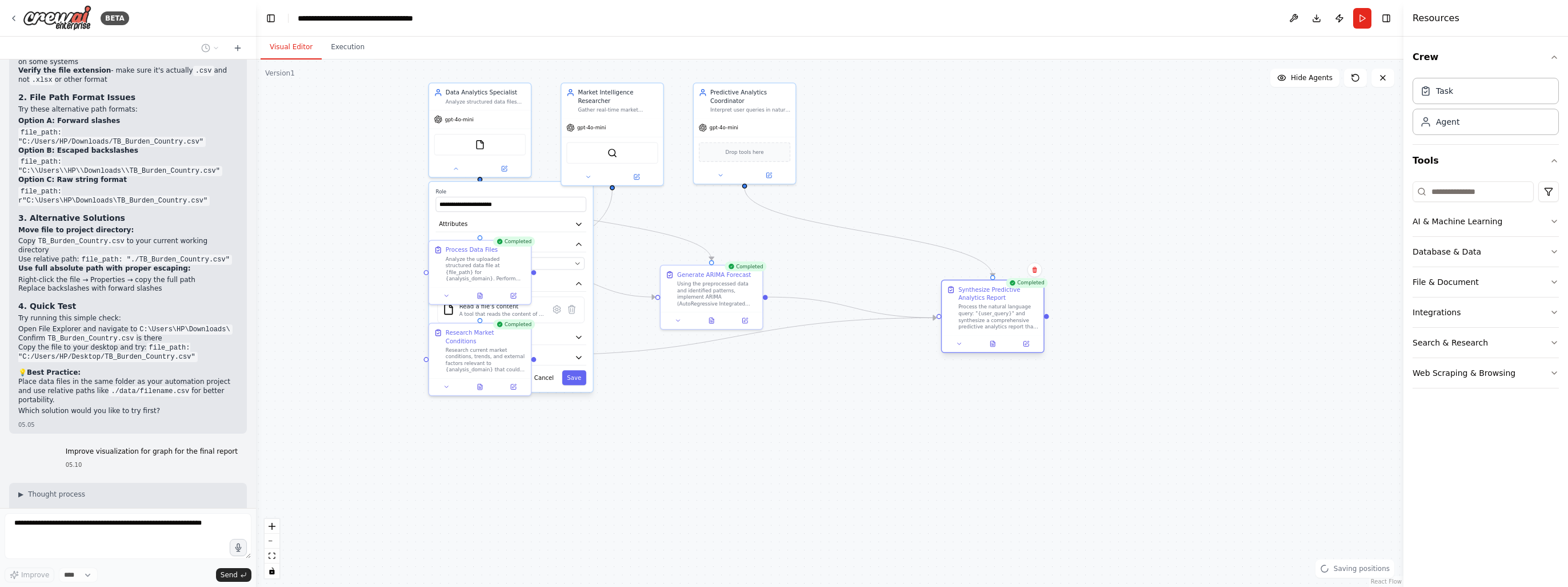
drag, startPoint x: 805, startPoint y: 321, endPoint x: 985, endPoint y: 307, distance: 180.5
click at [985, 307] on div "Process the natural language query: "{user_query}" and synthesize a comprehensi…" at bounding box center [998, 316] width 80 height 27
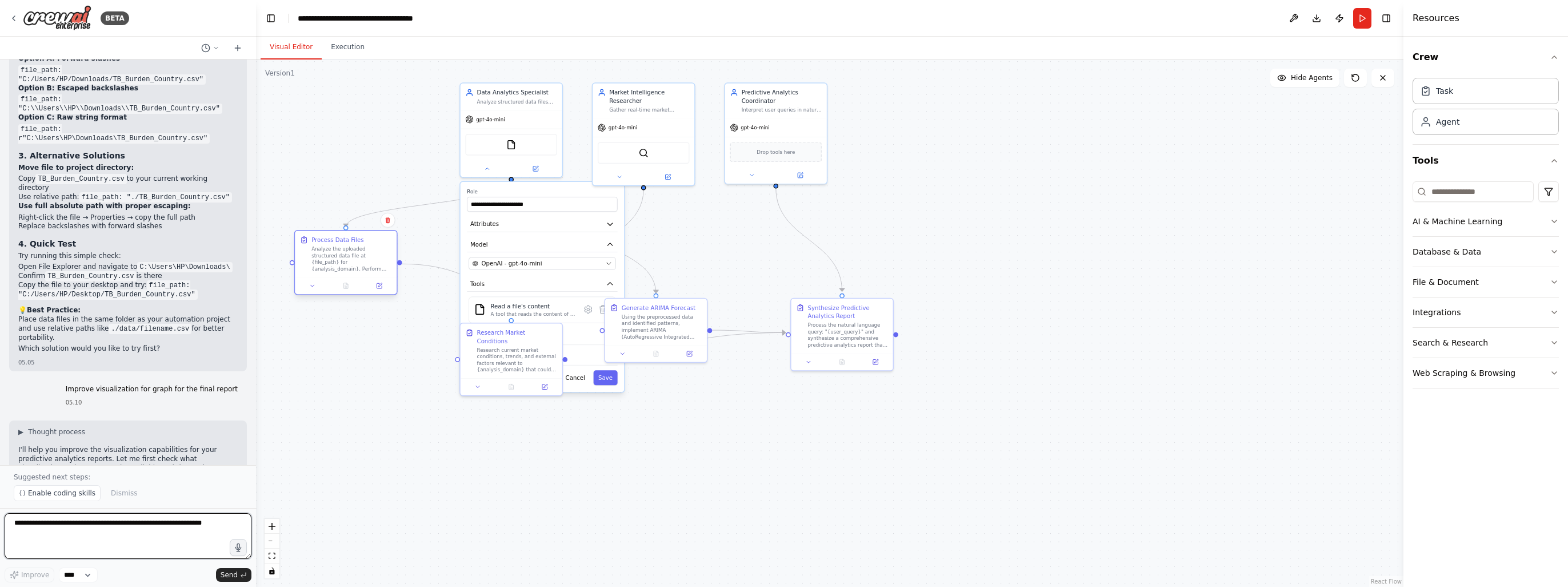
drag, startPoint x: 473, startPoint y: 271, endPoint x: 342, endPoint y: 261, distance: 131.4
click at [342, 261] on div "Analyze the uploaded structured data file at {file_path} for {analysis_domain}.…" at bounding box center [351, 258] width 80 height 27
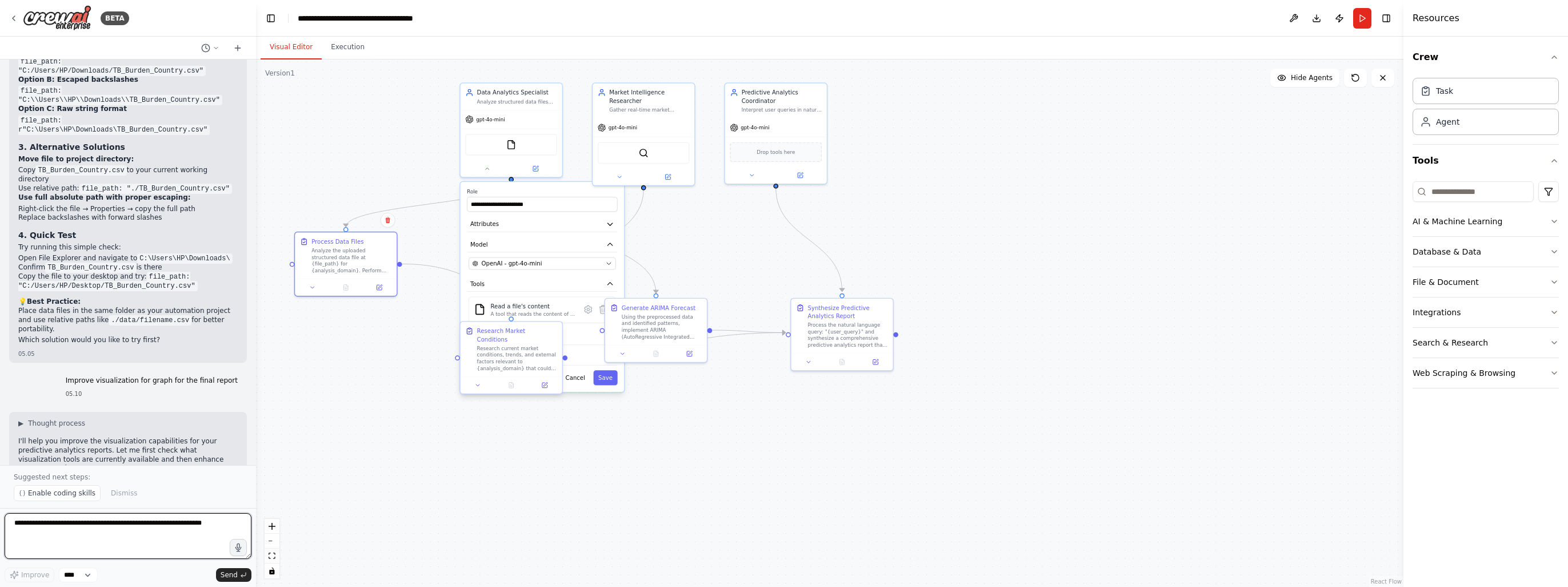
scroll to position [2193, 0]
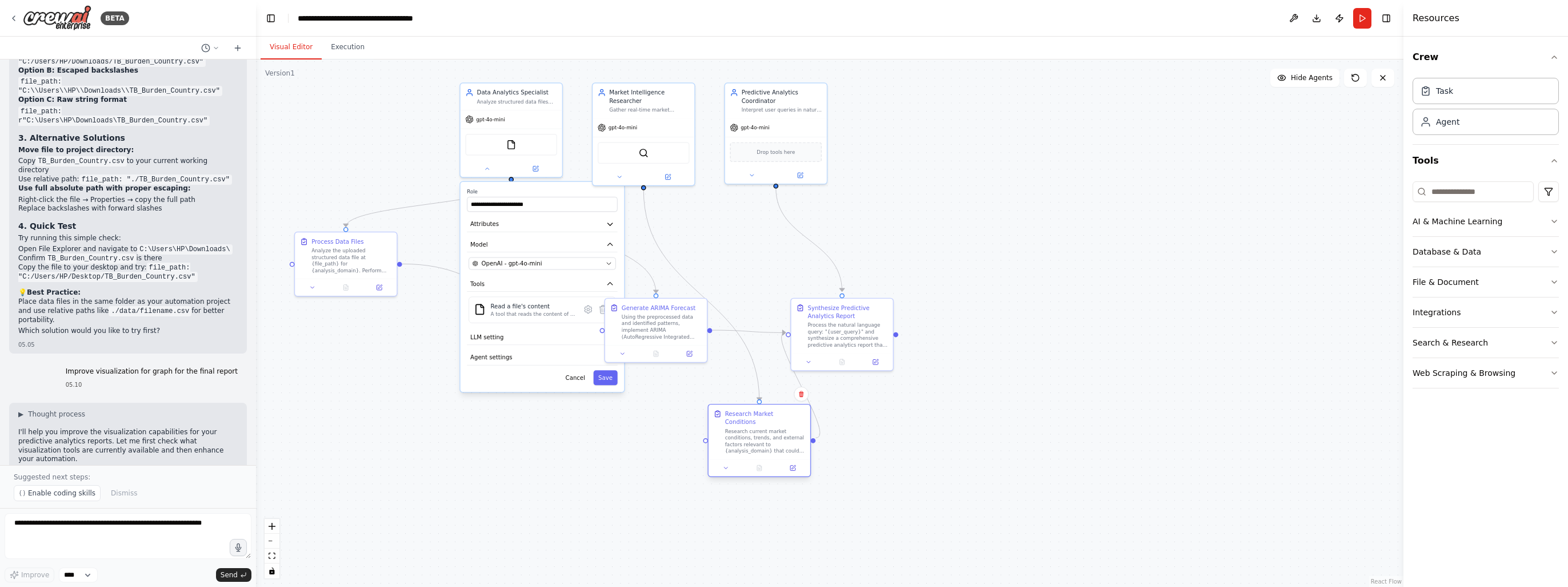
drag, startPoint x: 504, startPoint y: 347, endPoint x: 750, endPoint y: 434, distance: 260.9
click at [750, 434] on div "Research current market conditions, trends, and external factors relevant to {a…" at bounding box center [765, 441] width 80 height 27
drag, startPoint x: 349, startPoint y: 267, endPoint x: 473, endPoint y: 457, distance: 226.9
click at [543, 467] on div "Analyze the uploaded structured data file at {file_path} for {analysis_domain}.…" at bounding box center [583, 465] width 80 height 27
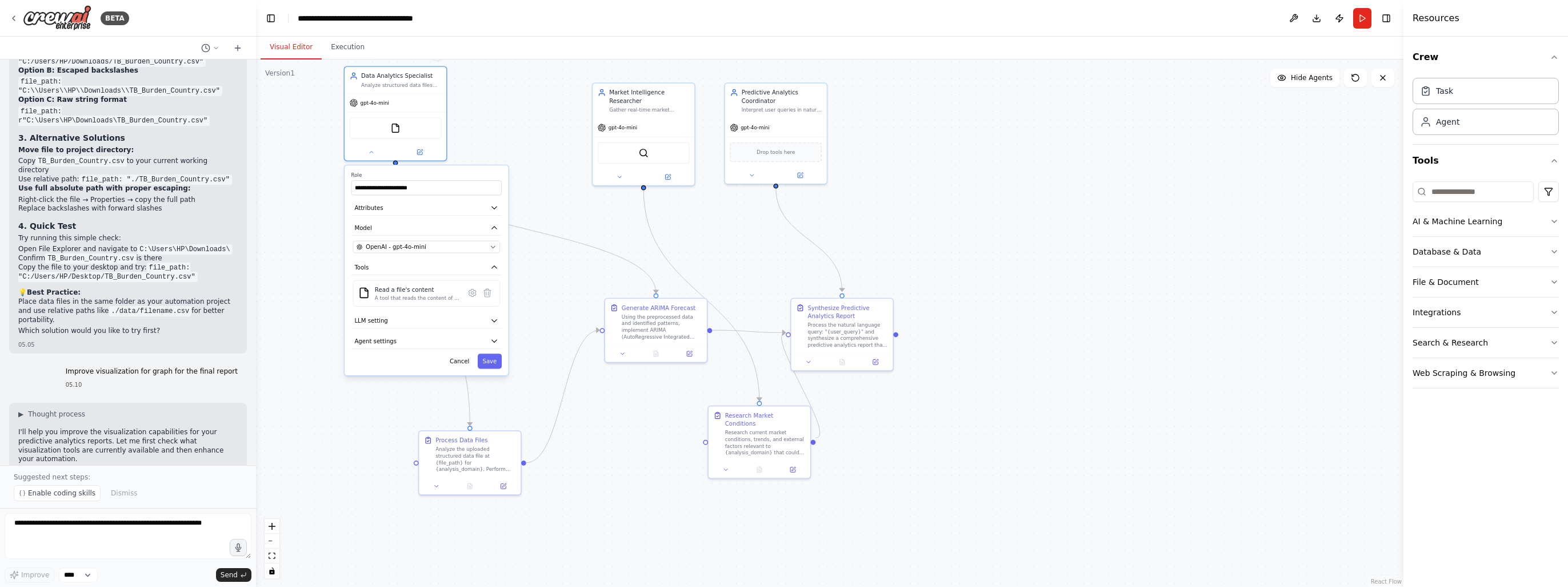
drag, startPoint x: 523, startPoint y: 184, endPoint x: 433, endPoint y: 165, distance: 92.0
click at [433, 165] on div "**********" at bounding box center [426, 270] width 164 height 210
click at [396, 151] on icon at bounding box center [395, 150] width 7 height 7
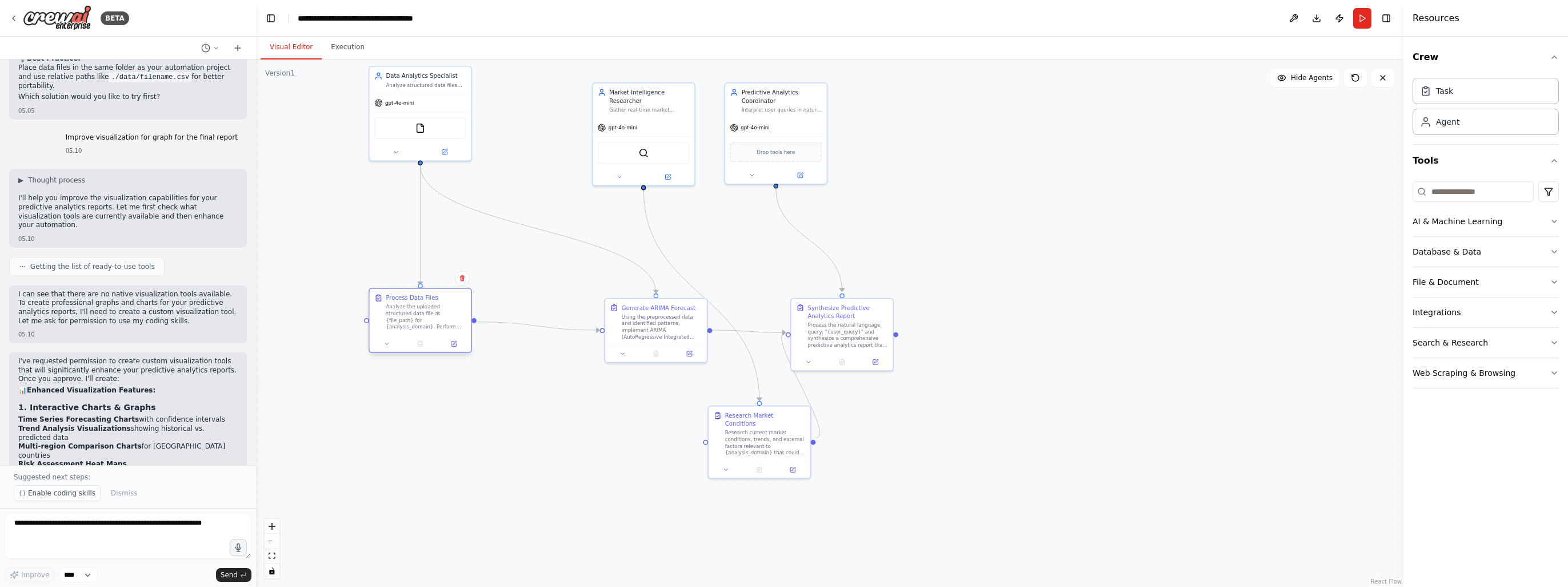
click at [419, 340] on div at bounding box center [421, 344] width 102 height 18
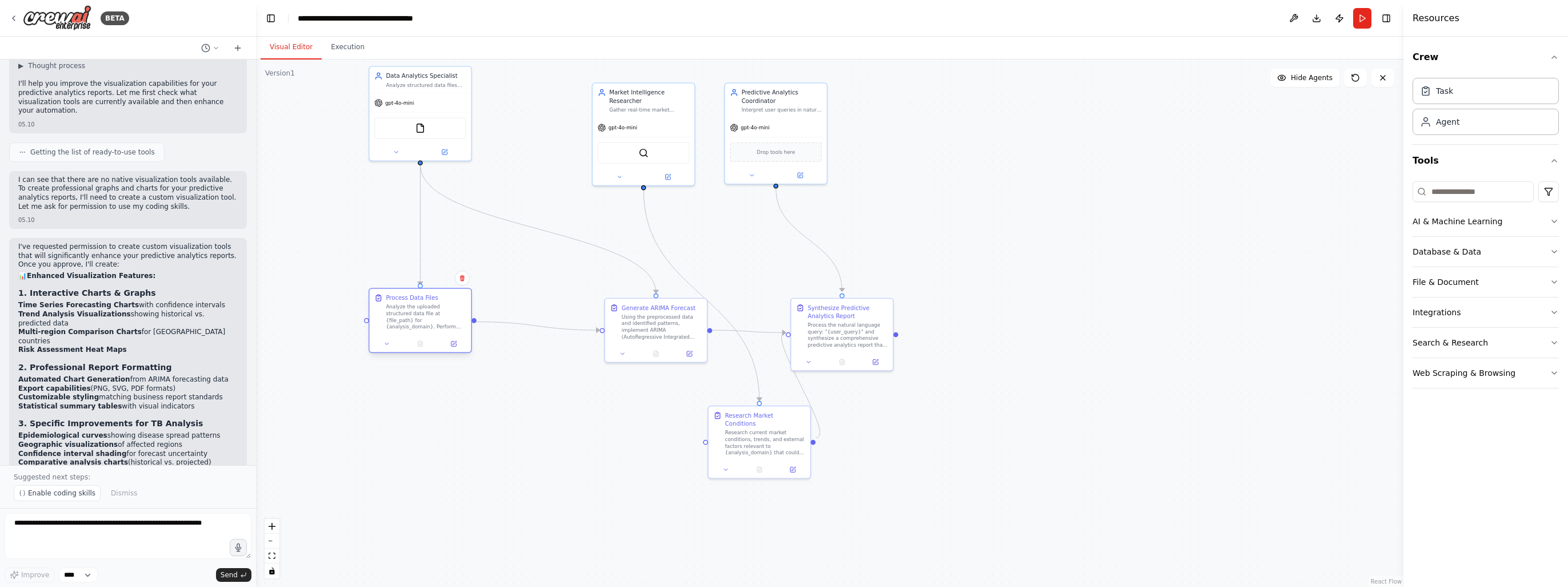
click at [423, 333] on div "Process Data Files Analyze the uploaded structured data file at {file_path} for…" at bounding box center [421, 312] width 102 height 47
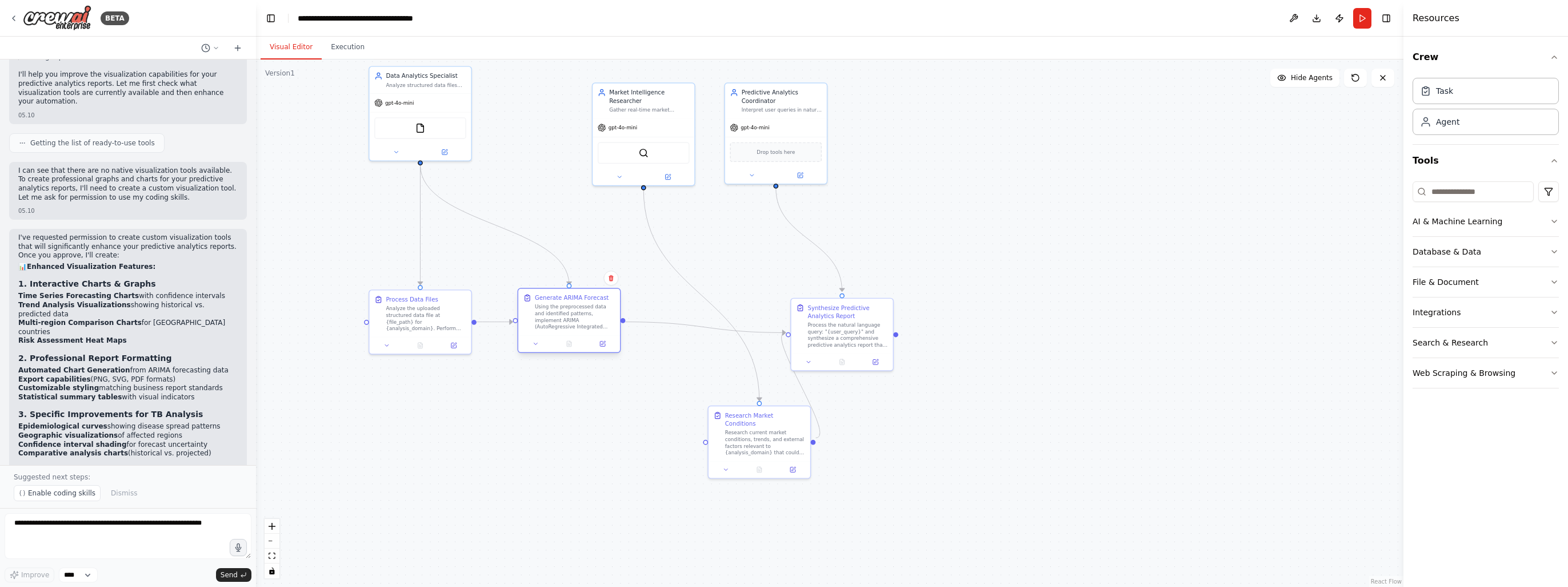
drag, startPoint x: 645, startPoint y: 331, endPoint x: 555, endPoint y: 322, distance: 90.4
click at [555, 322] on div "Using the preprocessed data and identified patterns, implement ARIMA (AutoRegre…" at bounding box center [574, 316] width 80 height 27
drag, startPoint x: 773, startPoint y: 443, endPoint x: 704, endPoint y: 411, distance: 76.1
click at [704, 411] on div "Research current market conditions, trends, and external factors relevant to {a…" at bounding box center [699, 408] width 80 height 27
drag, startPoint x: 795, startPoint y: 123, endPoint x: 822, endPoint y: 130, distance: 27.9
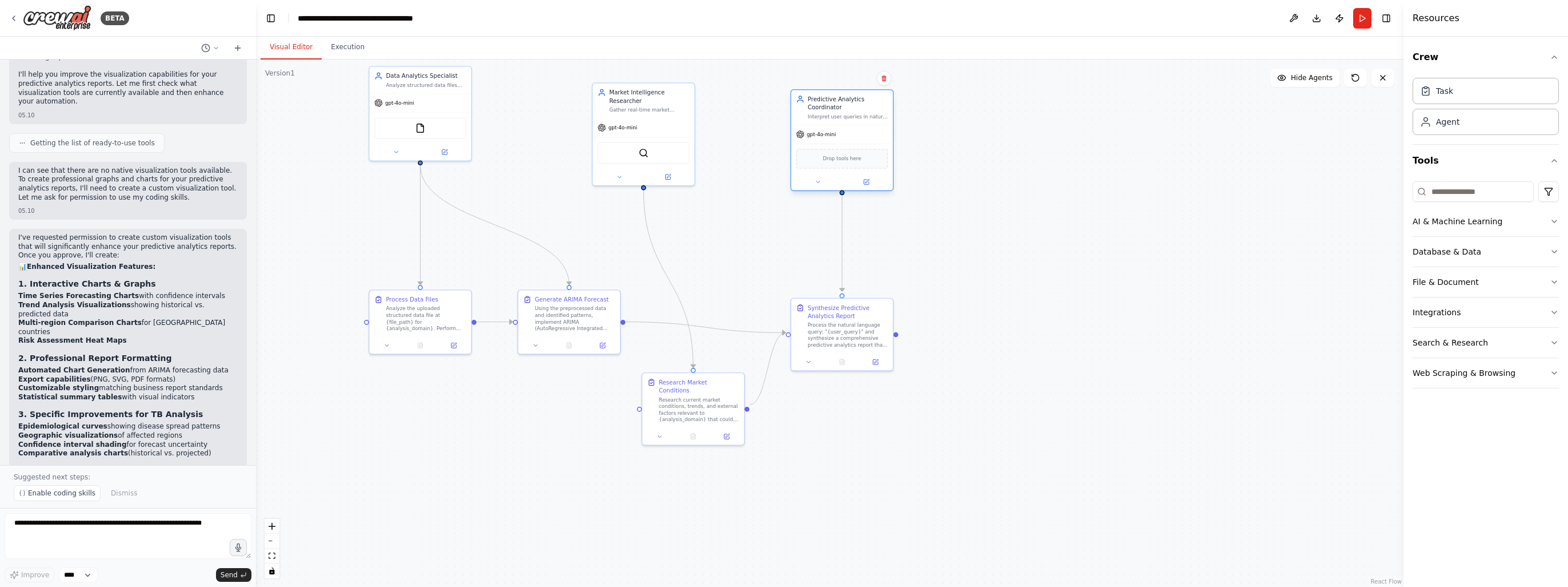
click at [822, 130] on div "gpt-4o-mini" at bounding box center [843, 134] width 102 height 18
drag, startPoint x: 629, startPoint y: 114, endPoint x: 676, endPoint y: 100, distance: 49.0
click at [676, 100] on div "Market Intelligence Researcher Gather real-time market information, trends, and…" at bounding box center [693, 117] width 104 height 104
drag, startPoint x: 691, startPoint y: 411, endPoint x: 696, endPoint y: 239, distance: 172.1
click at [696, 239] on div "Research Market Conditions Research current market conditions, trends, and exte…" at bounding box center [693, 226] width 102 height 55
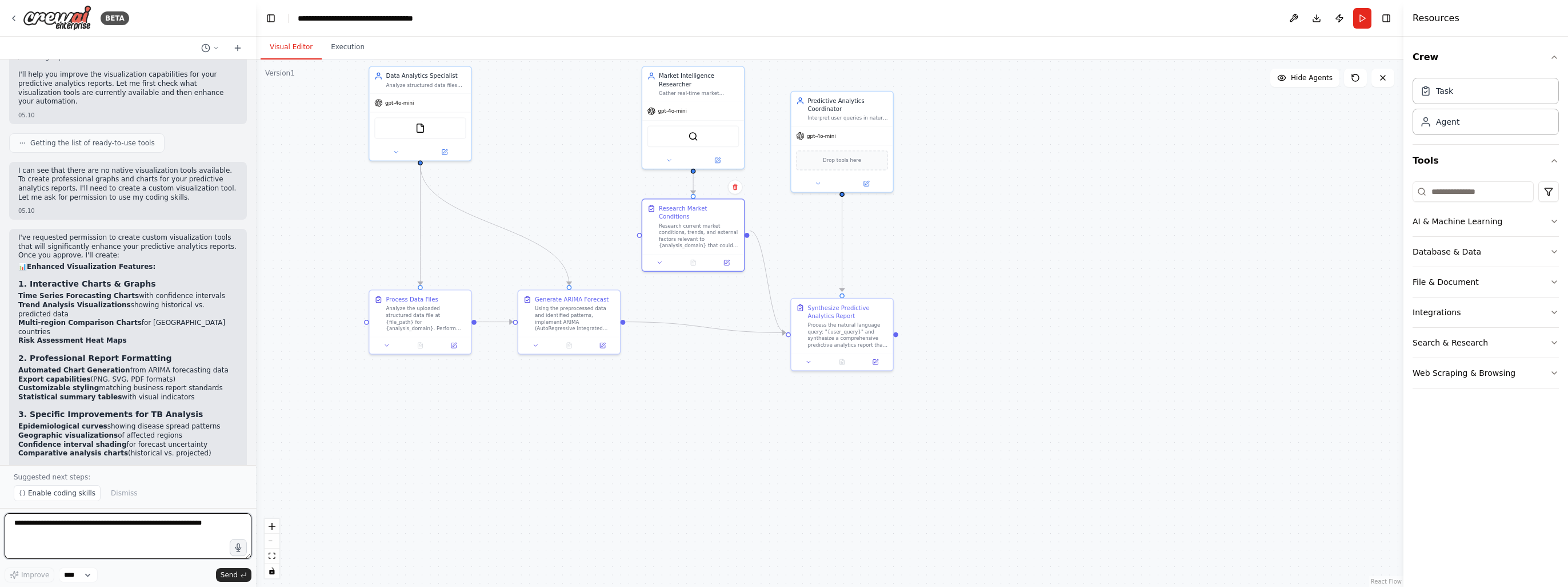
click at [64, 539] on textarea at bounding box center [128, 536] width 247 height 46
type textarea "*"
type textarea "***"
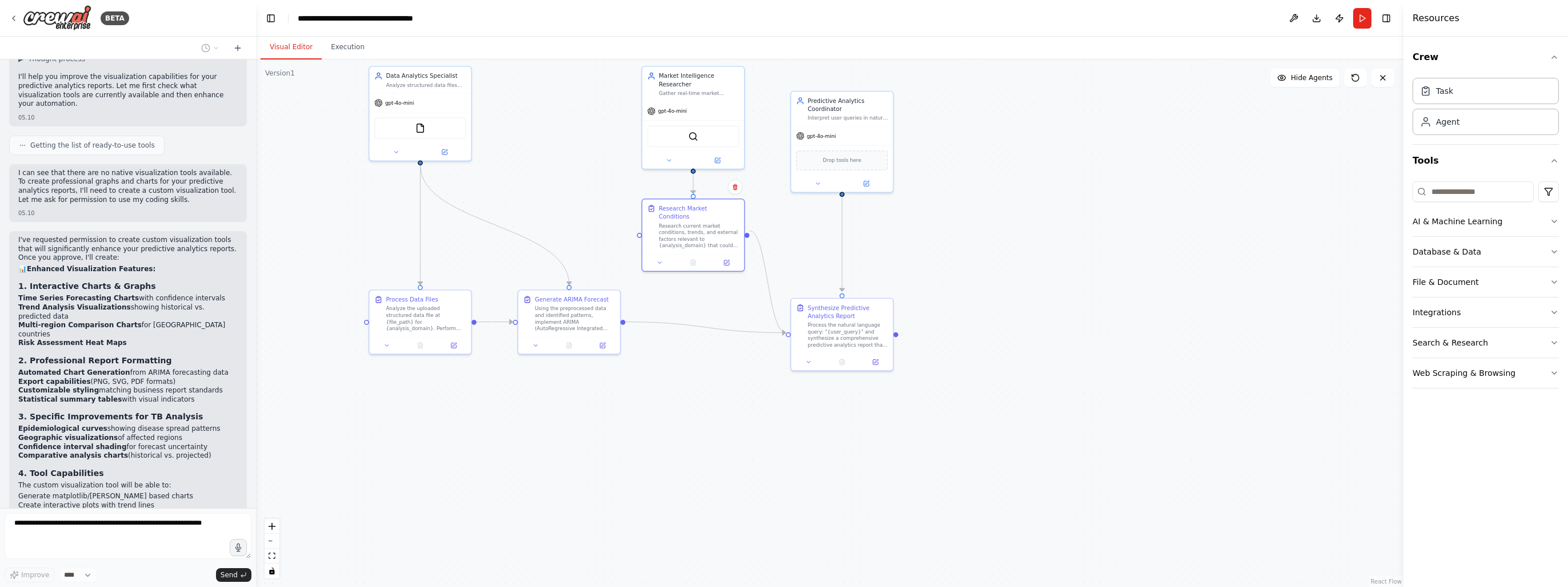
scroll to position [2578, 0]
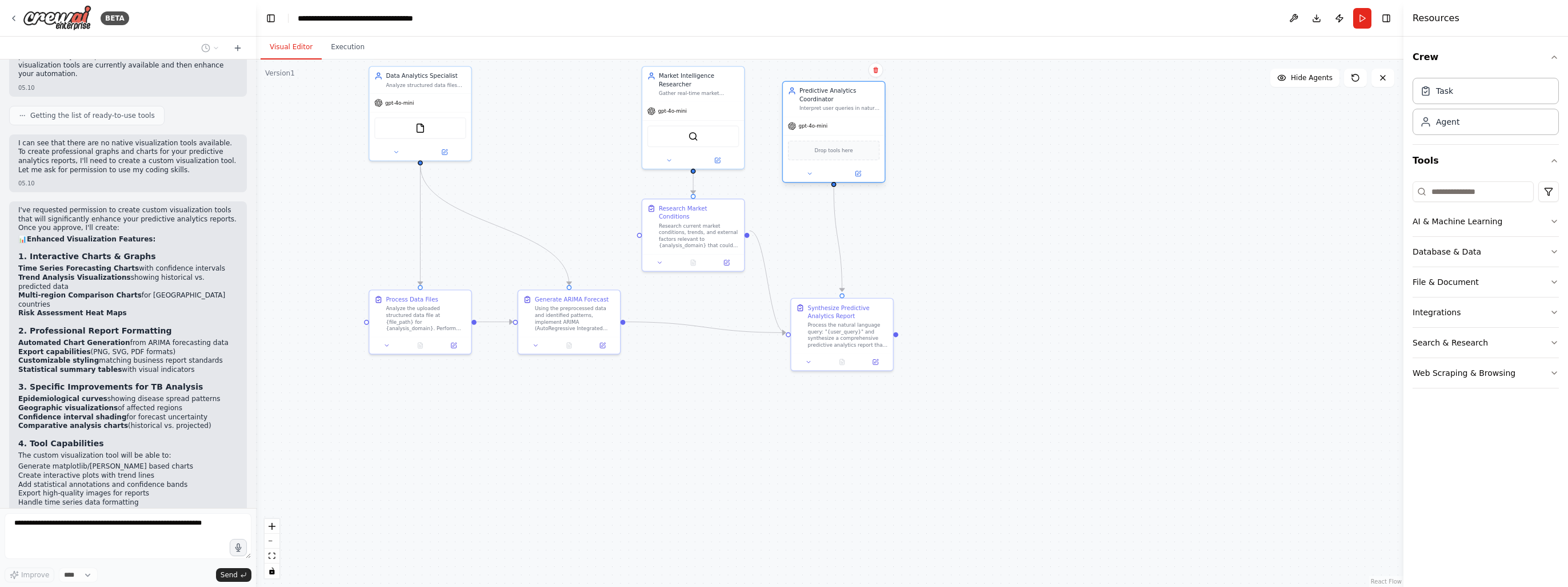
drag, startPoint x: 840, startPoint y: 118, endPoint x: 832, endPoint y: 111, distance: 10.6
click at [832, 111] on div "Interpret user queries in natural language, coordinate data analysis and foreca…" at bounding box center [839, 107] width 80 height 7
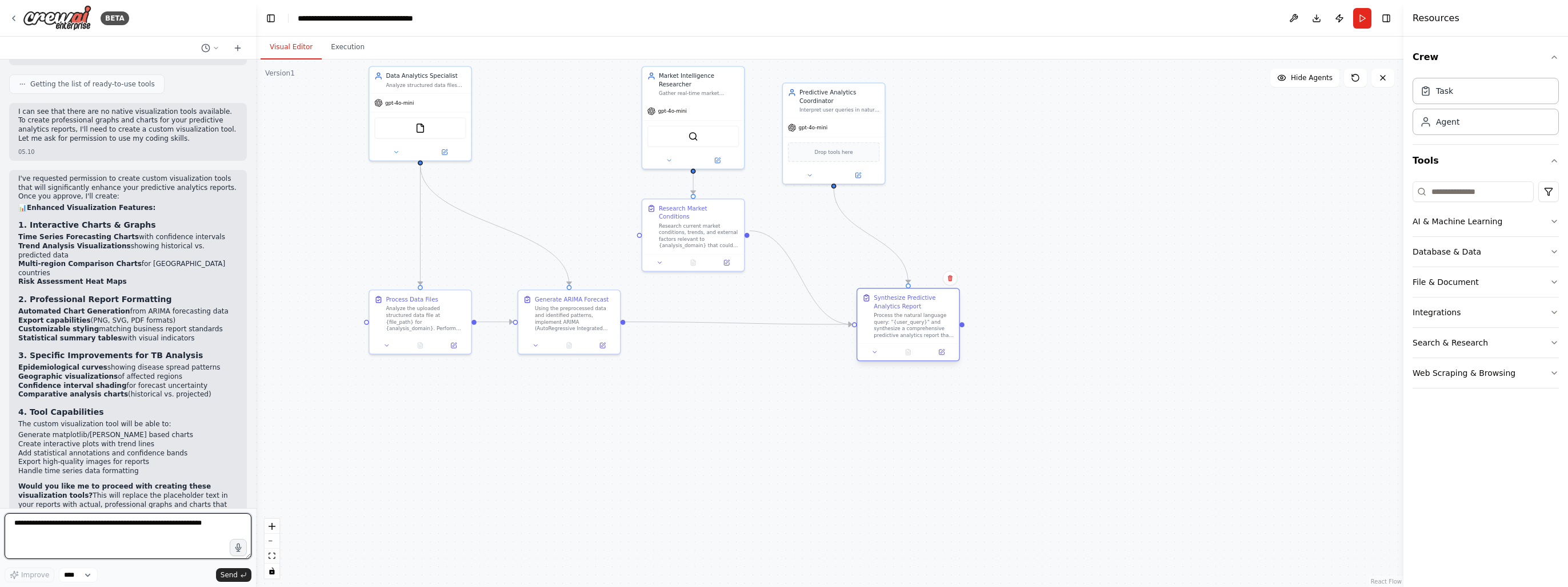
scroll to position [2619, 0]
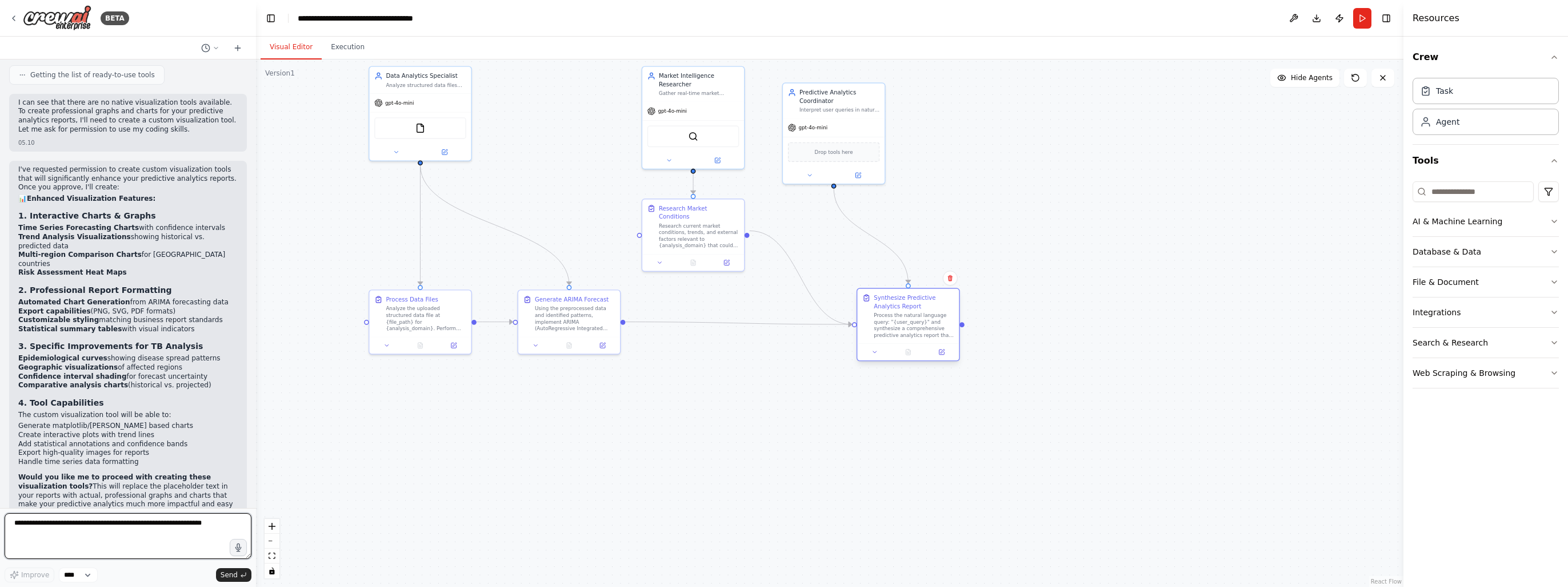
drag, startPoint x: 834, startPoint y: 345, endPoint x: 902, endPoint y: 334, distance: 68.9
click at [902, 334] on div "Process the natural language query: "{user_query}" and synthesize a comprehensi…" at bounding box center [914, 325] width 80 height 27
click at [600, 452] on div ".deletable-edge-delete-btn { width: 20px; height: 20px; border: 0px solid #ffff…" at bounding box center [830, 323] width 1147 height 528
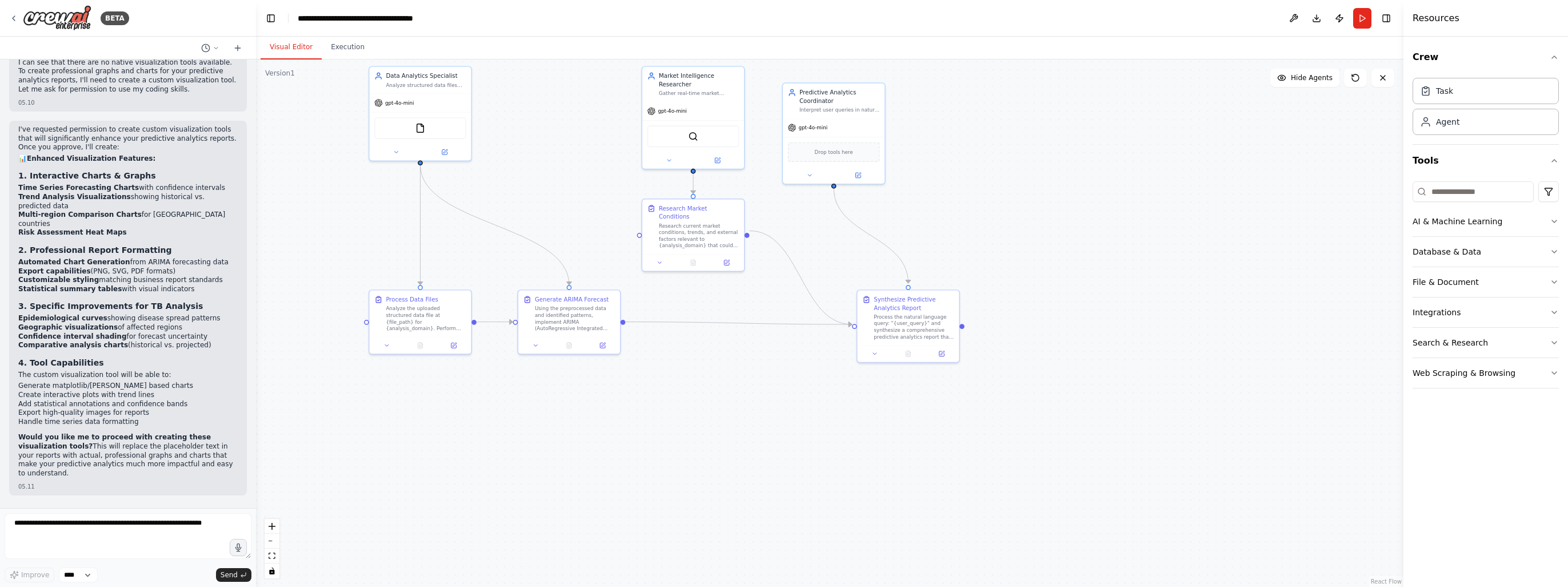
scroll to position [2725, 0]
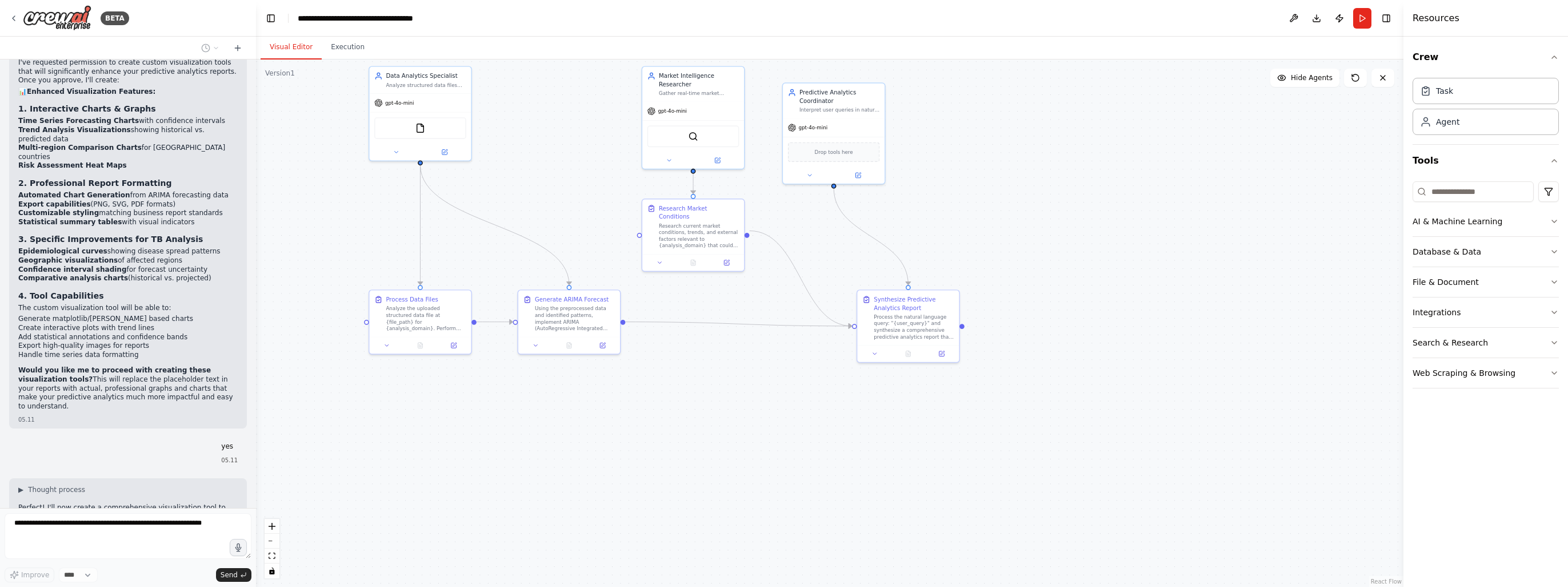
click at [779, 380] on div ".deletable-edge-delete-btn { width: 20px; height: 20px; border: 0px solid #ffff…" at bounding box center [830, 323] width 1147 height 528
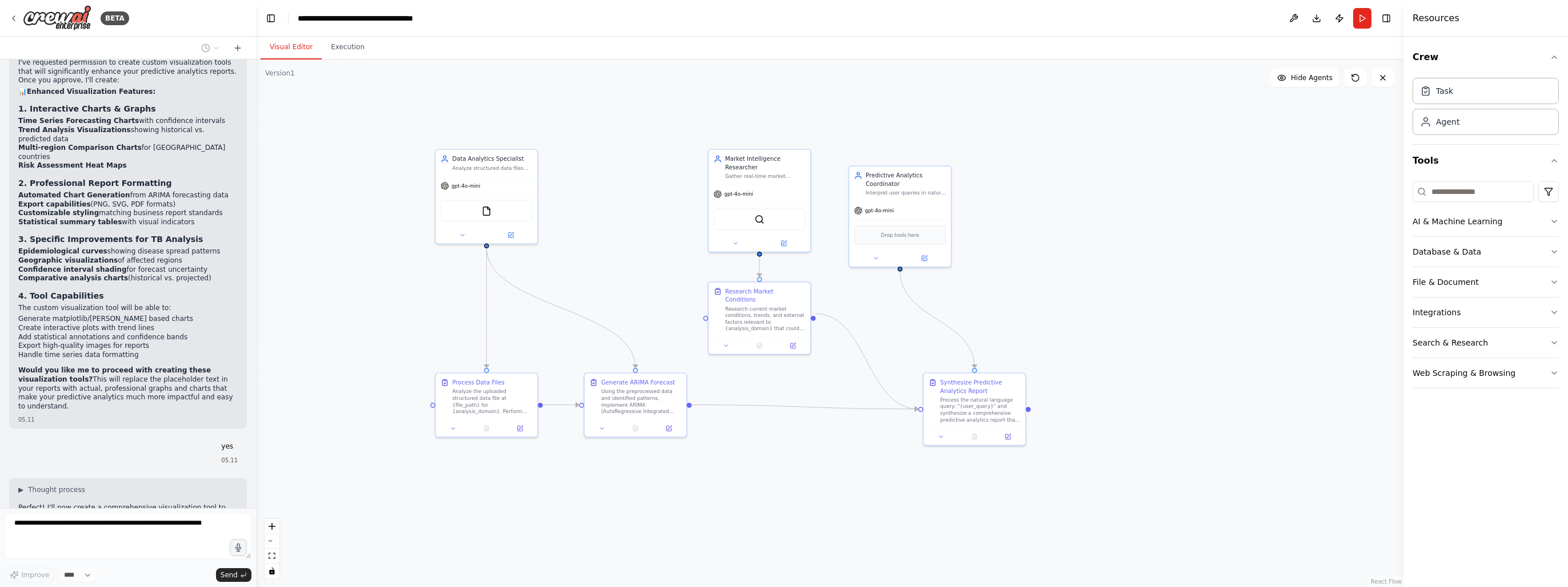
drag, startPoint x: 808, startPoint y: 414, endPoint x: 846, endPoint y: 462, distance: 61.2
click at [846, 462] on div ".deletable-edge-delete-btn { width: 20px; height: 20px; border: 0px solid #ffff…" at bounding box center [830, 323] width 1147 height 528
click at [1247, 307] on div ".deletable-edge-delete-btn { width: 20px; height: 20px; border: 0px solid #ffff…" at bounding box center [830, 323] width 1147 height 528
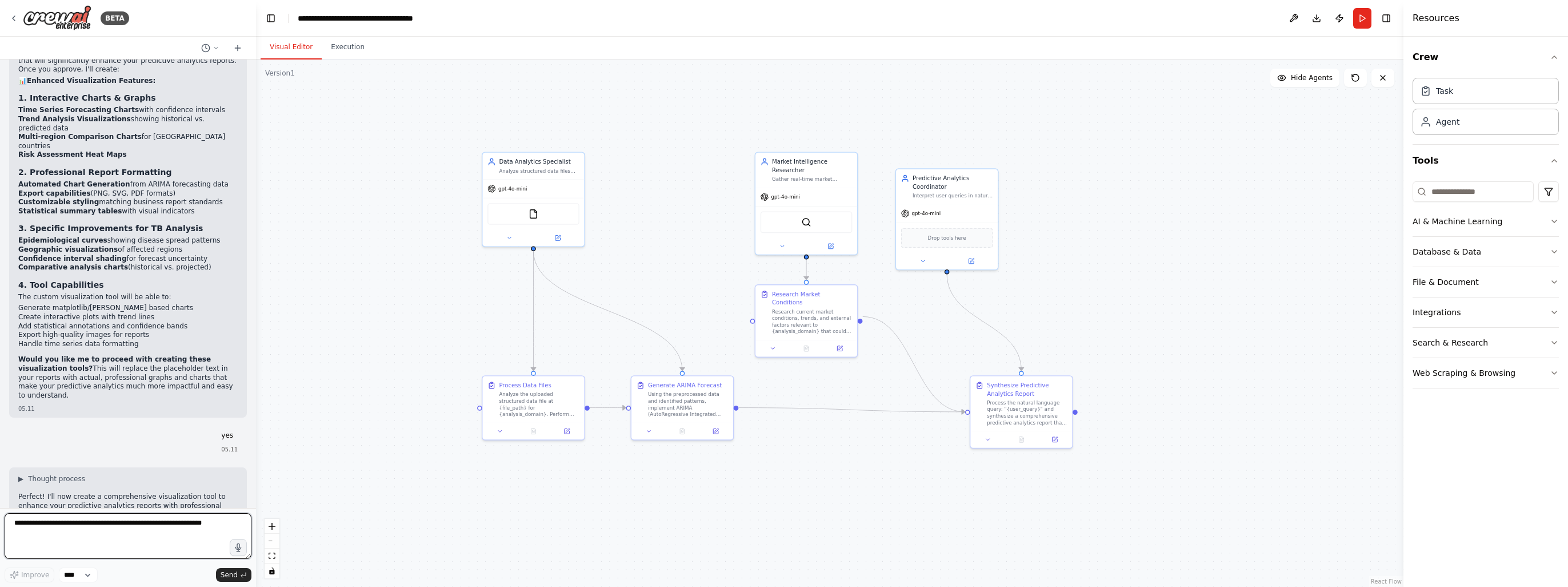
drag, startPoint x: 1208, startPoint y: 318, endPoint x: 1255, endPoint y: 322, distance: 47.2
click at [1255, 322] on div ".deletable-edge-delete-btn { width: 20px; height: 20px; border: 0px solid #ffff…" at bounding box center [830, 323] width 1147 height 528
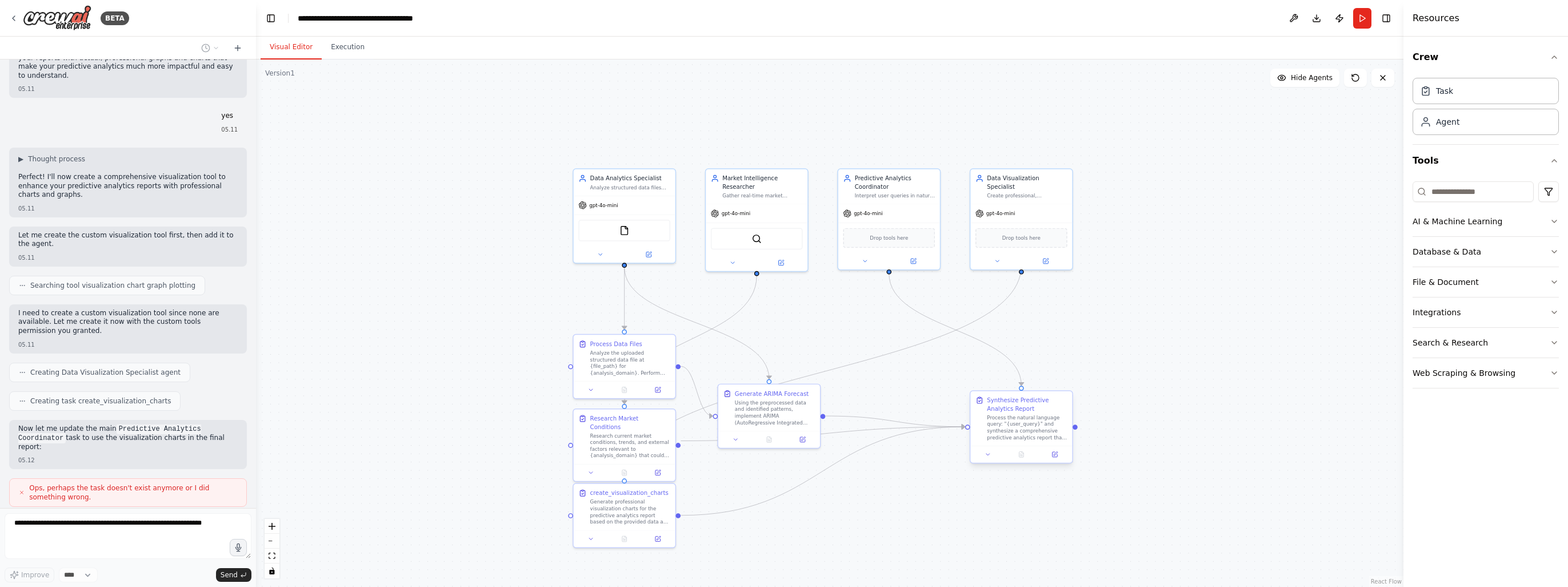
scroll to position [3089, 0]
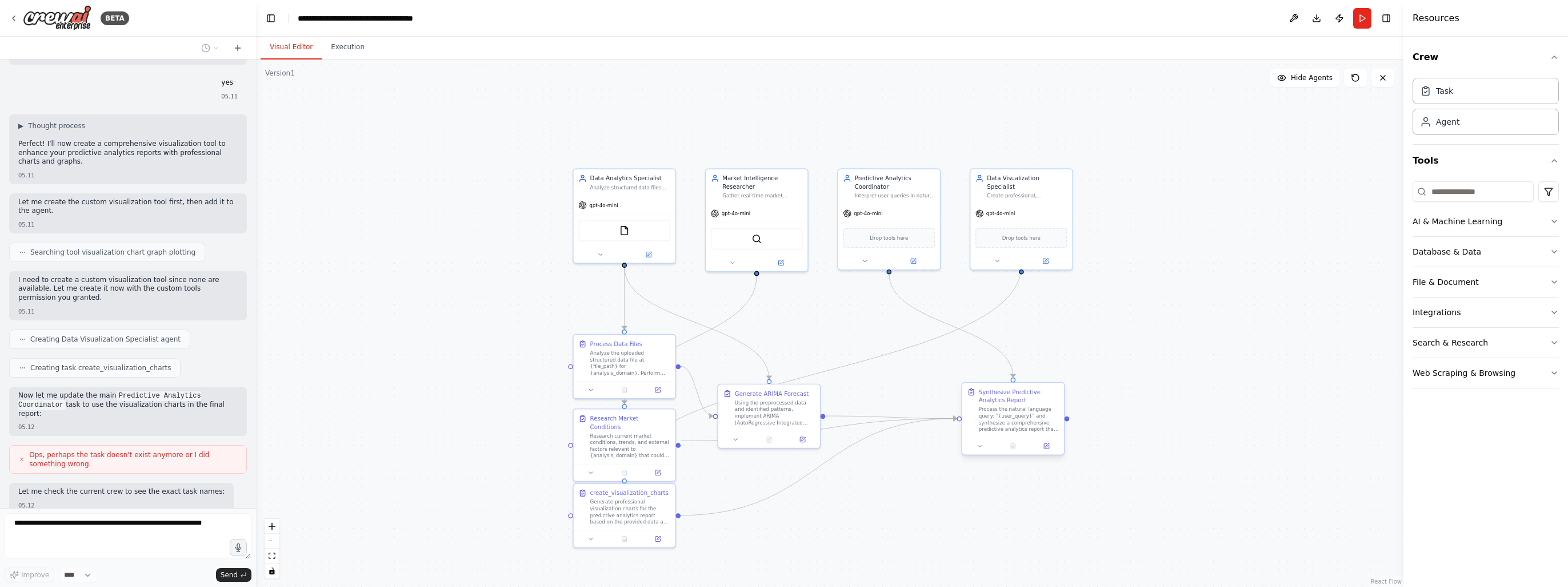
drag, startPoint x: 932, startPoint y: 370, endPoint x: 1002, endPoint y: 411, distance: 81.1
click at [1002, 411] on div "Process the natural language query: "{user_query}" and synthesize a comprehensi…" at bounding box center [1019, 419] width 80 height 27
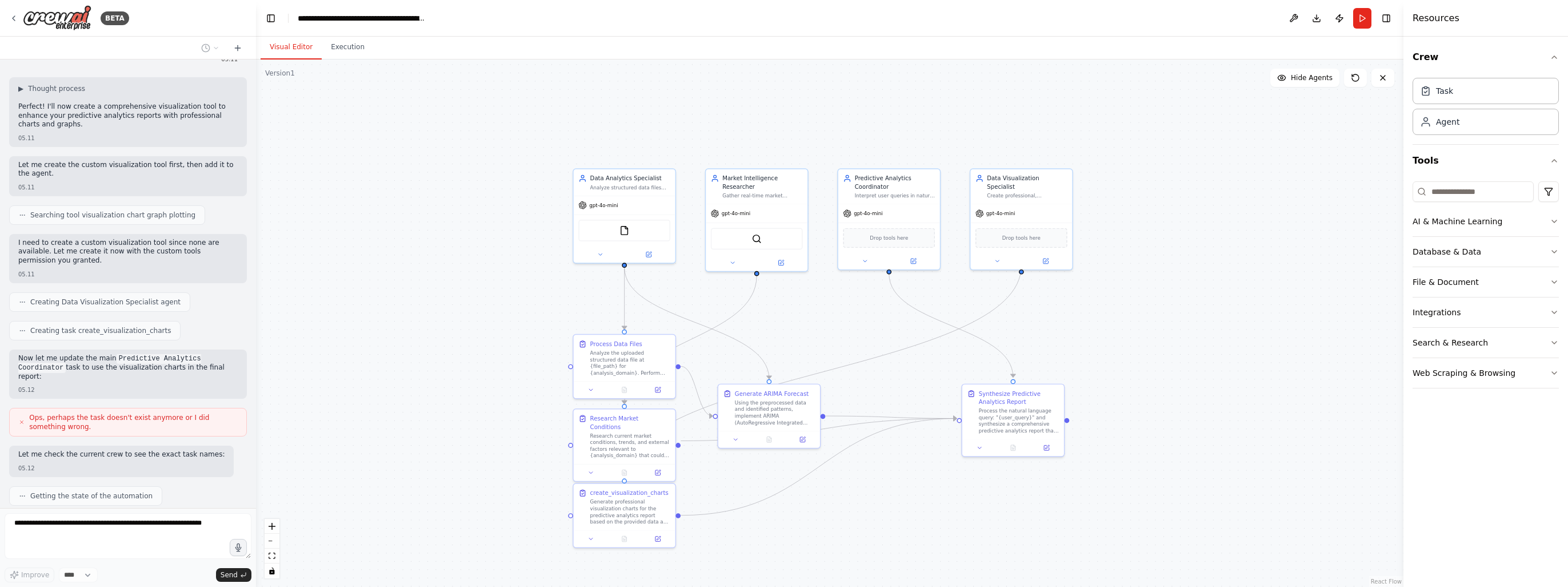
click at [1200, 387] on div ".deletable-edge-delete-btn { width: 20px; height: 20px; border: 0px solid #ffff…" at bounding box center [830, 323] width 1147 height 528
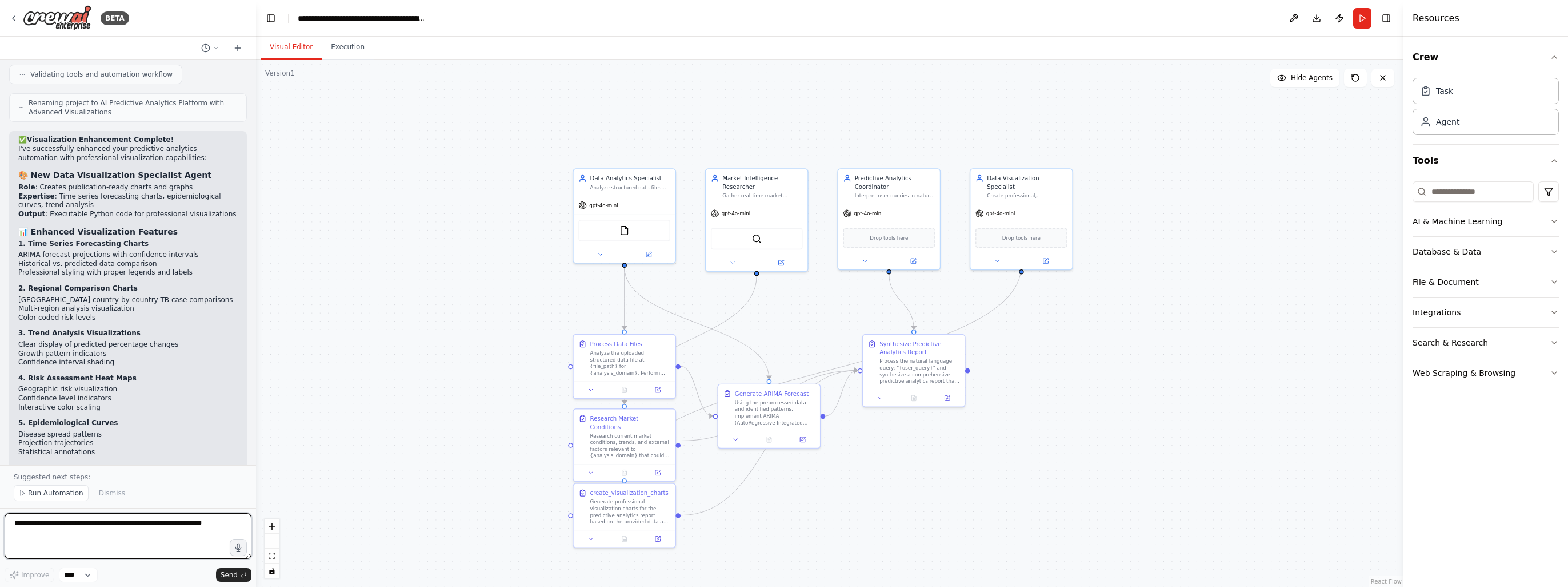
scroll to position [3658, 0]
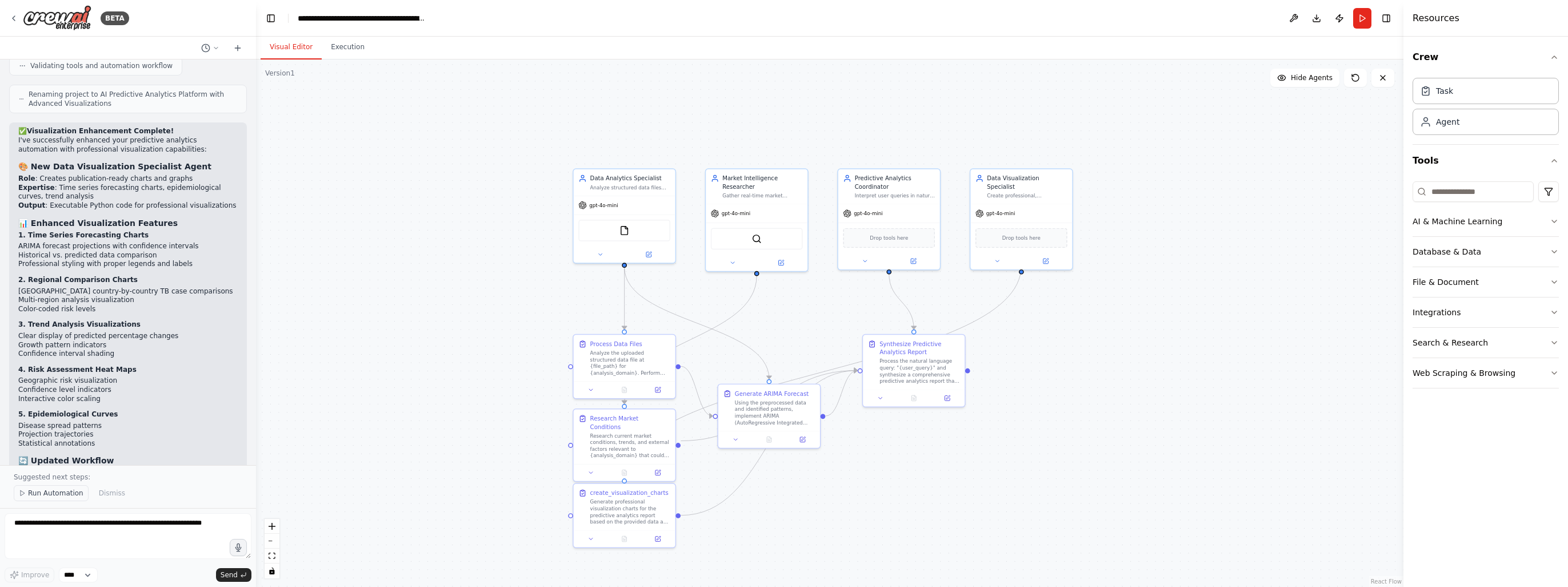
click at [69, 498] on span "Run Automation" at bounding box center [56, 493] width 56 height 9
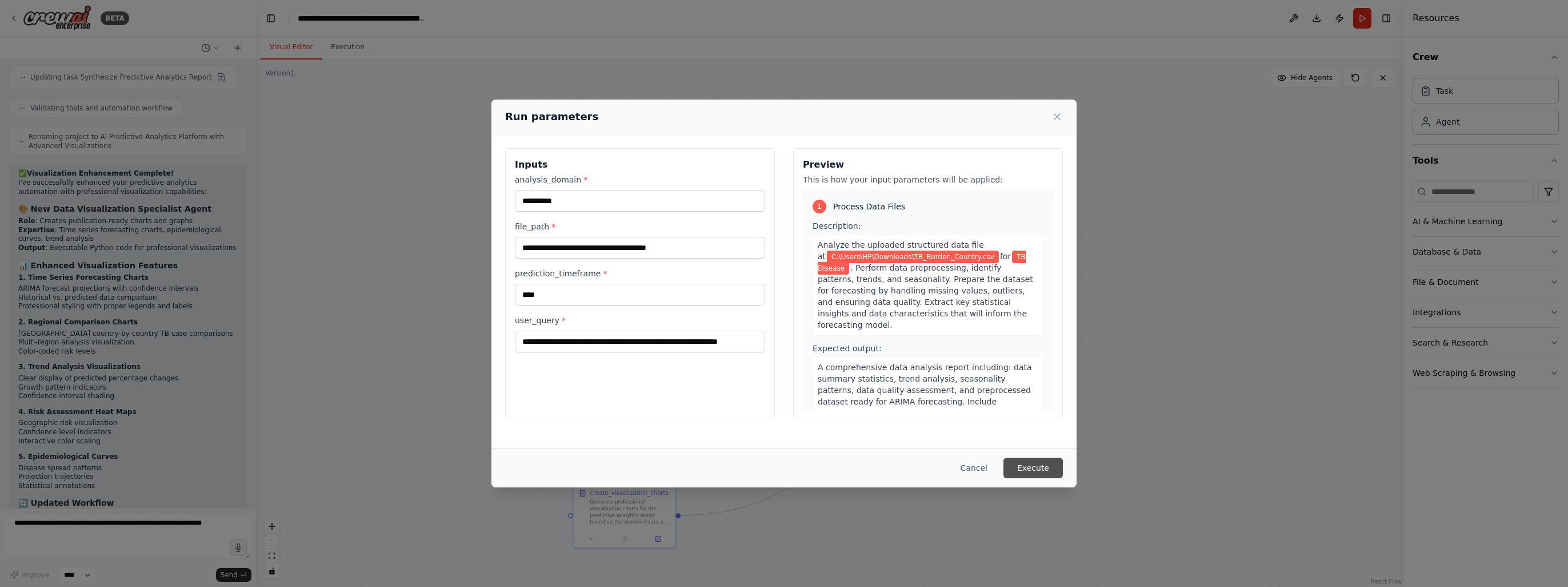
click at [1036, 475] on button "Execute" at bounding box center [1033, 467] width 59 height 21
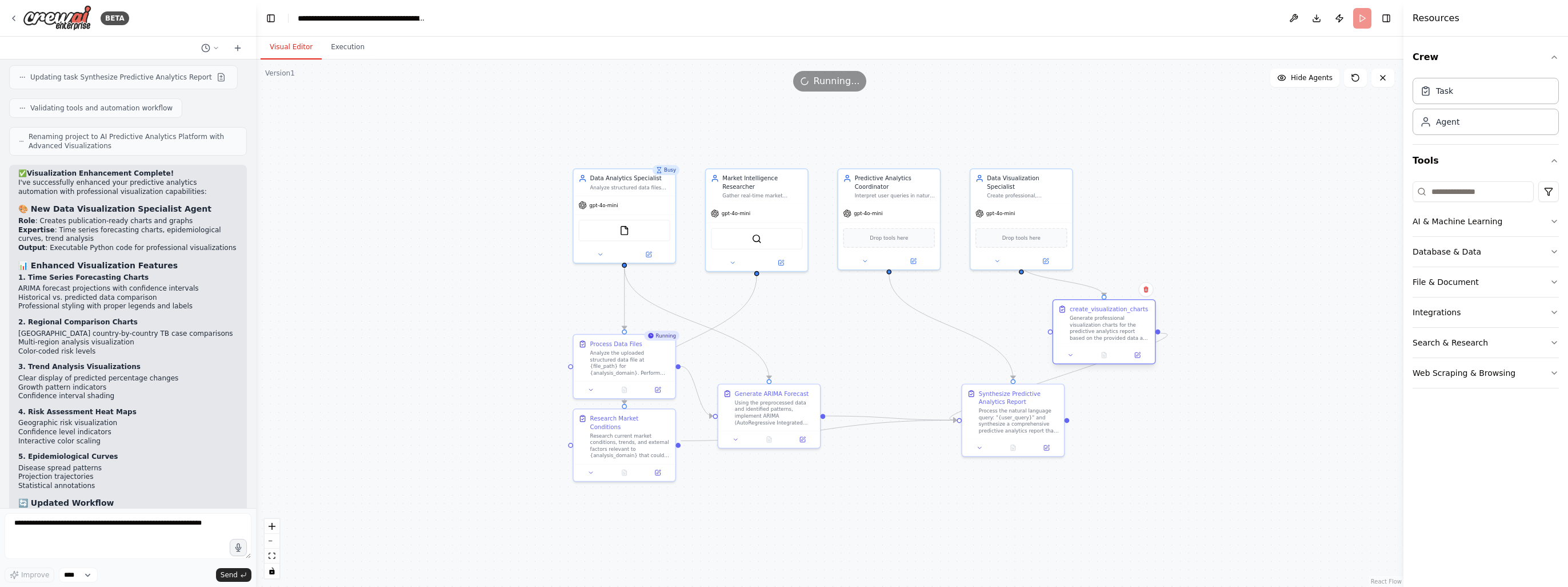
drag, startPoint x: 619, startPoint y: 509, endPoint x: 1096, endPoint y: 326, distance: 510.9
click at [1096, 326] on div "Generate professional visualization charts for the predictive analytics report …" at bounding box center [1109, 328] width 80 height 27
drag, startPoint x: 1032, startPoint y: 196, endPoint x: 1051, endPoint y: 102, distance: 95.9
click at [1051, 102] on div "Data Visualization Specialist Create professional, publication-ready visualizat…" at bounding box center [1038, 127] width 104 height 102
drag, startPoint x: 1088, startPoint y: 331, endPoint x: 1005, endPoint y: 232, distance: 129.2
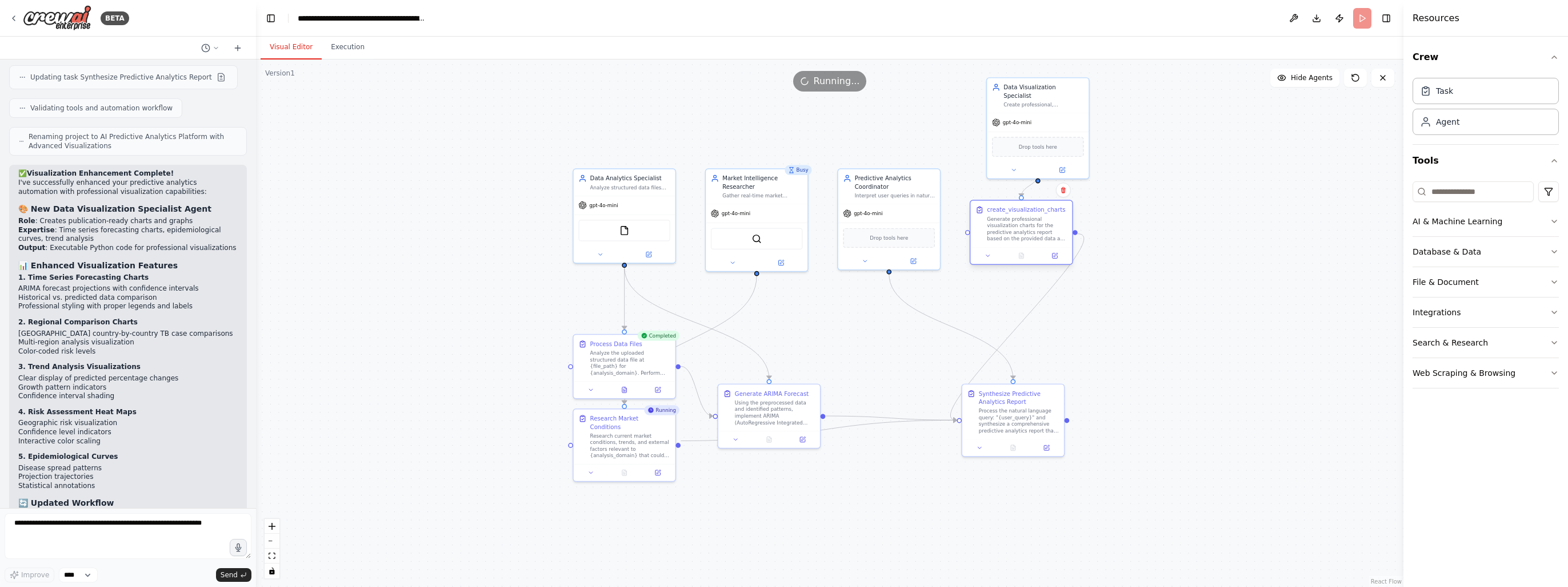
click at [1005, 232] on div "Generate professional visualization charts for the predictive analytics report …" at bounding box center [1026, 229] width 80 height 27
drag, startPoint x: 1037, startPoint y: 413, endPoint x: 1115, endPoint y: 406, distance: 78.3
click at [1115, 406] on div "Process the natural language query: "{user_query}" and synthesize a comprehensi…" at bounding box center [1126, 410] width 80 height 27
drag, startPoint x: 1117, startPoint y: 410, endPoint x: 1024, endPoint y: 397, distance: 93.9
click at [1024, 397] on div "Process the natural language query: "{user_query}" and synthesize a comprehensi…" at bounding box center [1026, 403] width 80 height 27
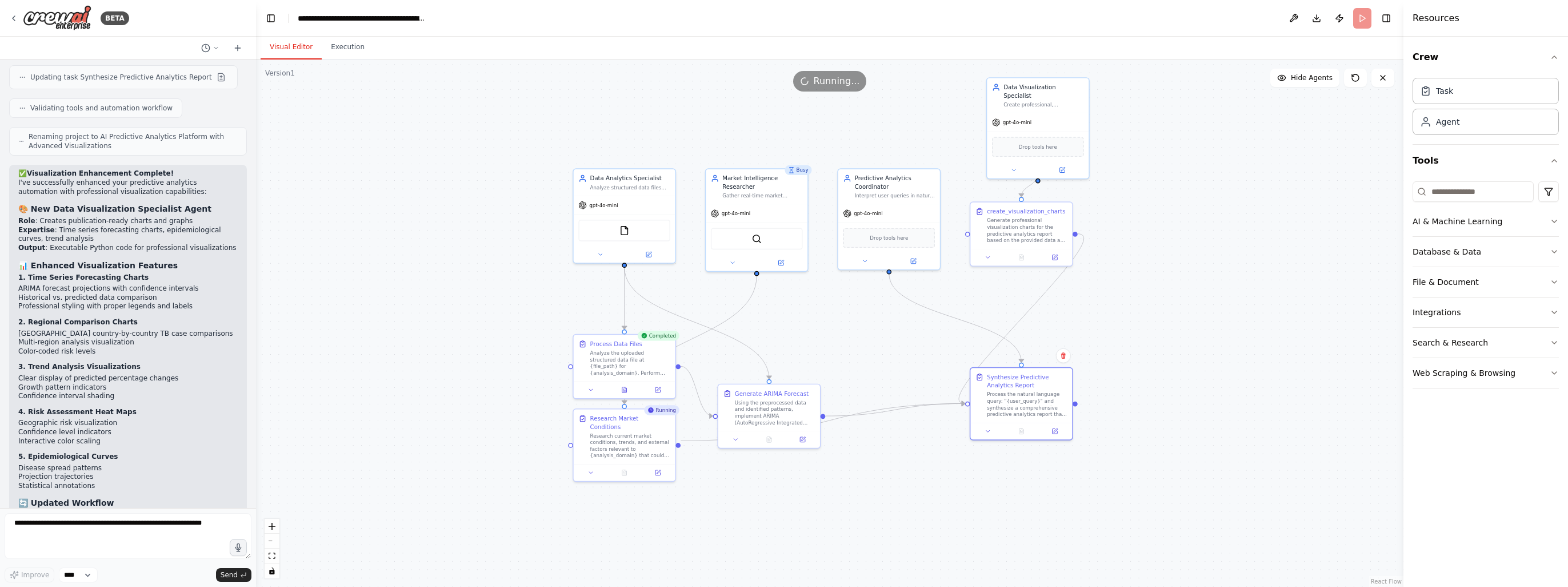
click at [1131, 376] on div ".deletable-edge-delete-btn { width: 20px; height: 20px; border: 0px solid #ffff…" at bounding box center [830, 323] width 1147 height 528
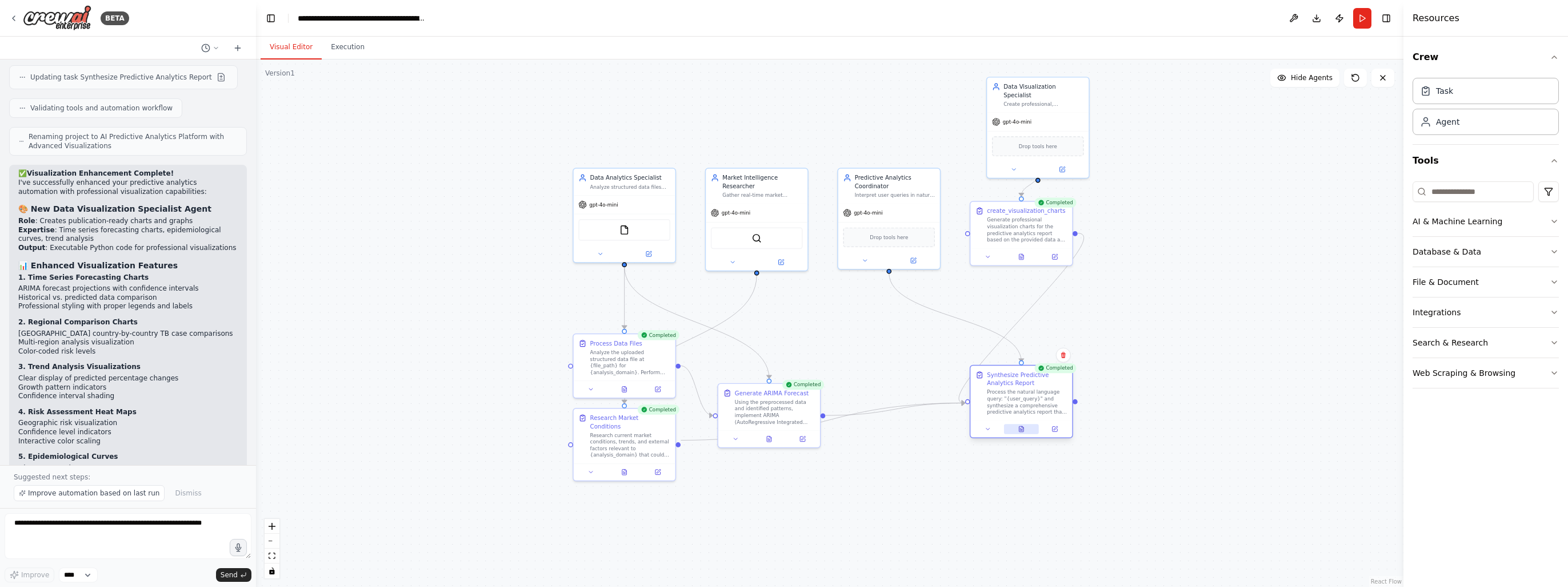
click at [1022, 431] on icon at bounding box center [1021, 429] width 5 height 6
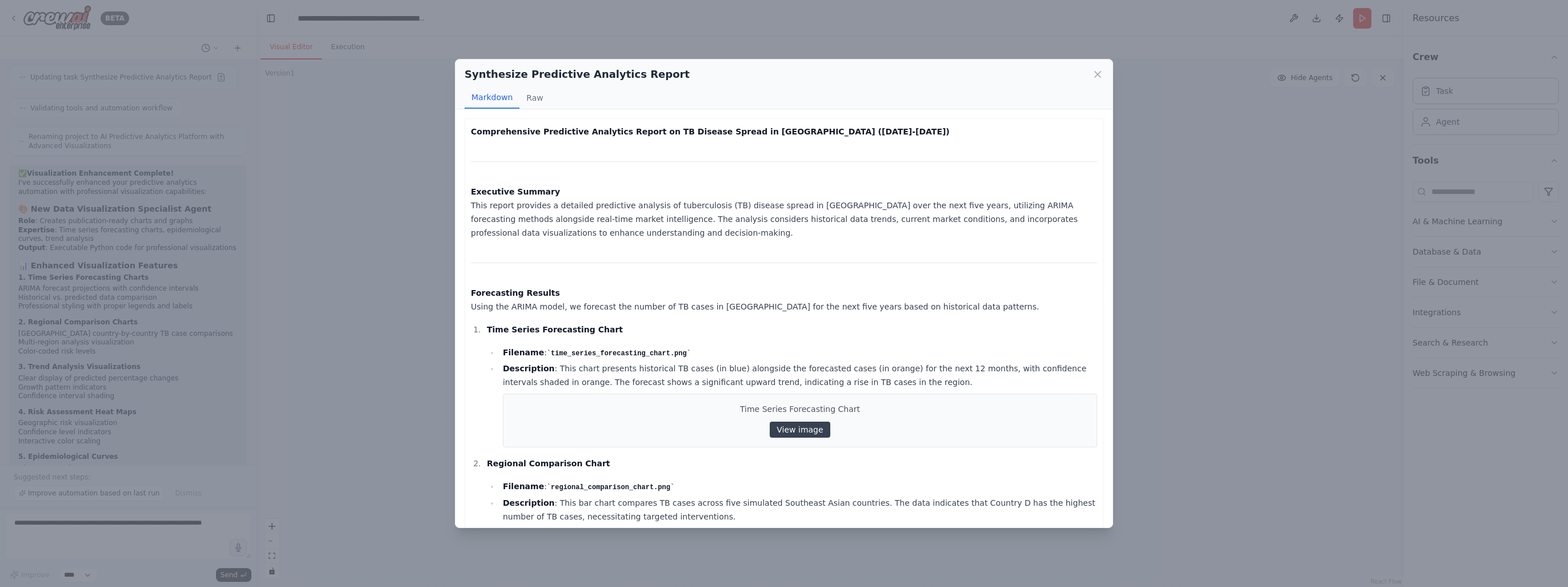
click at [803, 432] on link "View image" at bounding box center [799, 429] width 60 height 16
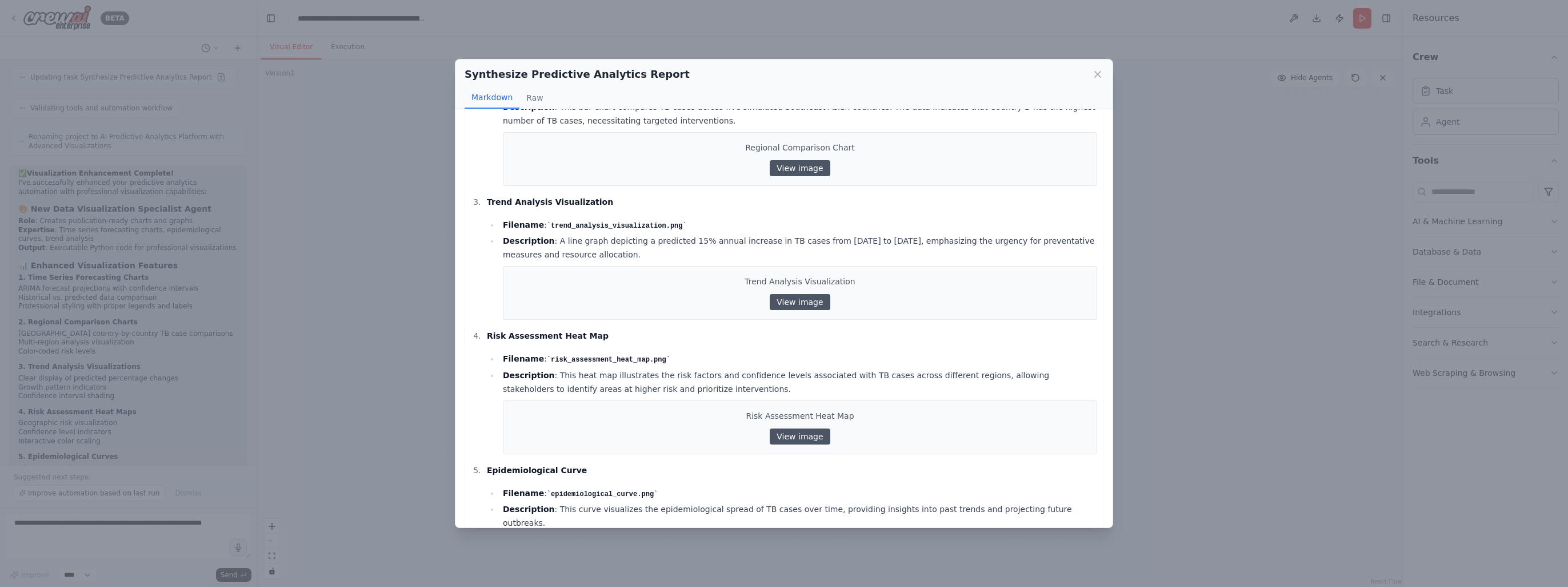
scroll to position [400, 0]
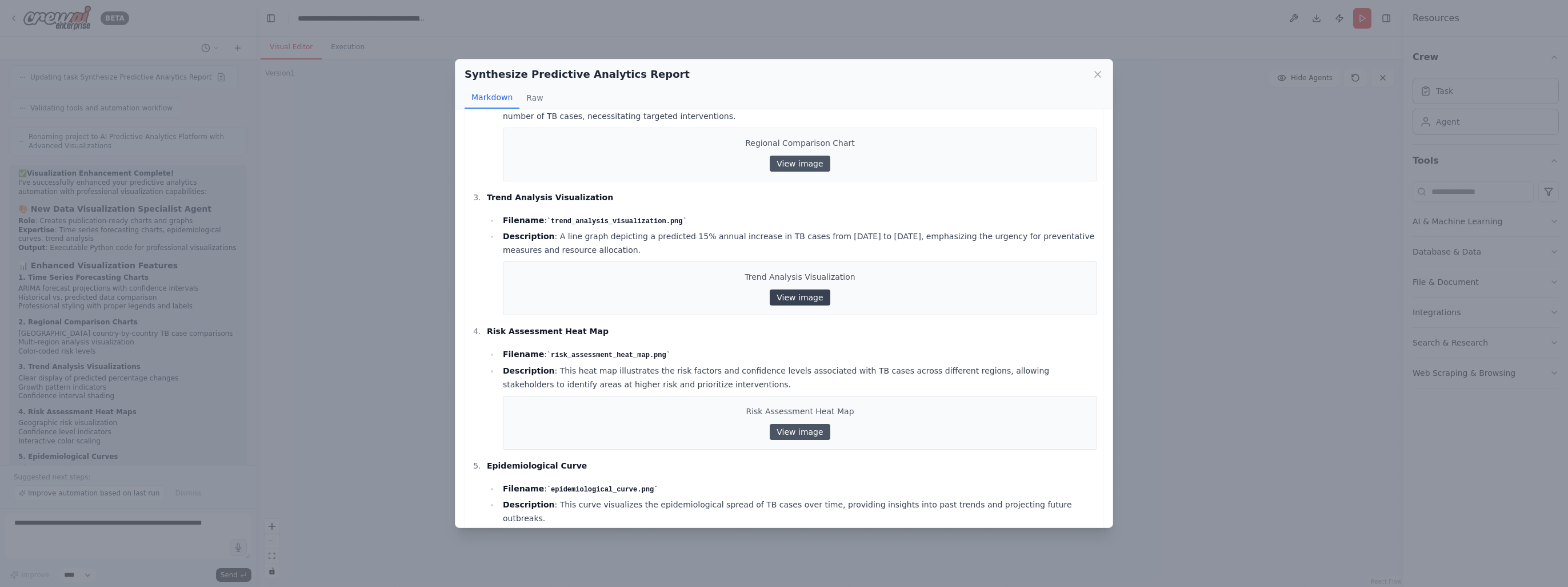
click at [789, 291] on link "View image" at bounding box center [799, 297] width 60 height 16
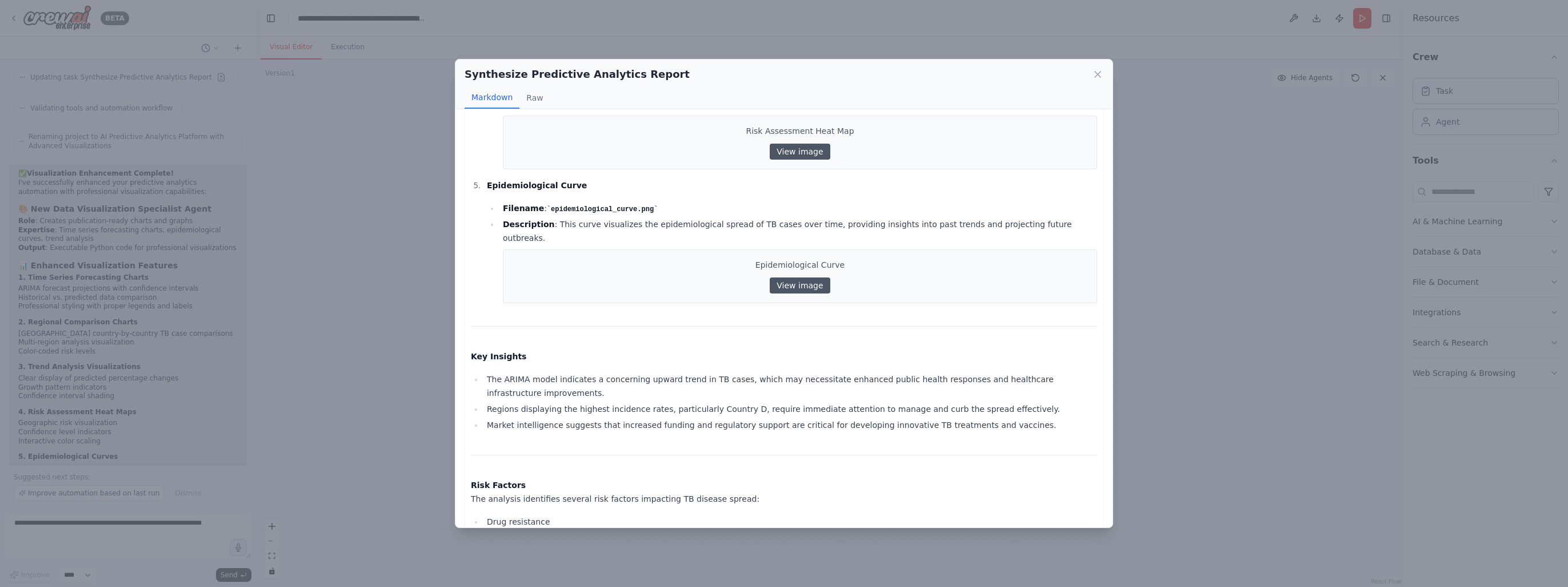
scroll to position [666, 0]
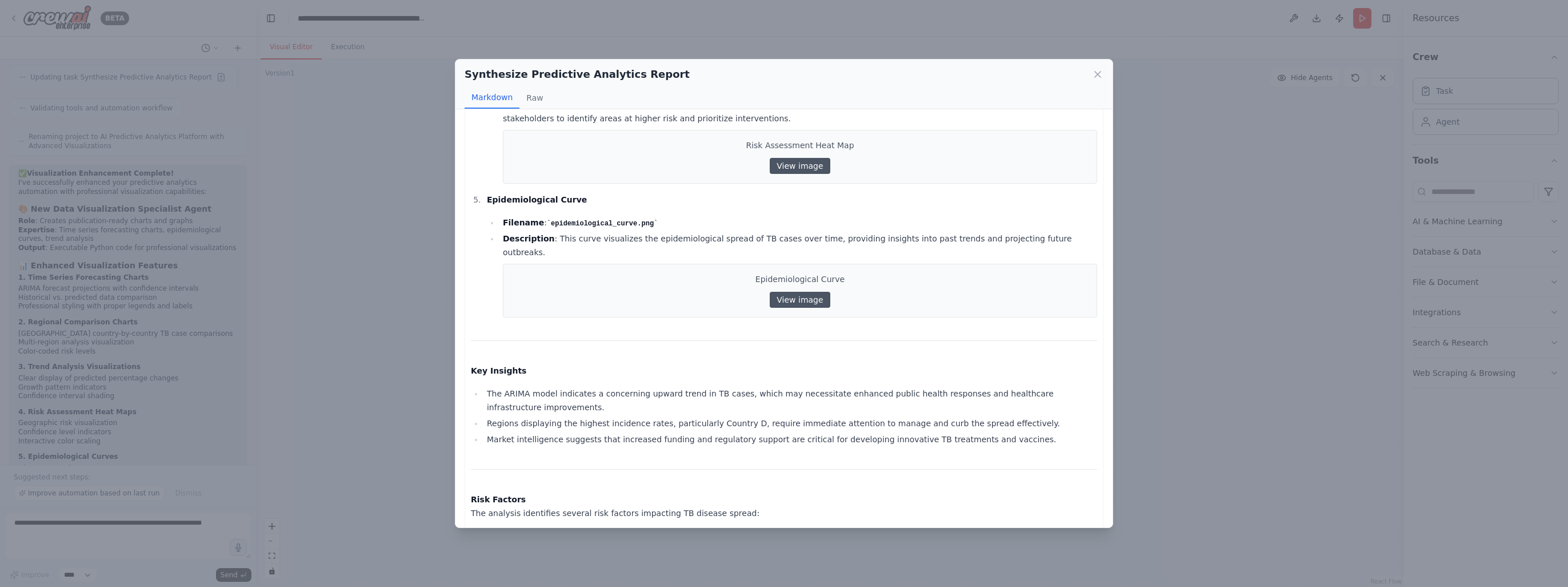
click at [424, 294] on div "Synthesize Predictive Analytics Report Markdown Raw Comprehensive Predictive An…" at bounding box center [784, 294] width 1568 height 587
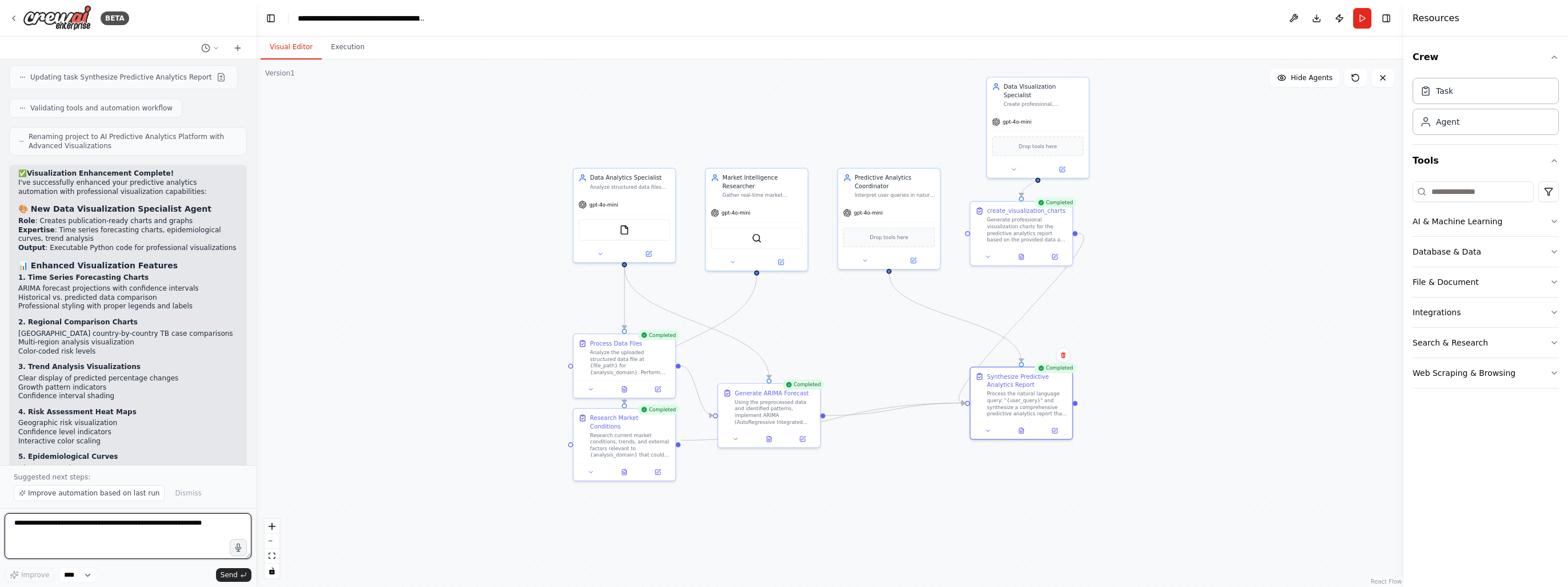
click at [81, 521] on textarea at bounding box center [128, 536] width 247 height 46
type textarea "*"
paste textarea "**********"
type textarea "**********"
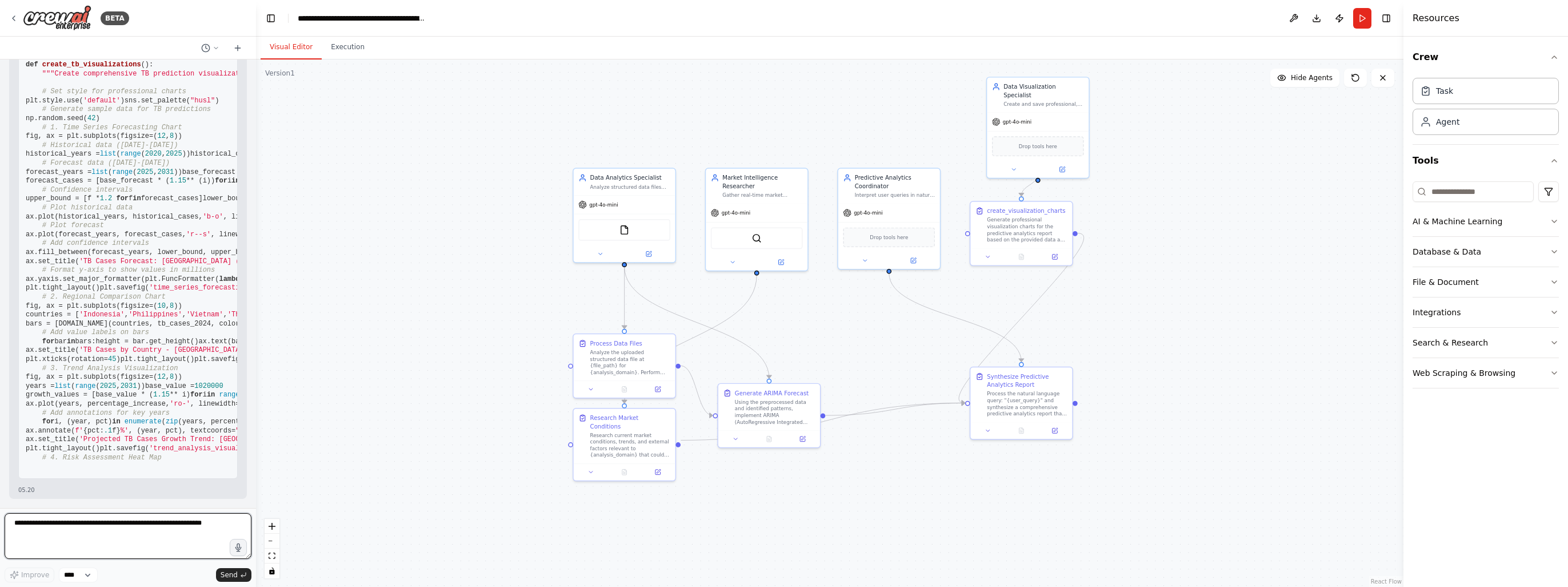
scroll to position [5009, 0]
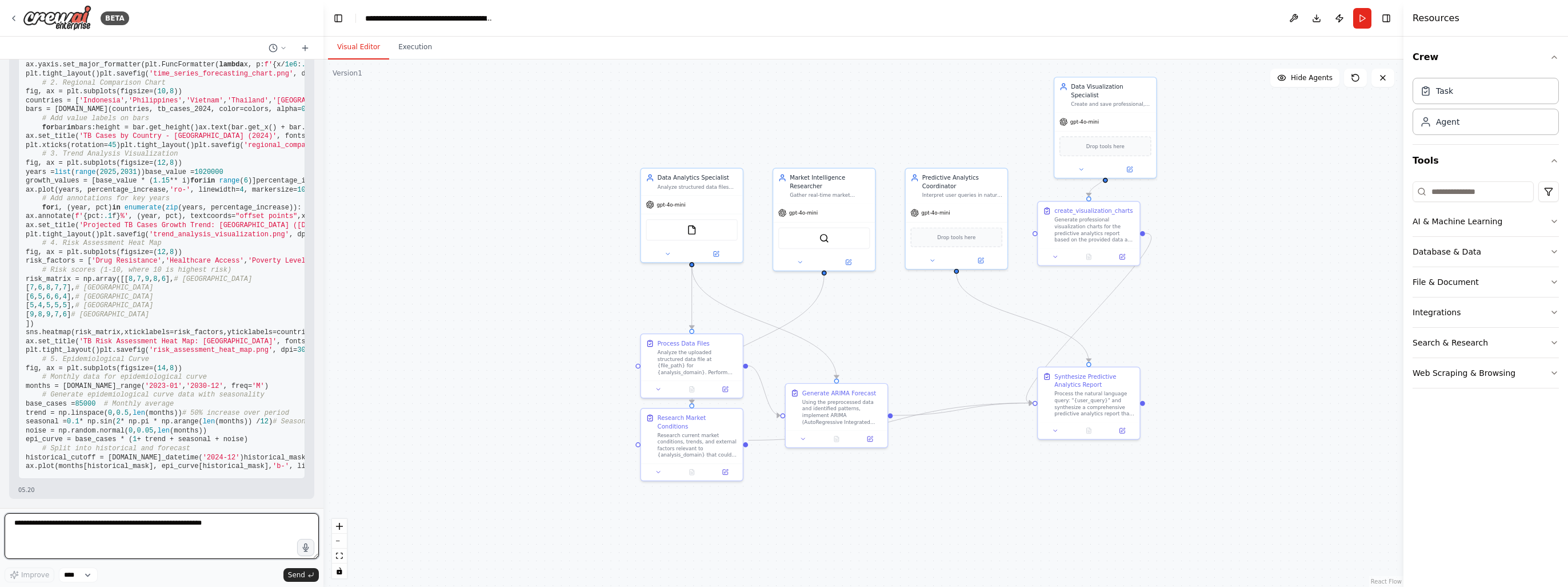
drag, startPoint x: 253, startPoint y: 476, endPoint x: 324, endPoint y: 473, distance: 71.1
click at [324, 473] on div "BETA Create an AI for Data Analytics, focus on the following steps: (1) Users u…" at bounding box center [784, 294] width 1568 height 587
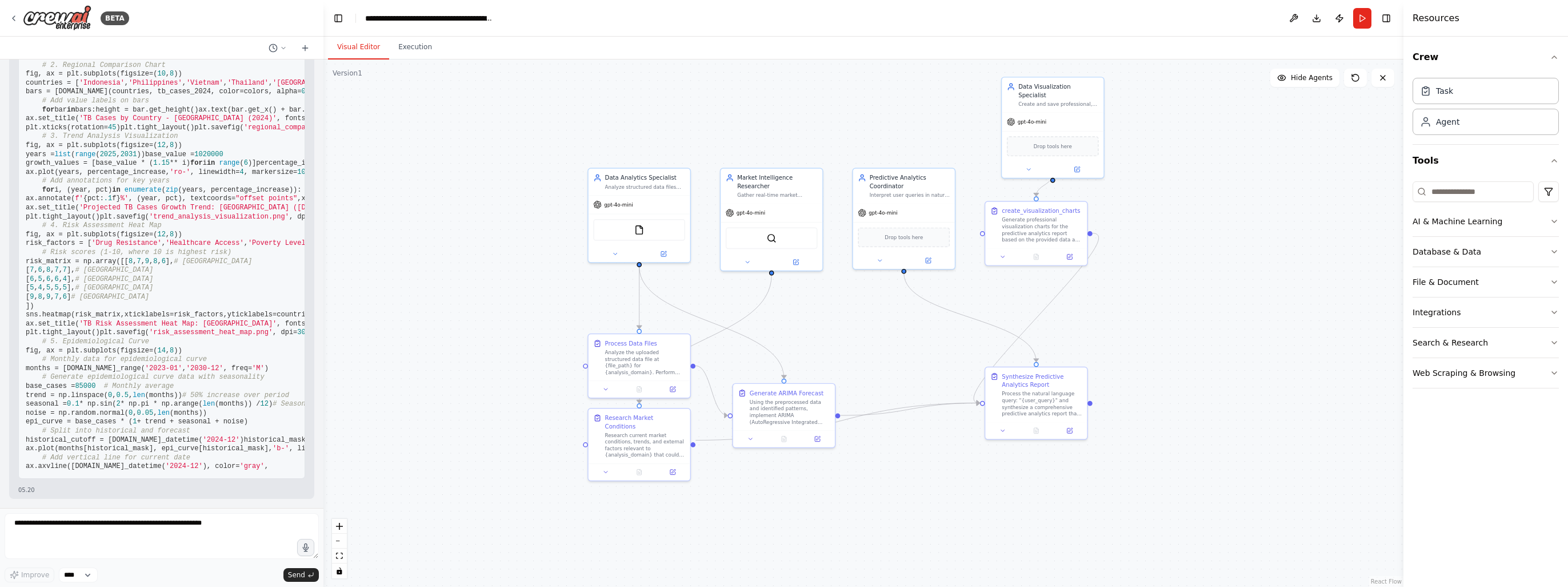
drag, startPoint x: 504, startPoint y: 402, endPoint x: 452, endPoint y: 402, distance: 52.0
click at [452, 402] on div ".deletable-edge-delete-btn { width: 20px; height: 20px; border: 0px solid #ffff…" at bounding box center [864, 323] width 1080 height 528
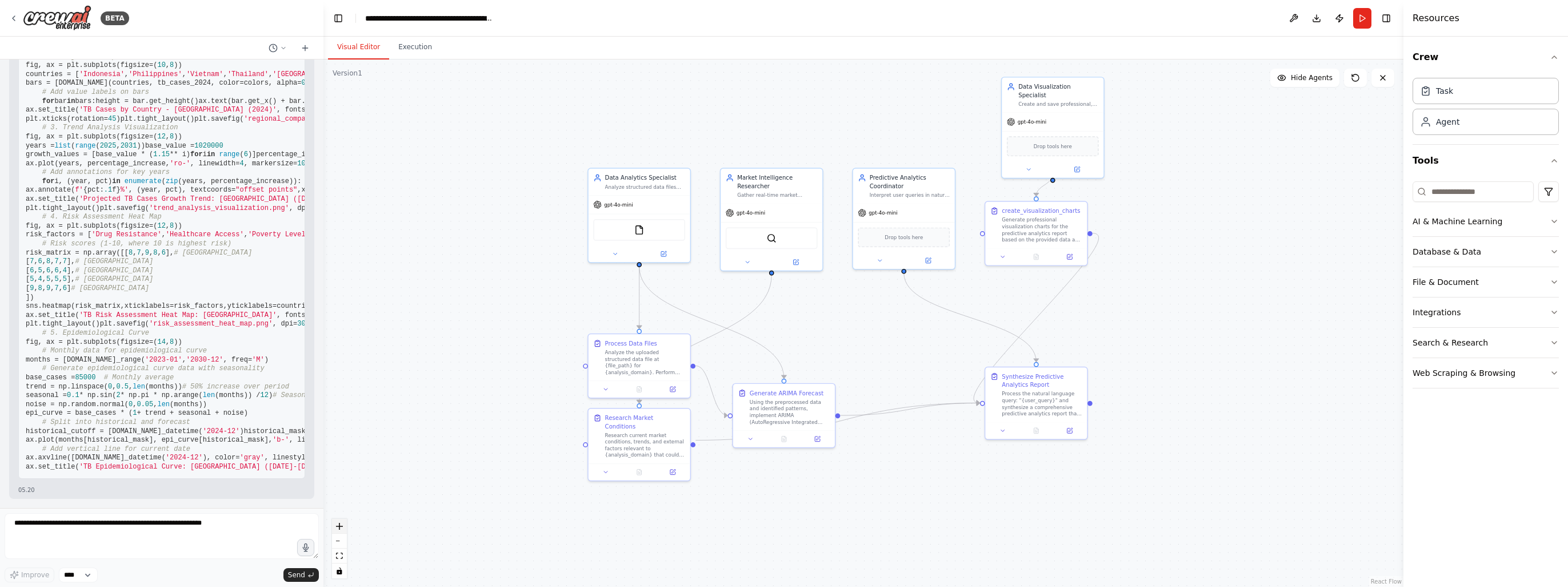
click at [344, 523] on button "zoom in" at bounding box center [340, 526] width 15 height 15
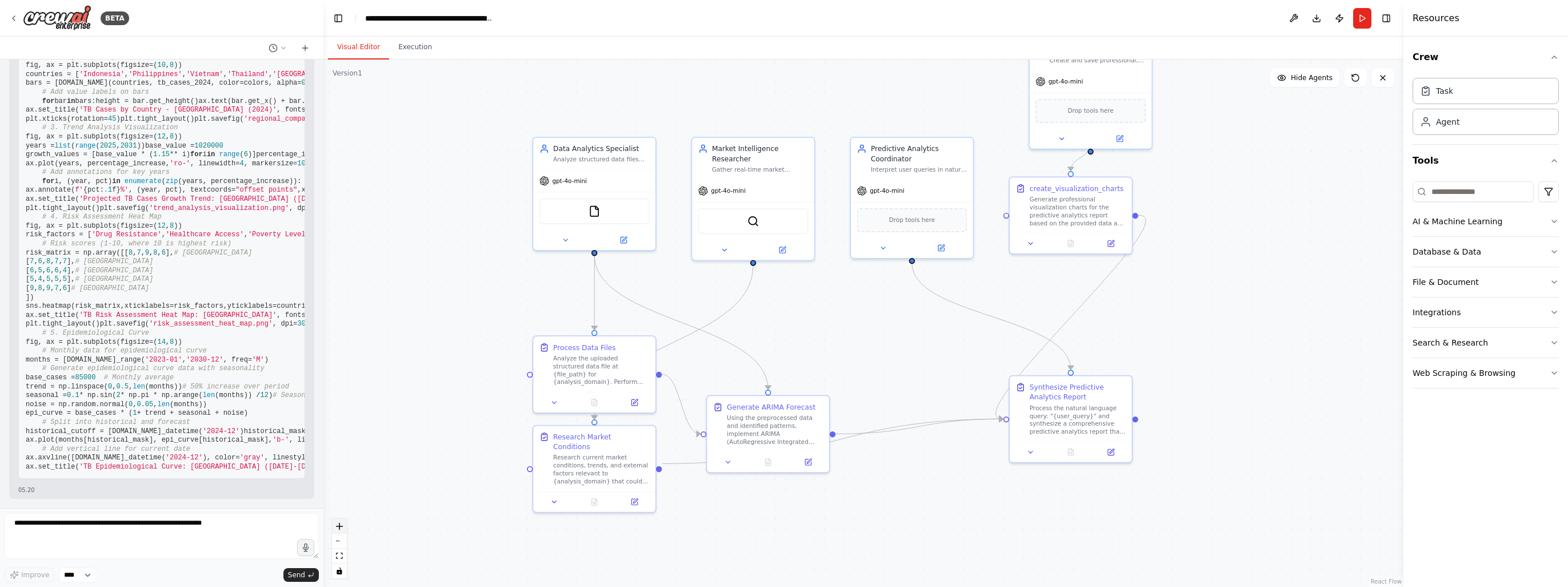
click at [344, 523] on button "zoom in" at bounding box center [340, 526] width 15 height 15
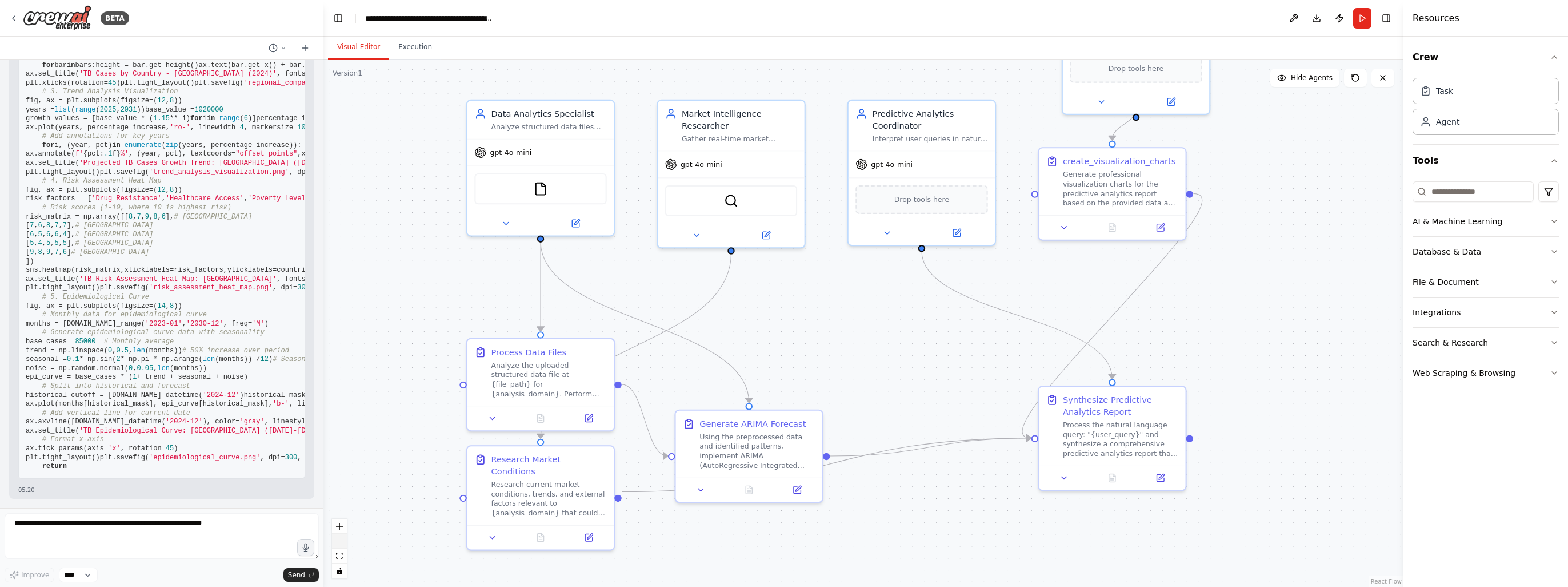
scroll to position [5283, 0]
click at [339, 546] on button "zoom out" at bounding box center [340, 541] width 15 height 15
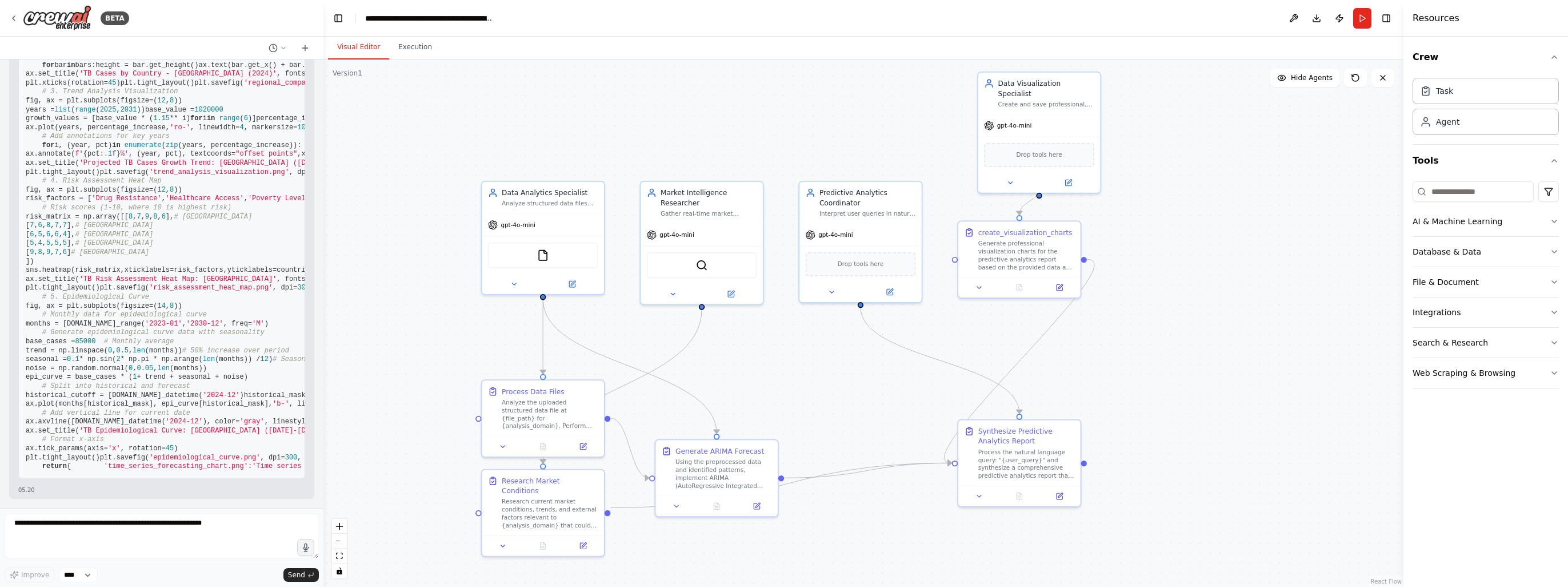
drag, startPoint x: 951, startPoint y: 363, endPoint x: 900, endPoint y: 406, distance: 66.7
click at [900, 406] on div ".deletable-edge-delete-btn { width: 20px; height: 20px; border: 0px solid #ffff…" at bounding box center [864, 323] width 1080 height 528
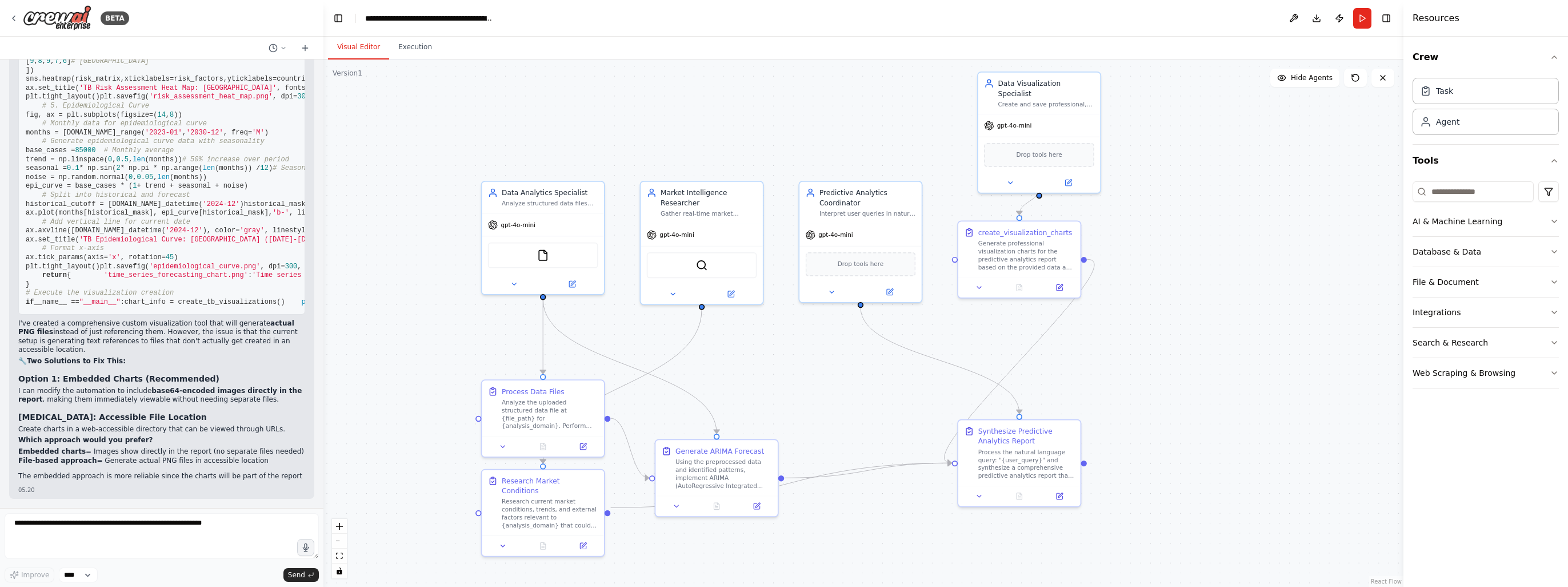
scroll to position [5554, 0]
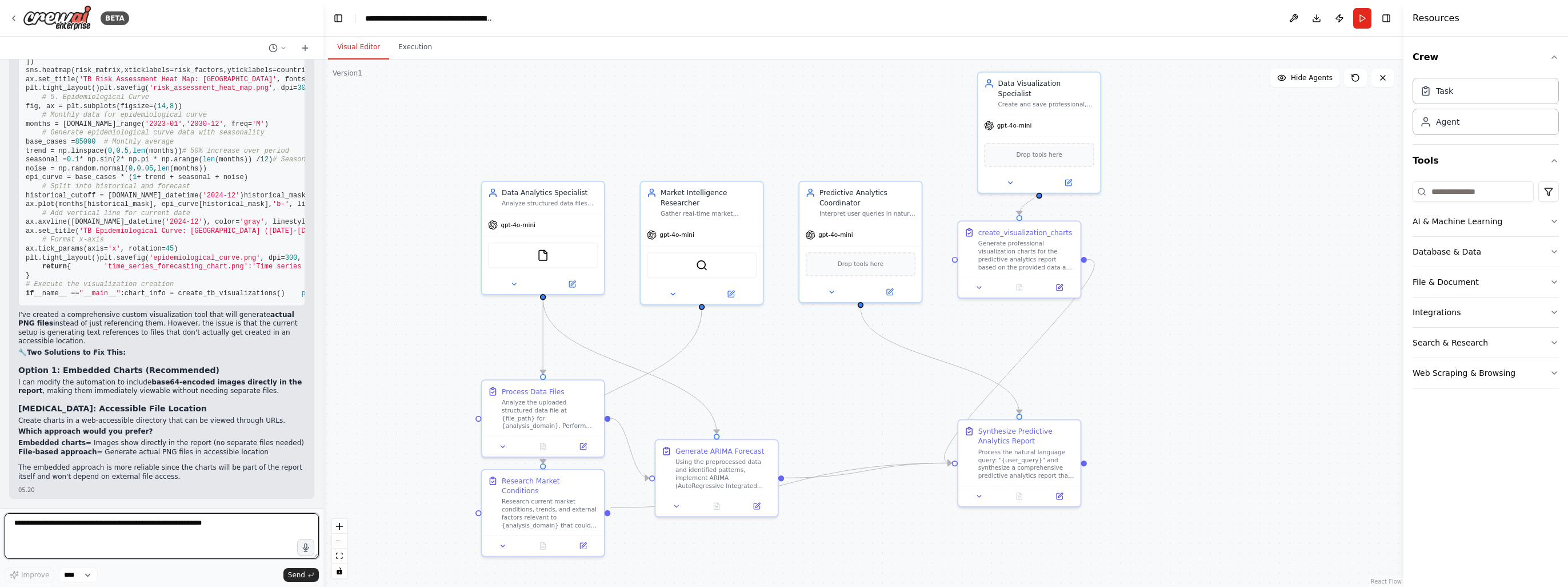
click at [182, 532] on textarea at bounding box center [162, 536] width 315 height 46
type textarea "**********"
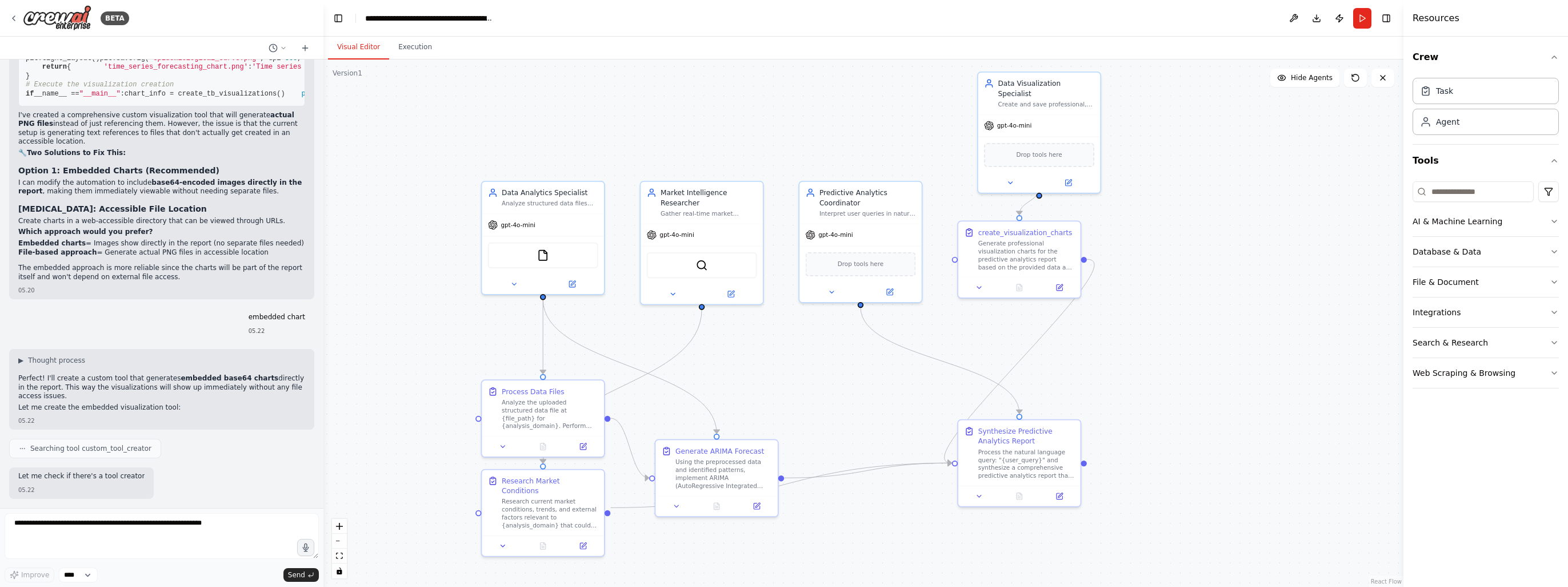
scroll to position [5802, 0]
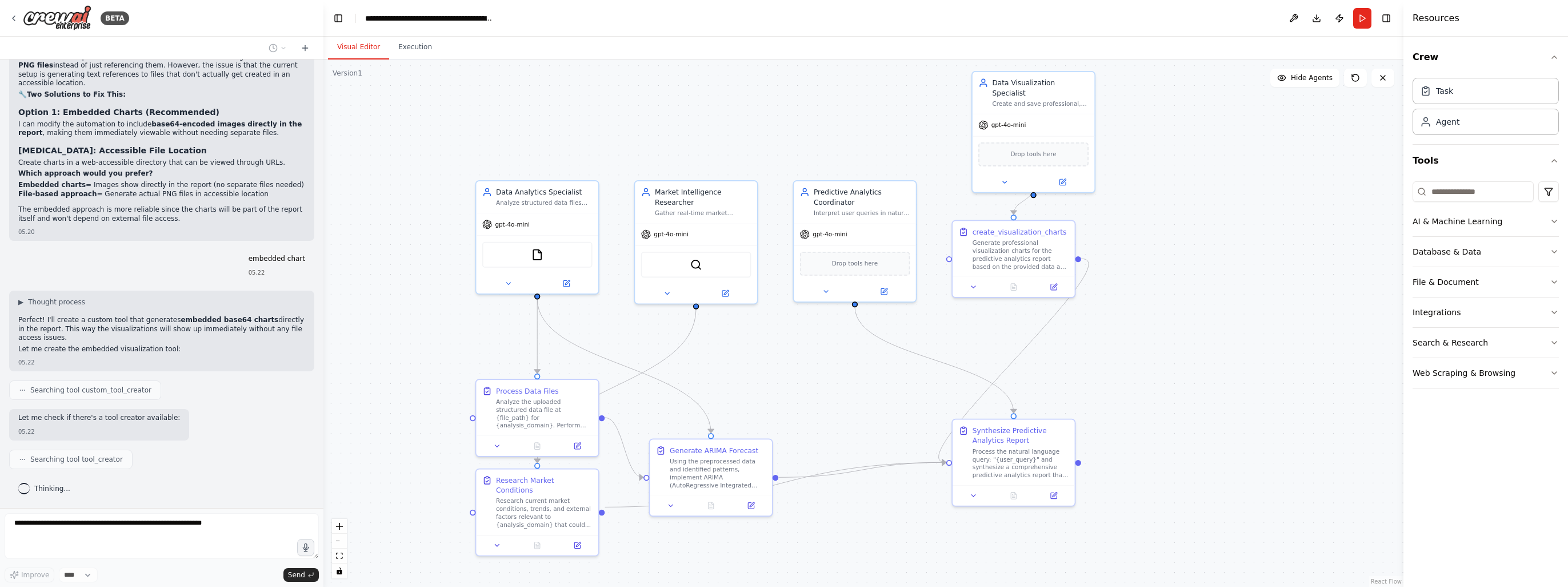
drag, startPoint x: 872, startPoint y: 351, endPoint x: 866, endPoint y: 351, distance: 6.0
click at [866, 351] on div ".deletable-edge-delete-btn { width: 20px; height: 20px; border: 0px solid #ffff…" at bounding box center [864, 323] width 1080 height 528
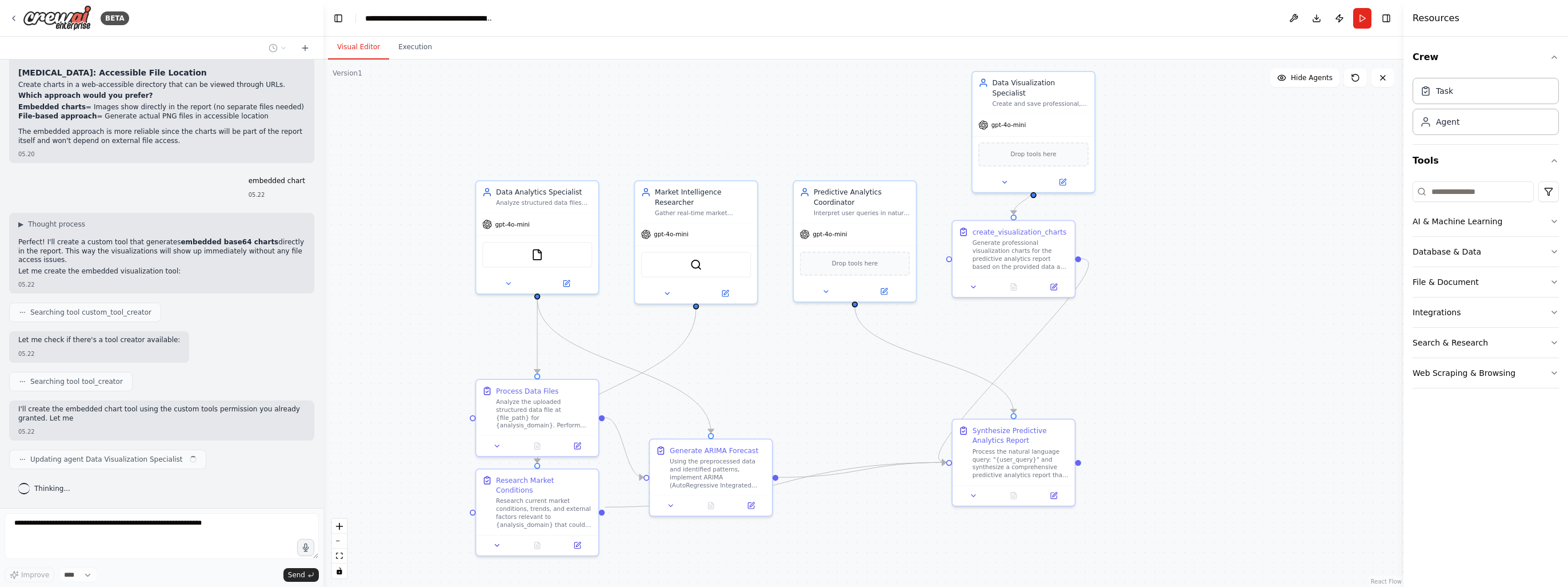
scroll to position [5880, 0]
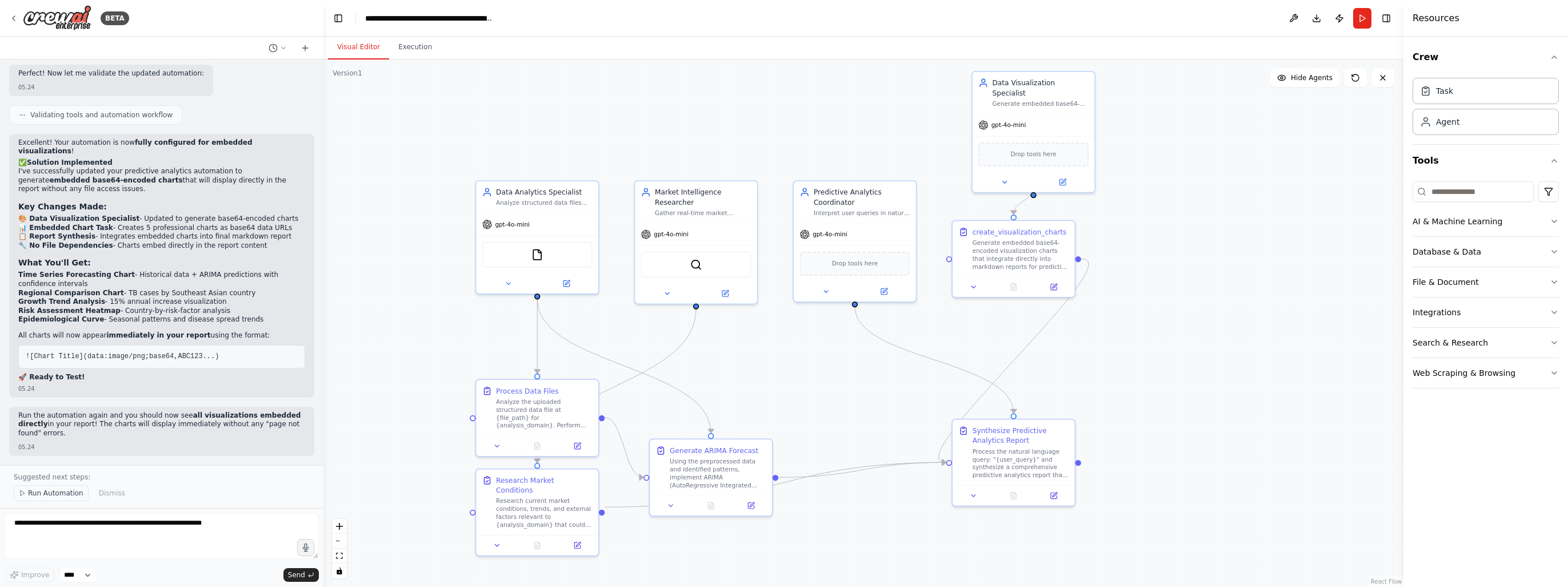
click at [46, 498] on span "Run Automation" at bounding box center [56, 493] width 56 height 9
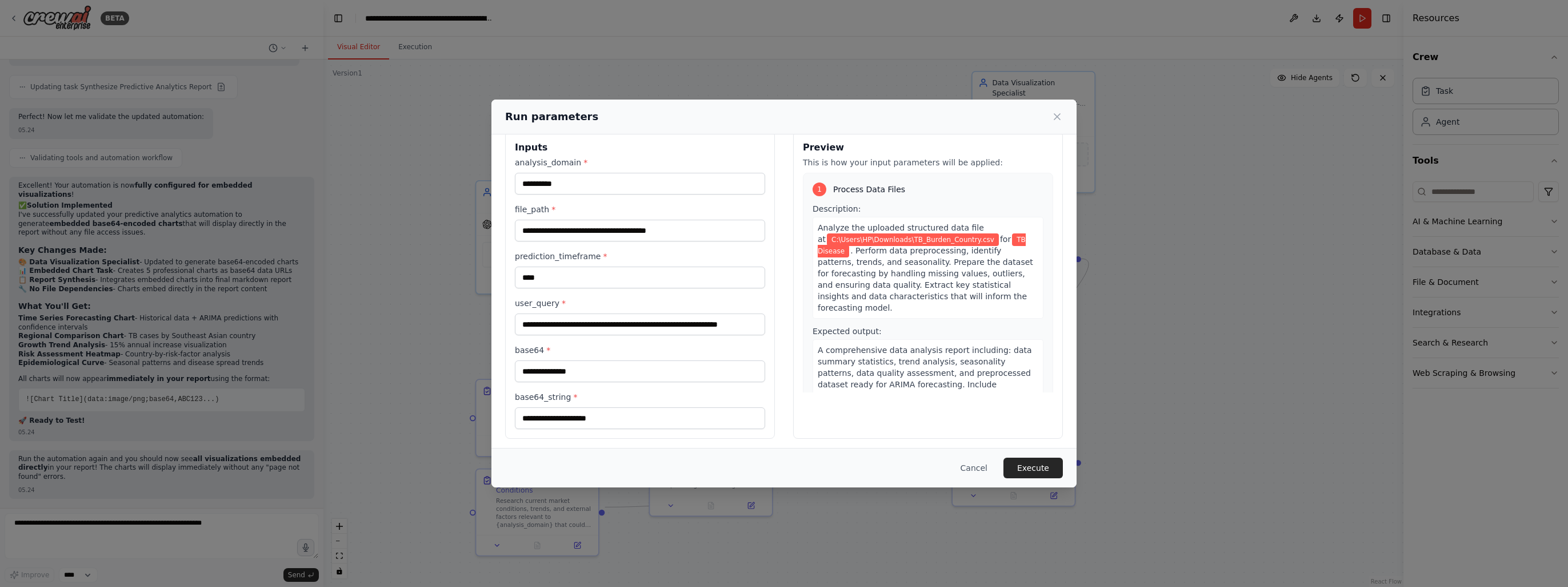
scroll to position [20, 0]
click at [667, 413] on input "base64_string *" at bounding box center [640, 415] width 251 height 22
click at [1032, 471] on button "Execute" at bounding box center [1033, 467] width 59 height 21
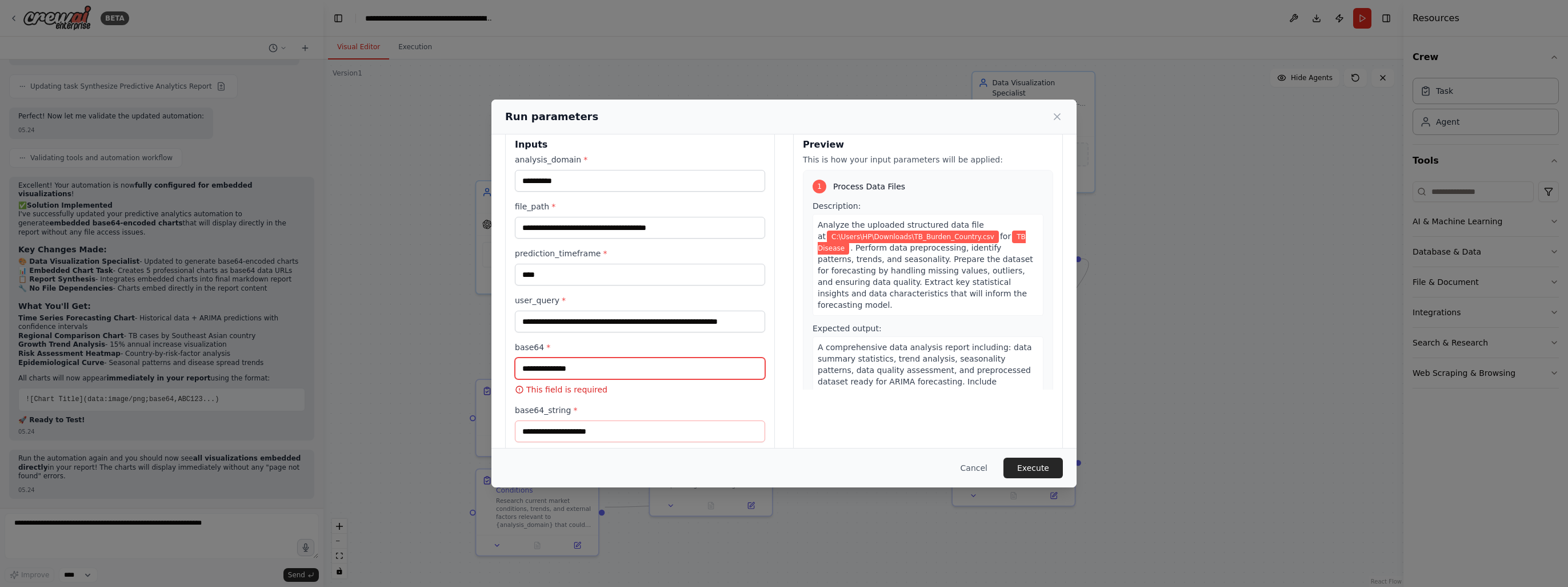
click at [624, 371] on input "base64 *" at bounding box center [640, 368] width 251 height 22
click at [615, 428] on input "base64_string *" at bounding box center [640, 431] width 251 height 22
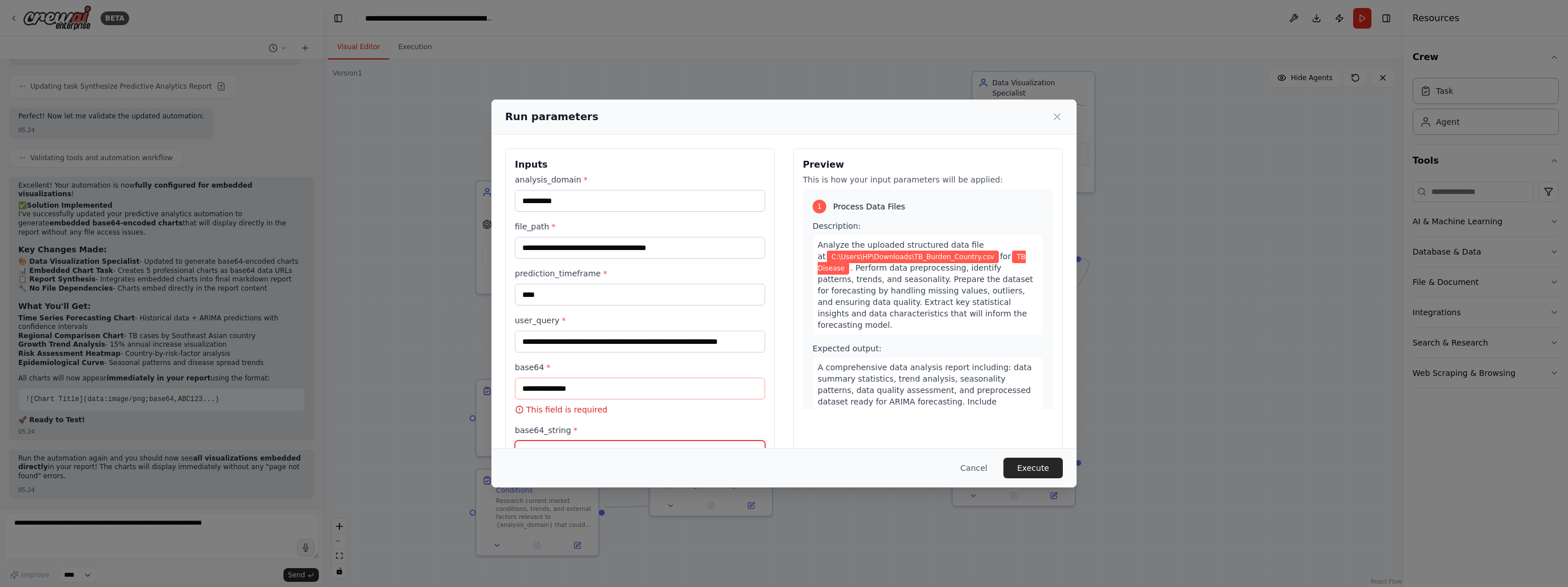
scroll to position [52, 0]
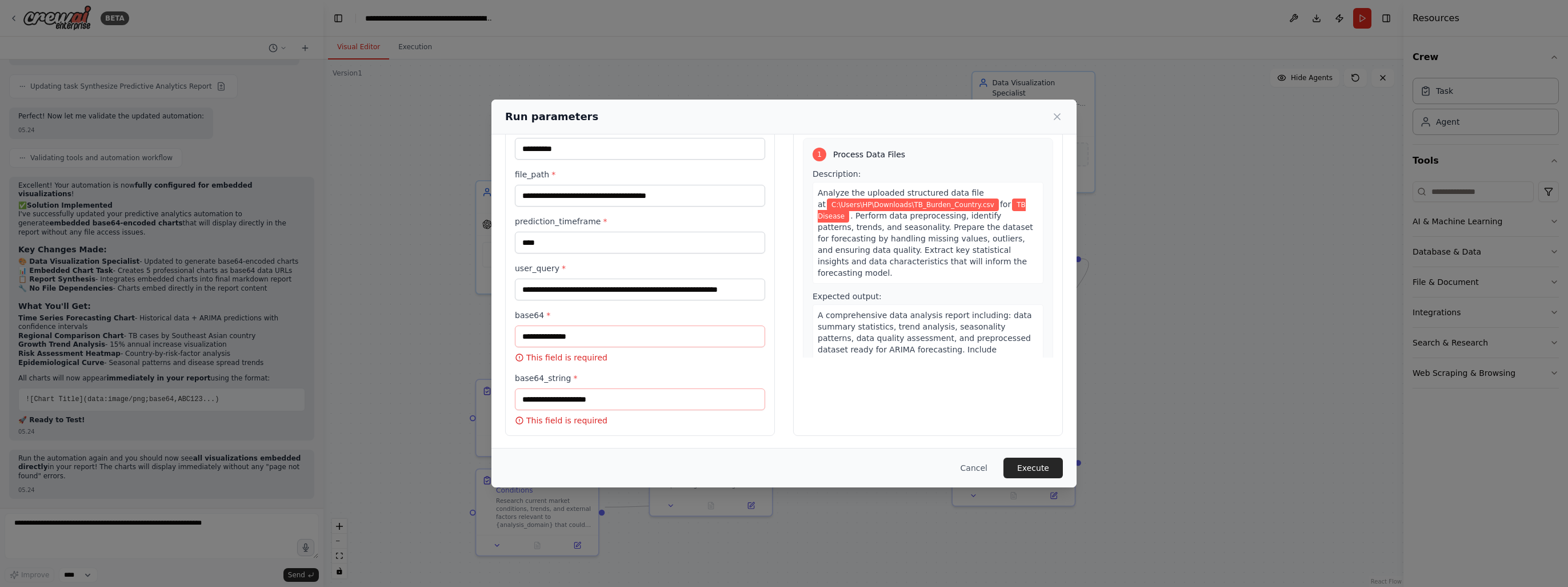
click at [122, 457] on div "**********" at bounding box center [784, 294] width 1568 height 587
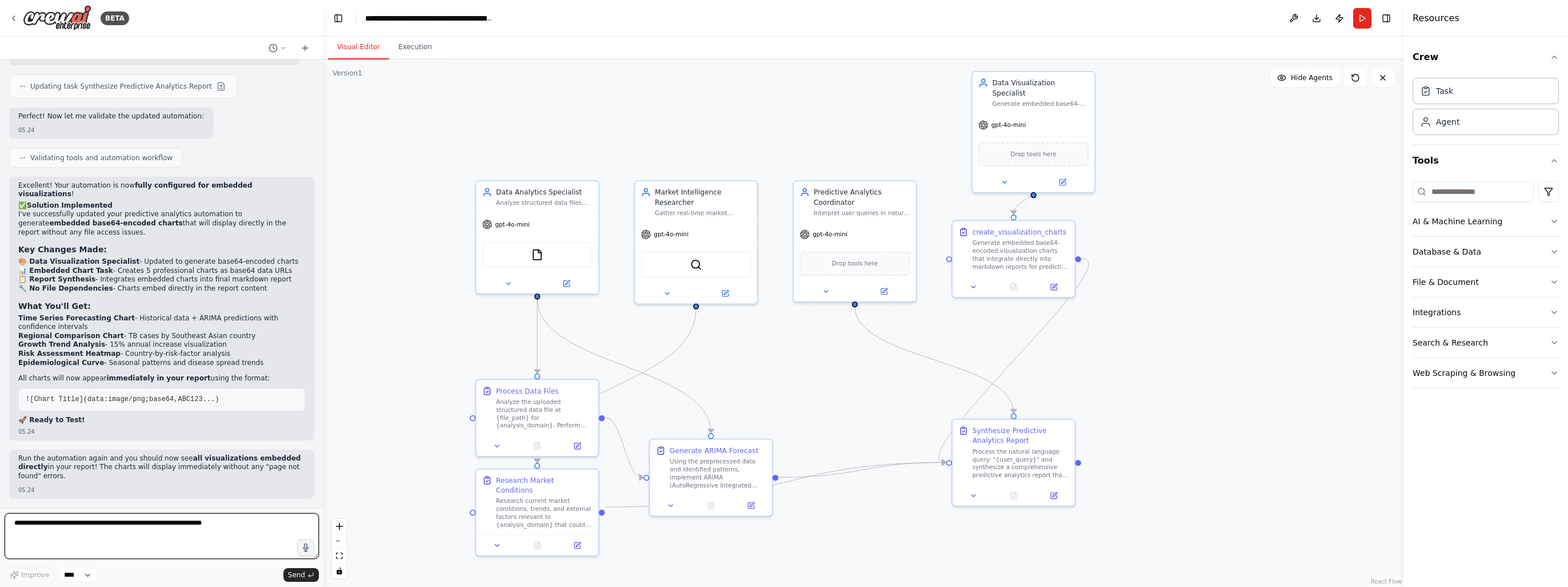
click at [63, 534] on textarea at bounding box center [162, 536] width 315 height 46
click at [1362, 22] on button "Run" at bounding box center [1362, 18] width 18 height 21
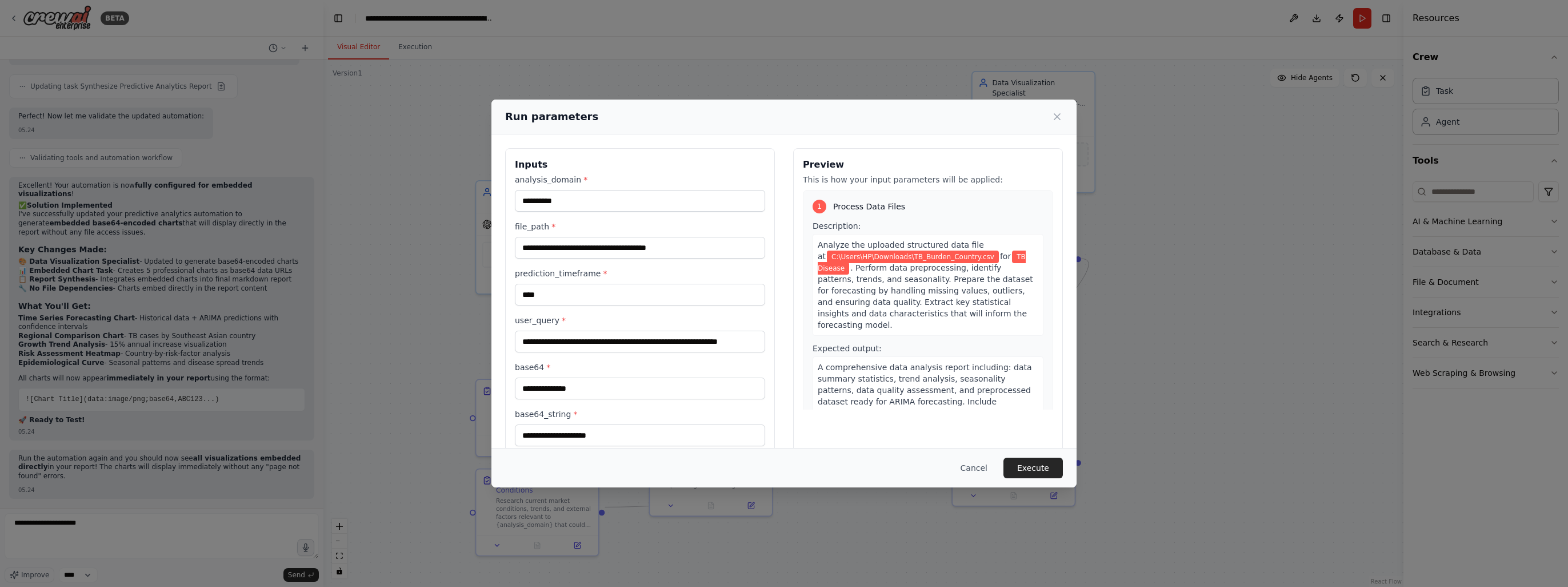
scroll to position [20, 0]
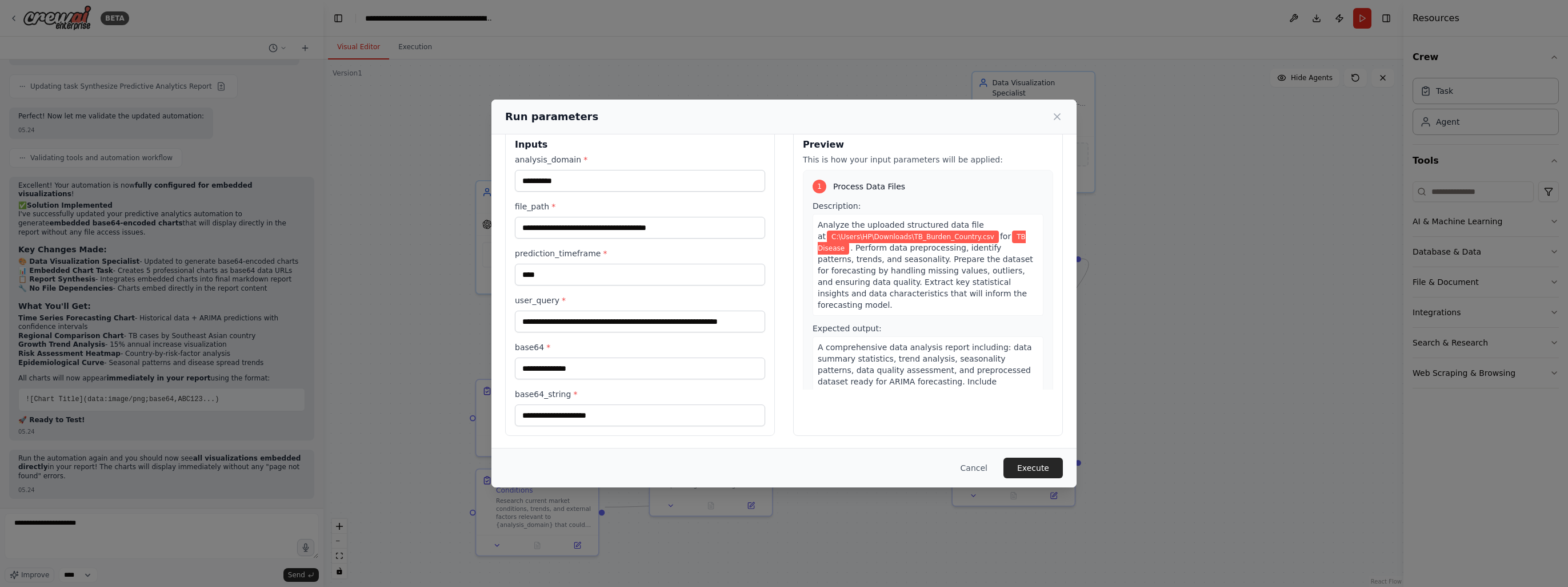
click at [84, 515] on div "**********" at bounding box center [784, 294] width 1568 height 587
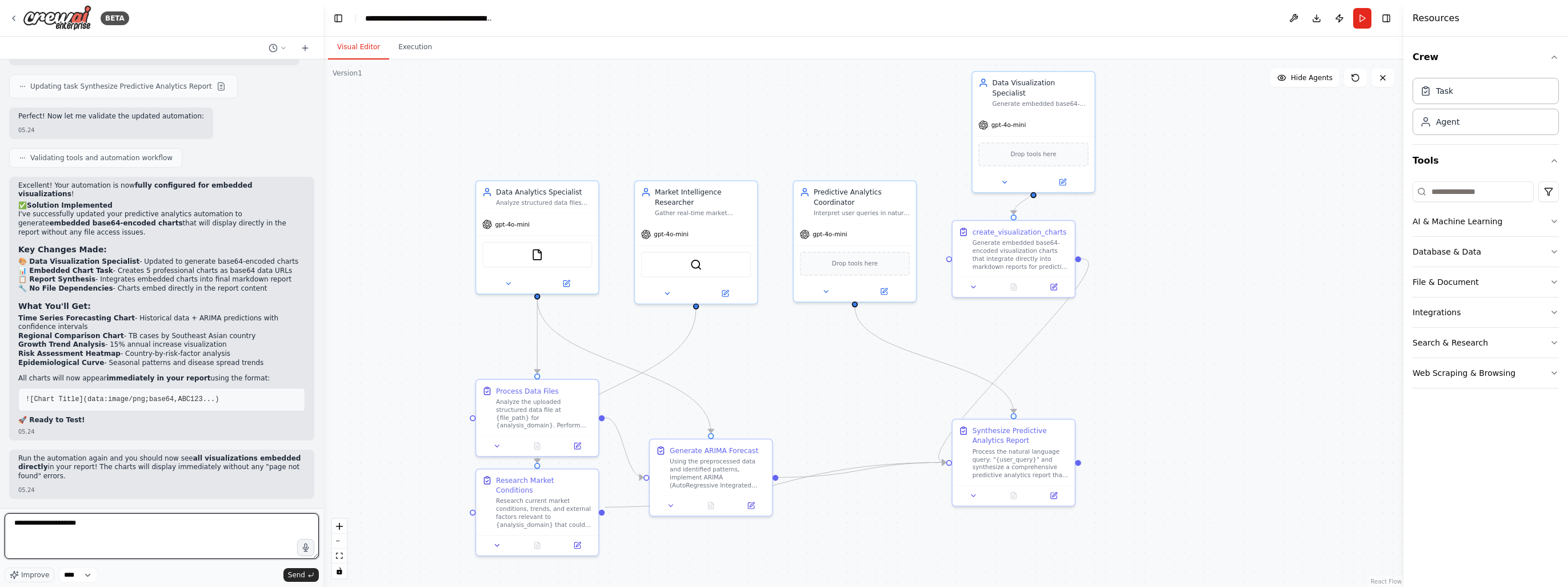
click at [91, 521] on textarea "**********" at bounding box center [162, 536] width 315 height 46
type textarea "**********"
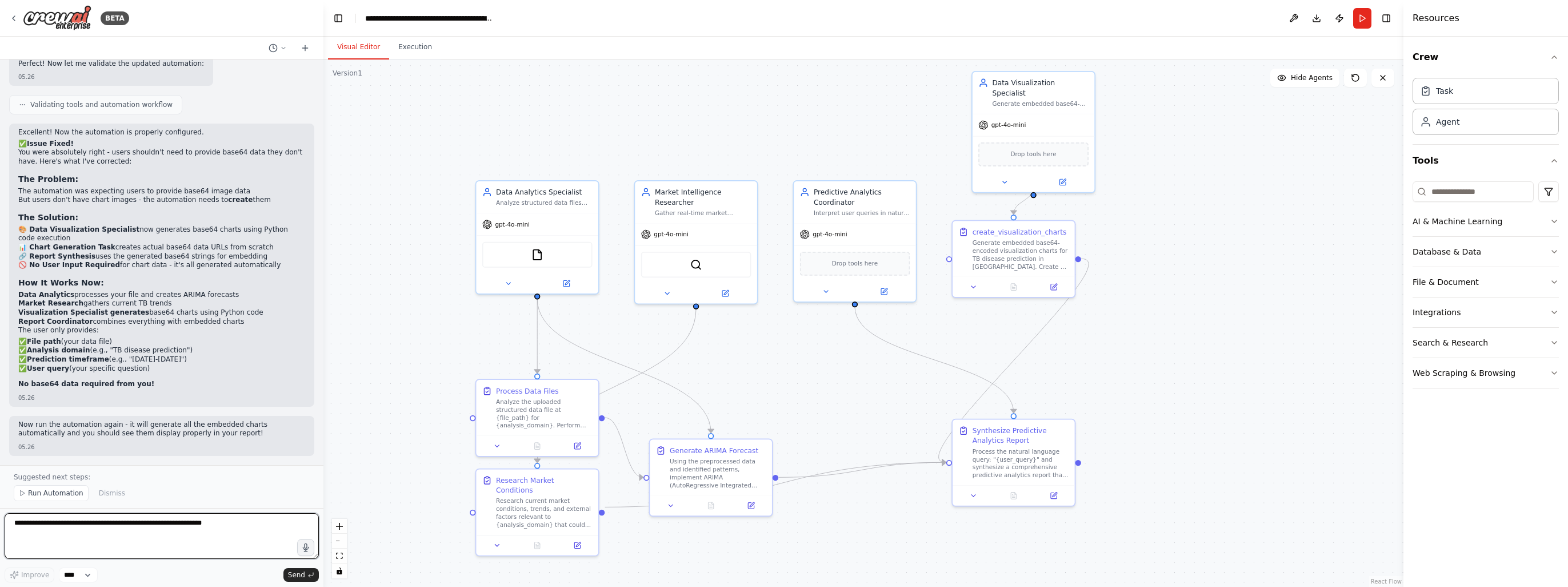
scroll to position [11727, 0]
click at [47, 495] on span "Run Automation" at bounding box center [56, 493] width 56 height 9
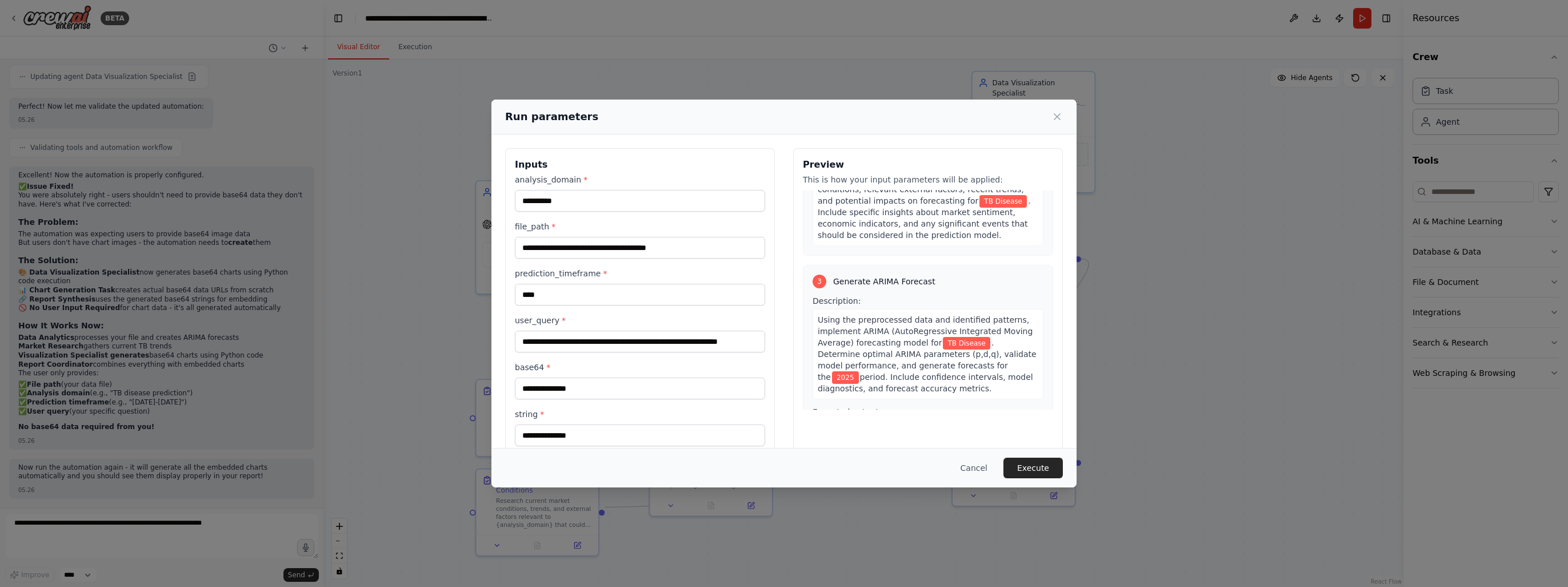
scroll to position [534, 0]
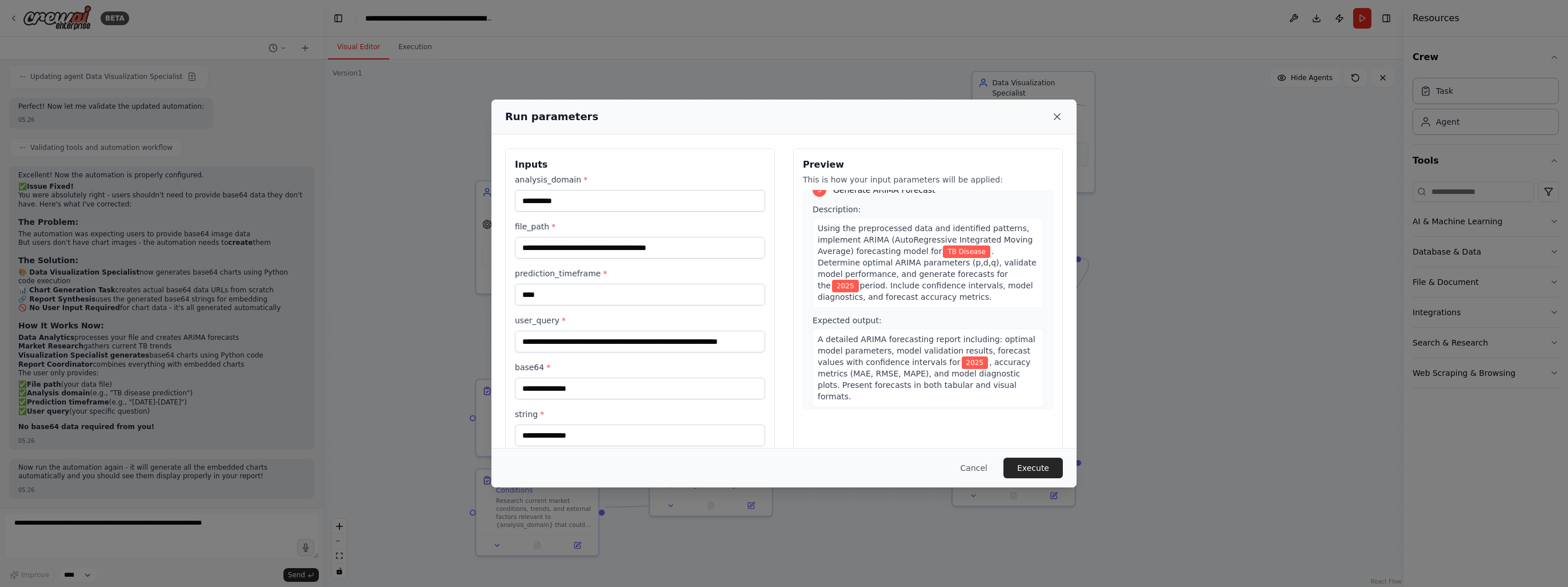
click at [1059, 120] on icon at bounding box center [1057, 117] width 11 height 11
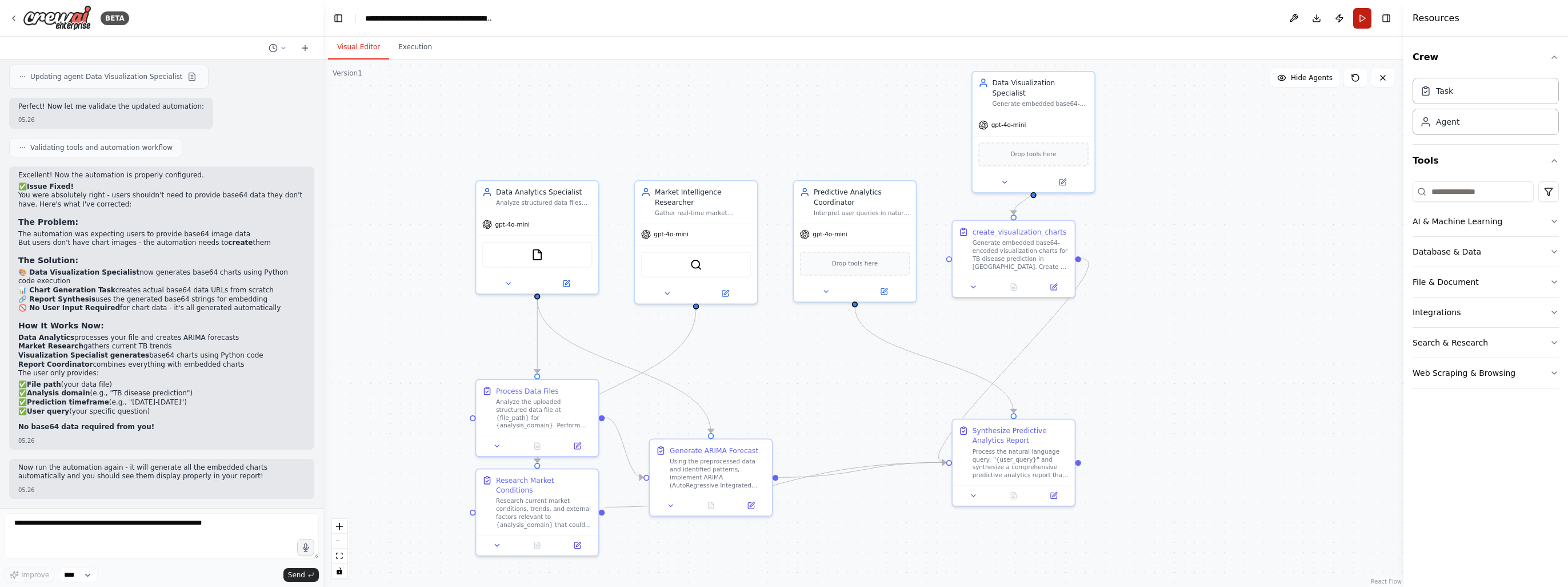
click at [1360, 20] on button "Run" at bounding box center [1362, 18] width 18 height 21
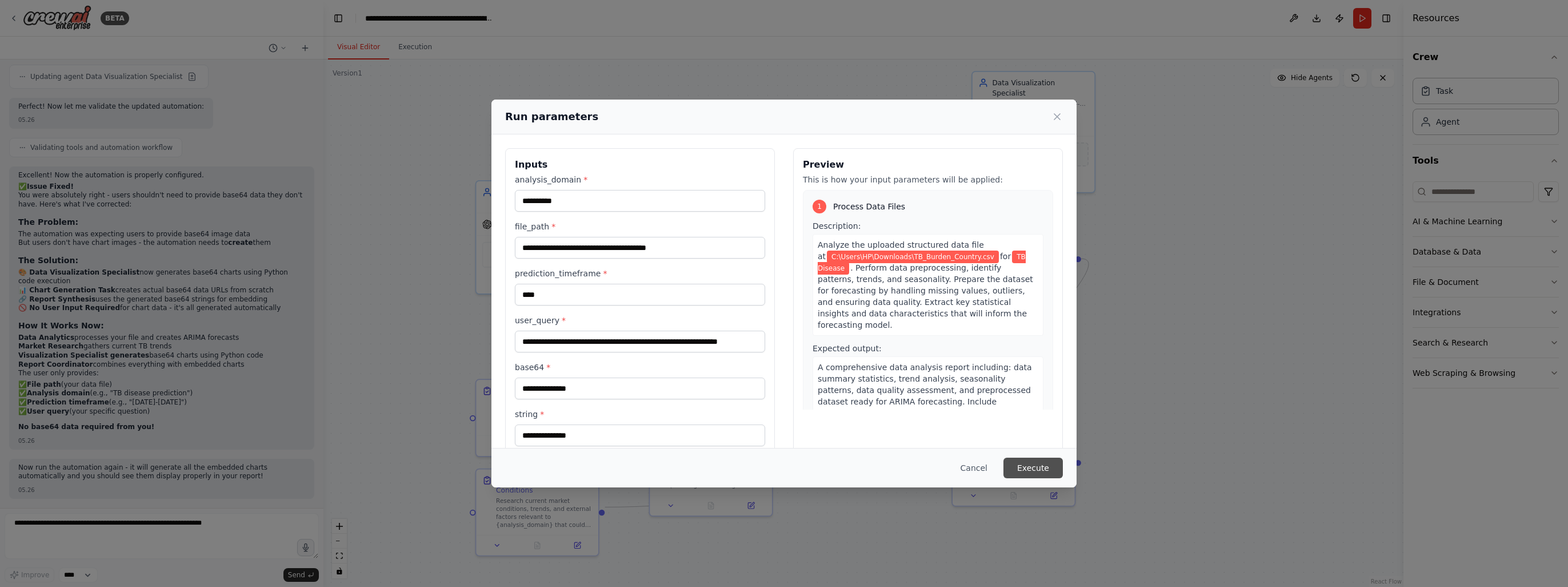
click at [1035, 473] on button "Execute" at bounding box center [1033, 467] width 59 height 21
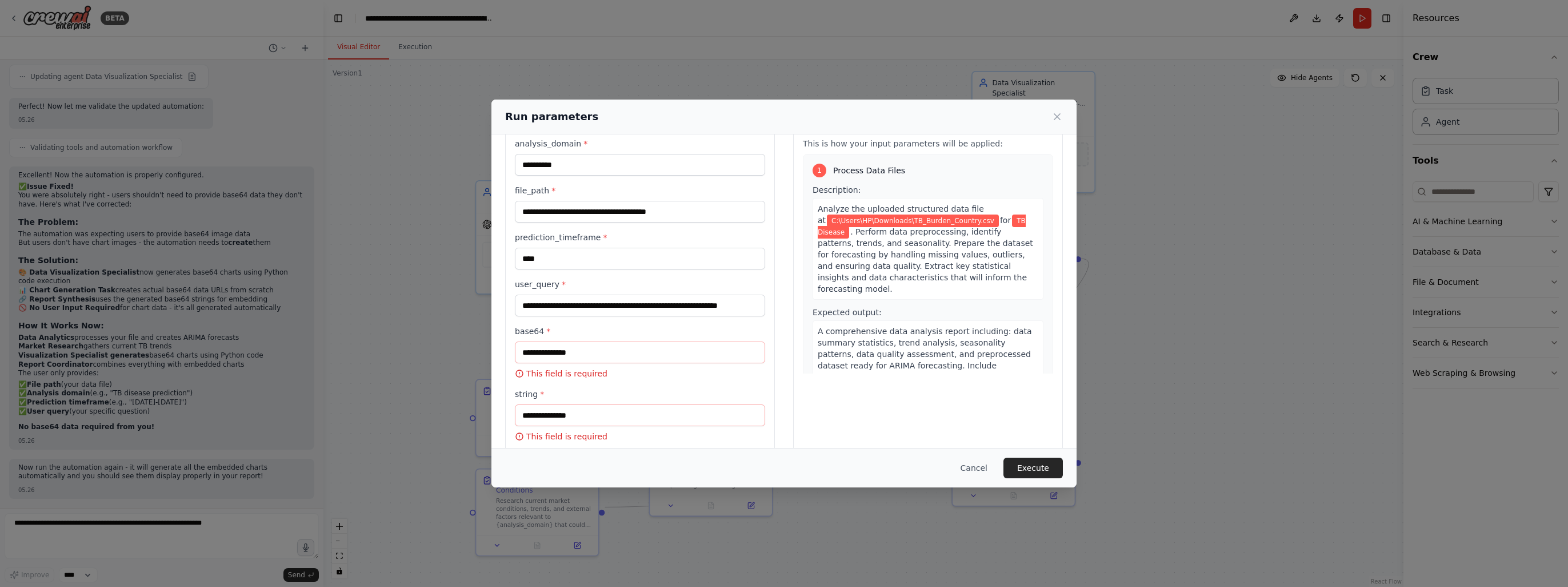
scroll to position [52, 0]
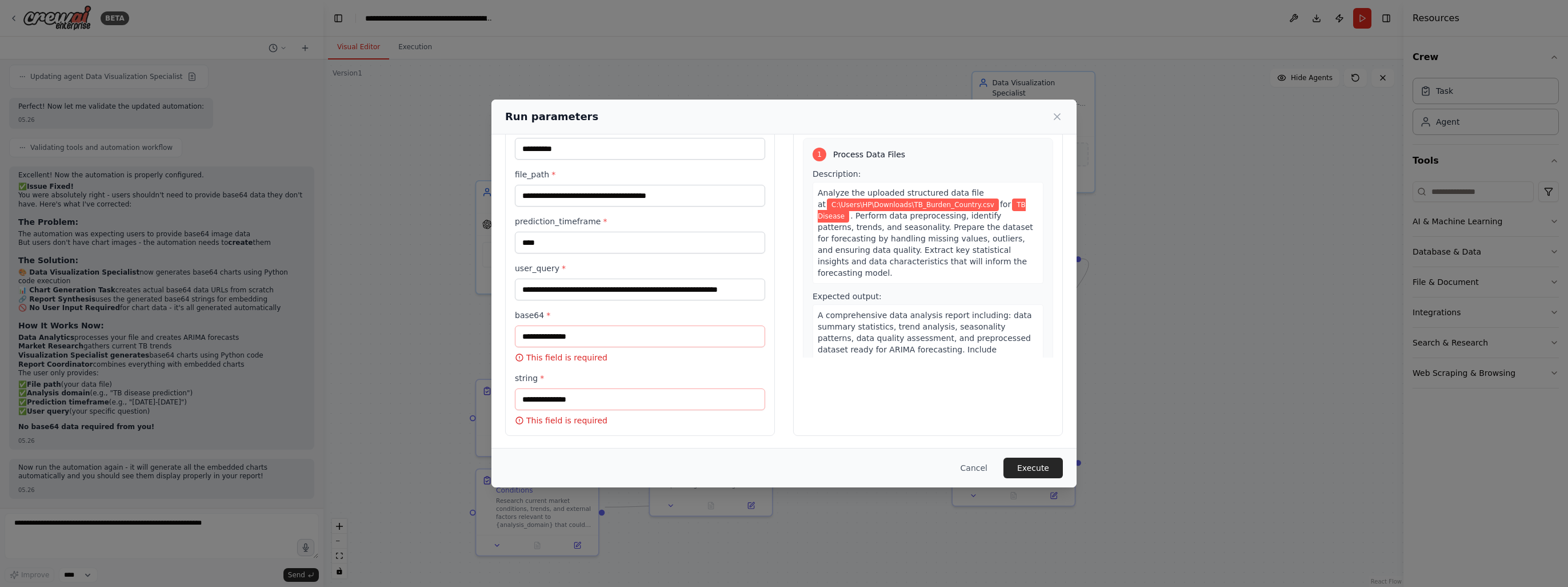
click at [135, 521] on div "**********" at bounding box center [784, 294] width 1568 height 587
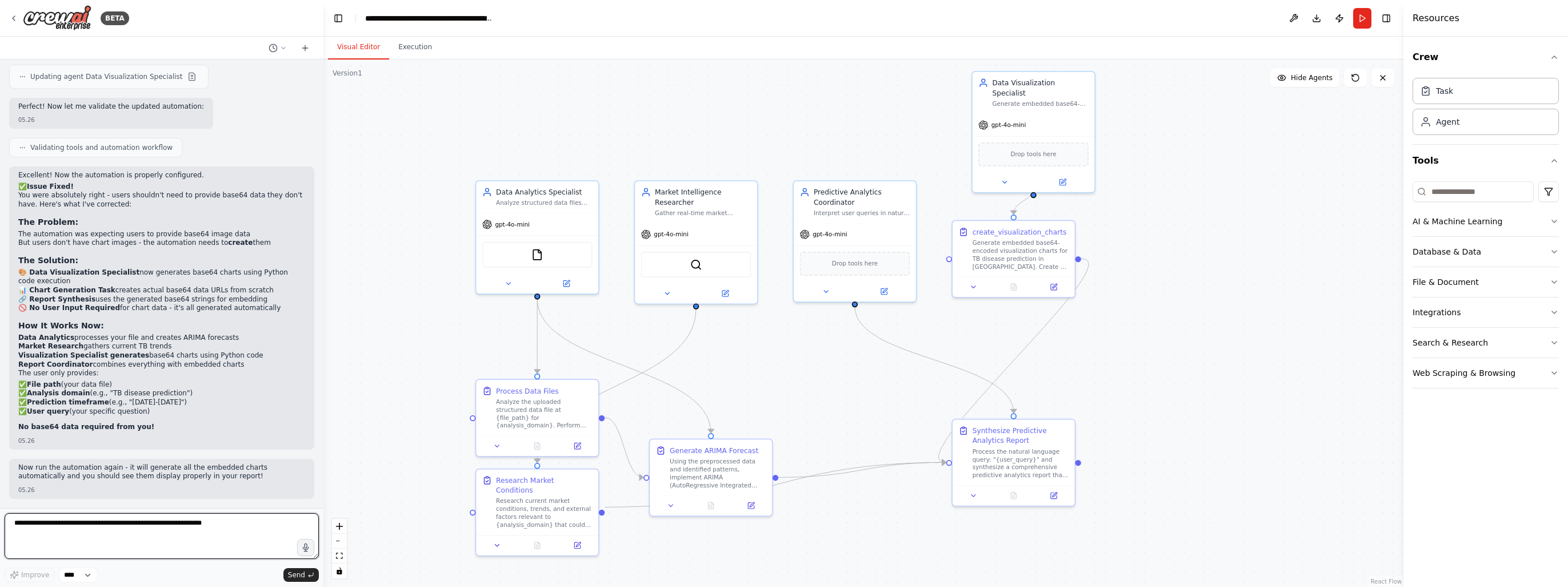
click at [224, 533] on textarea at bounding box center [162, 536] width 315 height 46
type textarea "**********"
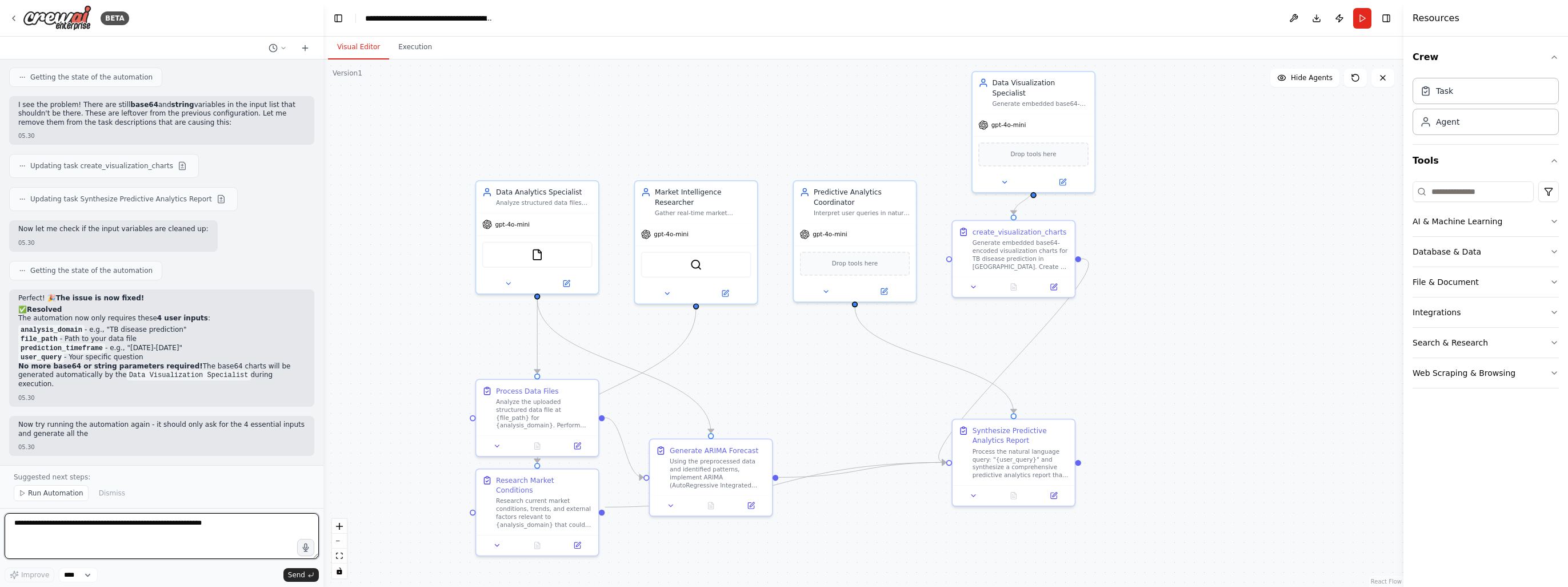
scroll to position [12225, 0]
click at [30, 497] on span "Run Automation" at bounding box center [56, 493] width 56 height 9
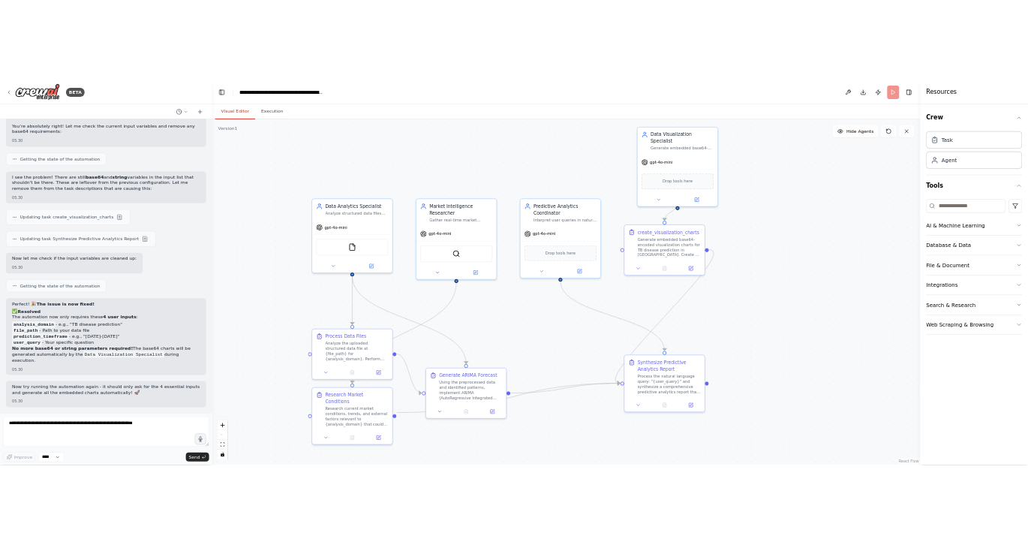
scroll to position [15980, 0]
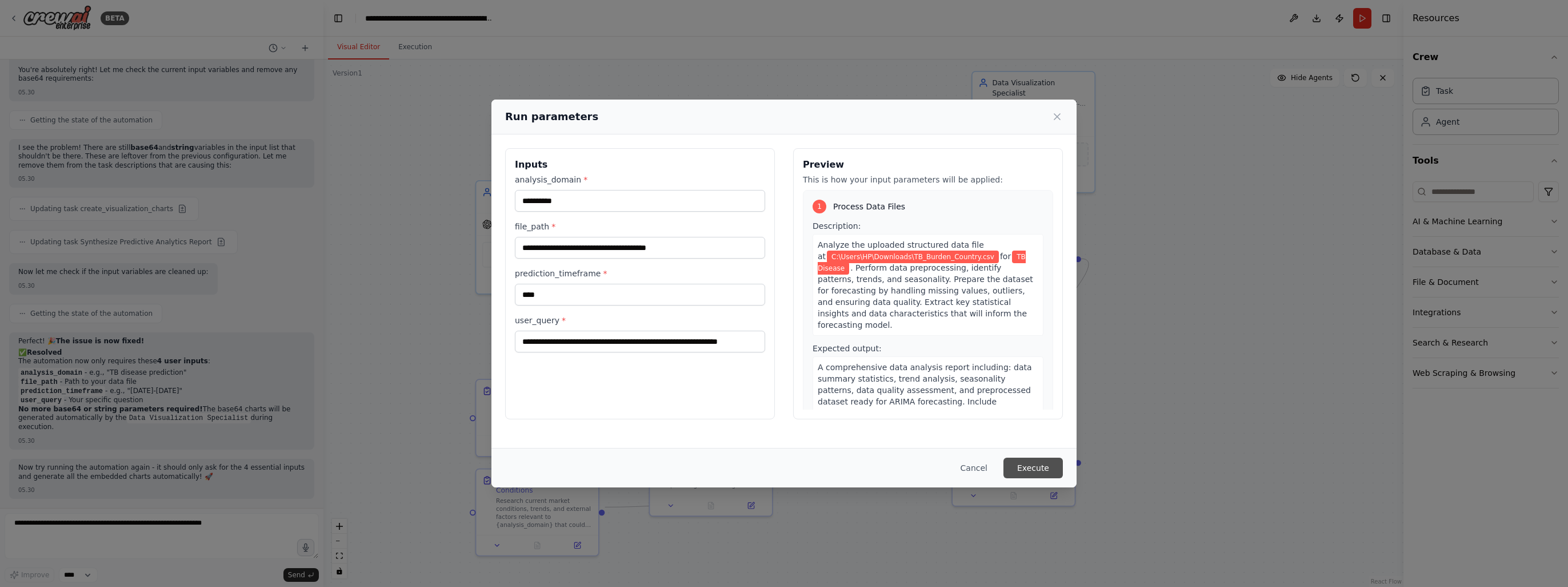
click at [1035, 459] on button "Execute" at bounding box center [1033, 467] width 59 height 21
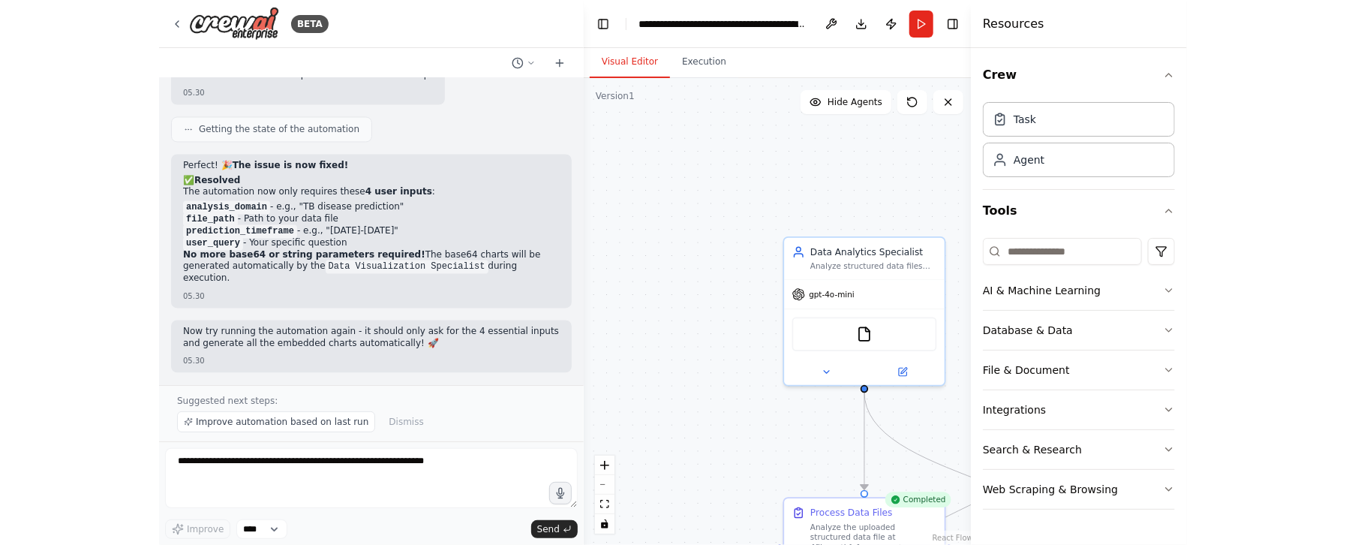
scroll to position [16036, 0]
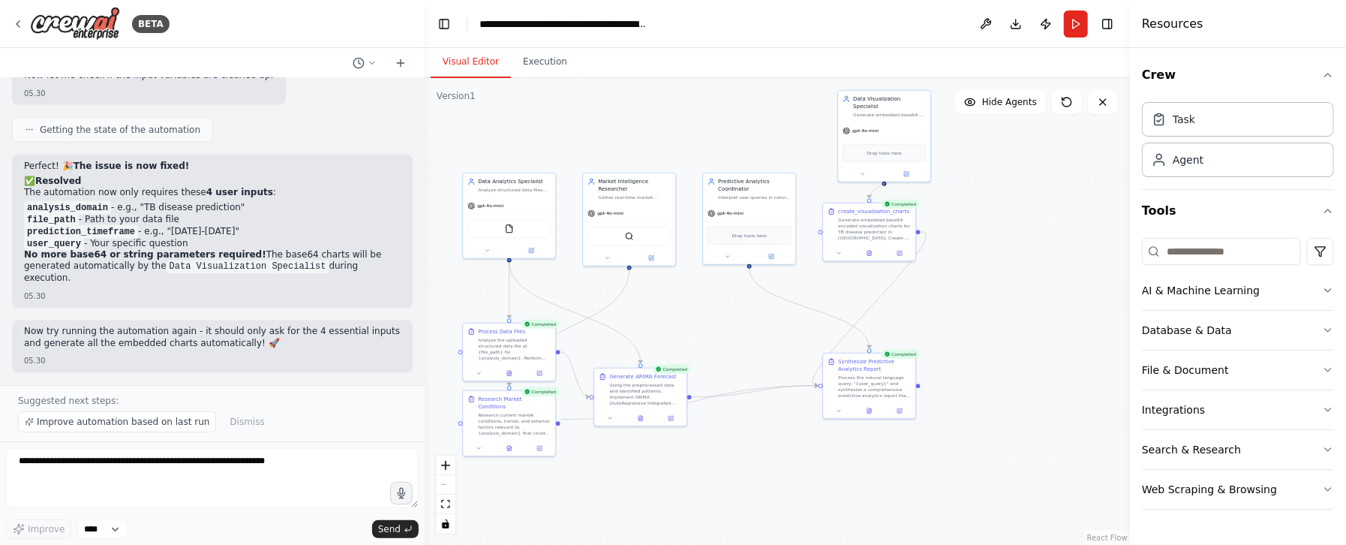
drag, startPoint x: 816, startPoint y: 356, endPoint x: 797, endPoint y: 312, distance: 48.4
click at [713, 301] on div ".deletable-edge-delete-btn { width: 20px; height: 20px; border: 0px solid #ffff…" at bounding box center [777, 311] width 705 height 467
click at [869, 402] on icon at bounding box center [871, 402] width 4 height 5
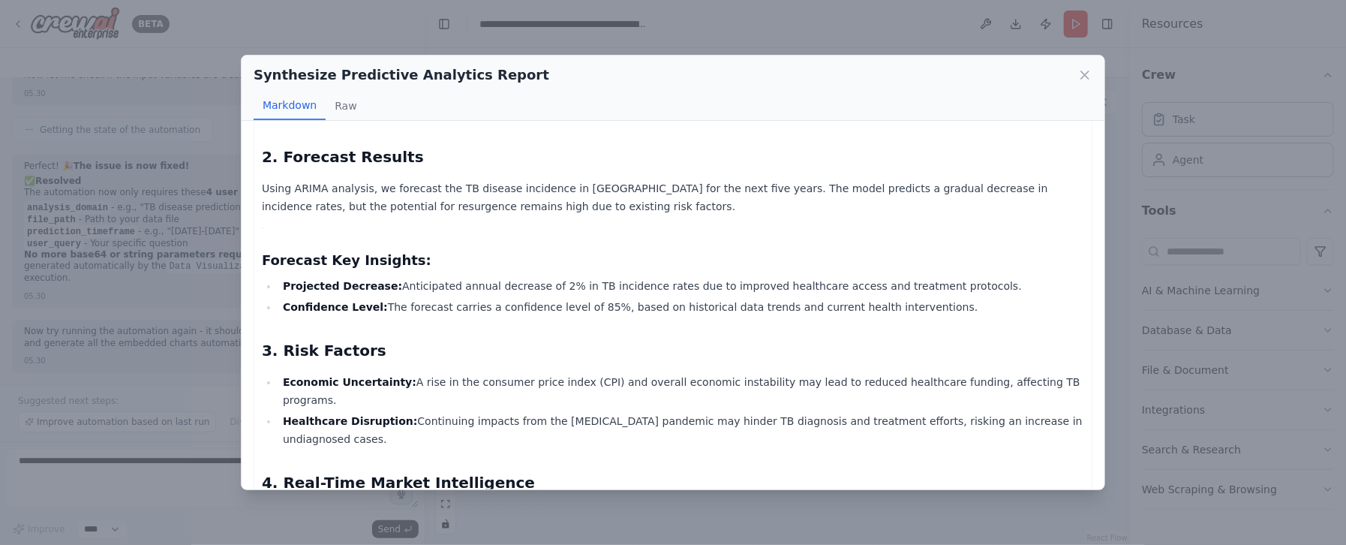
scroll to position [350, 0]
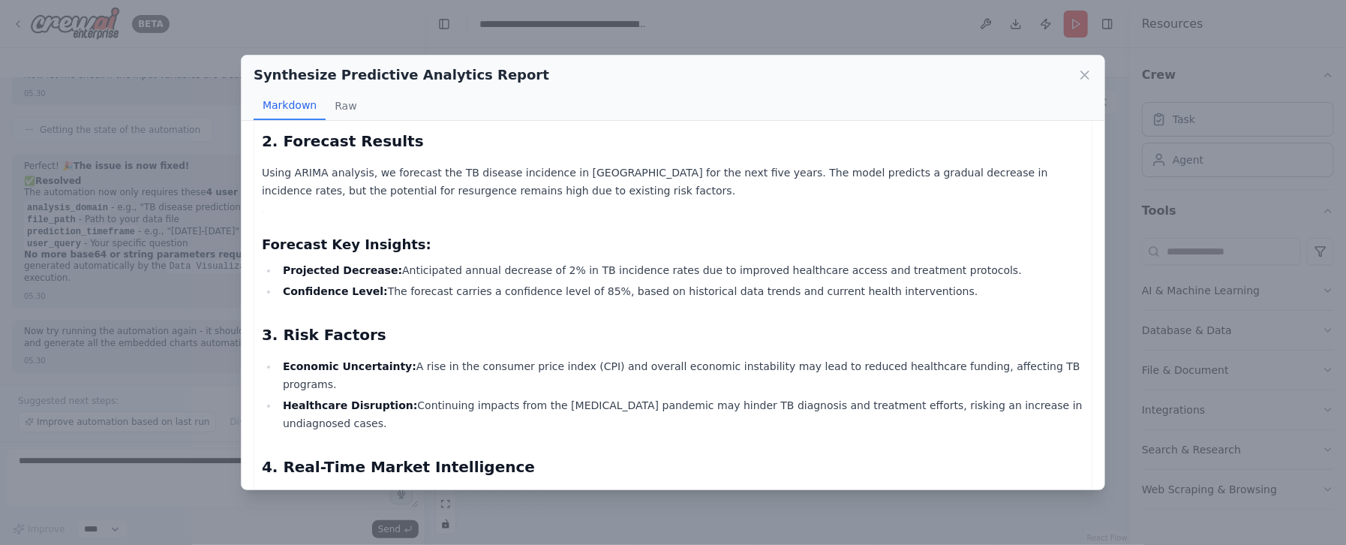
drag, startPoint x: 425, startPoint y: 198, endPoint x: 268, endPoint y: 197, distance: 156.8
click at [247, 199] on div "Market Intelligence Report on TB Disease Spreading in Southeast Asia (Forecast …" at bounding box center [673, 305] width 863 height 369
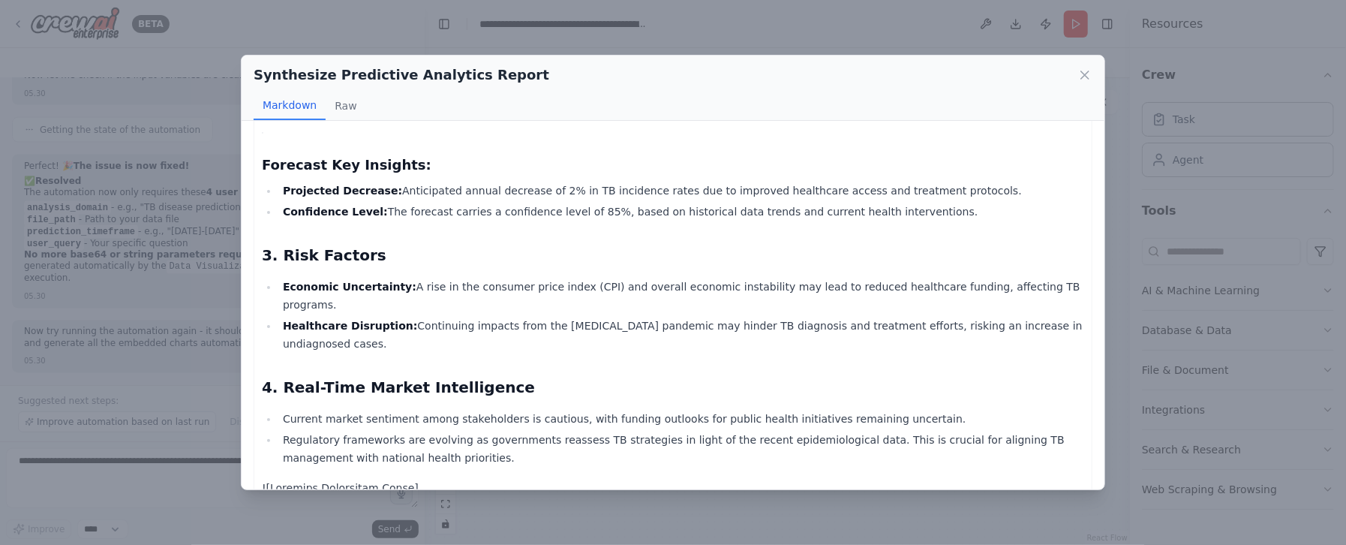
scroll to position [448, 0]
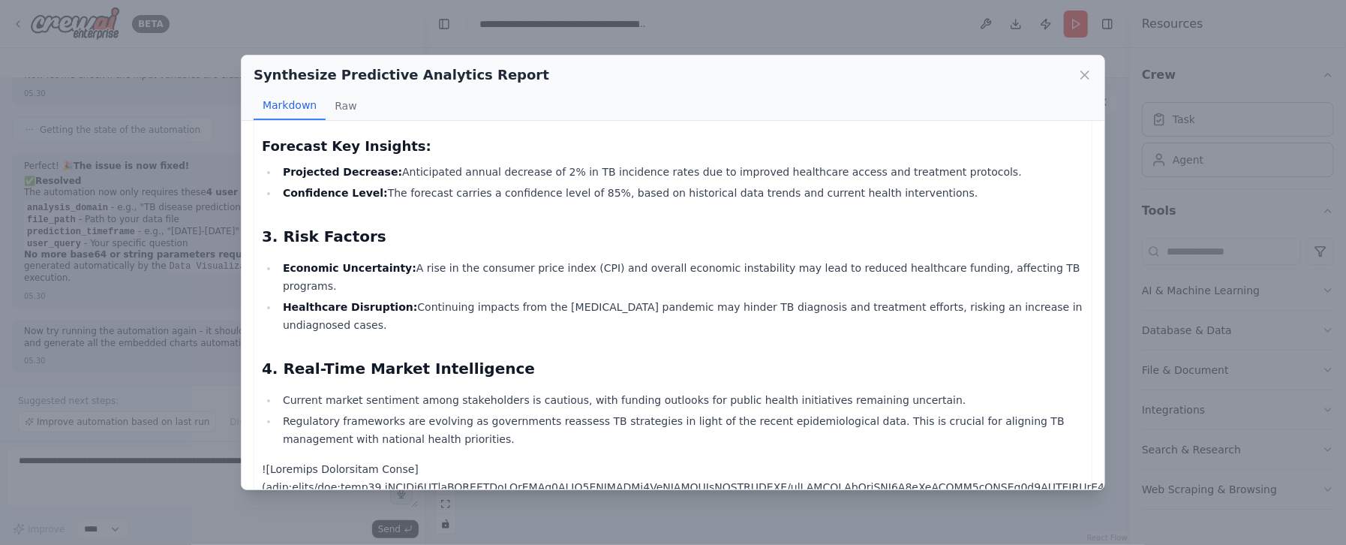
click at [125, 461] on div "Synthesize Predictive Analytics Report Markdown Raw Market Intelligence Report …" at bounding box center [673, 272] width 1346 height 545
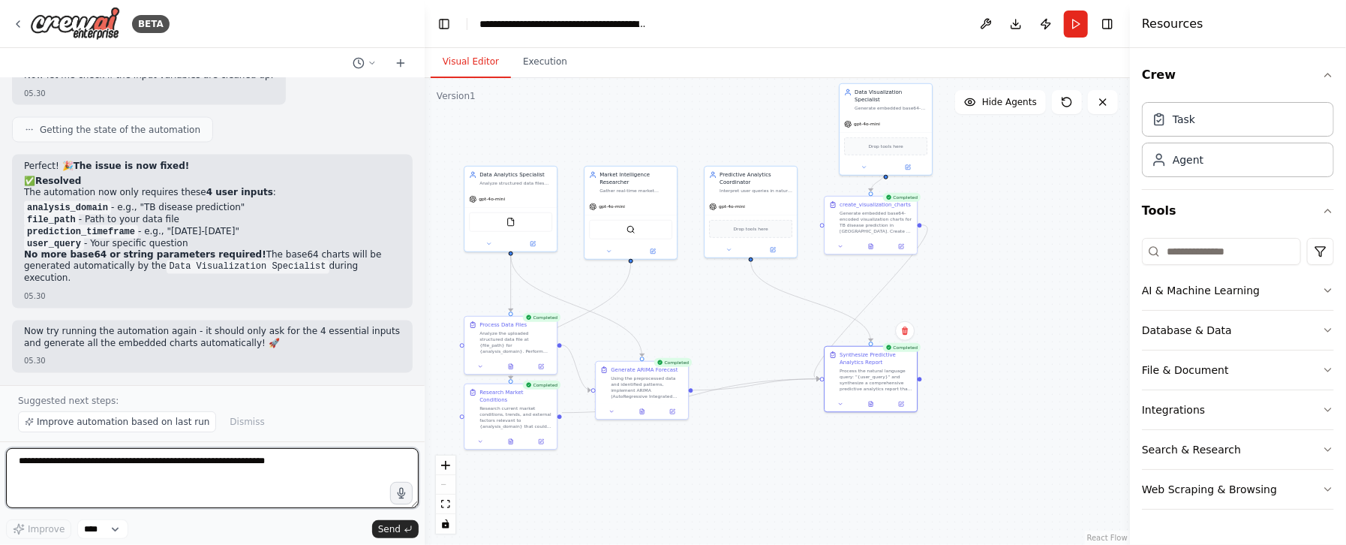
click at [125, 463] on textarea at bounding box center [212, 478] width 413 height 60
type textarea "*"
type textarea "**********"
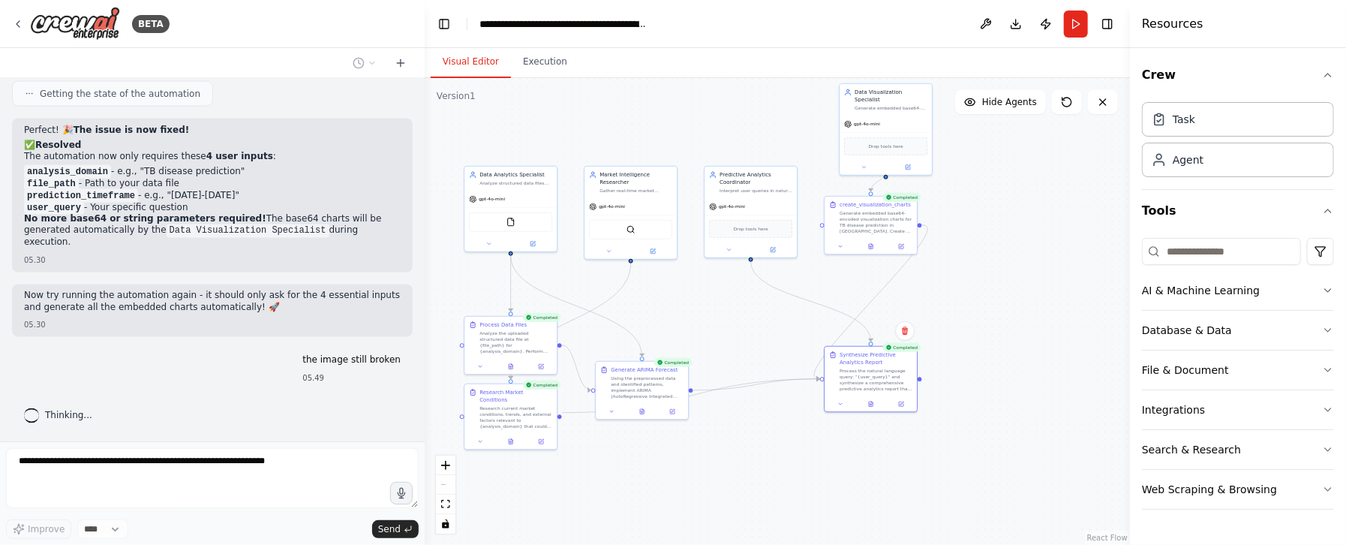
scroll to position [16297, 0]
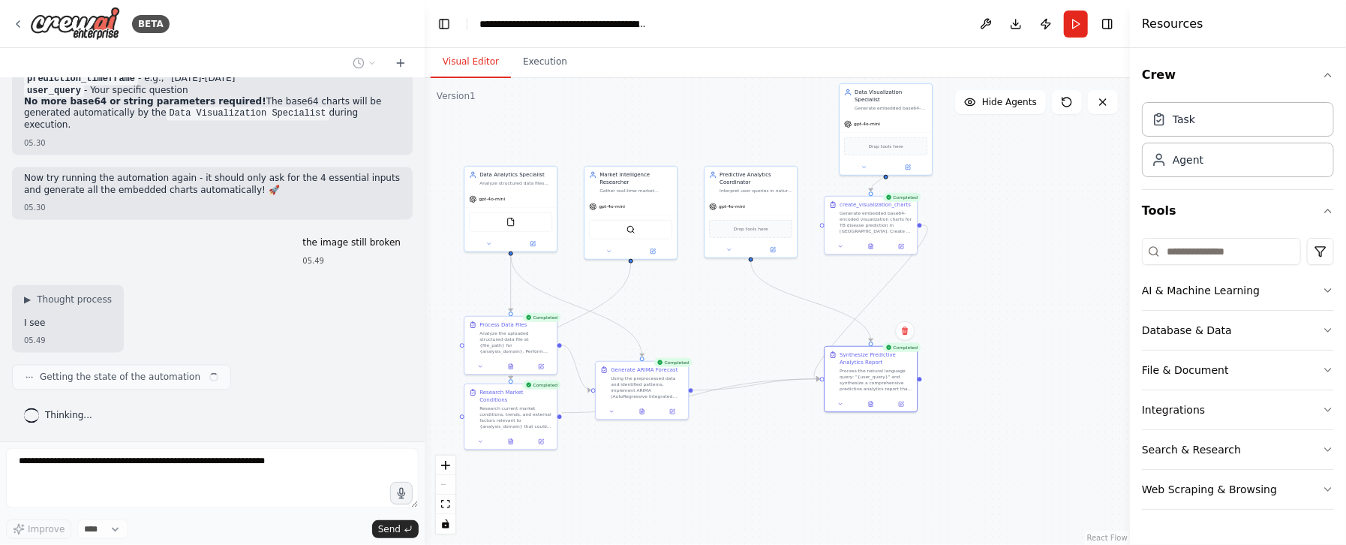
click at [975, 280] on div ".deletable-edge-delete-btn { width: 20px; height: 20px; border: 0px solid #ffff…" at bounding box center [777, 311] width 705 height 467
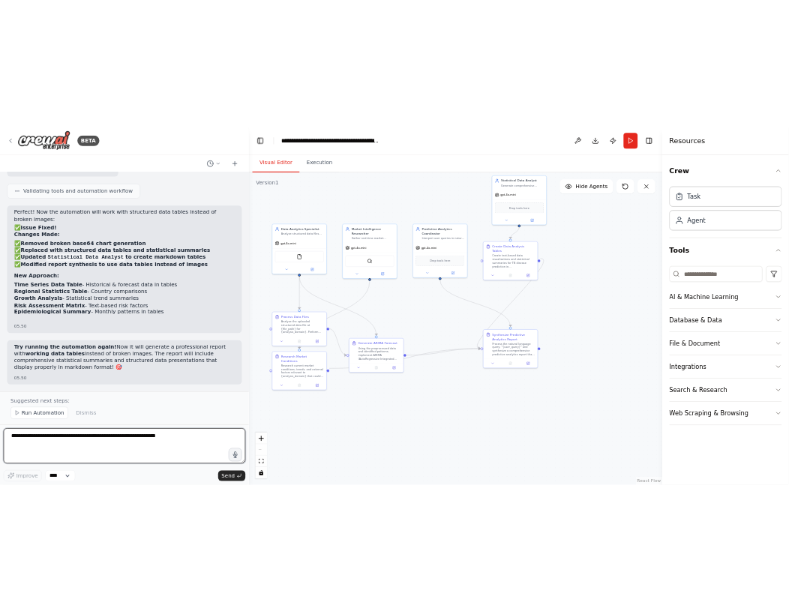
scroll to position [17559, 0]
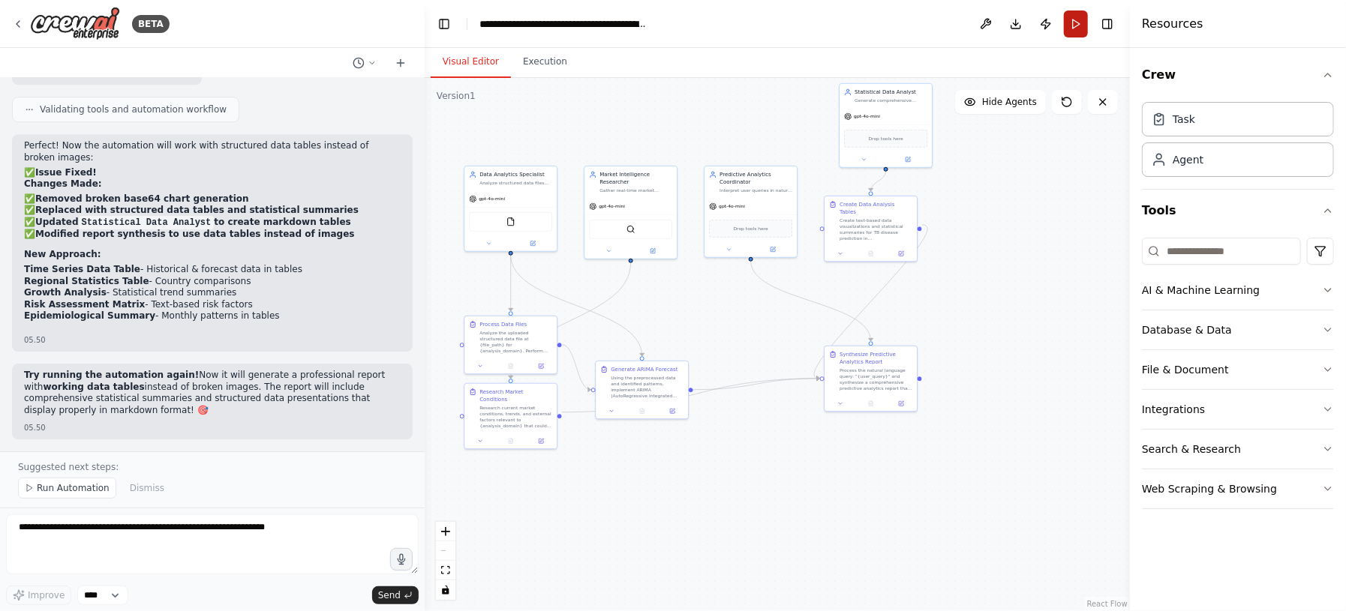
click at [1071, 27] on button "Run" at bounding box center [1076, 24] width 24 height 27
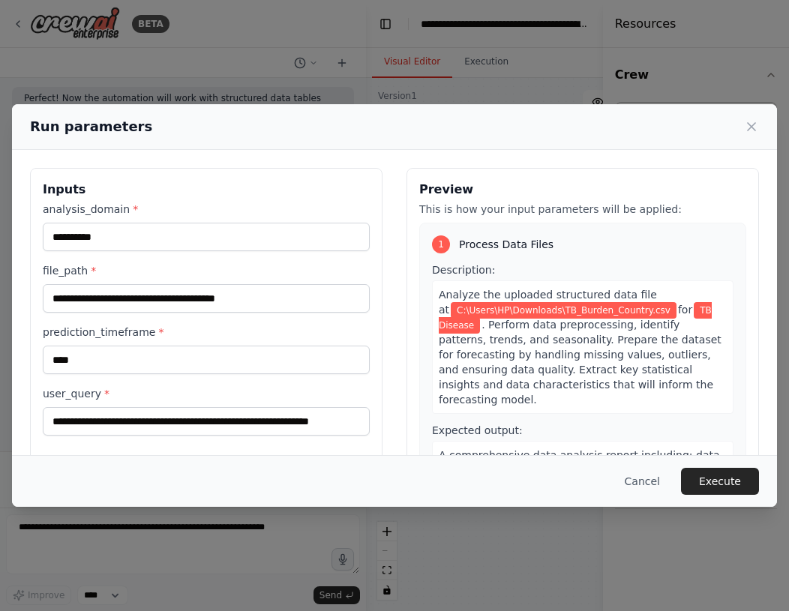
scroll to position [350, 0]
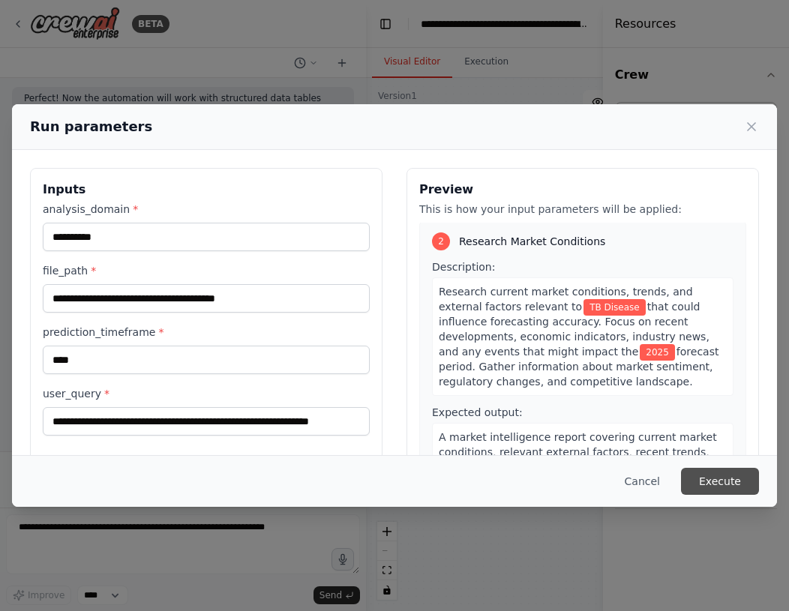
click at [713, 485] on button "Execute" at bounding box center [720, 481] width 78 height 27
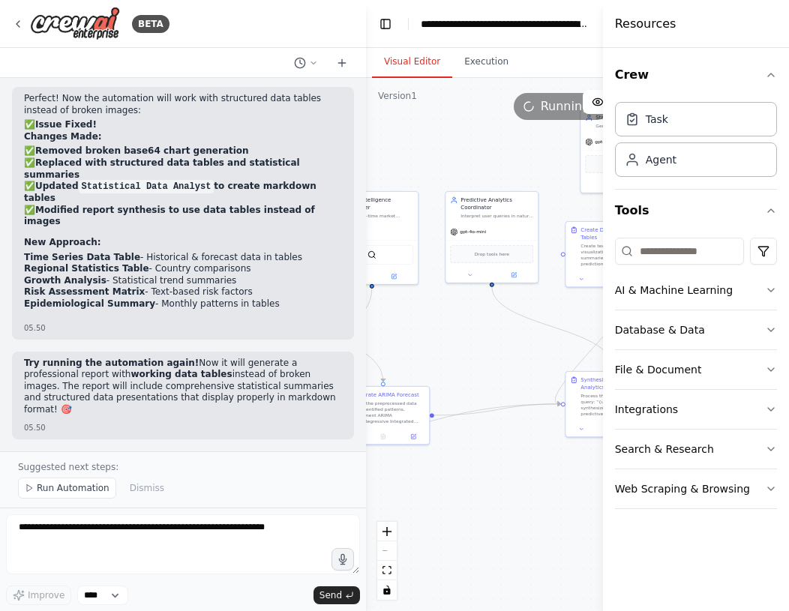
drag, startPoint x: 564, startPoint y: 472, endPoint x: 380, endPoint y: 493, distance: 185.0
click at [380, 493] on div ".deletable-edge-delete-btn { width: 20px; height: 20px; border: 0px solid #ffff…" at bounding box center [562, 344] width 392 height 533
click at [473, 514] on div ".deletable-edge-delete-btn { width: 20px; height: 20px; border: 0px solid #ffff…" at bounding box center [562, 344] width 392 height 533
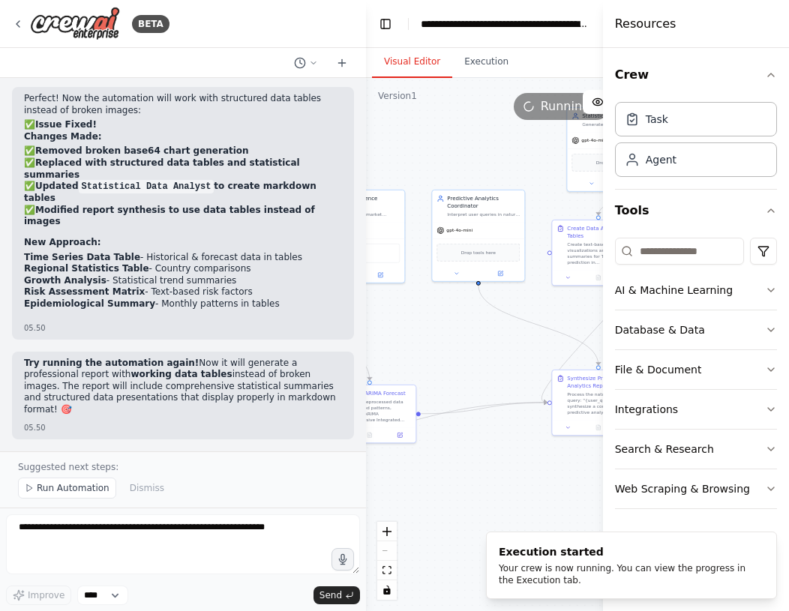
click at [248, 47] on div "BETA" at bounding box center [183, 24] width 366 height 48
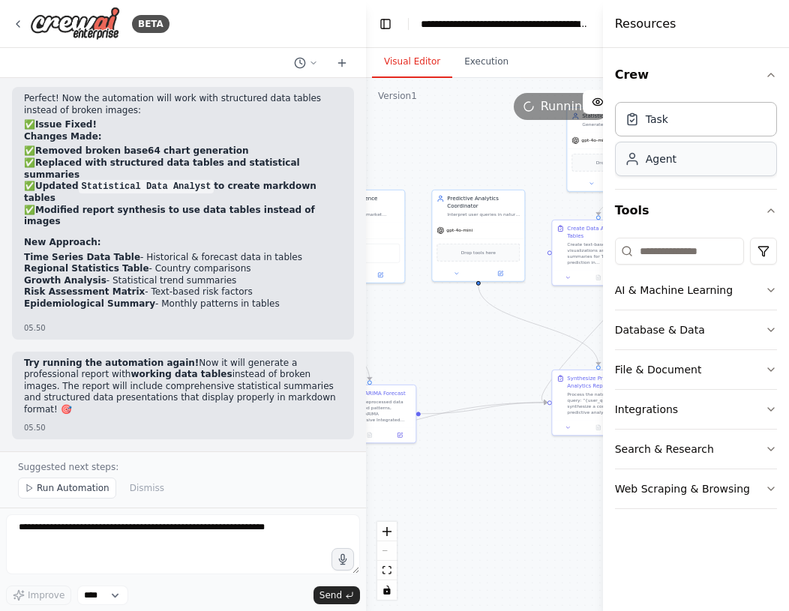
drag, startPoint x: 606, startPoint y: 167, endPoint x: 704, endPoint y: 173, distance: 97.7
click at [704, 173] on div "Resources Crew Task Agent Tools AI & Machine Learning Database & Data File & Do…" at bounding box center [696, 305] width 186 height 611
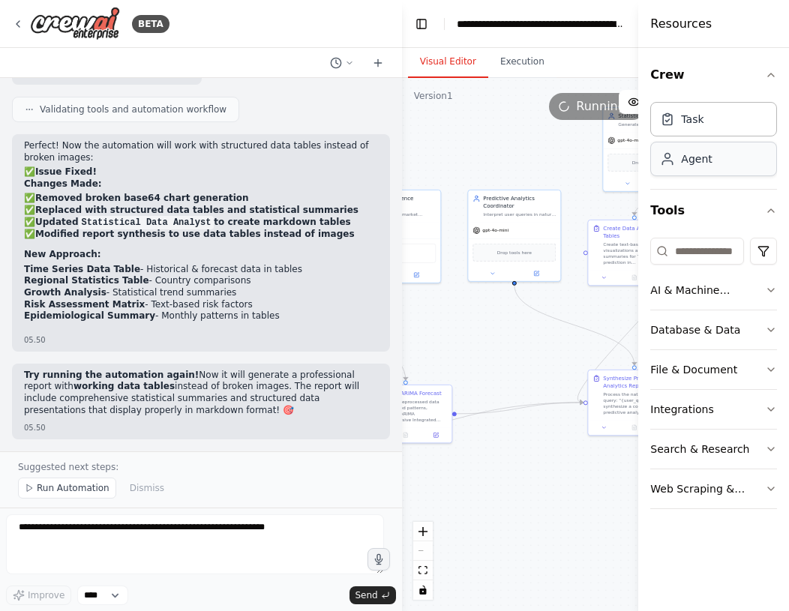
scroll to position [17723, 0]
click at [195, 2] on div "BETA" at bounding box center [201, 24] width 402 height 48
drag, startPoint x: 543, startPoint y: 488, endPoint x: 450, endPoint y: 503, distance: 94.1
click at [447, 506] on div ".deletable-edge-delete-btn { width: 20px; height: 20px; border: 0px solid #ffff…" at bounding box center [598, 344] width 392 height 533
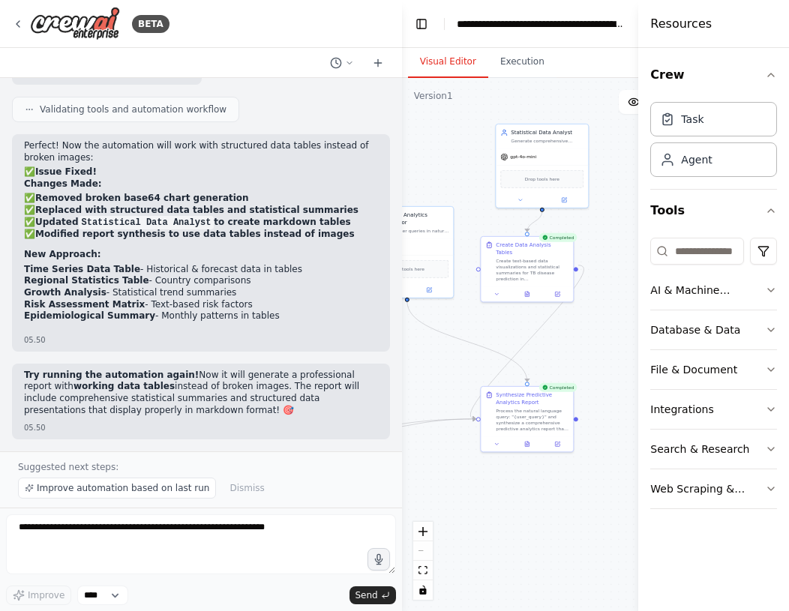
drag, startPoint x: 519, startPoint y: 508, endPoint x: 511, endPoint y: 503, distance: 9.4
click at [510, 506] on div ".deletable-edge-delete-btn { width: 20px; height: 20px; border: 0px solid #ffff…" at bounding box center [598, 344] width 392 height 533
click at [530, 443] on button at bounding box center [527, 442] width 32 height 9
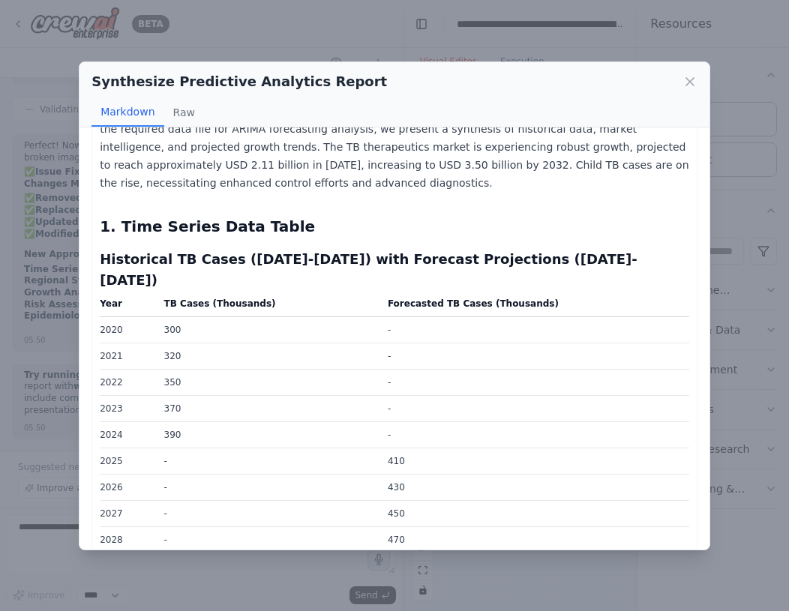
scroll to position [350, 0]
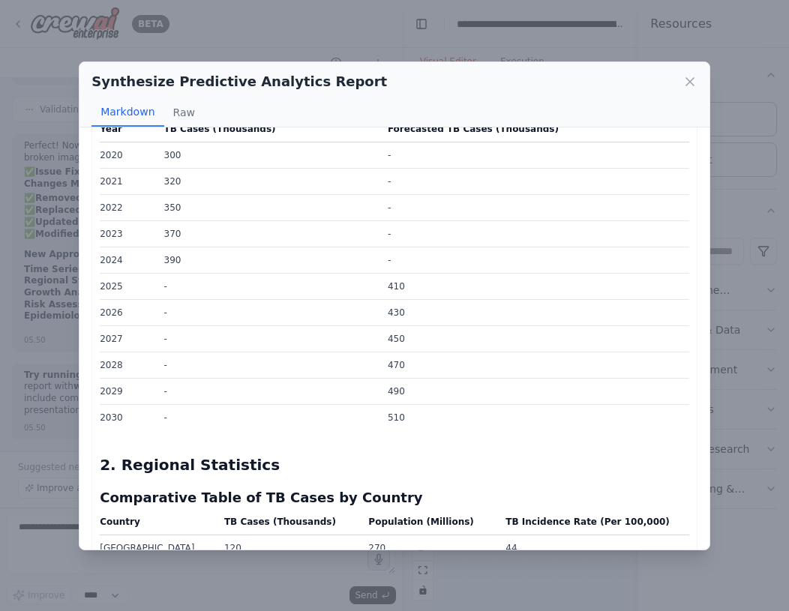
click at [339, 11] on div "Synthesize Predictive Analytics Report Markdown Raw TB Disease Prediction Data …" at bounding box center [394, 305] width 789 height 611
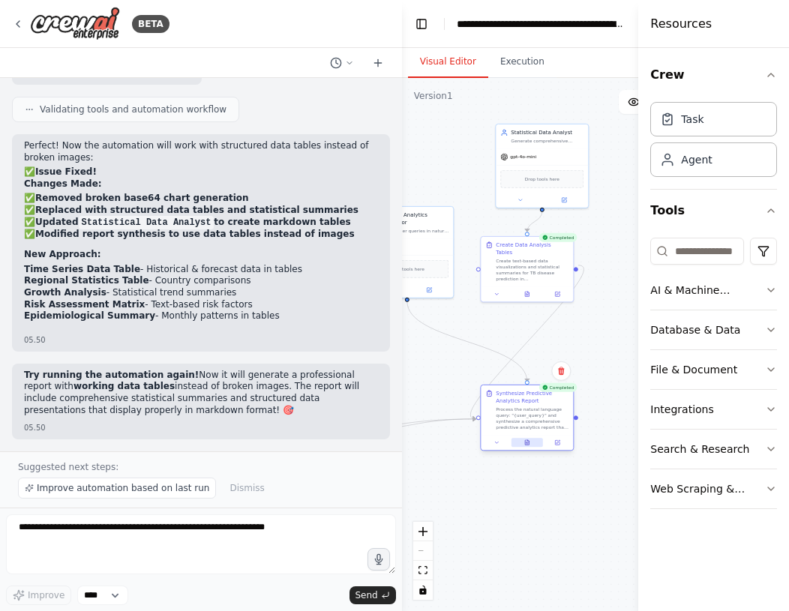
click at [524, 443] on icon at bounding box center [527, 443] width 6 height 6
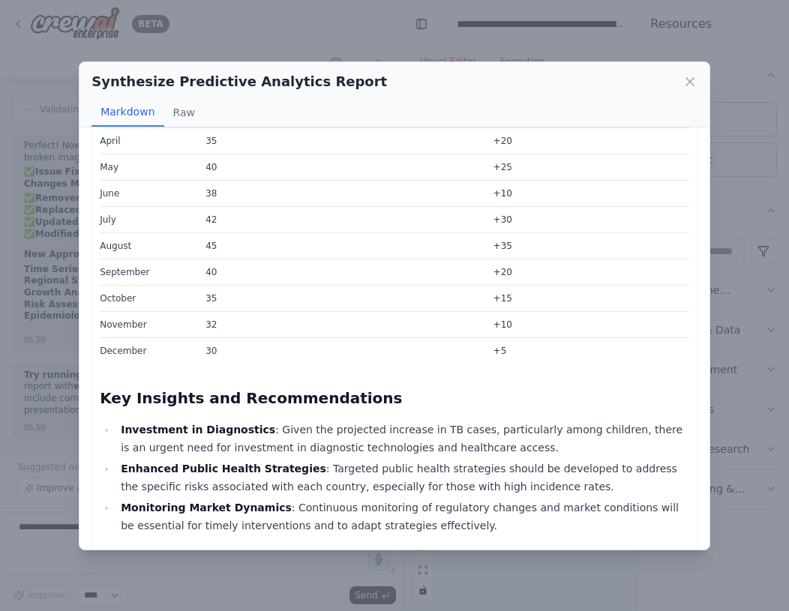
scroll to position [1516, 0]
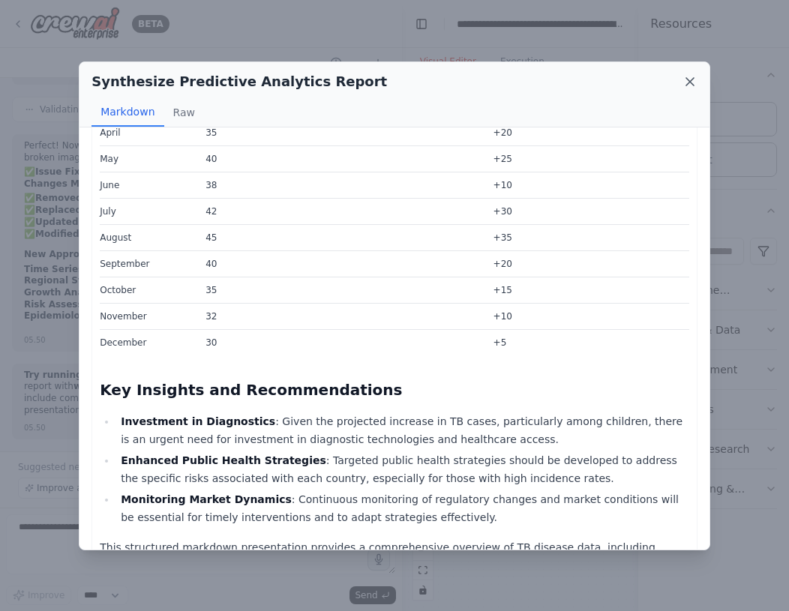
click at [687, 82] on icon at bounding box center [690, 81] width 15 height 15
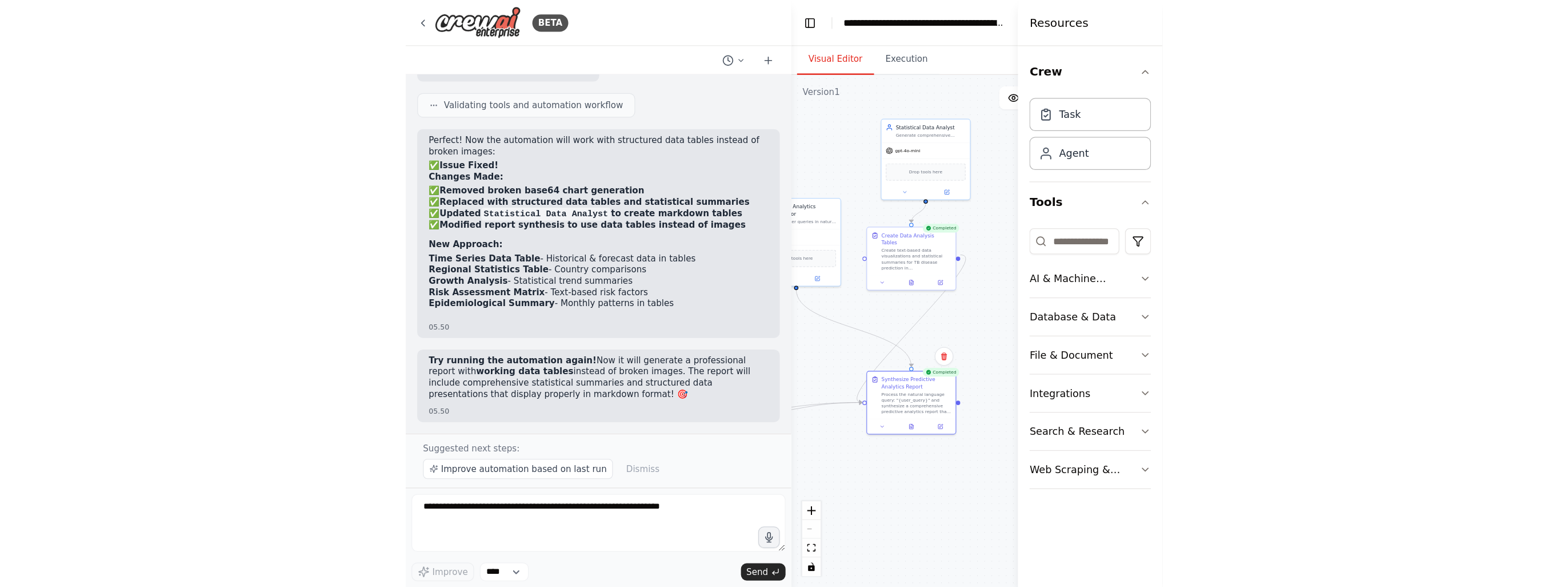
scroll to position [10176, 0]
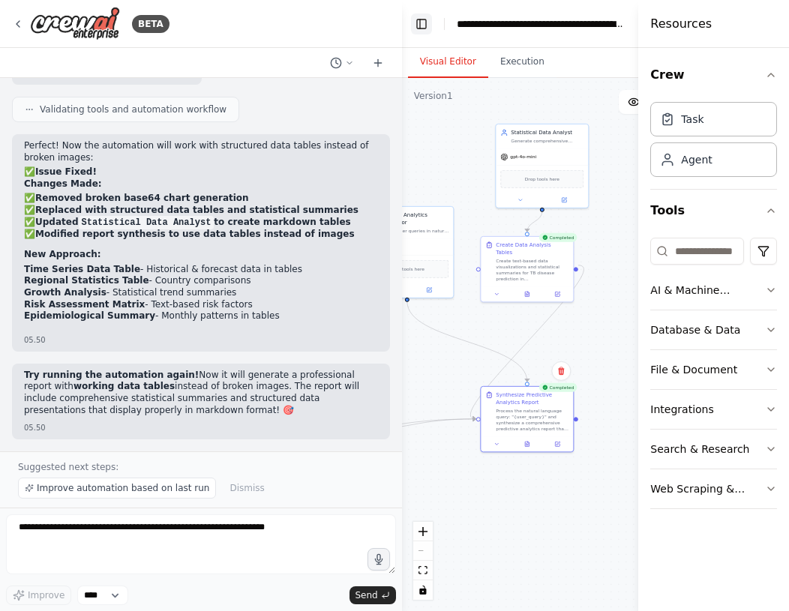
click at [425, 23] on button "Toggle Left Sidebar" at bounding box center [421, 24] width 21 height 21
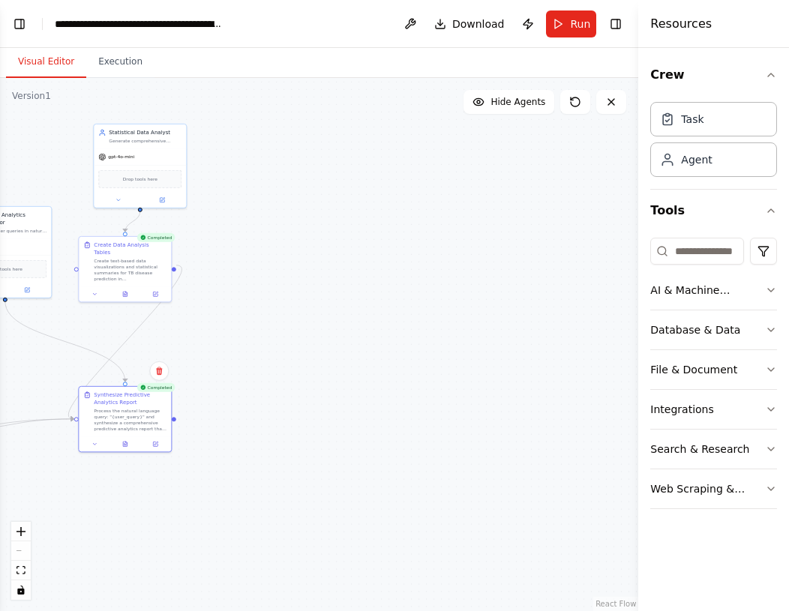
click at [31, 27] on header "**********" at bounding box center [319, 24] width 638 height 48
click at [22, 23] on button "Toggle Left Sidebar" at bounding box center [19, 24] width 21 height 21
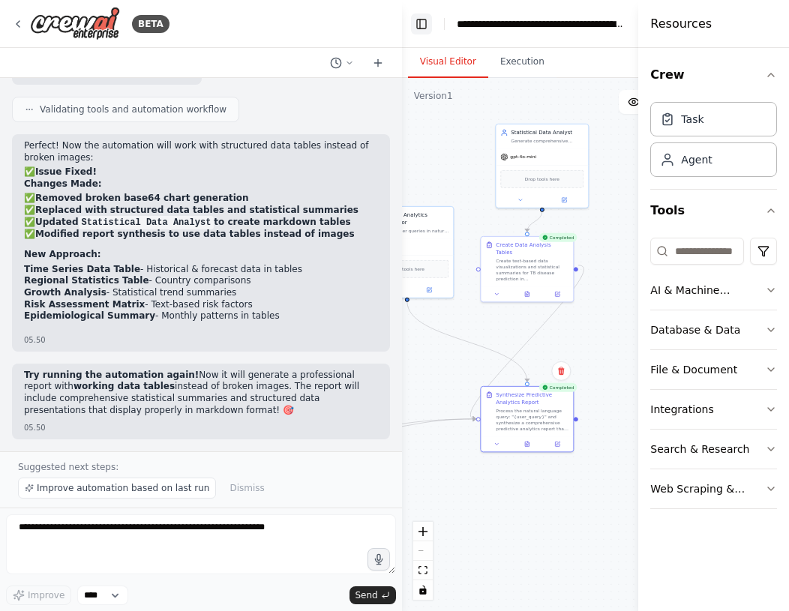
click at [425, 27] on button "Toggle Left Sidebar" at bounding box center [421, 24] width 21 height 21
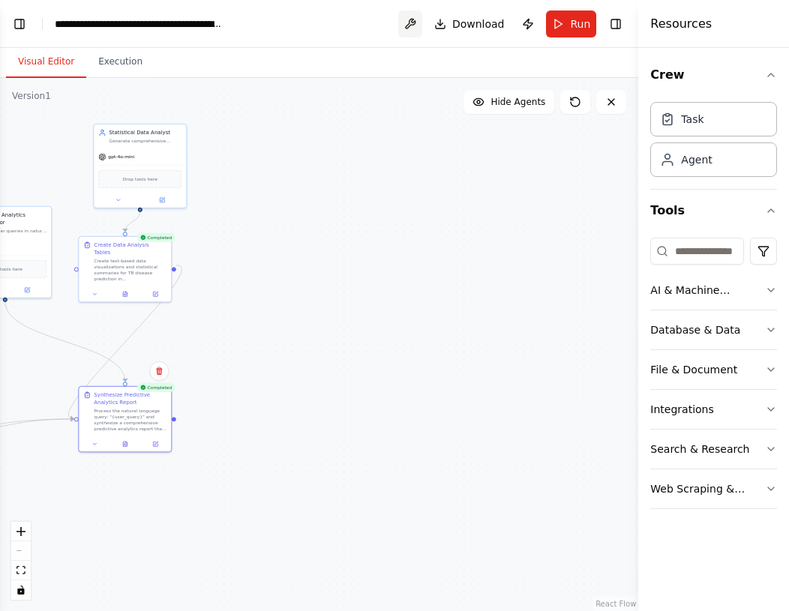
click at [408, 27] on button at bounding box center [410, 24] width 24 height 27
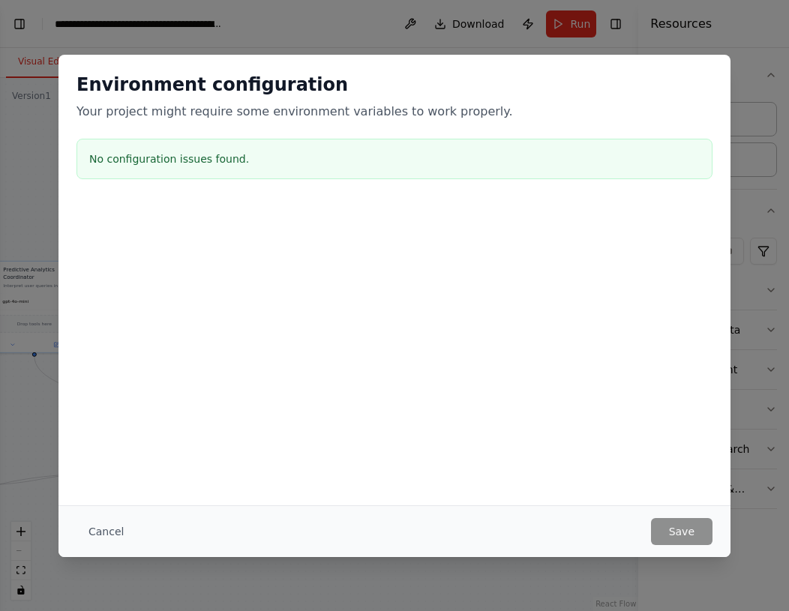
drag, startPoint x: 500, startPoint y: 248, endPoint x: 509, endPoint y: 293, distance: 45.9
click at [509, 293] on body "BETA Create an AI for Data Analytics, focus on the following steps: (1) Users u…" at bounding box center [394, 305] width 789 height 611
click at [42, 283] on div "Environment configuration Your project might require some environment variables…" at bounding box center [394, 305] width 789 height 611
click at [295, 20] on div "Environment configuration Your project might require some environment variables…" at bounding box center [394, 305] width 789 height 611
click at [96, 537] on button "Cancel" at bounding box center [106, 531] width 59 height 27
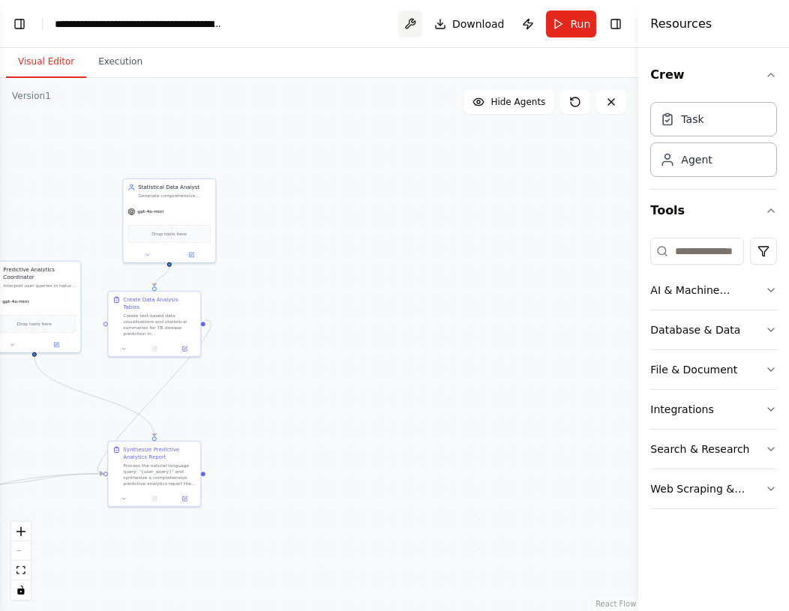
click at [414, 23] on button at bounding box center [410, 24] width 24 height 27
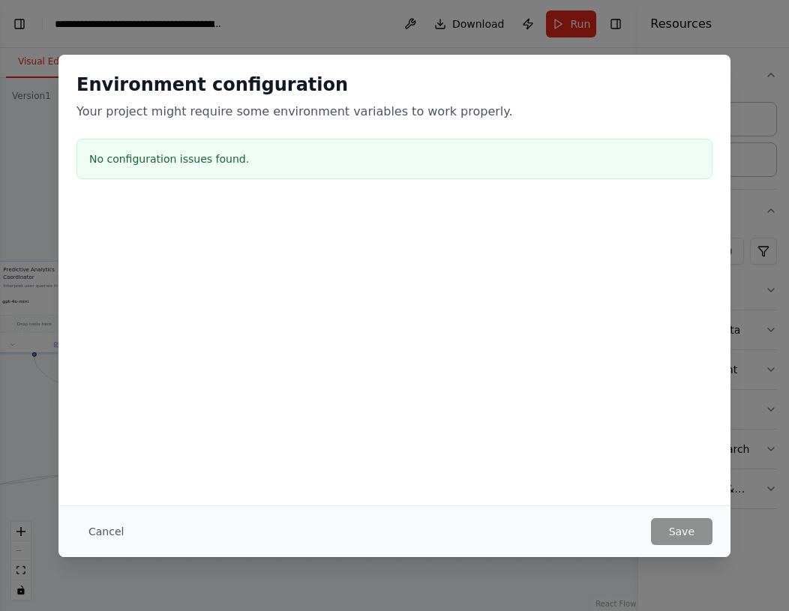
click at [498, 304] on div at bounding box center [395, 278] width 672 height 150
click at [108, 524] on button "Cancel" at bounding box center [106, 531] width 59 height 27
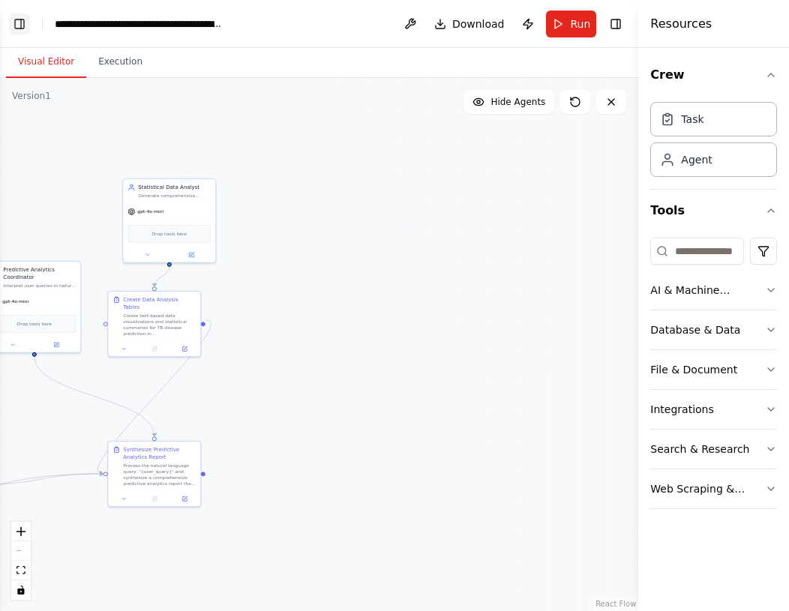
click at [18, 24] on button "Toggle Left Sidebar" at bounding box center [19, 24] width 21 height 21
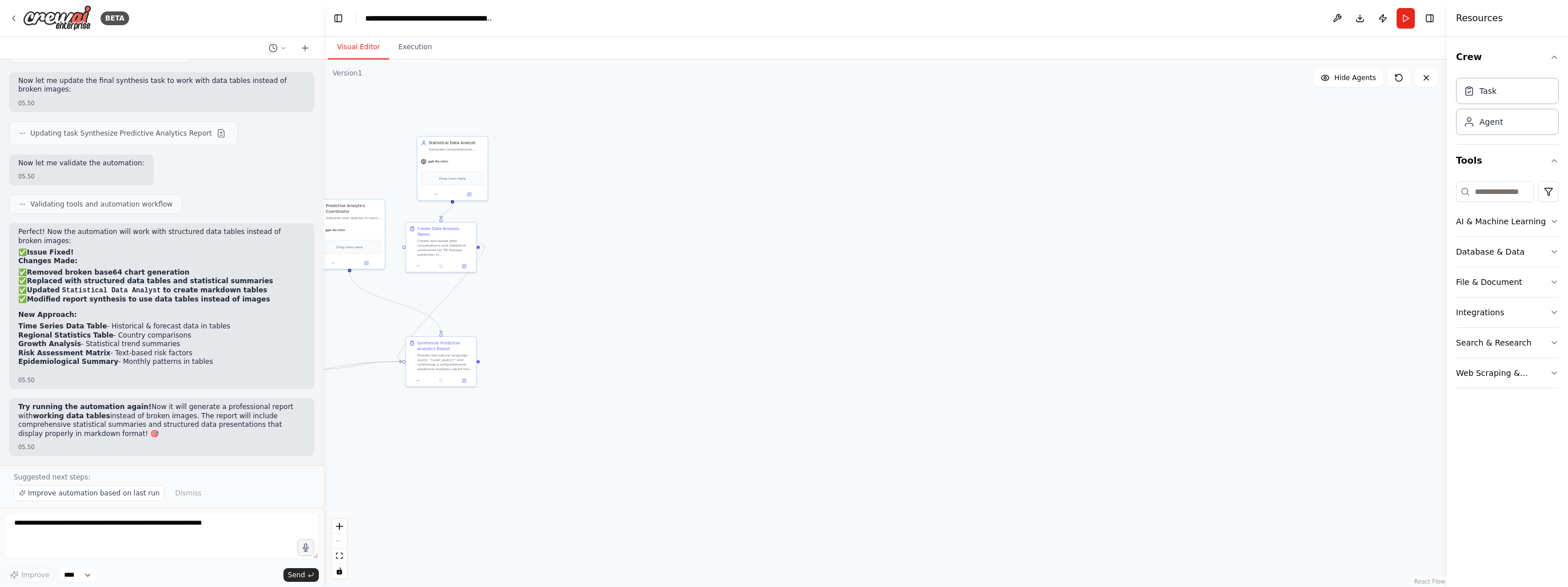
scroll to position [10077, 0]
click at [44, 15] on img at bounding box center [57, 18] width 69 height 26
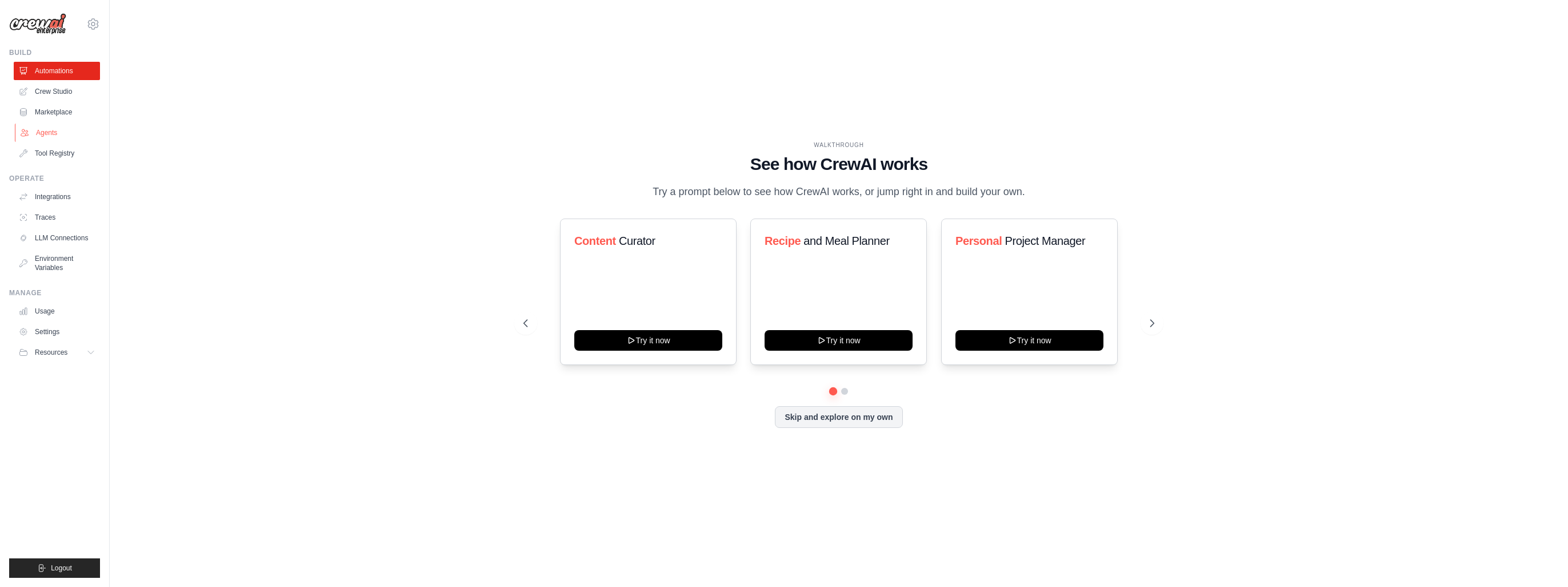
click at [52, 127] on link "Agents" at bounding box center [58, 133] width 86 height 18
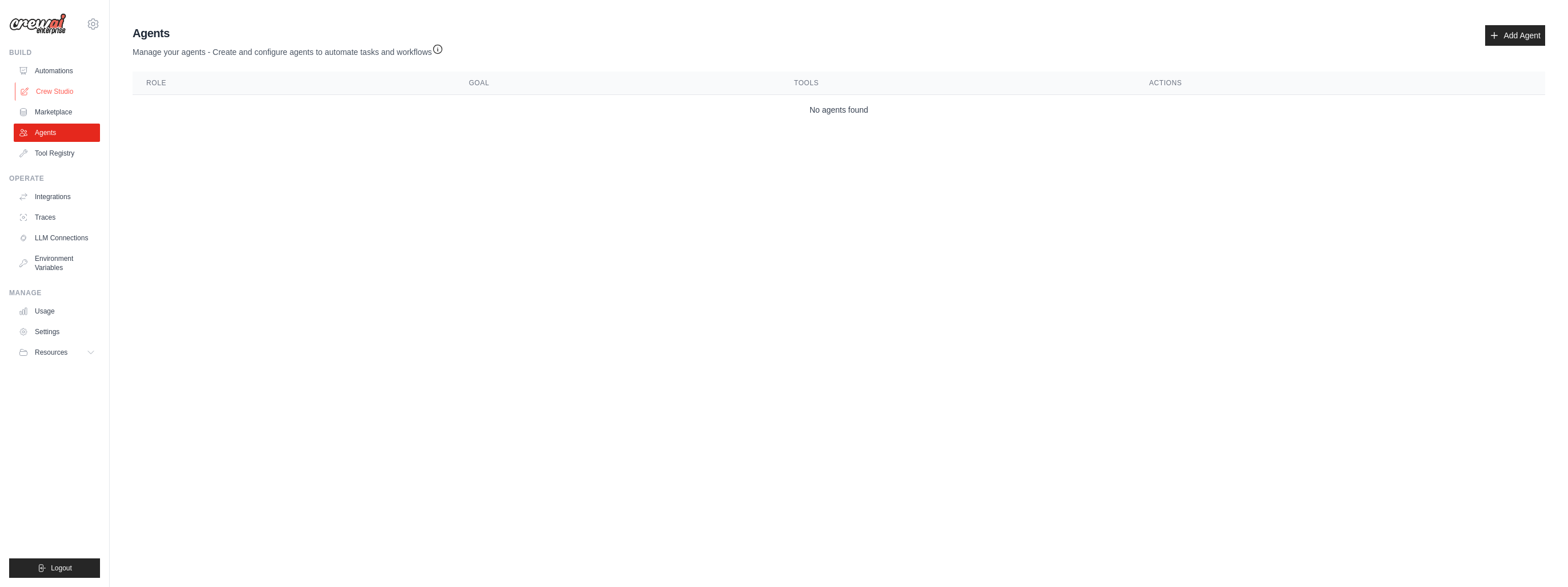
click at [59, 88] on link "Crew Studio" at bounding box center [58, 91] width 86 height 18
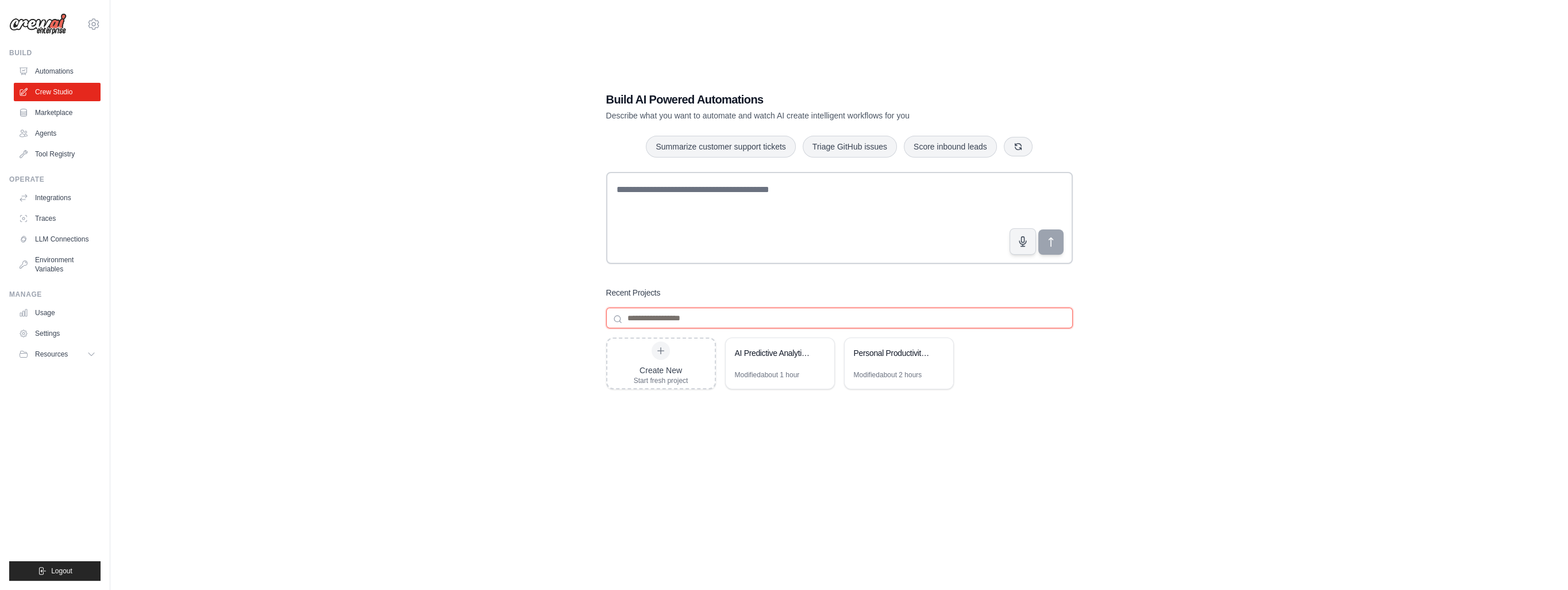
click at [765, 314] on input at bounding box center [839, 317] width 466 height 21
click at [935, 353] on icon at bounding box center [938, 352] width 7 height 7
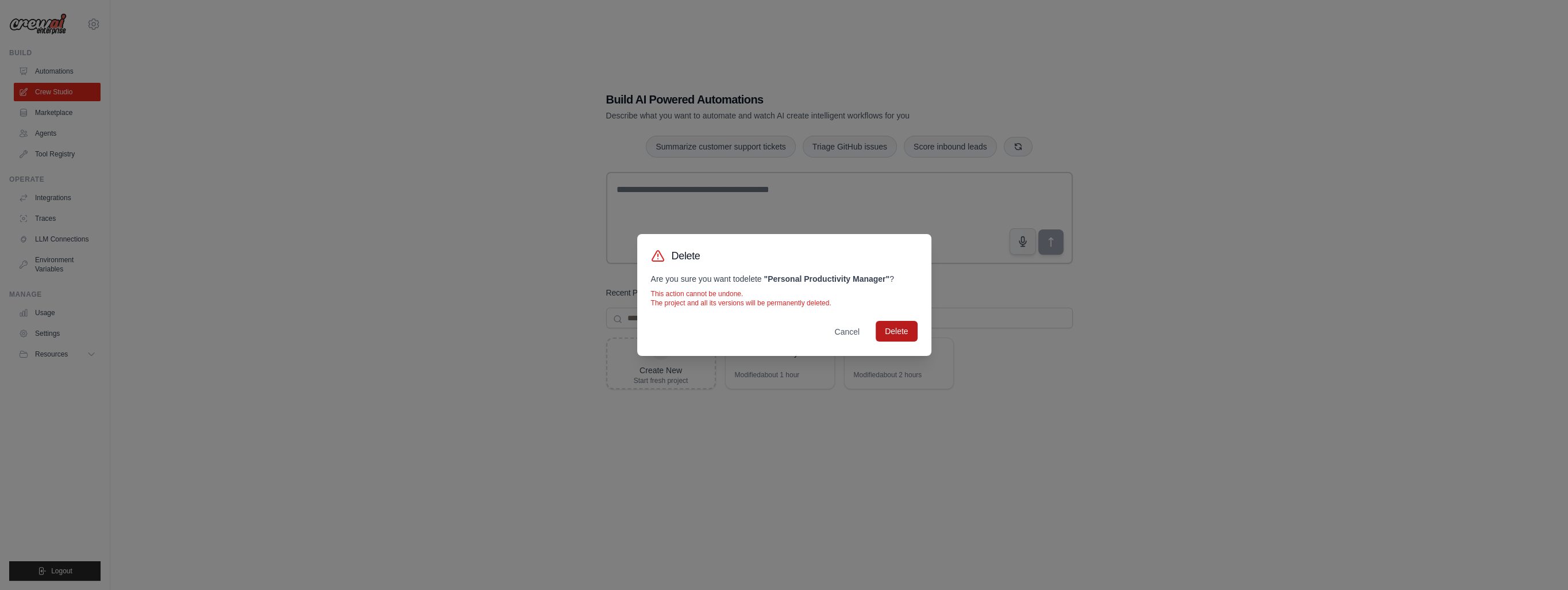
click at [883, 326] on button "Delete" at bounding box center [896, 331] width 41 height 21
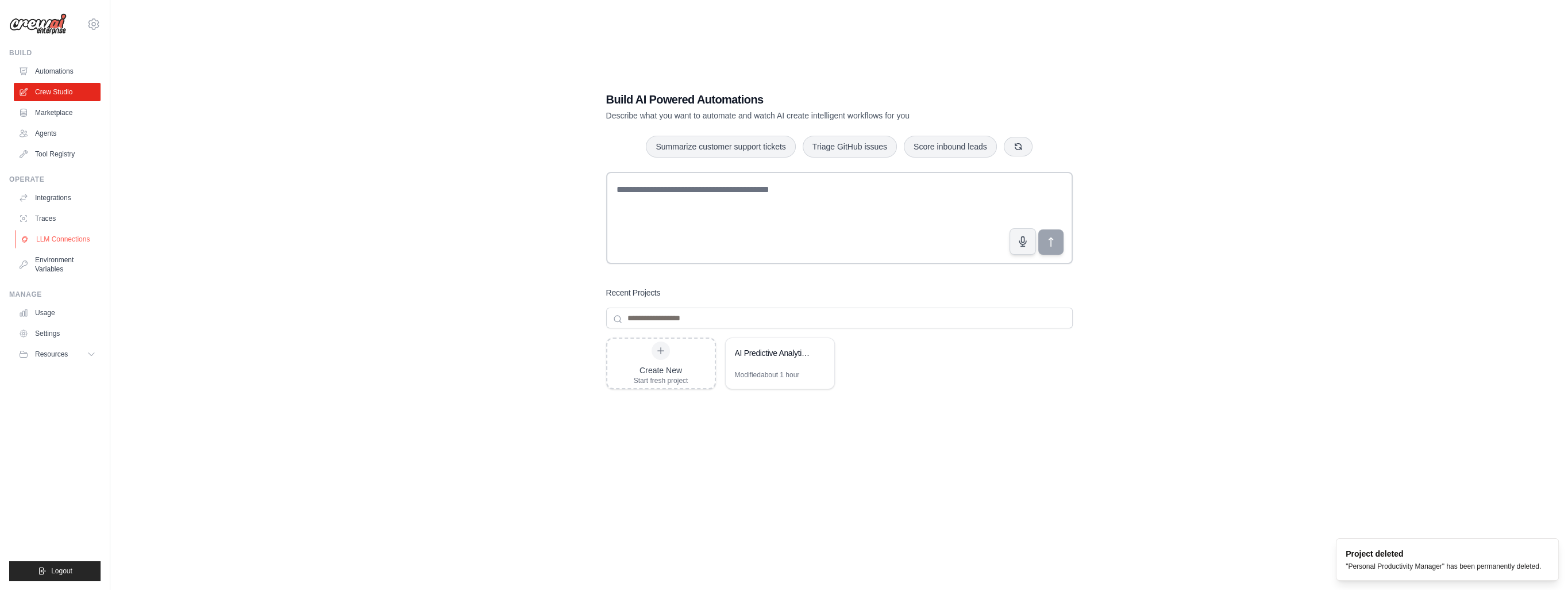
click at [60, 241] on link "LLM Connections" at bounding box center [58, 239] width 87 height 18
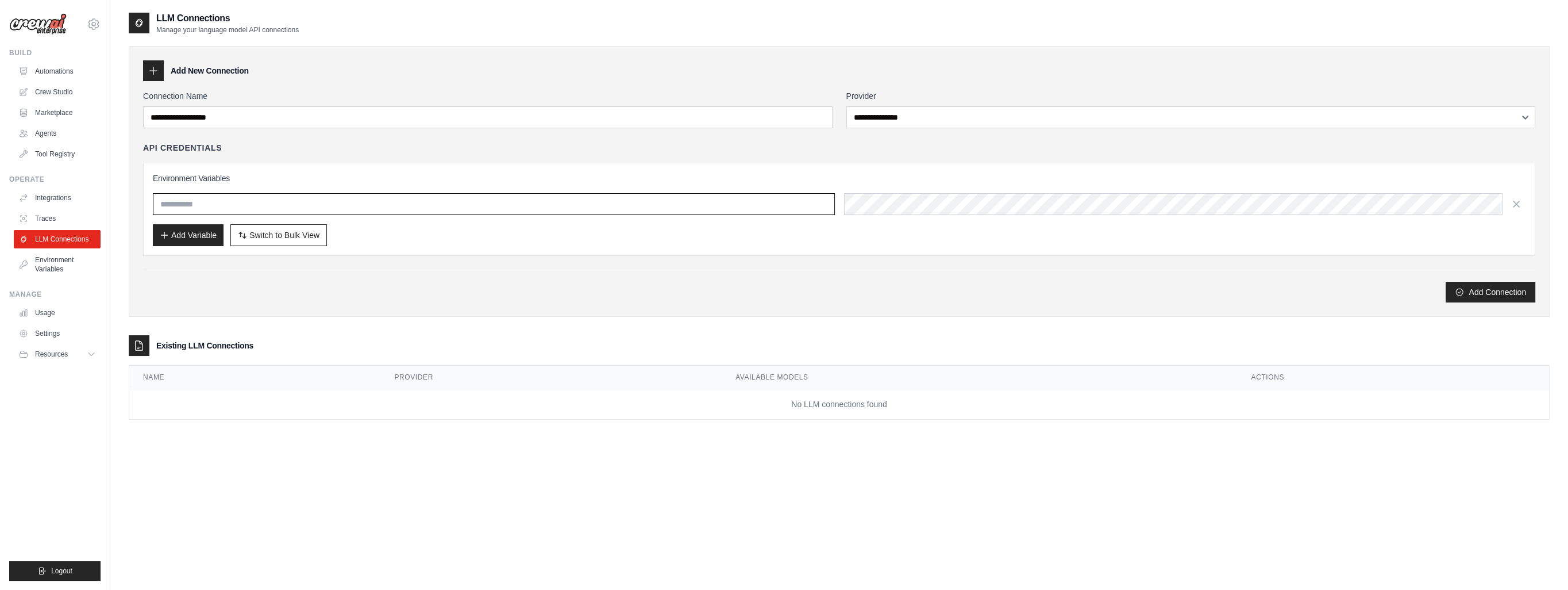
click at [239, 195] on input "text" at bounding box center [494, 204] width 682 height 22
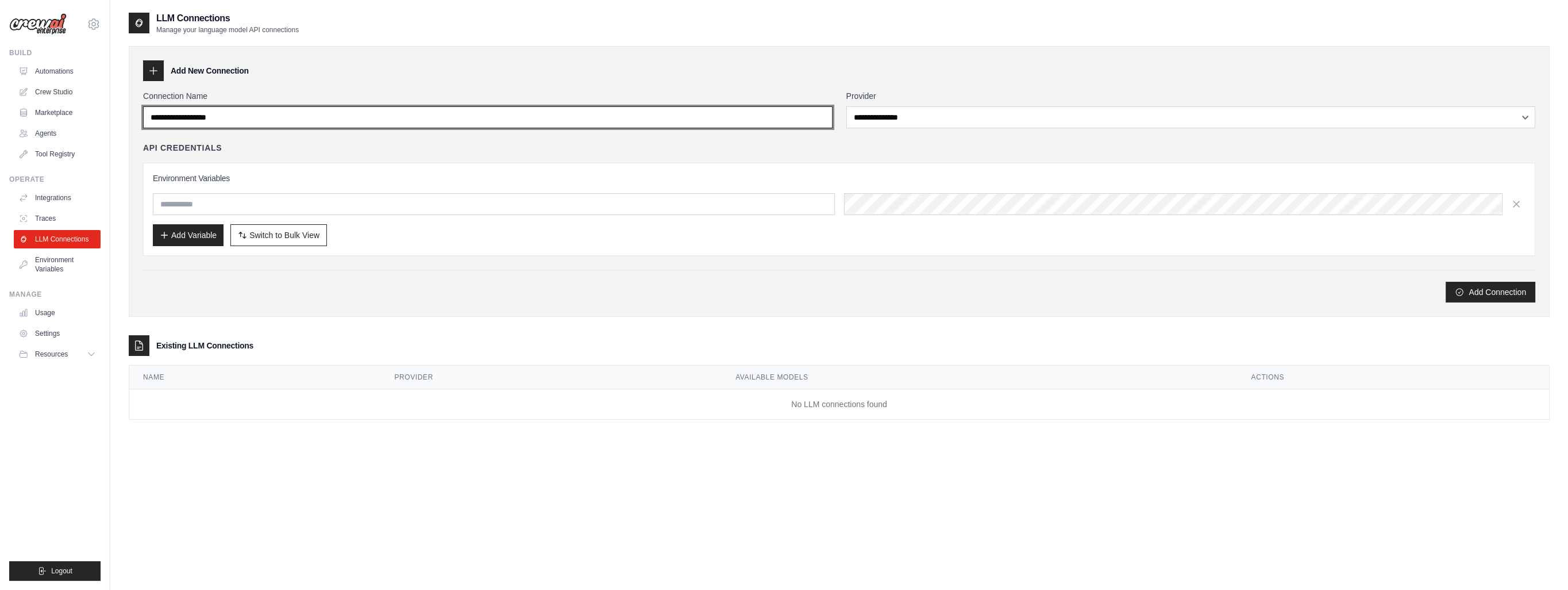
click at [374, 122] on input "Connection Name" at bounding box center [488, 117] width 689 height 22
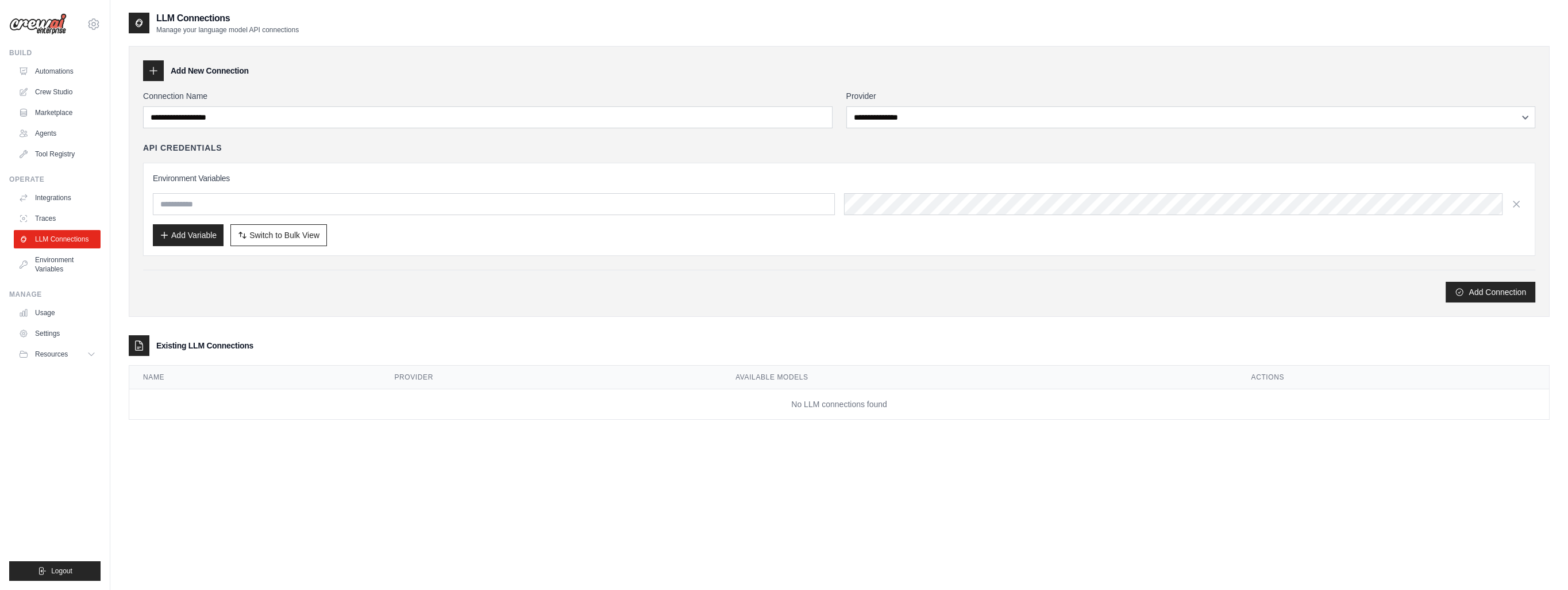
click at [975, 100] on label "Provider" at bounding box center [1191, 96] width 689 height 11
click at [975, 107] on select "**********" at bounding box center [1191, 117] width 689 height 22
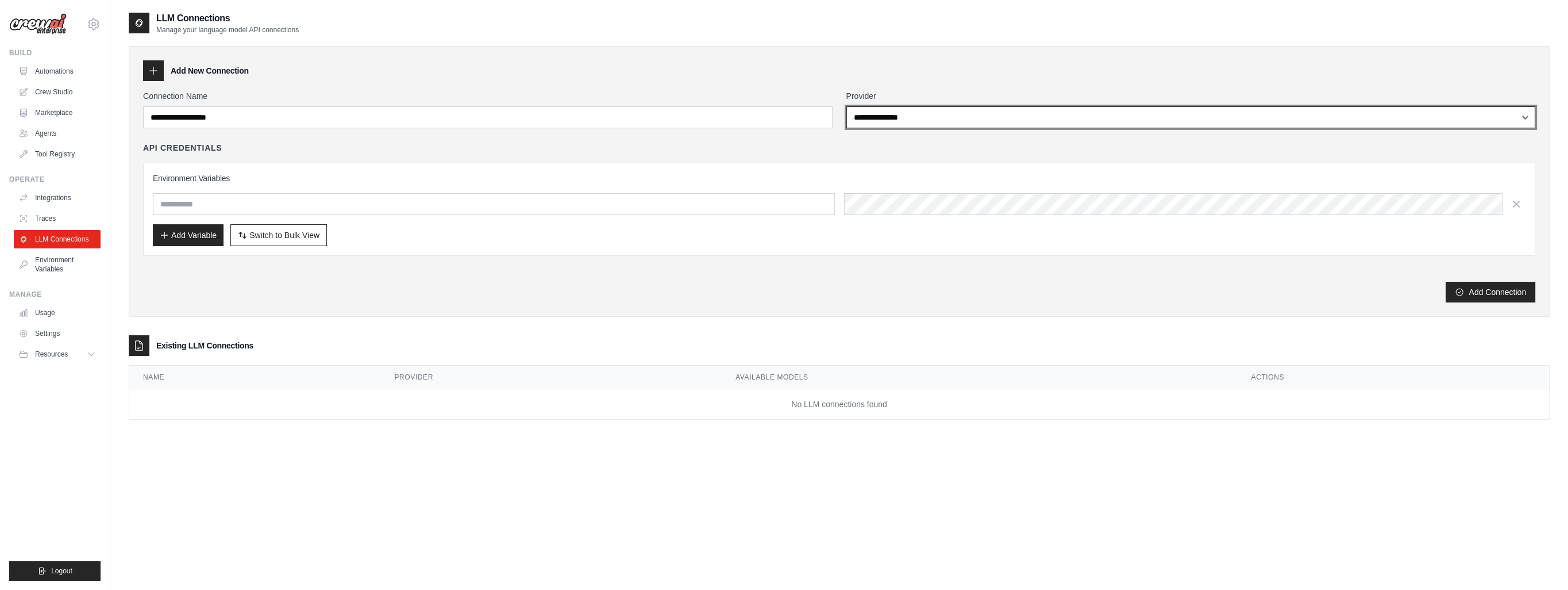
click at [944, 127] on select "**********" at bounding box center [1191, 117] width 689 height 22
click at [846, 107] on select "**********" at bounding box center [1191, 117] width 689 height 22
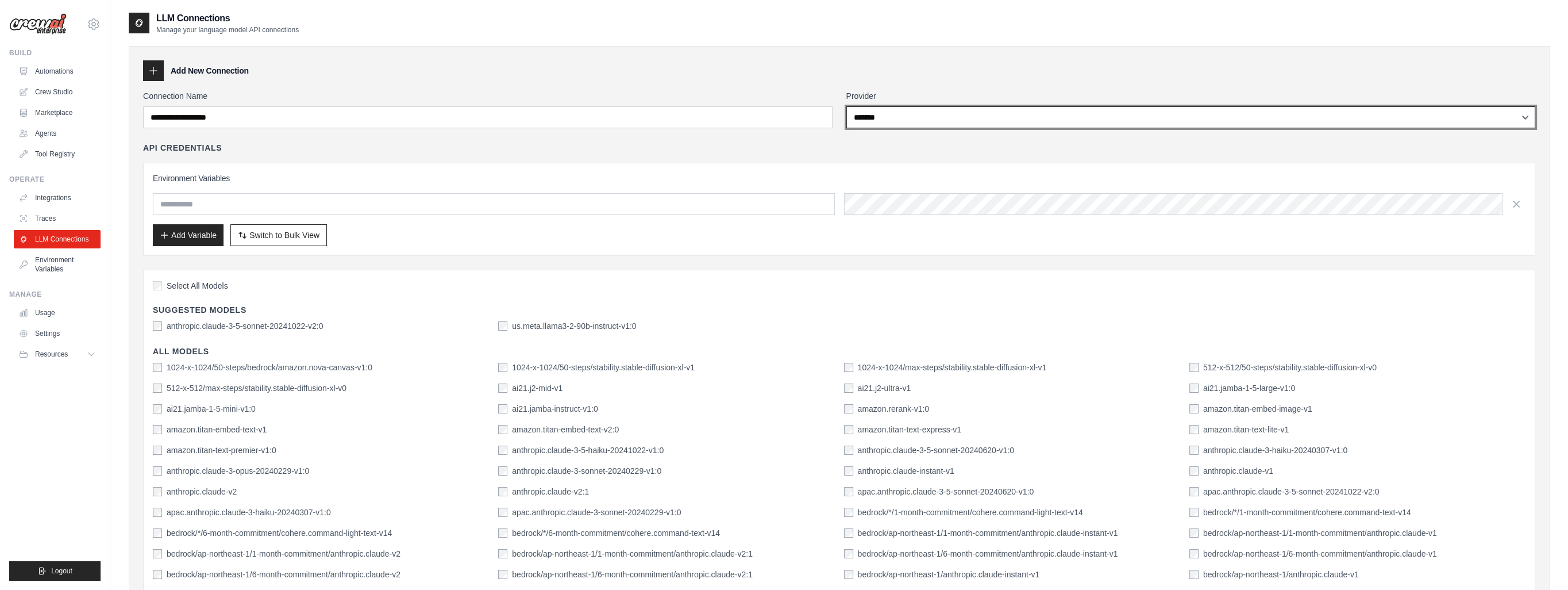
click at [1094, 119] on select "**********" at bounding box center [1191, 117] width 689 height 22
select select "******"
click at [846, 107] on select "**********" at bounding box center [1191, 117] width 689 height 22
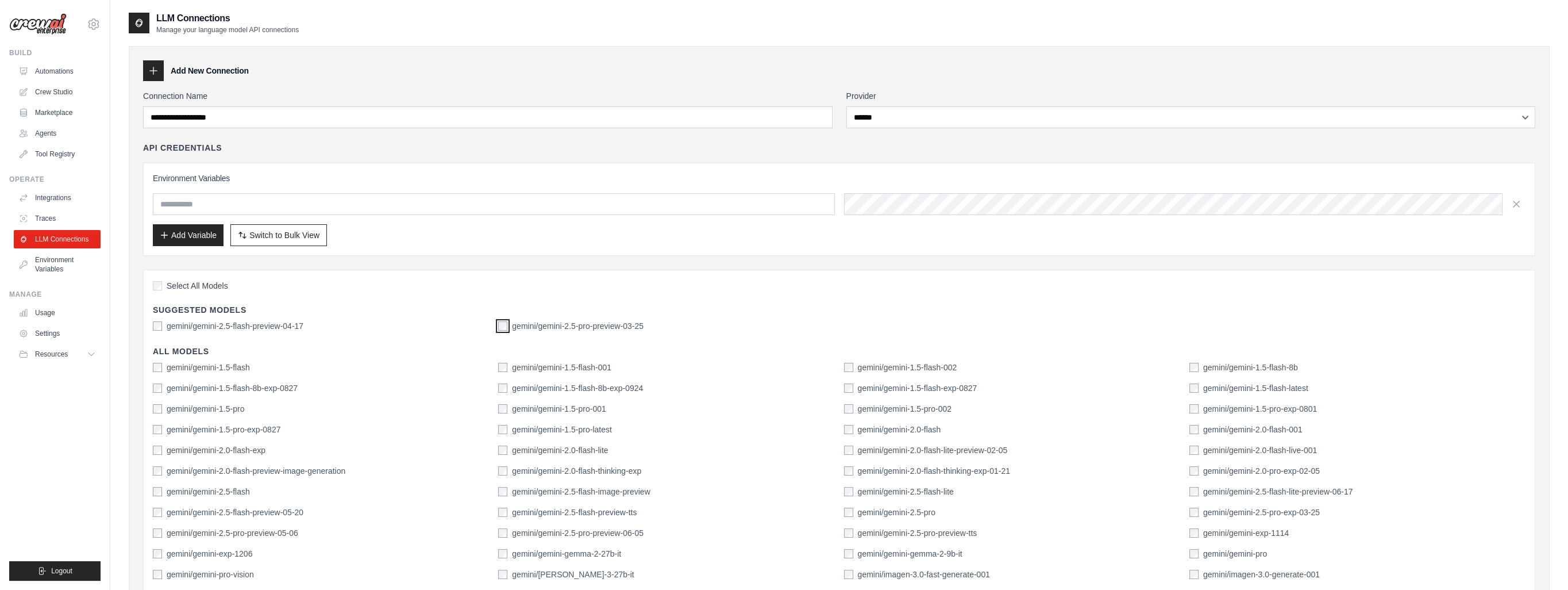
scroll to position [291, 0]
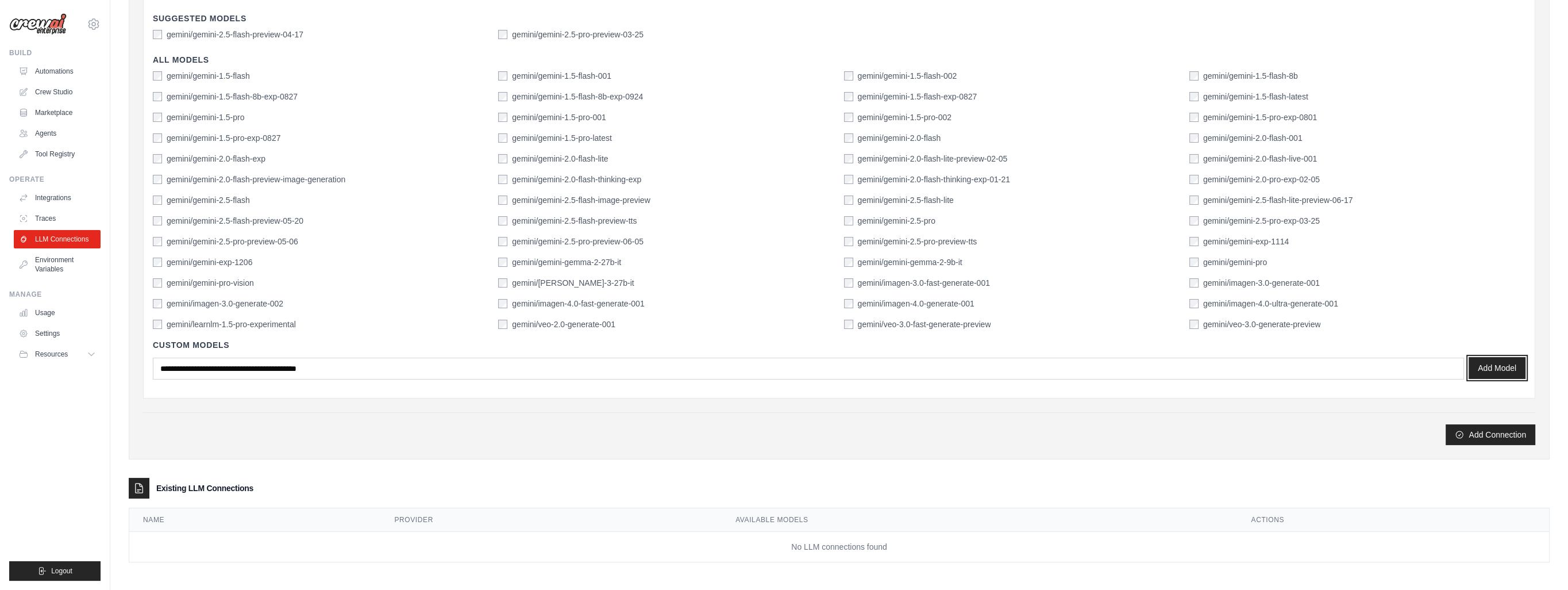
click at [1501, 367] on button "Add Model" at bounding box center [1497, 368] width 57 height 22
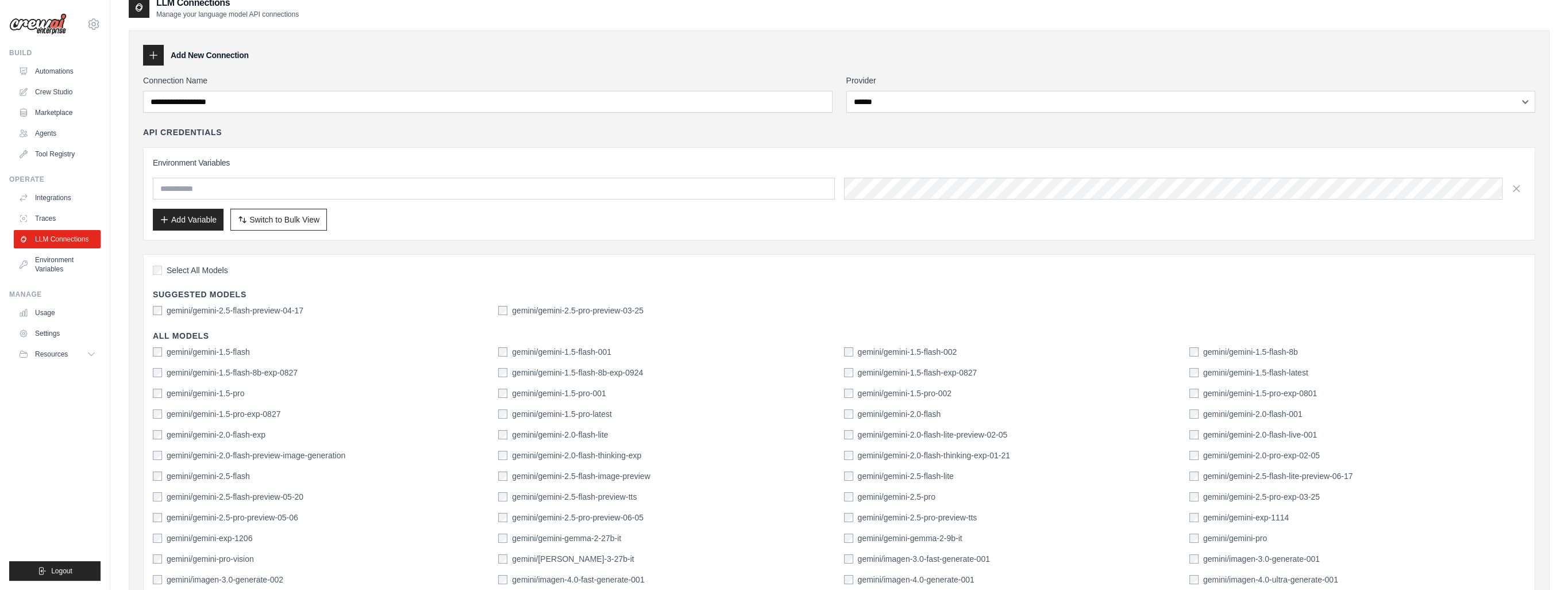
scroll to position [0, 0]
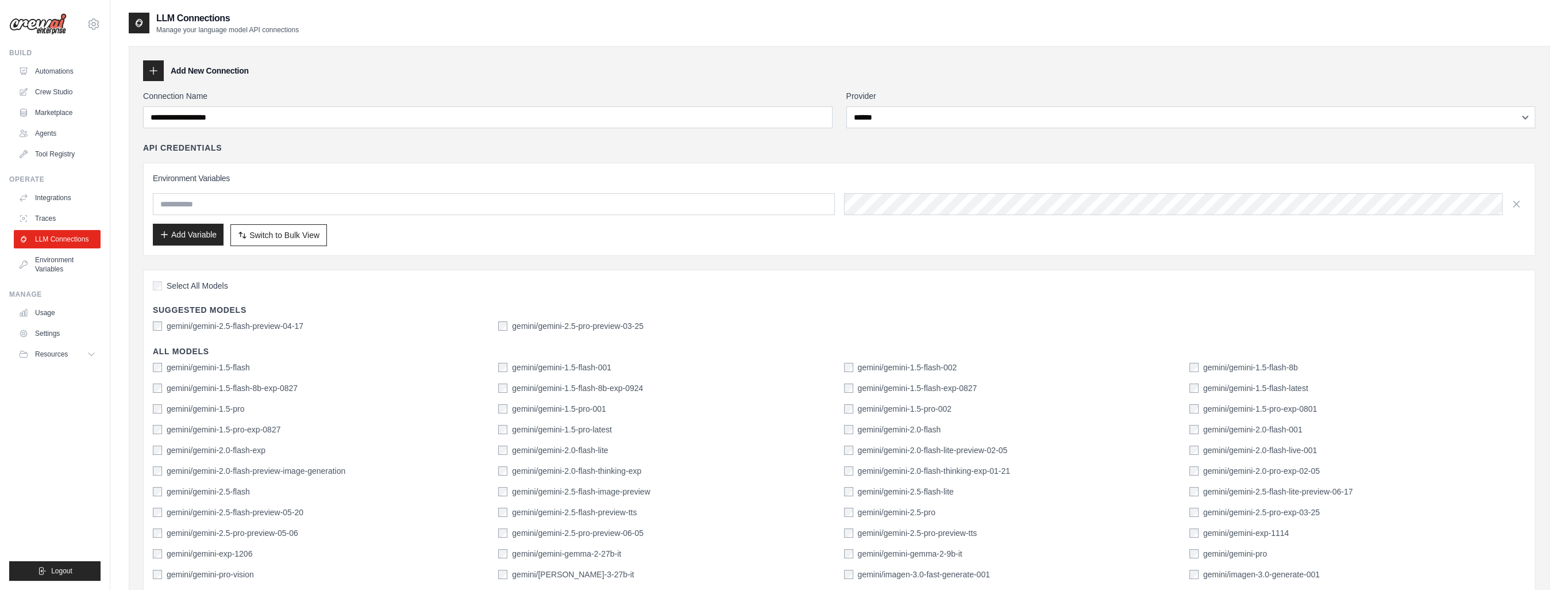
click at [185, 227] on button "Add Variable" at bounding box center [188, 234] width 70 height 22
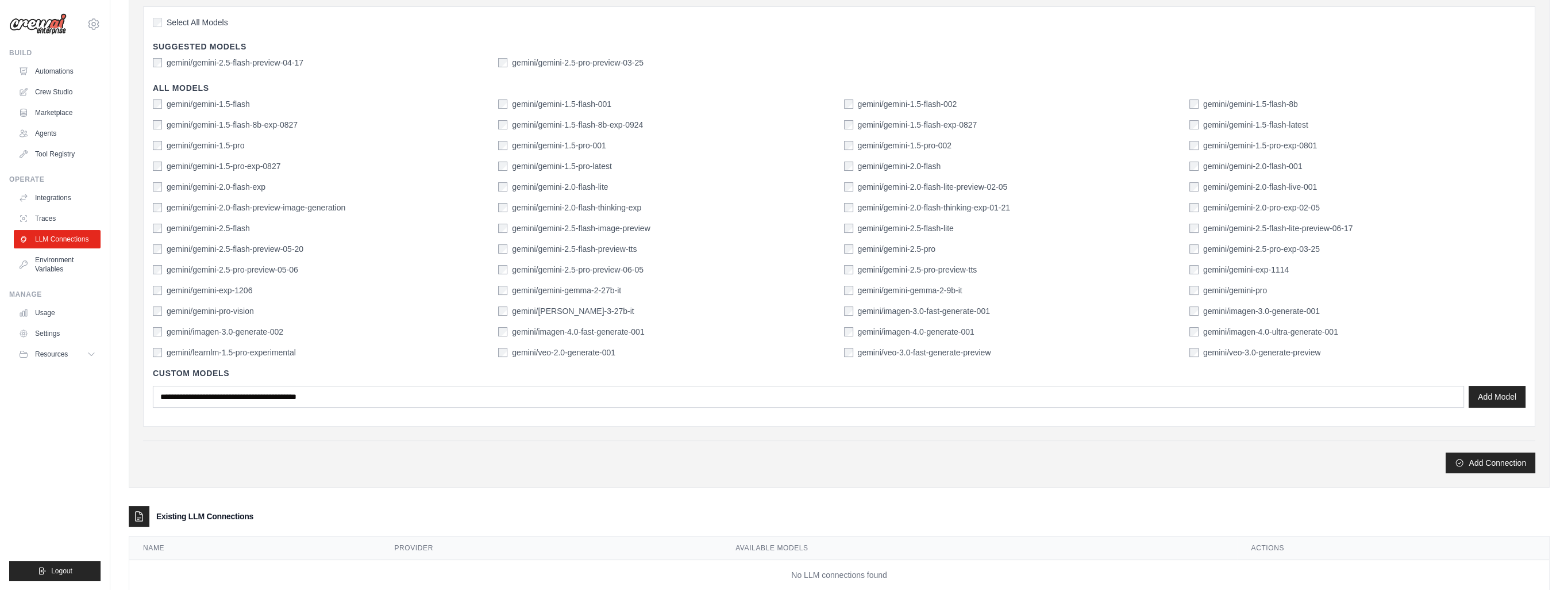
scroll to position [291, 0]
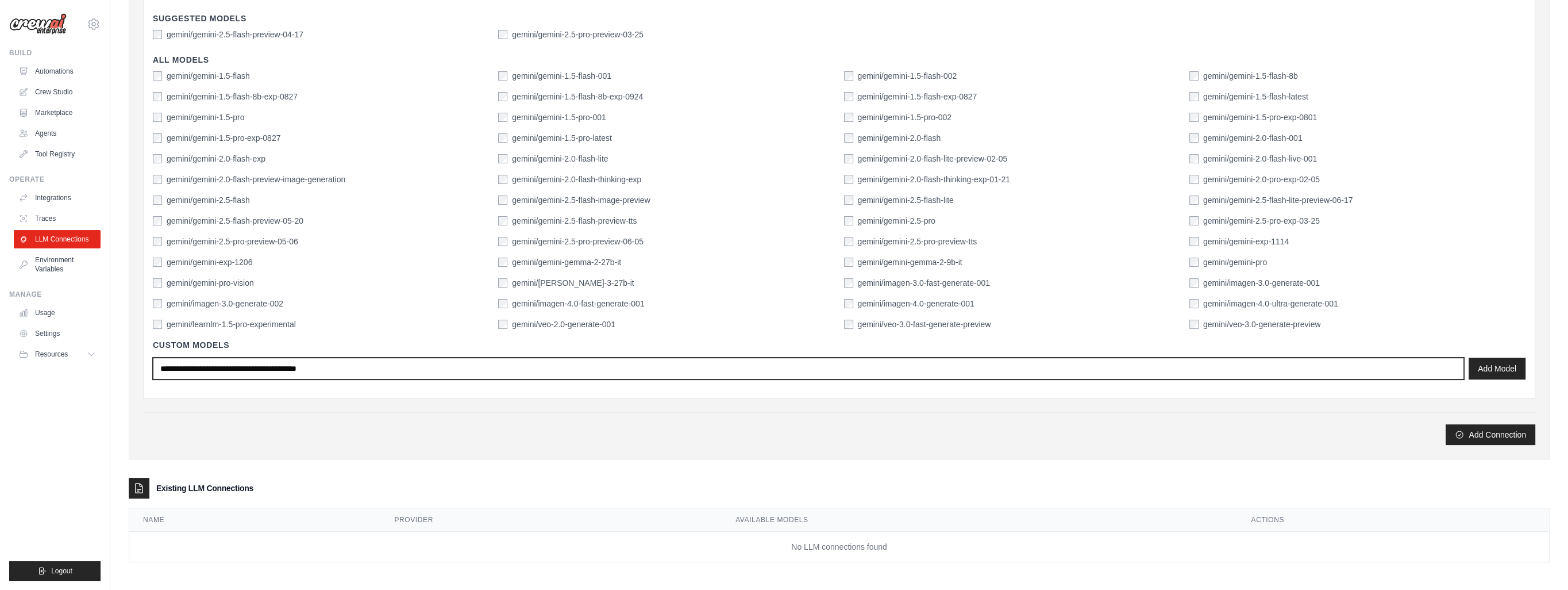
click at [369, 362] on input "text" at bounding box center [809, 369] width 1311 height 22
type input "**********"
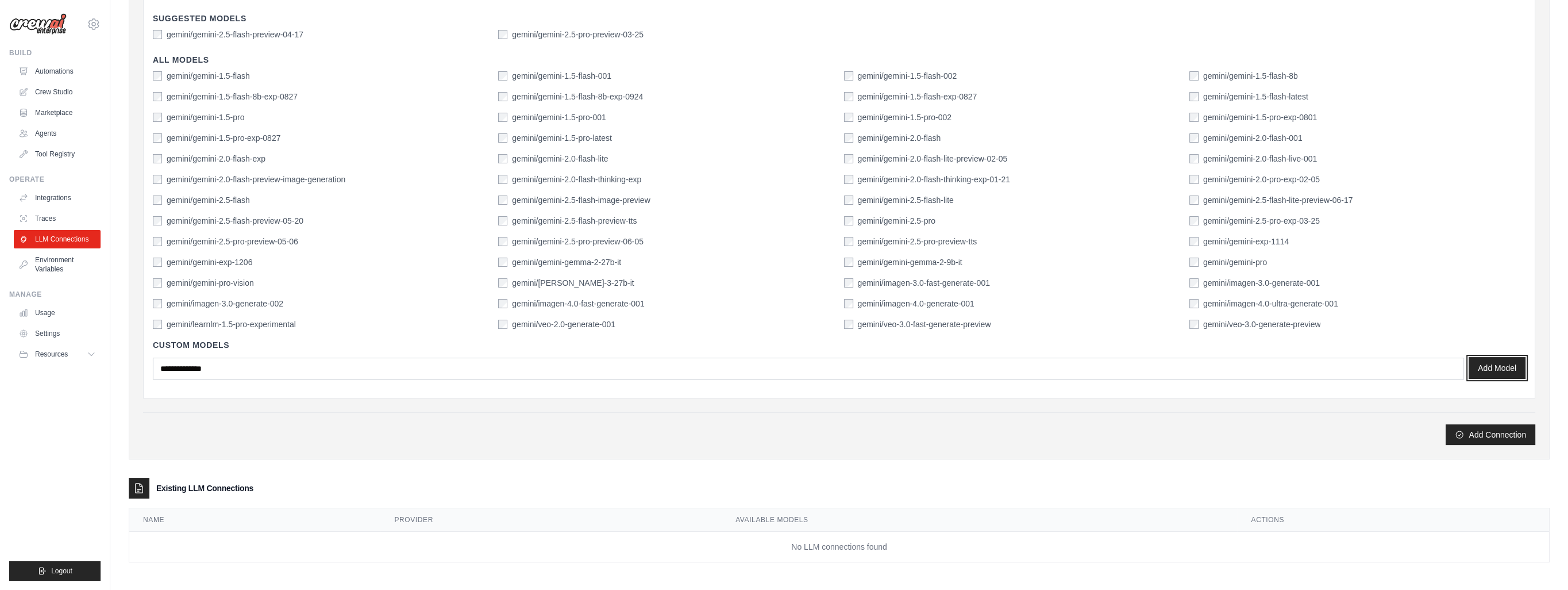
click at [1509, 360] on button "Add Model" at bounding box center [1497, 368] width 57 height 22
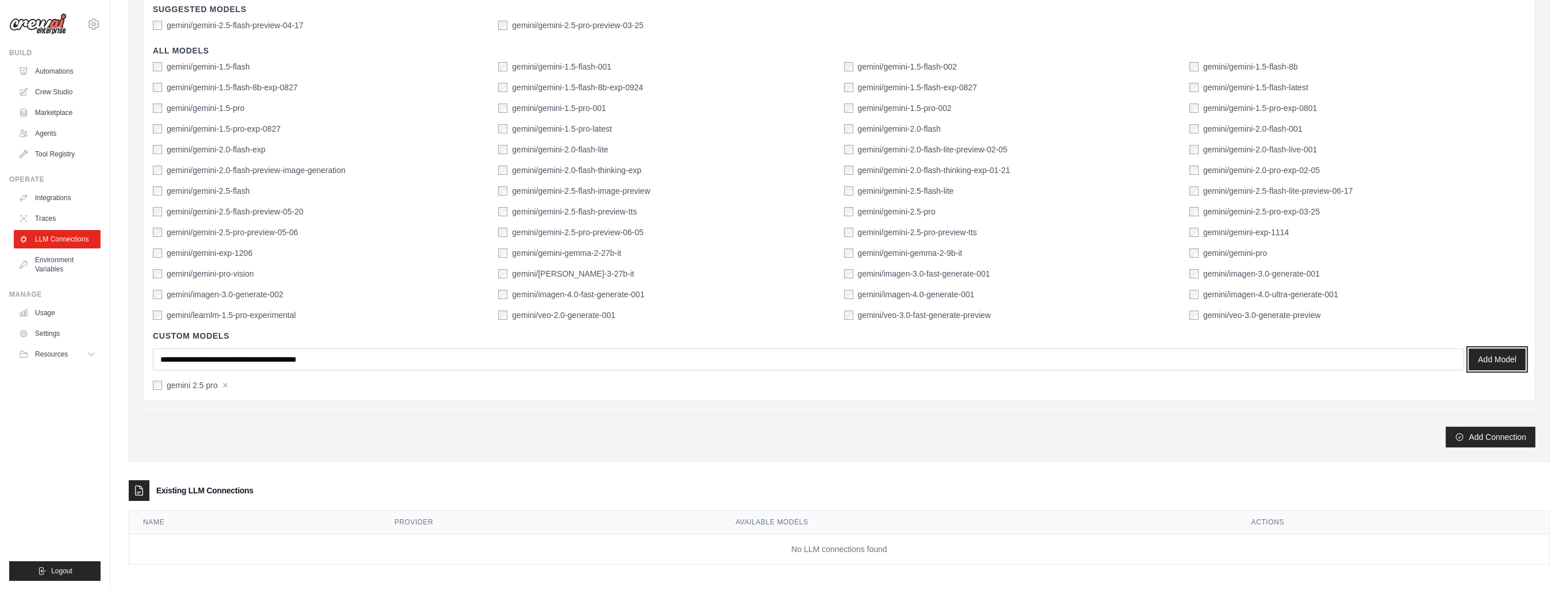
scroll to position [303, 0]
click at [1513, 434] on button "Add Connection" at bounding box center [1490, 434] width 90 height 21
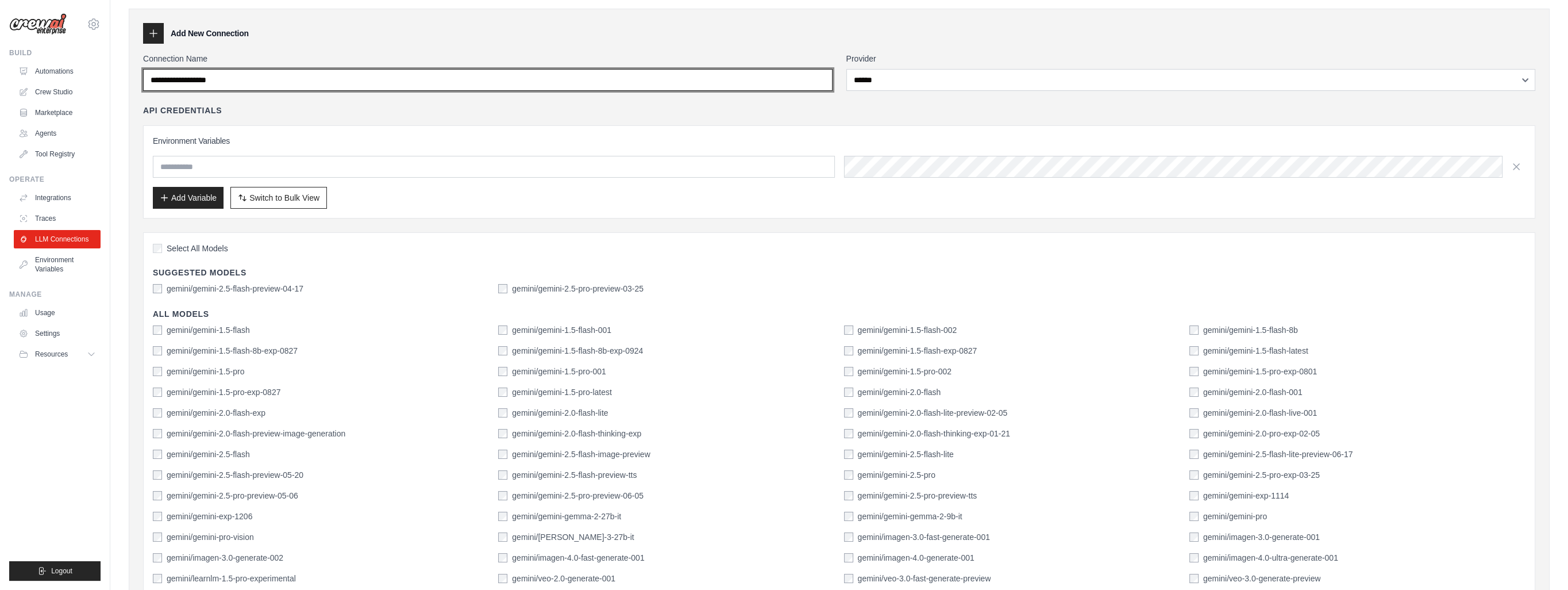
scroll to position [0, 0]
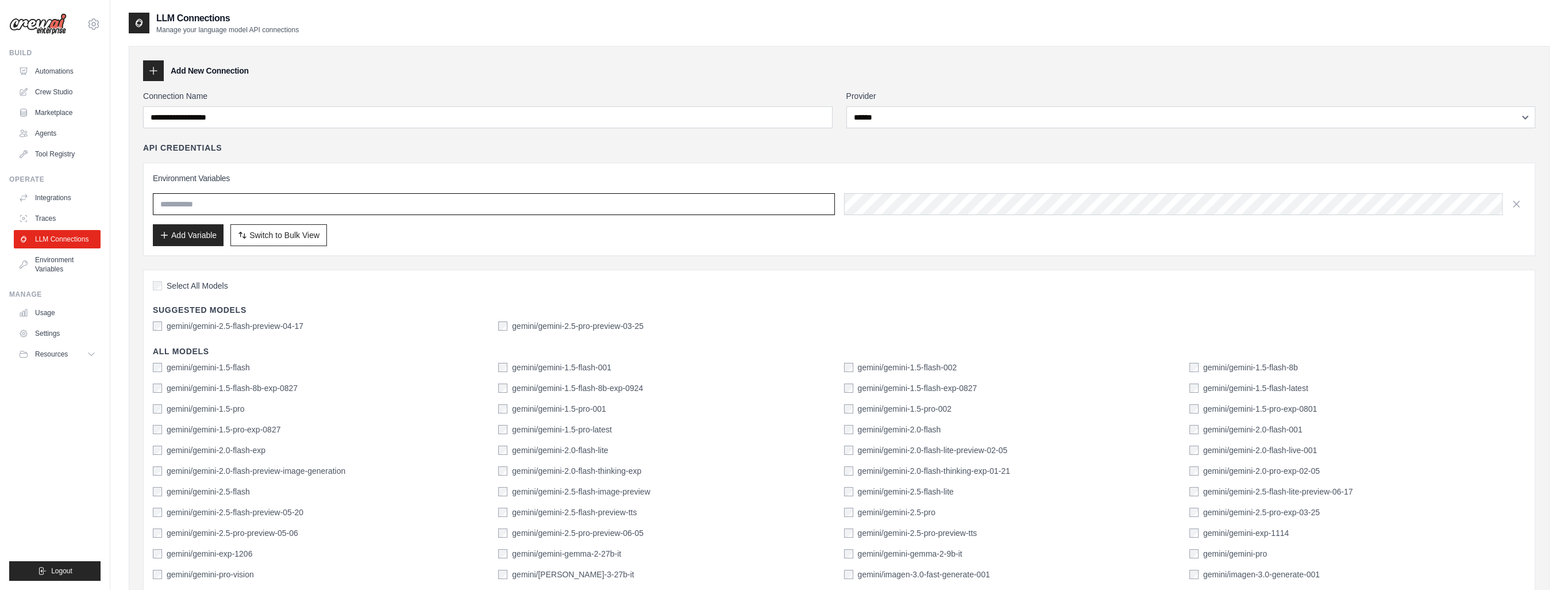
click at [224, 208] on input "text" at bounding box center [494, 204] width 682 height 22
click at [1514, 206] on icon "button" at bounding box center [1516, 203] width 11 height 11
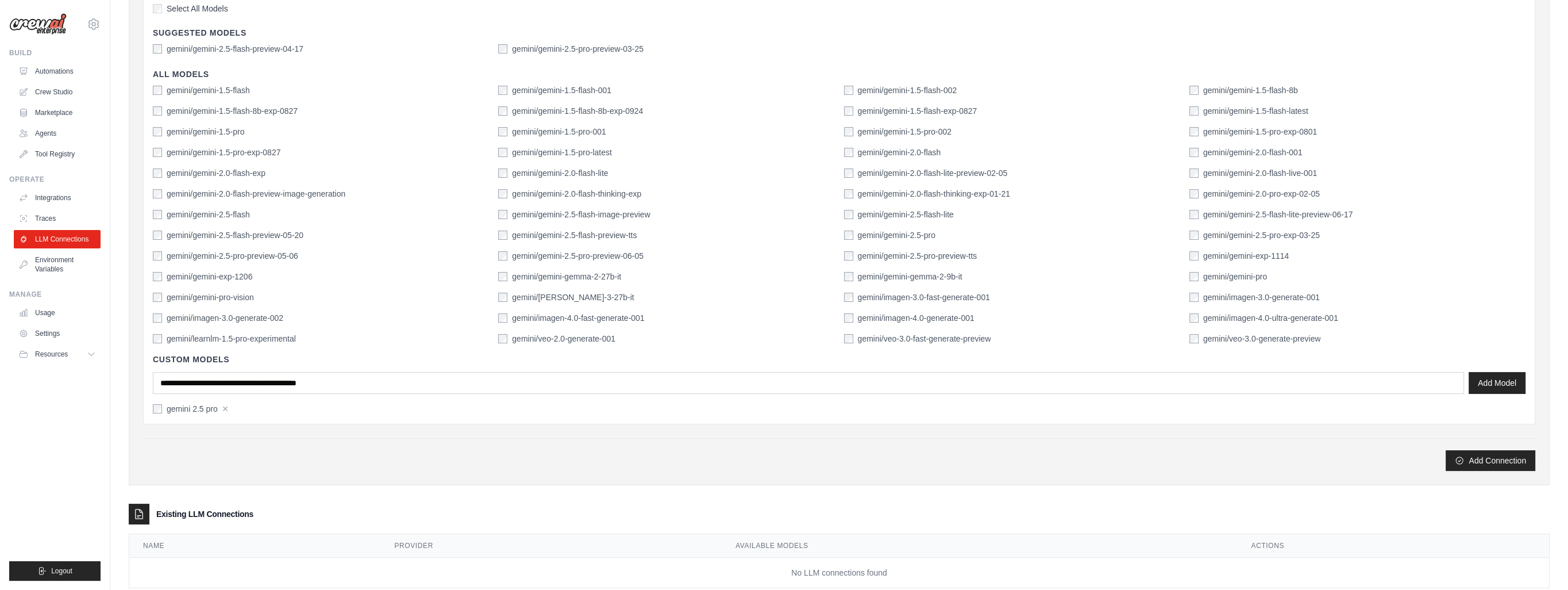
scroll to position [272, 0]
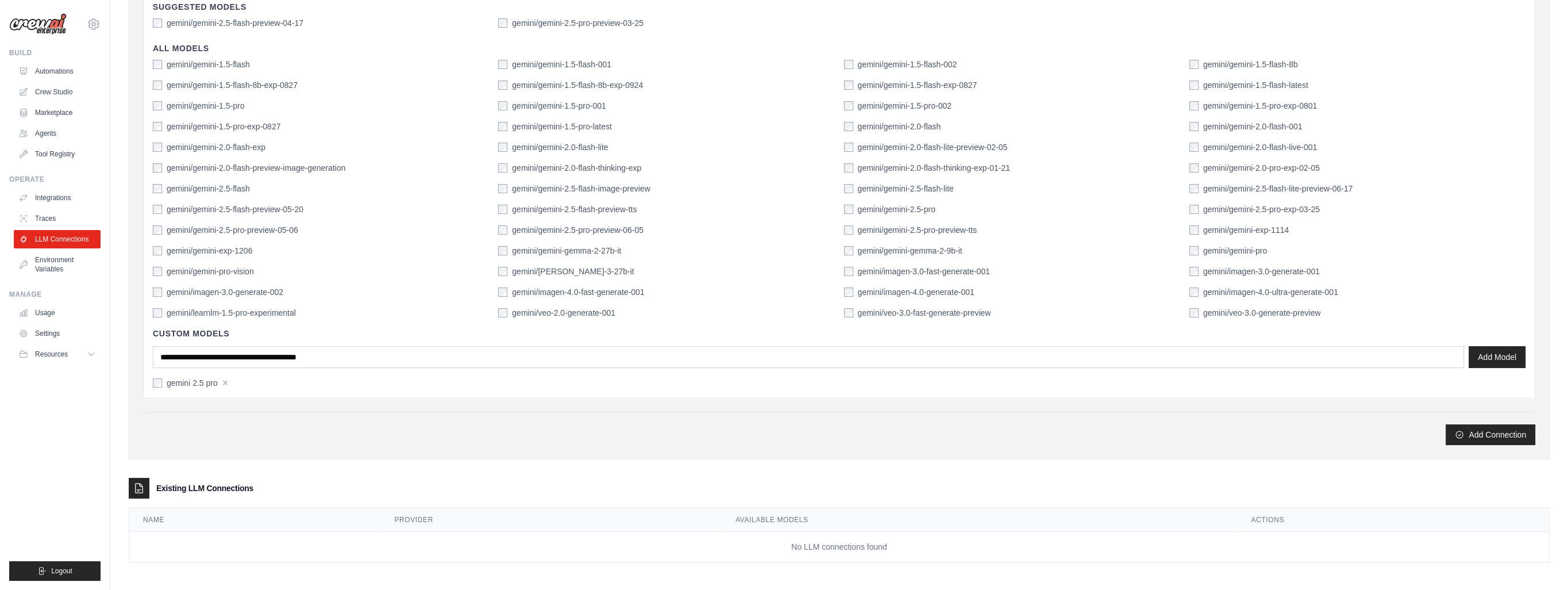
click at [280, 406] on div "**********" at bounding box center [839, 132] width 1392 height 627
click at [1485, 431] on button "Add Connection" at bounding box center [1490, 434] width 90 height 21
click at [1469, 427] on button "Add Connection" at bounding box center [1490, 434] width 90 height 21
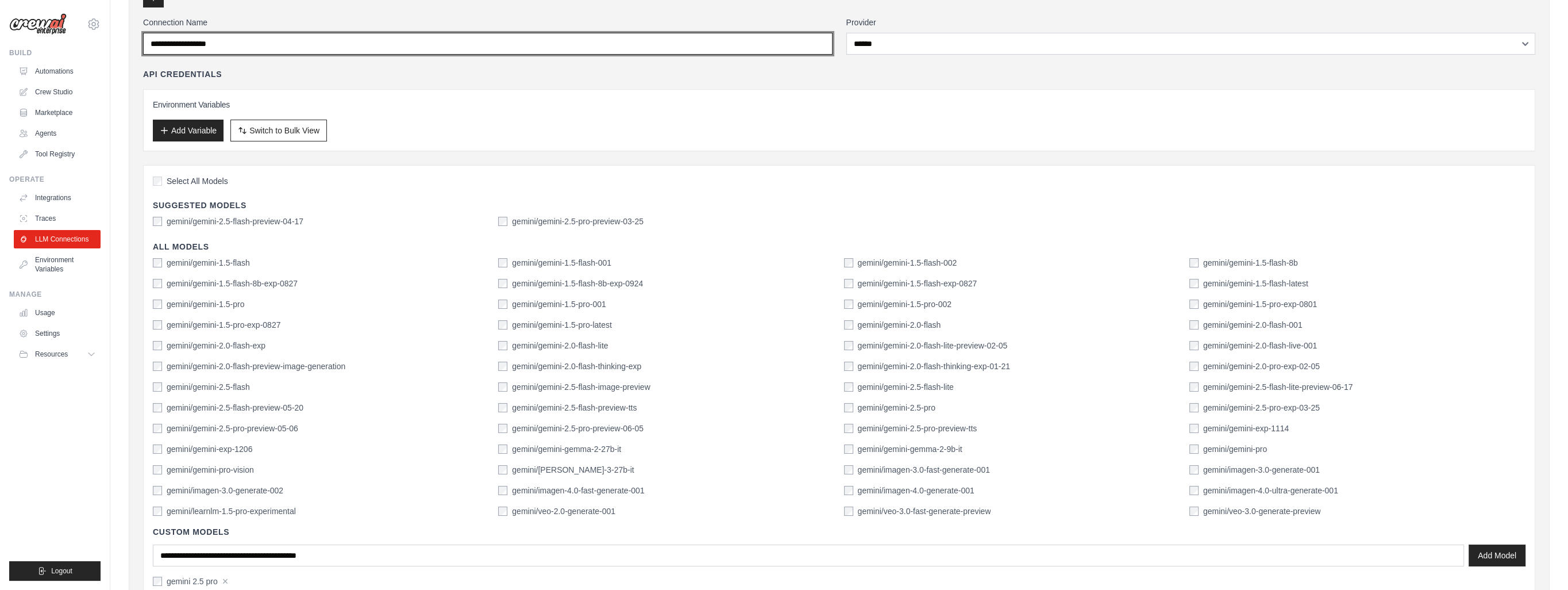
scroll to position [0, 0]
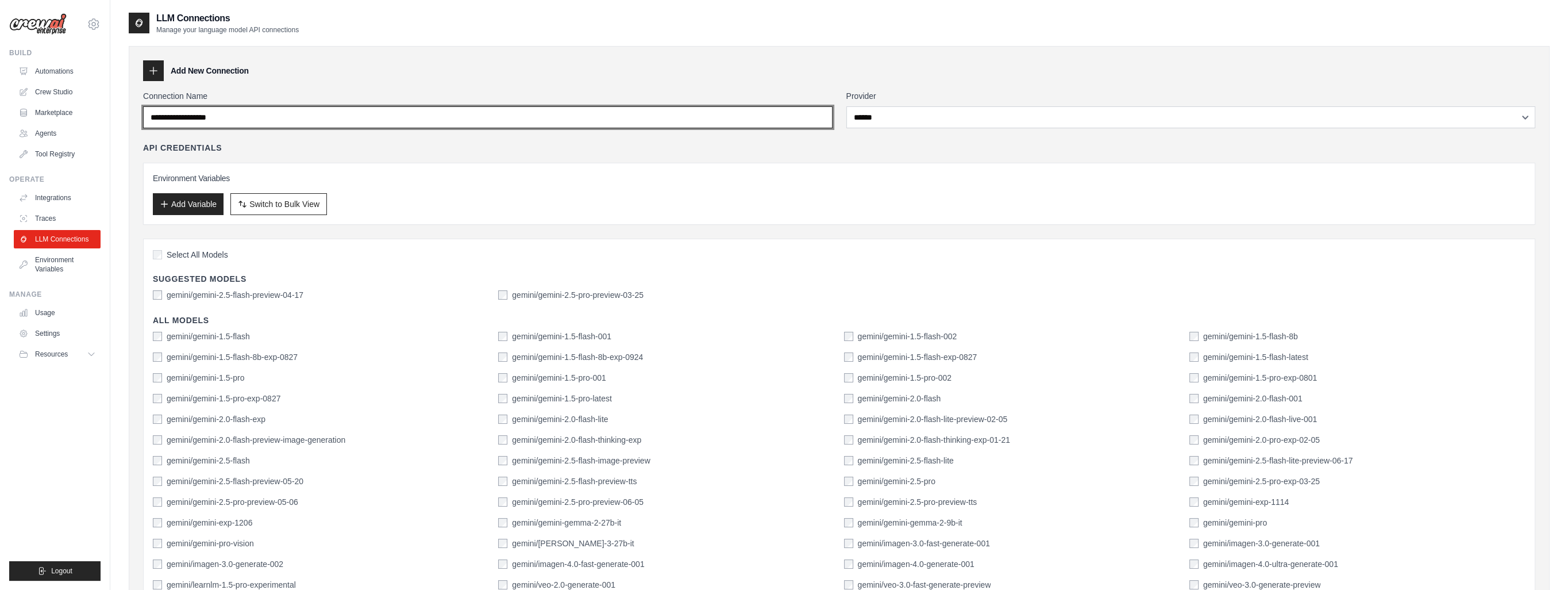
click at [597, 125] on input "Connection Name" at bounding box center [488, 117] width 689 height 22
type input "**********"
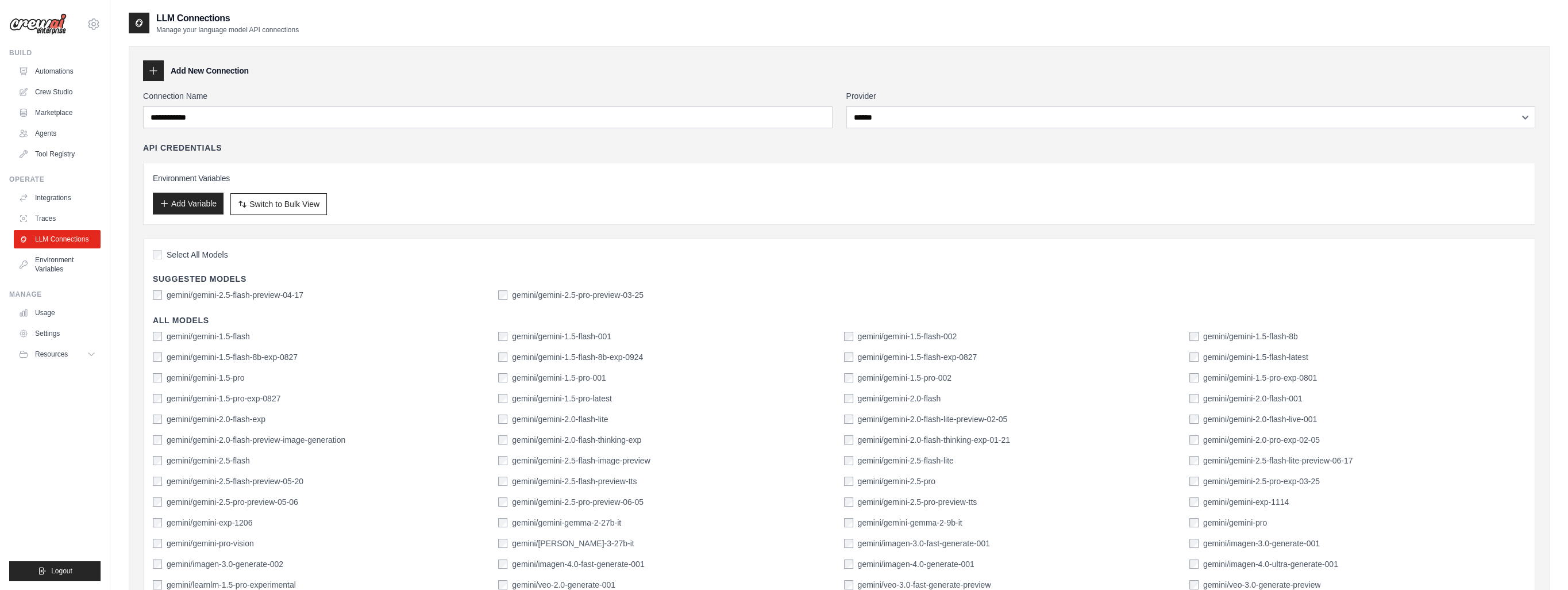
click at [204, 202] on button "Add Variable" at bounding box center [188, 203] width 70 height 22
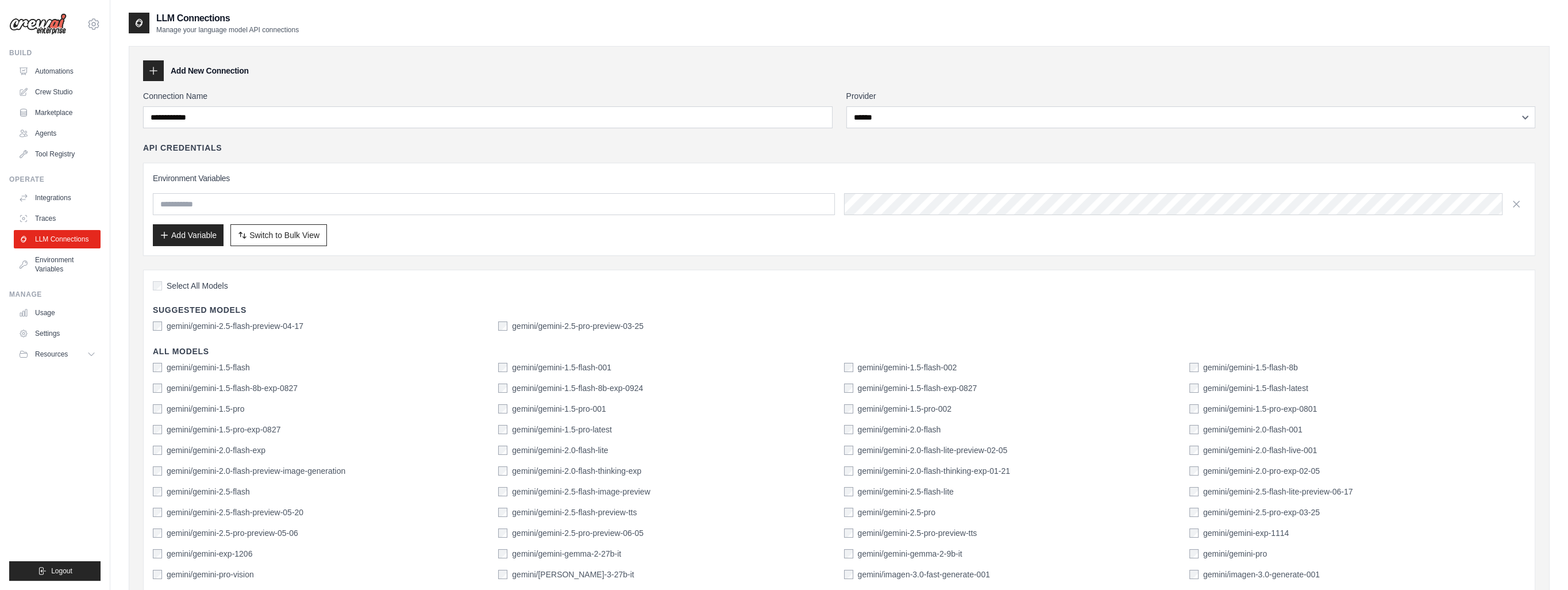
click at [225, 202] on input "text" at bounding box center [494, 204] width 682 height 22
click at [205, 203] on input "text" at bounding box center [494, 204] width 682 height 22
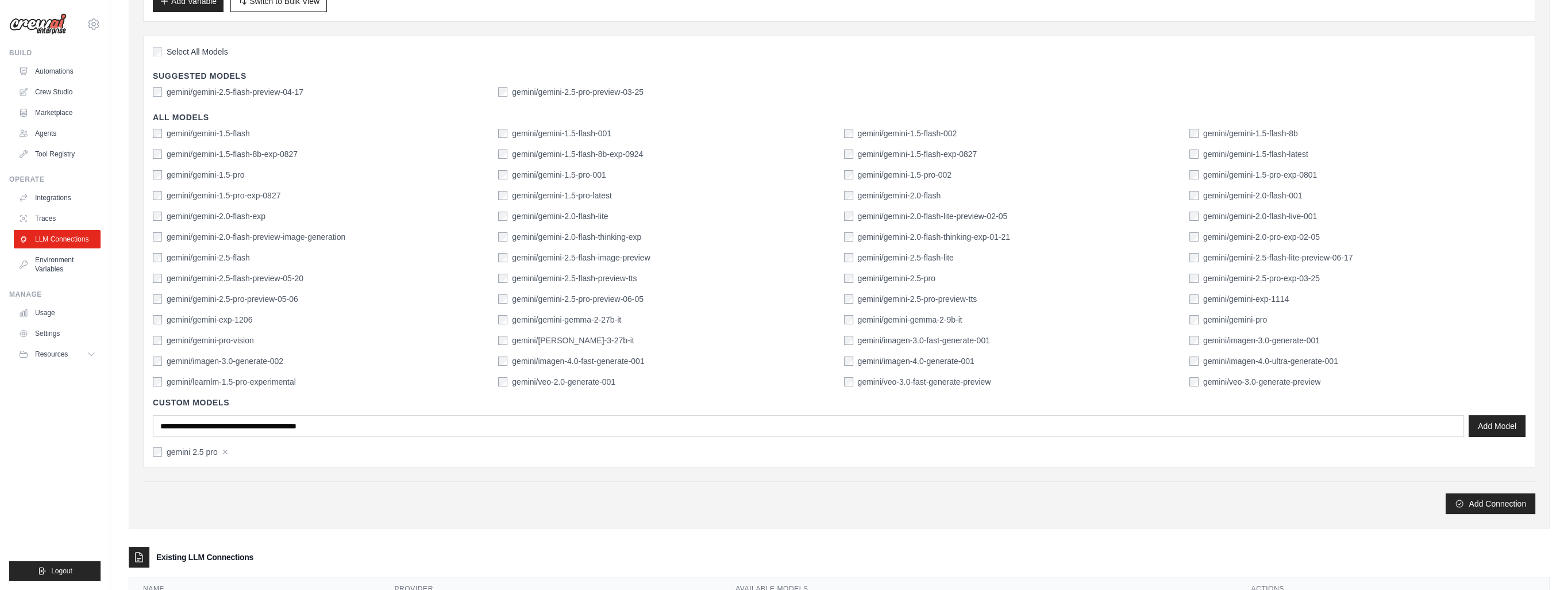
scroll to position [303, 0]
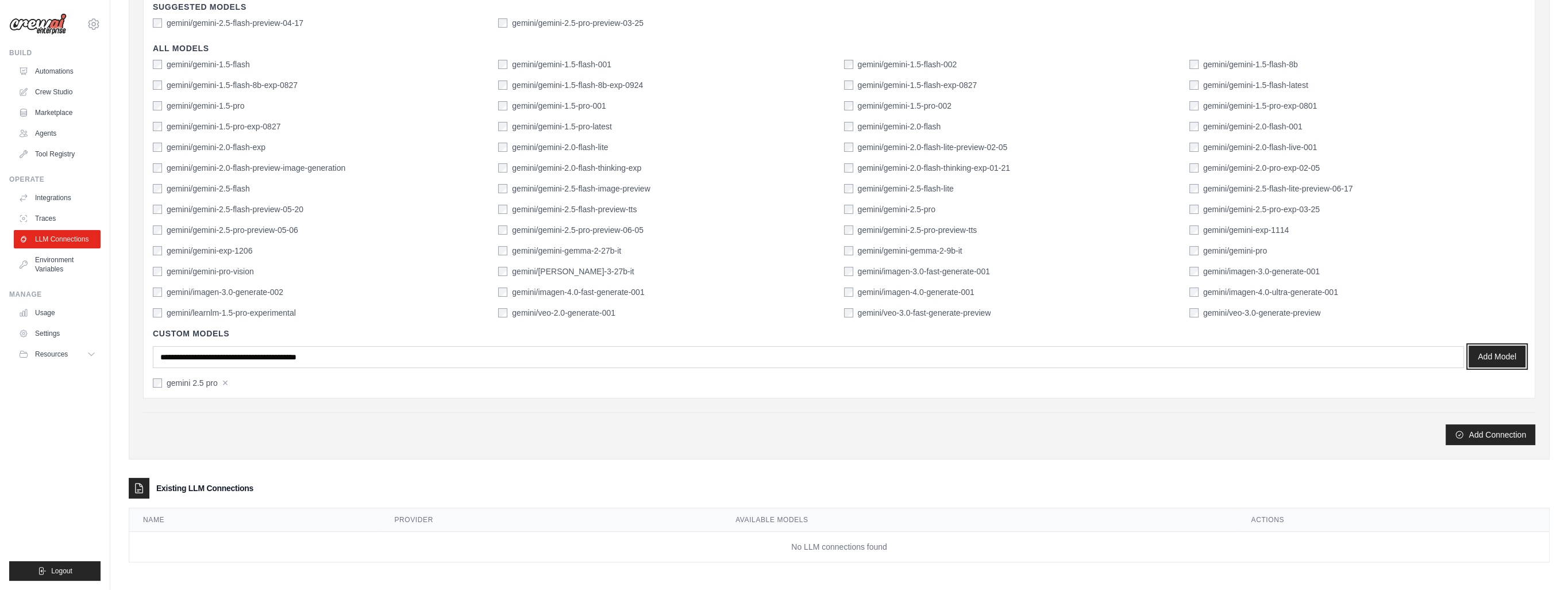
click at [1488, 355] on button "Add Model" at bounding box center [1497, 356] width 57 height 22
click at [172, 383] on label "gemini 2.5 pro" at bounding box center [192, 382] width 51 height 11
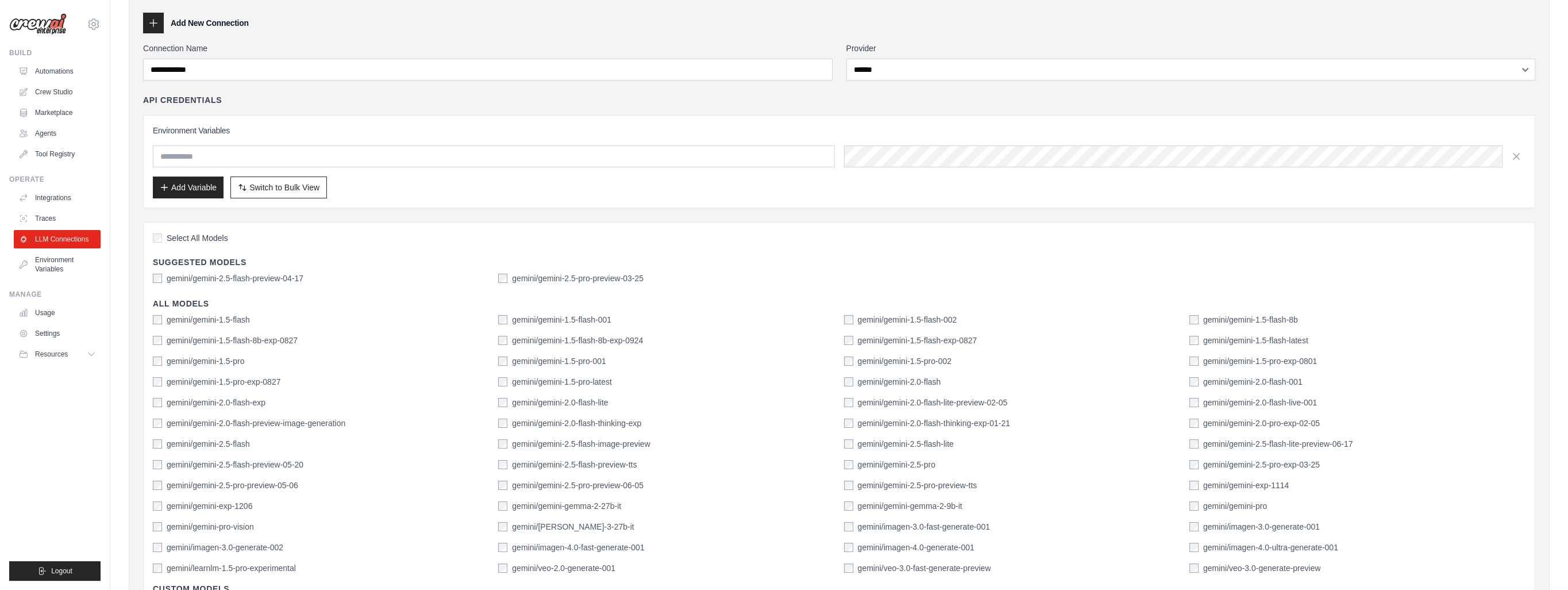
scroll to position [0, 0]
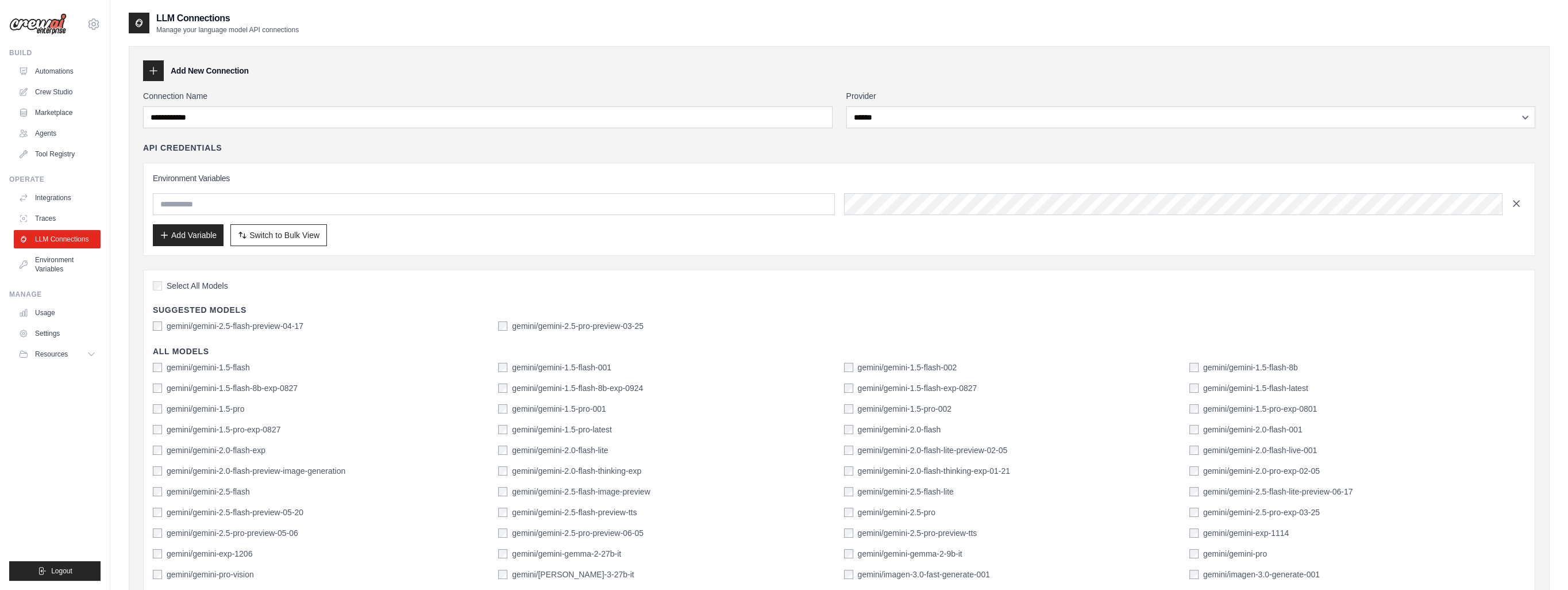
click at [1519, 203] on icon "button" at bounding box center [1516, 203] width 11 height 11
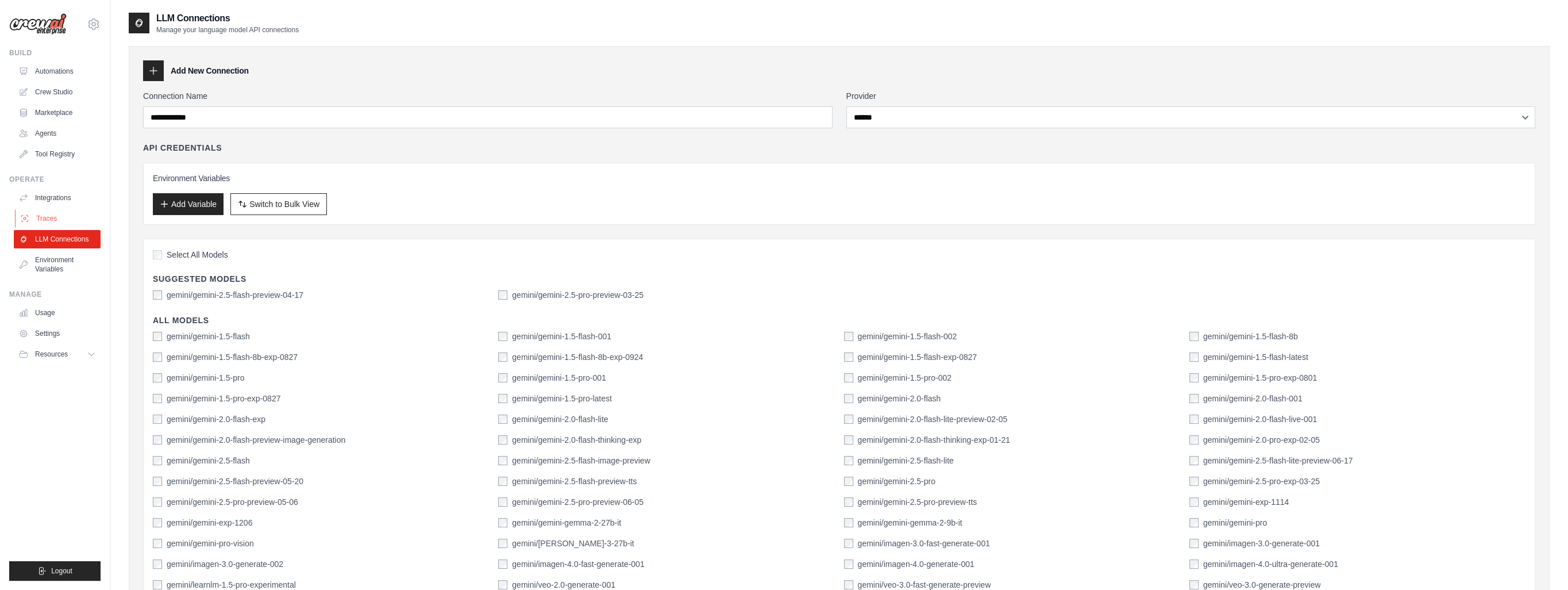
click at [30, 222] on link "Traces" at bounding box center [58, 218] width 87 height 18
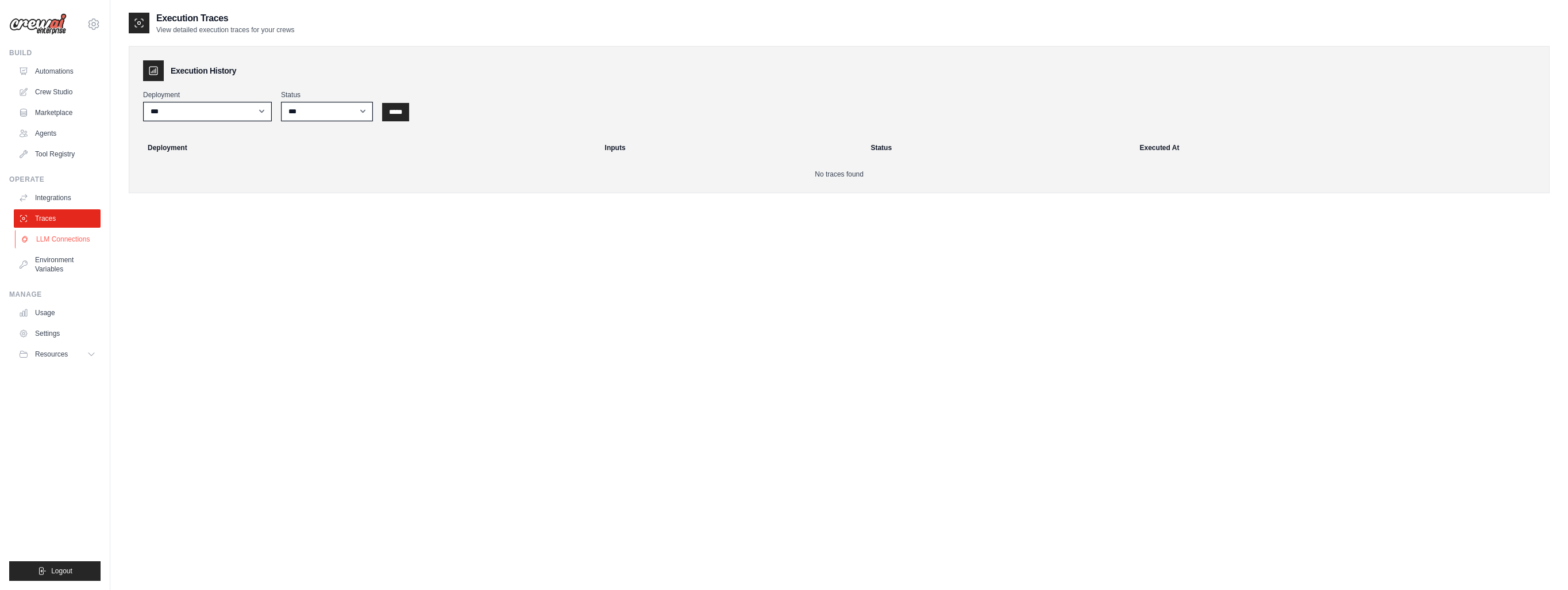
click at [49, 231] on link "LLM Connections" at bounding box center [58, 239] width 87 height 18
select select "******"
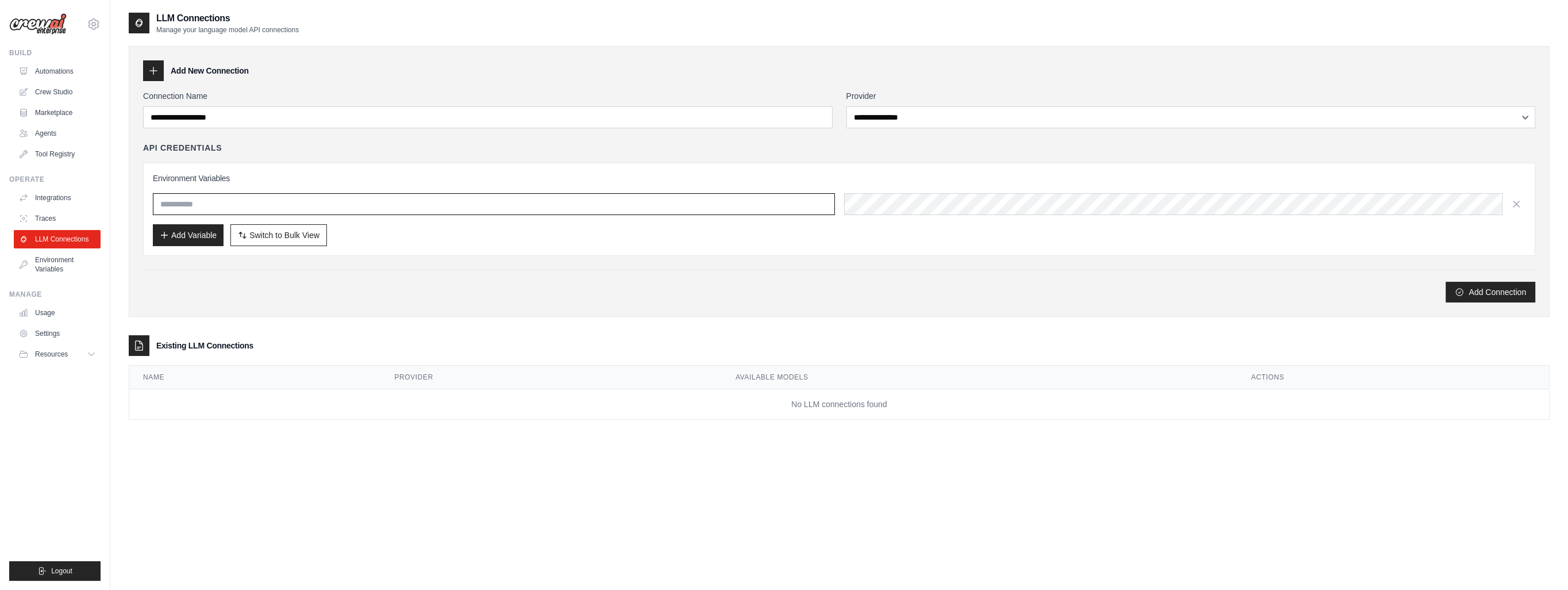
click at [629, 212] on input "text" at bounding box center [494, 204] width 682 height 22
